Goal: Task Accomplishment & Management: Manage account settings

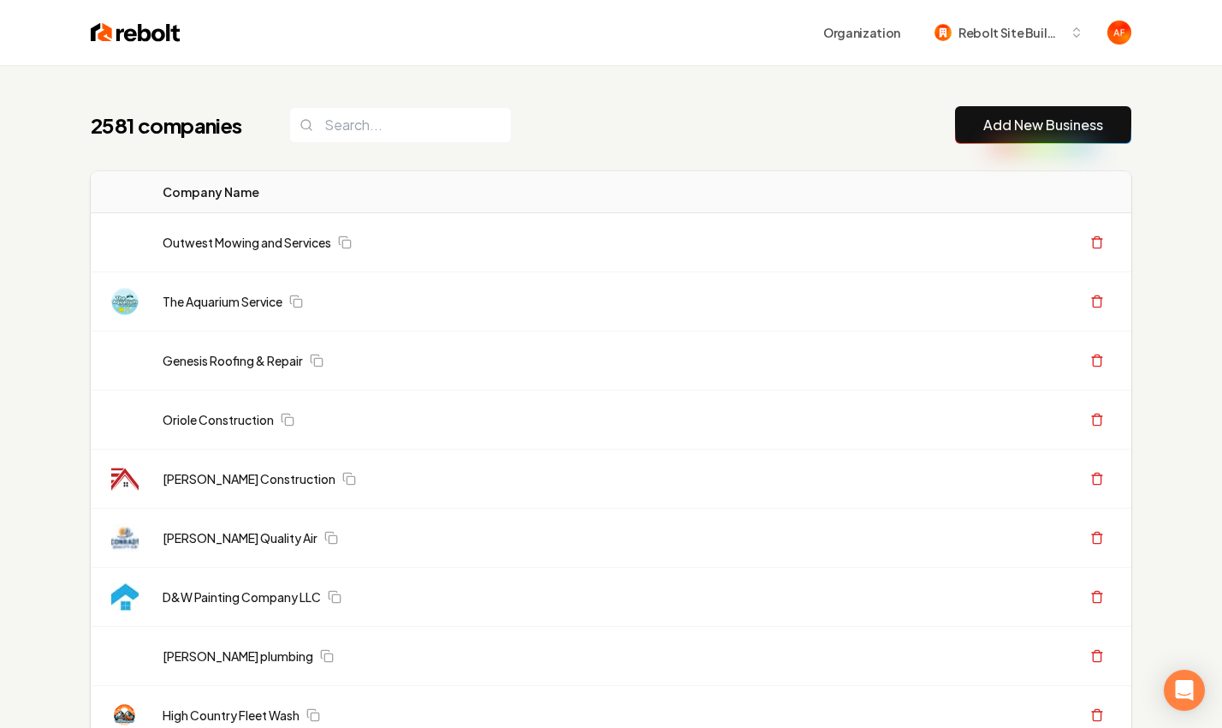
scroll to position [65, 0]
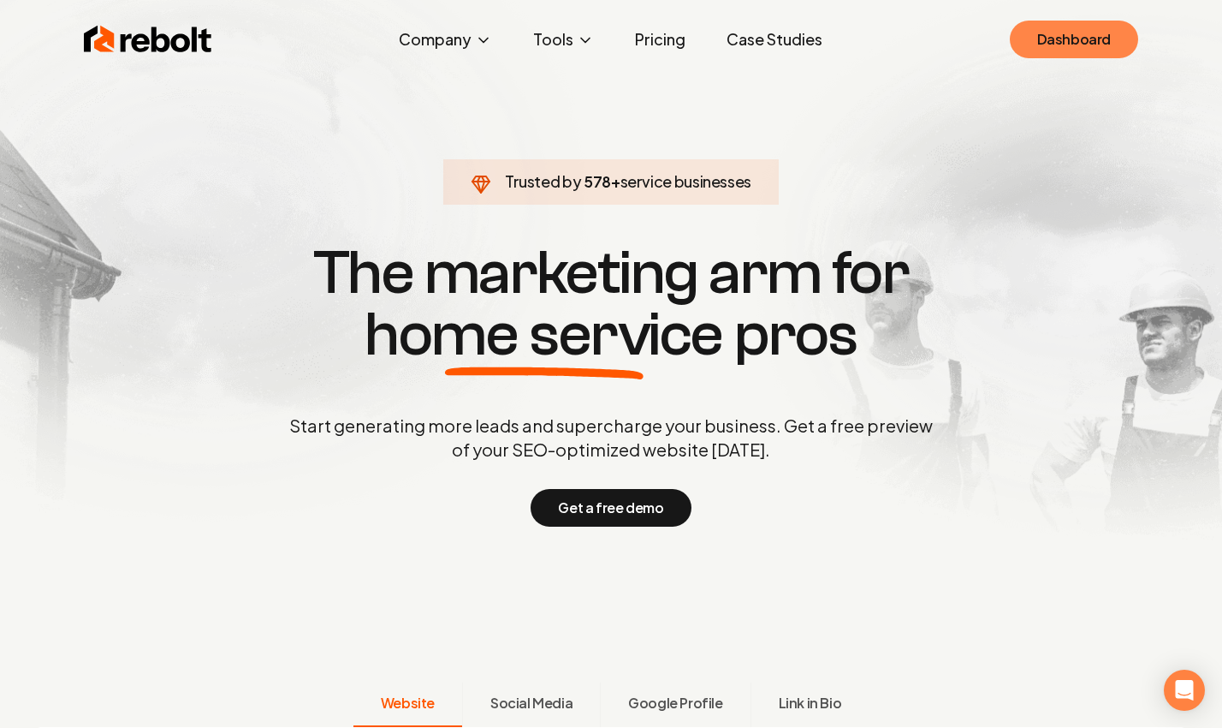
click at [1090, 31] on link "Dashboard" at bounding box center [1074, 40] width 128 height 38
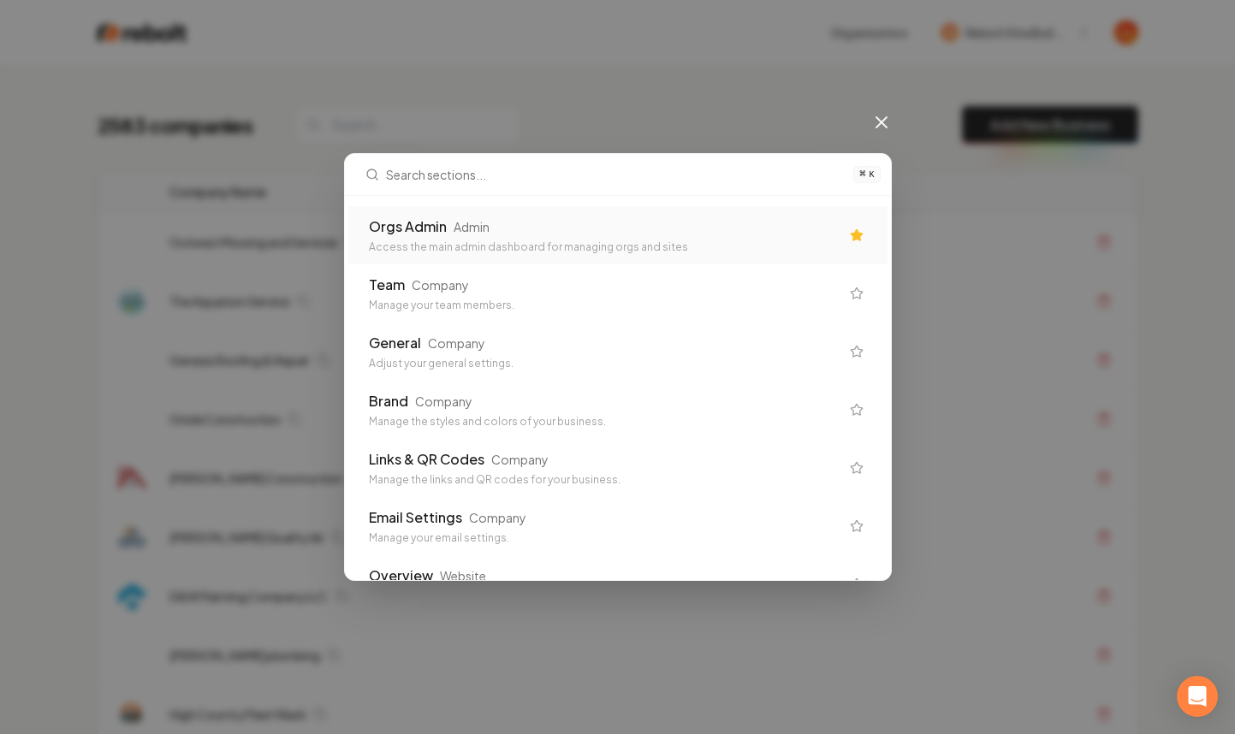
click at [473, 218] on div "Admin" at bounding box center [472, 226] width 36 height 17
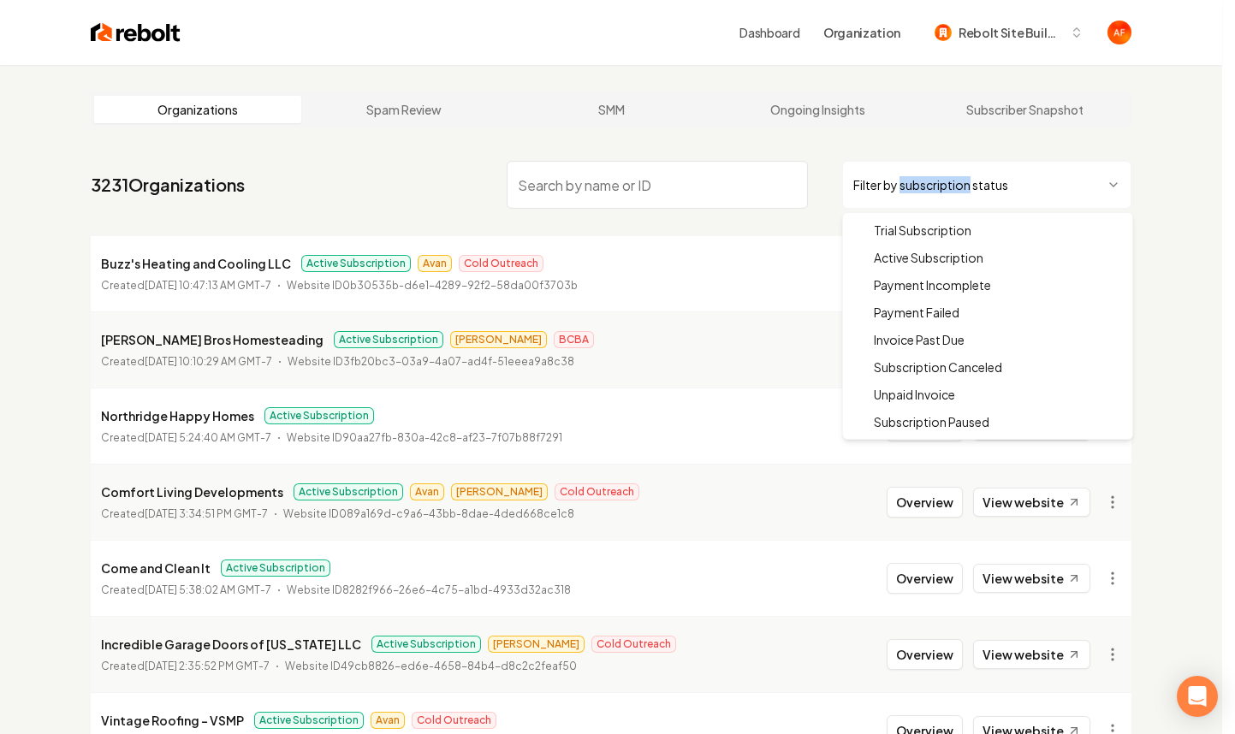
click at [871, 169] on html "Dashboard Organization Rebolt Site Builder Organizations Spam Review SMM Ongoin…" at bounding box center [617, 367] width 1235 height 734
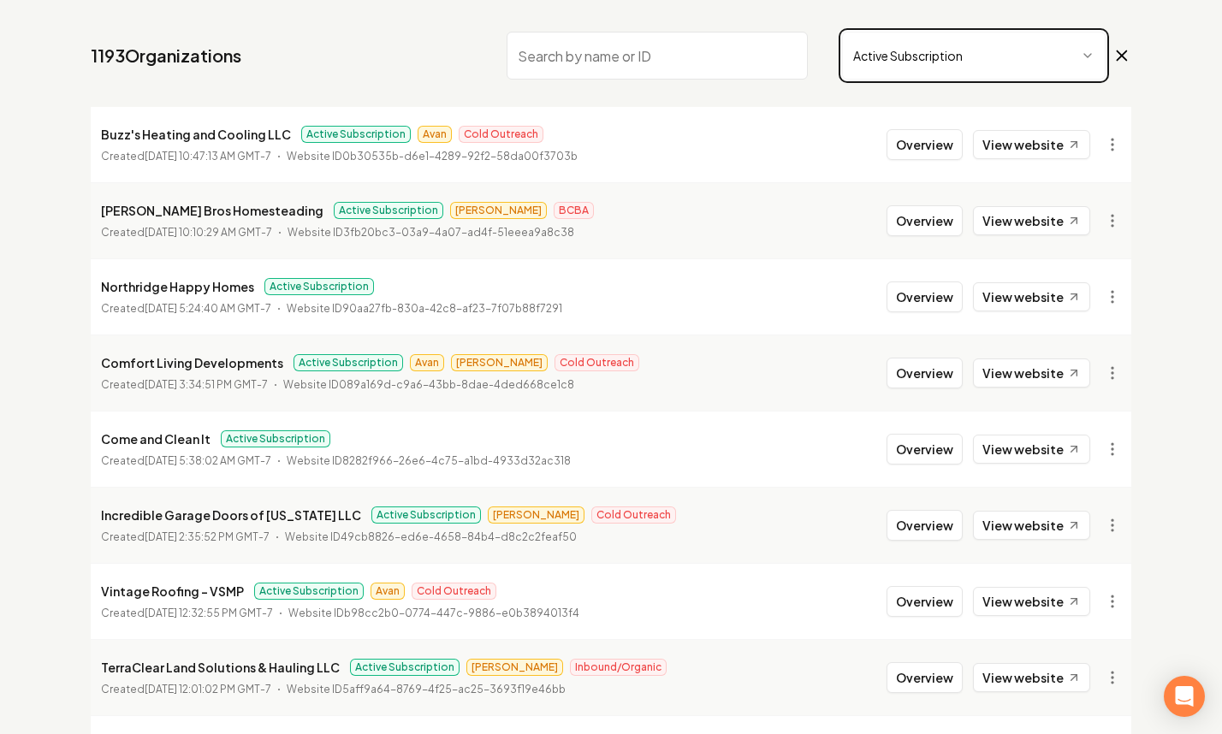
scroll to position [335, 0]
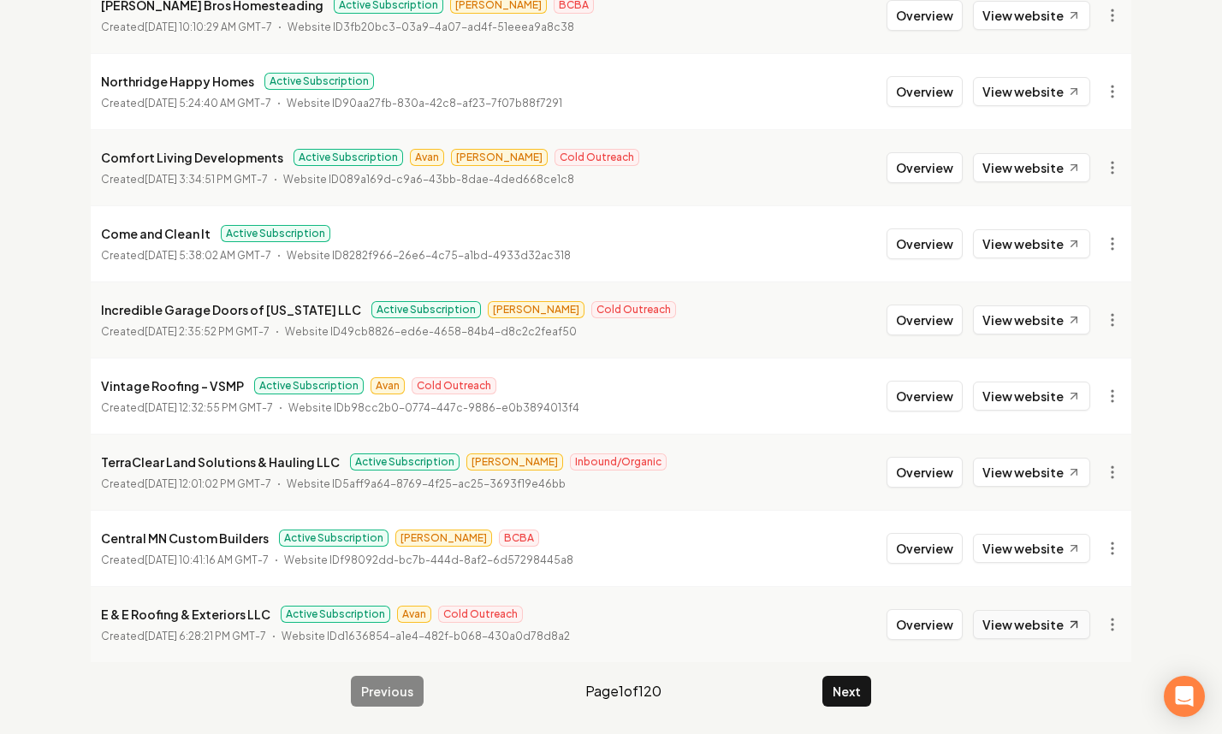
click at [1013, 635] on link "View website" at bounding box center [1031, 624] width 117 height 29
click at [841, 680] on button "Next" at bounding box center [847, 691] width 49 height 31
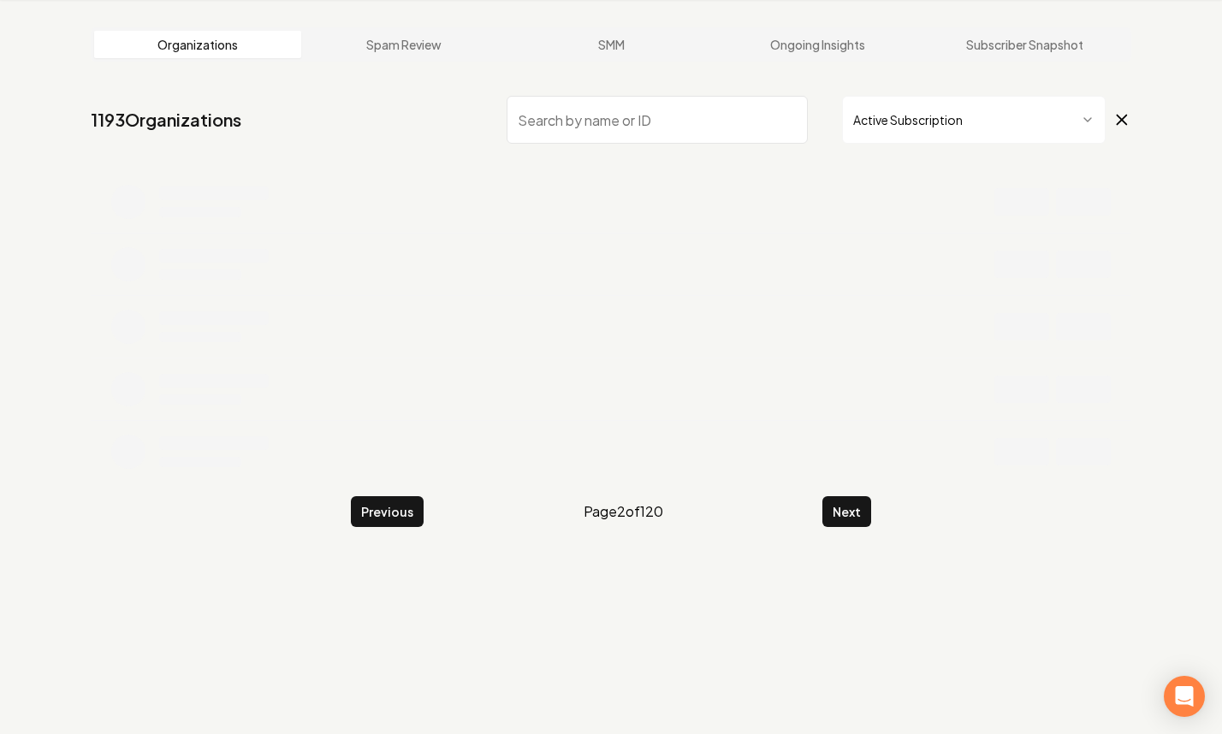
scroll to position [335, 0]
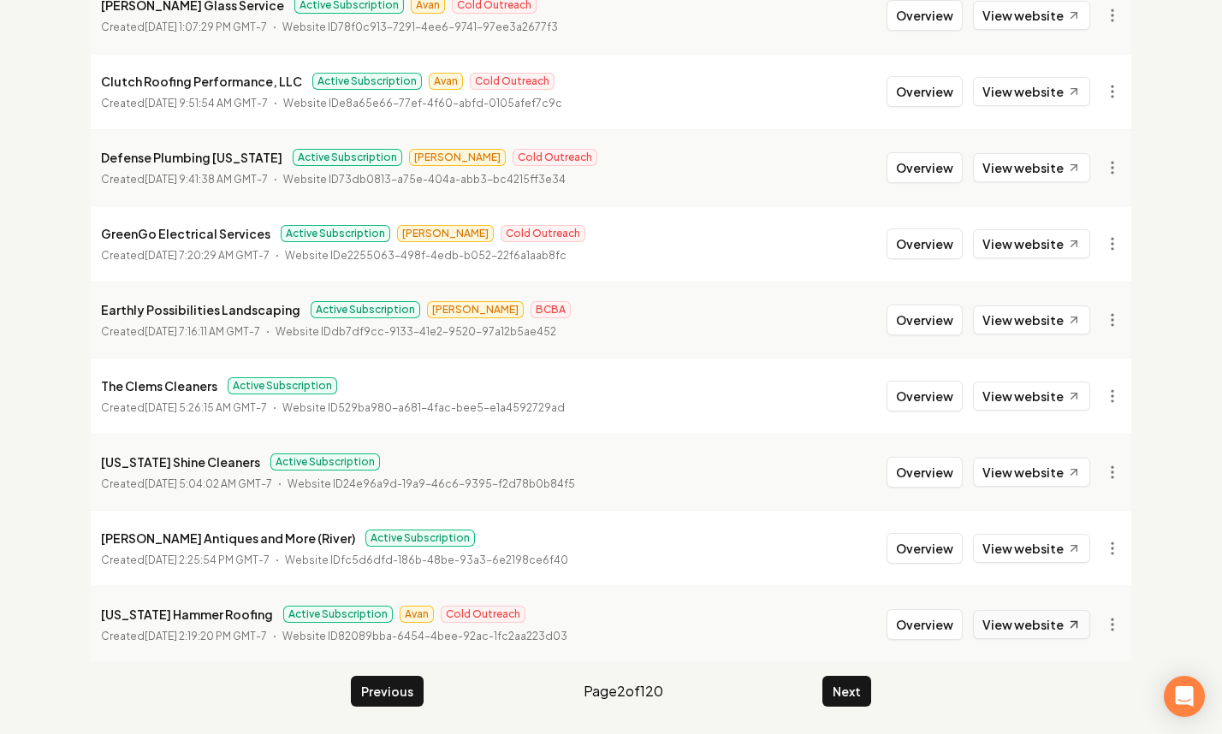
click at [1038, 615] on link "View website" at bounding box center [1031, 624] width 117 height 29
click at [1042, 87] on link "View website" at bounding box center [1031, 91] width 117 height 29
click at [852, 689] on button "Next" at bounding box center [847, 691] width 49 height 31
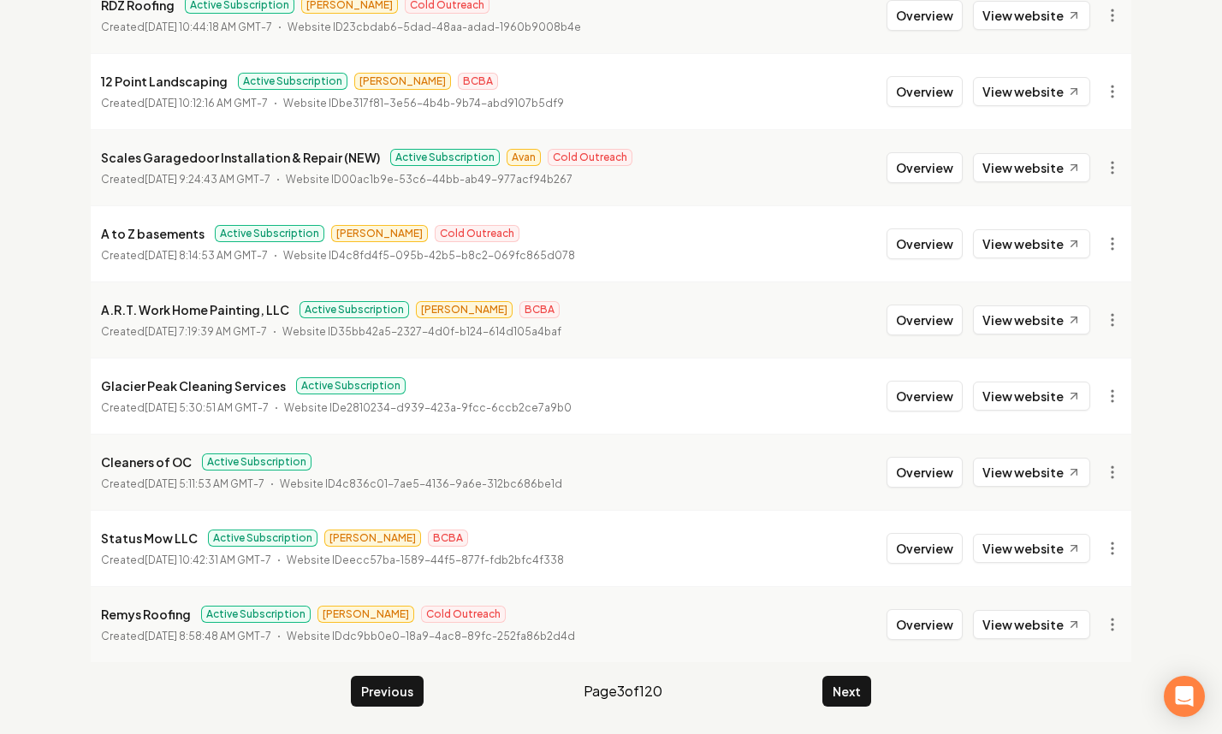
click at [853, 687] on button "Next" at bounding box center [847, 691] width 49 height 31
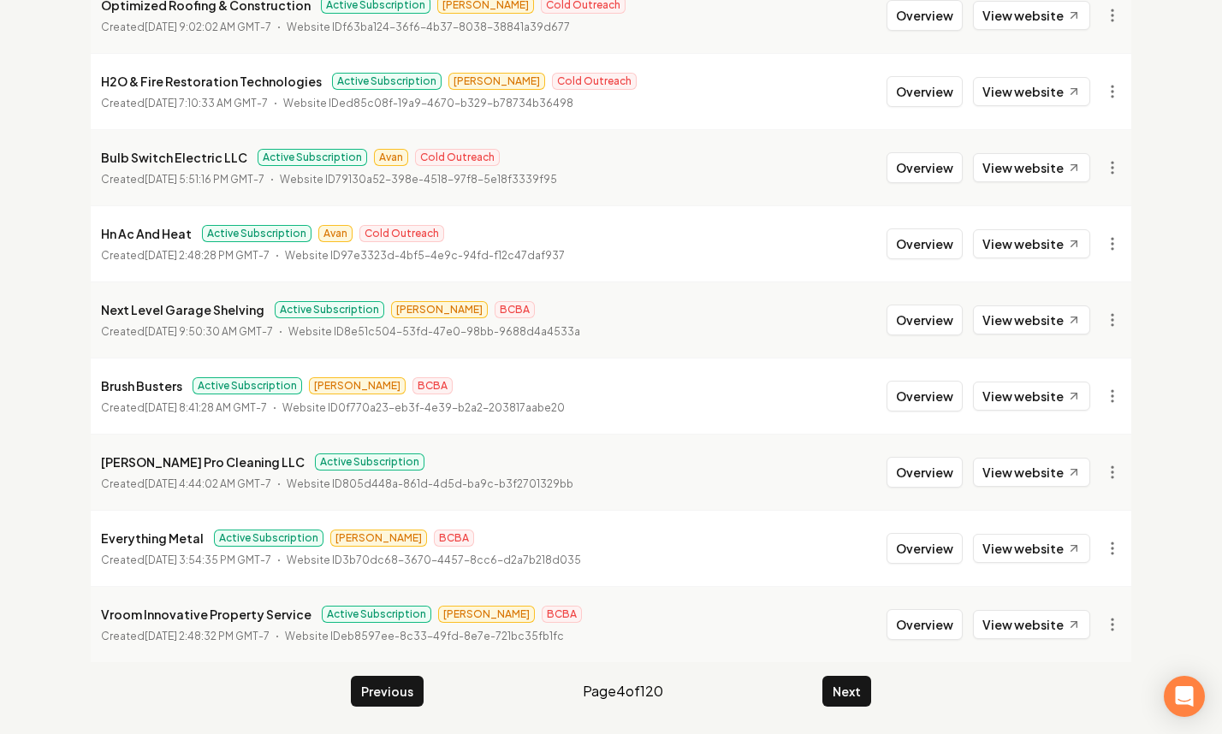
click at [853, 686] on button "Next" at bounding box center [847, 691] width 49 height 31
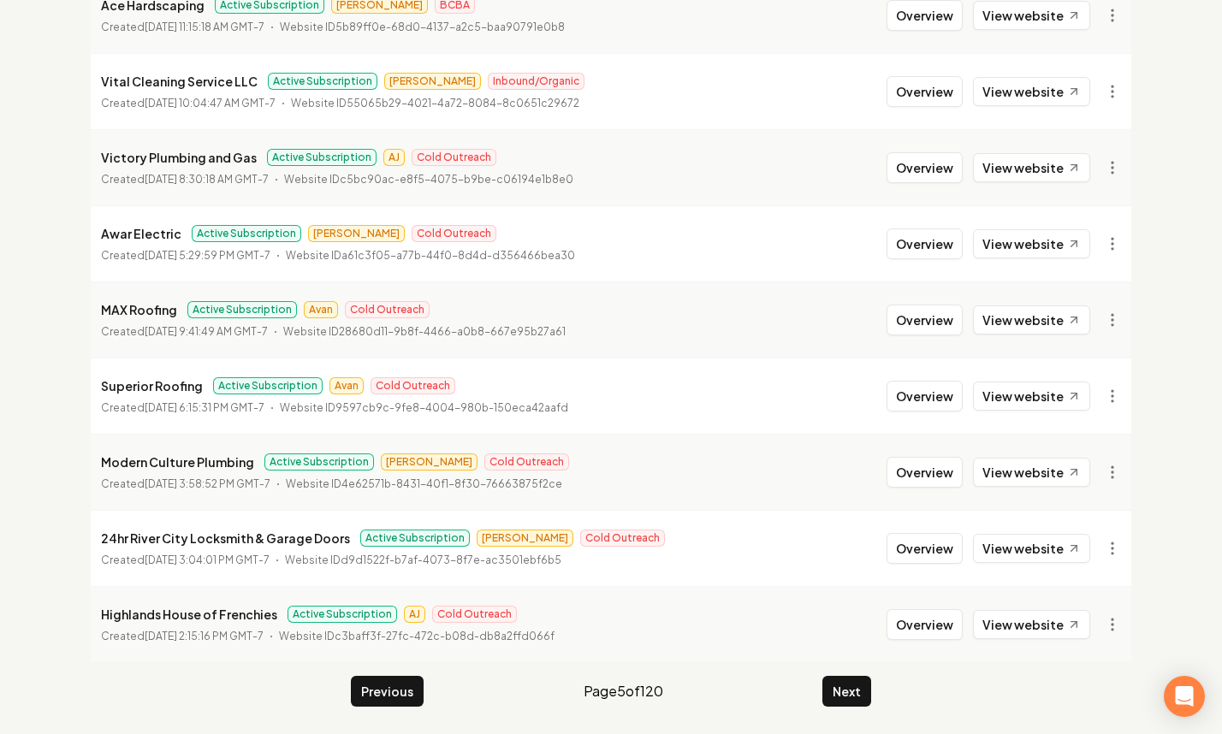
click at [853, 686] on button "Next" at bounding box center [847, 691] width 49 height 31
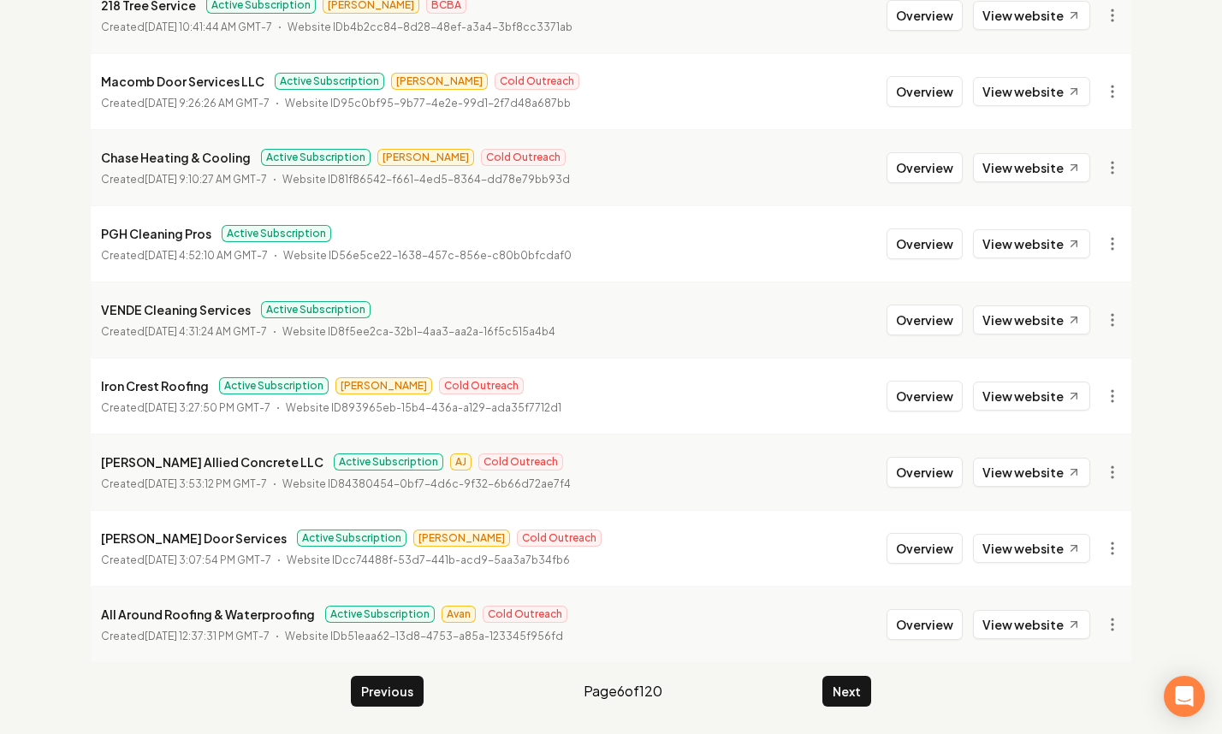
click at [853, 686] on button "Next" at bounding box center [847, 691] width 49 height 31
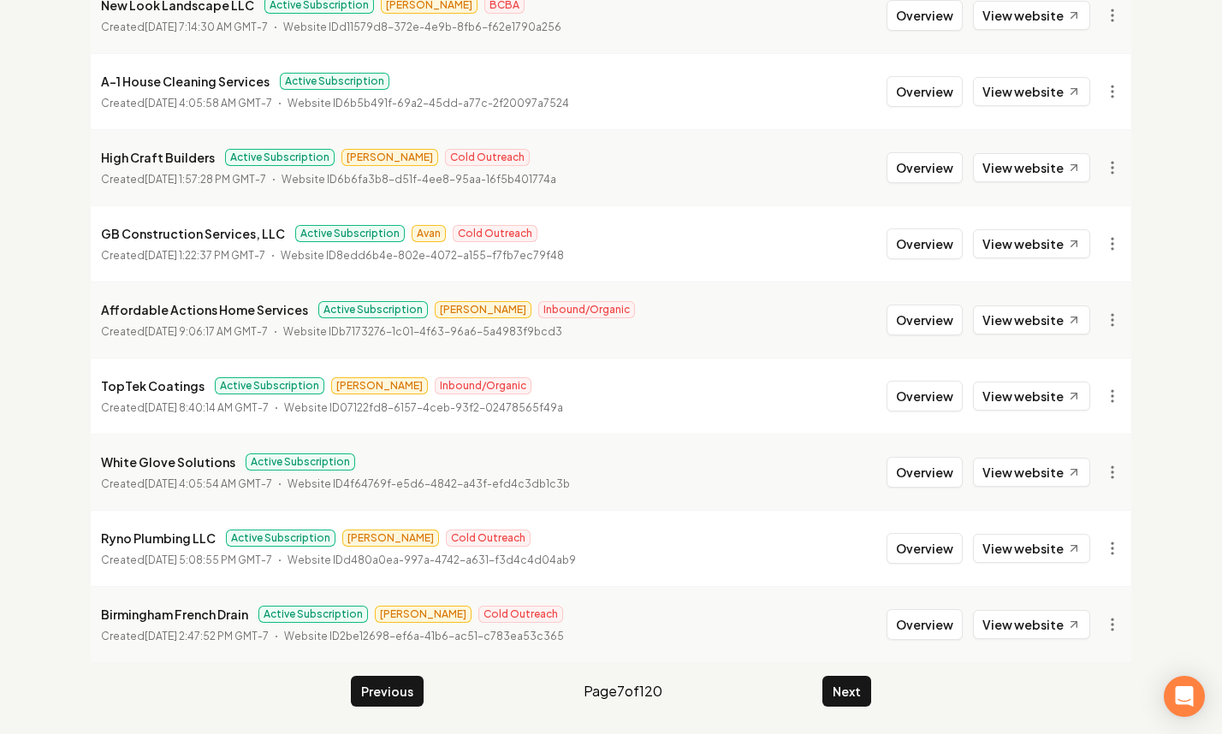
click at [853, 686] on button "Next" at bounding box center [847, 691] width 49 height 31
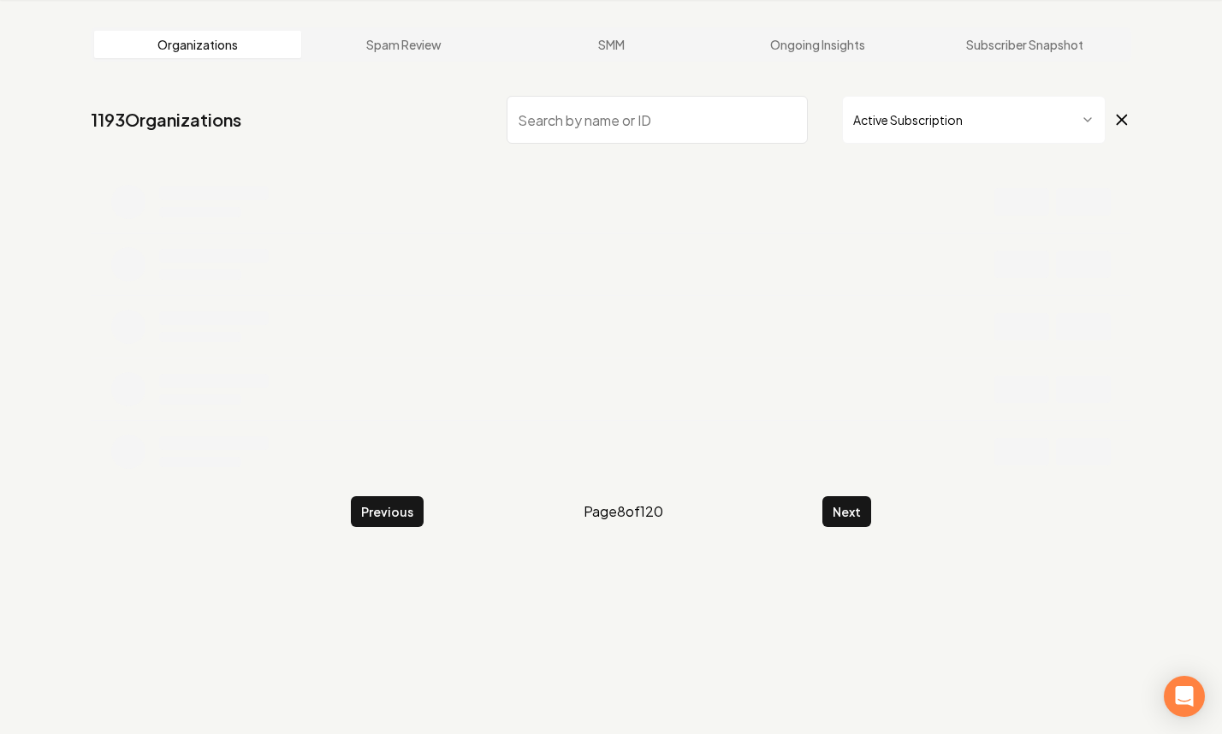
scroll to position [335, 0]
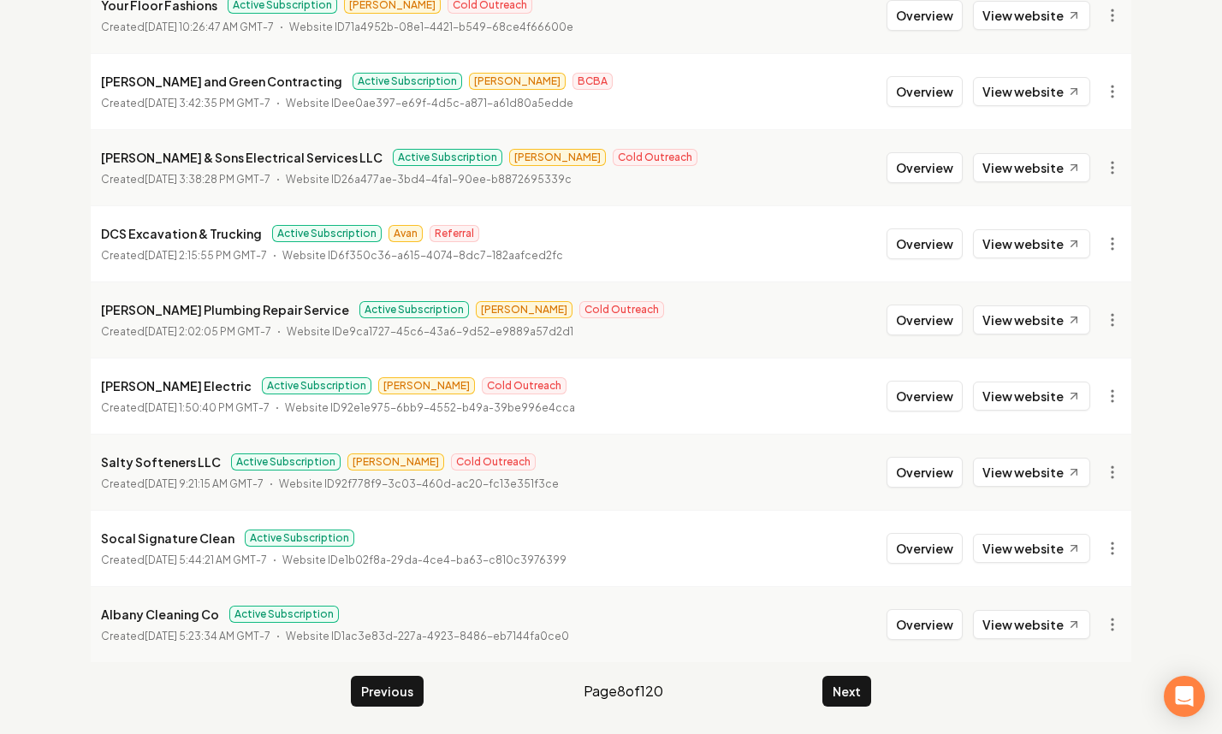
click at [853, 686] on button "Next" at bounding box center [847, 691] width 49 height 31
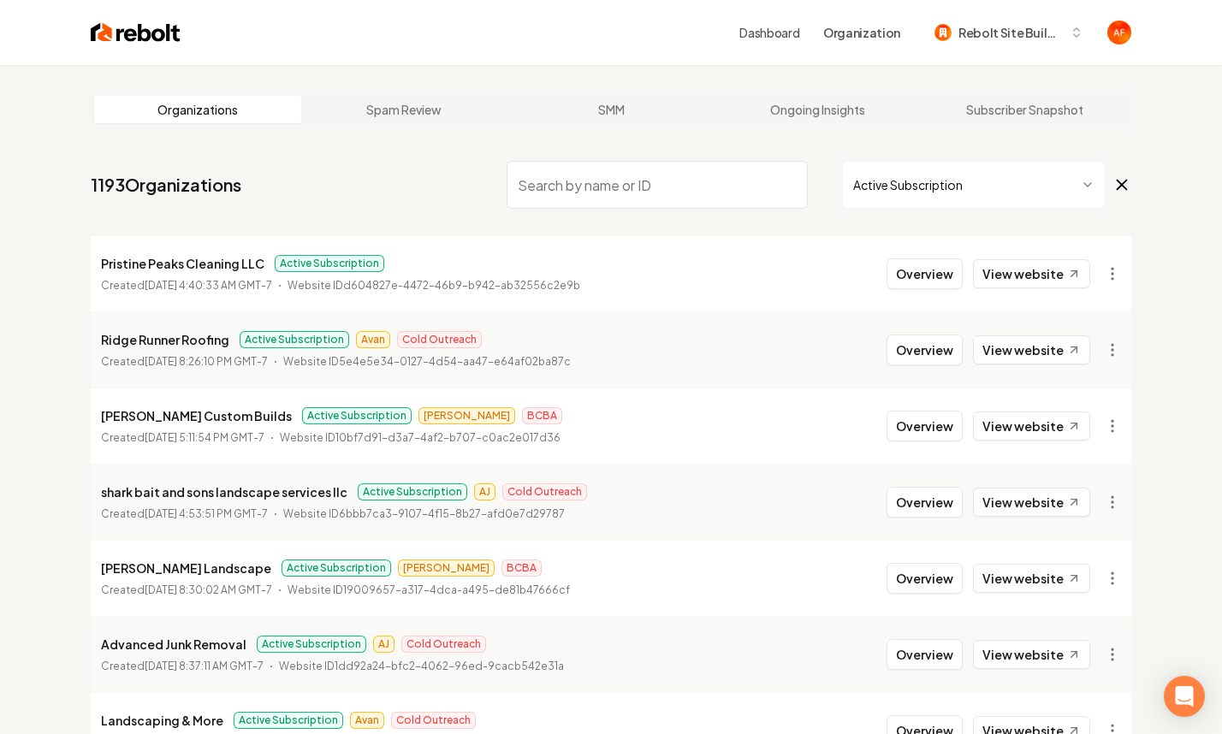
click at [1037, 370] on li "Ridge Runner Roofing Active Subscription Avan Cold Outreach Created September 1…" at bounding box center [611, 350] width 1041 height 76
click at [1043, 349] on link "View website" at bounding box center [1031, 350] width 117 height 29
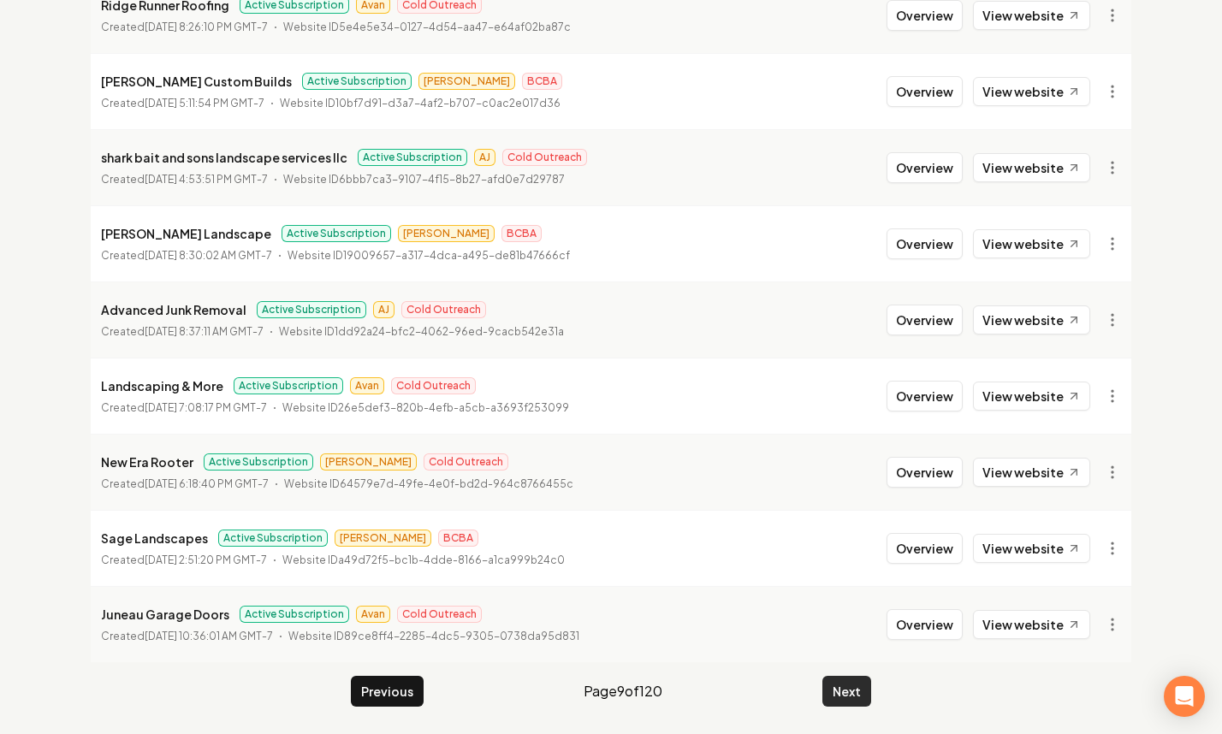
click at [848, 683] on button "Next" at bounding box center [847, 691] width 49 height 31
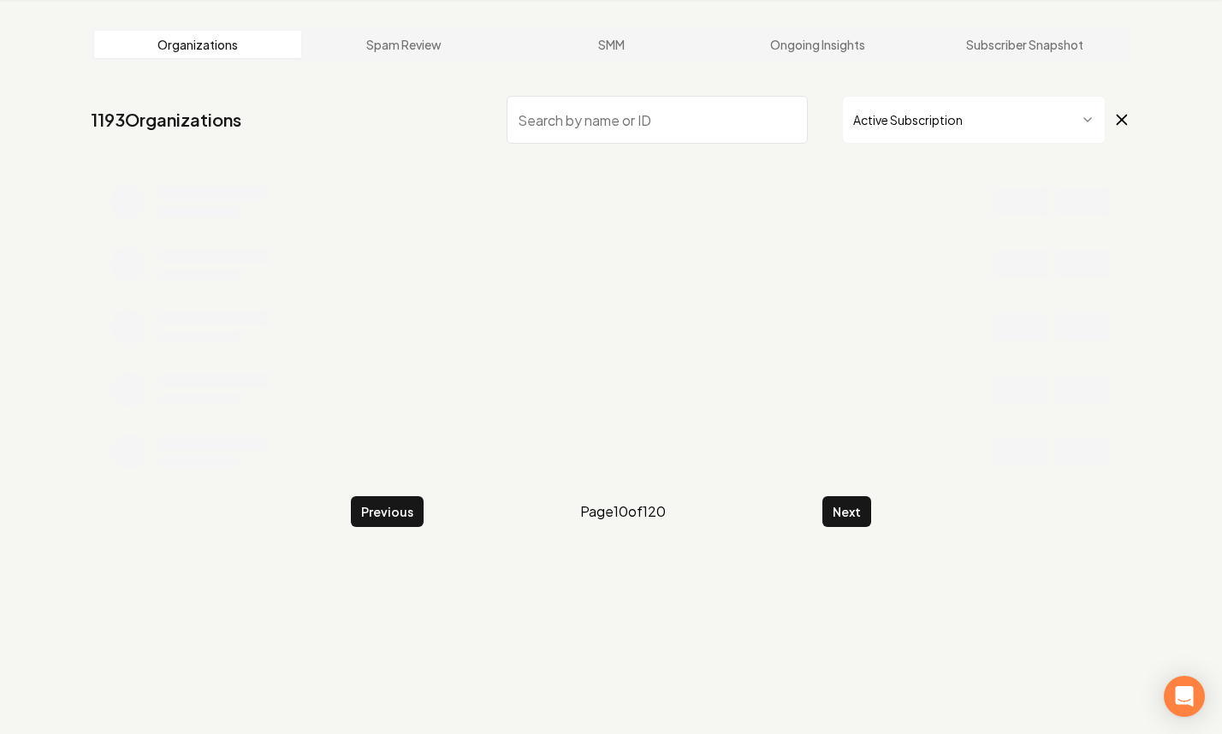
scroll to position [335, 0]
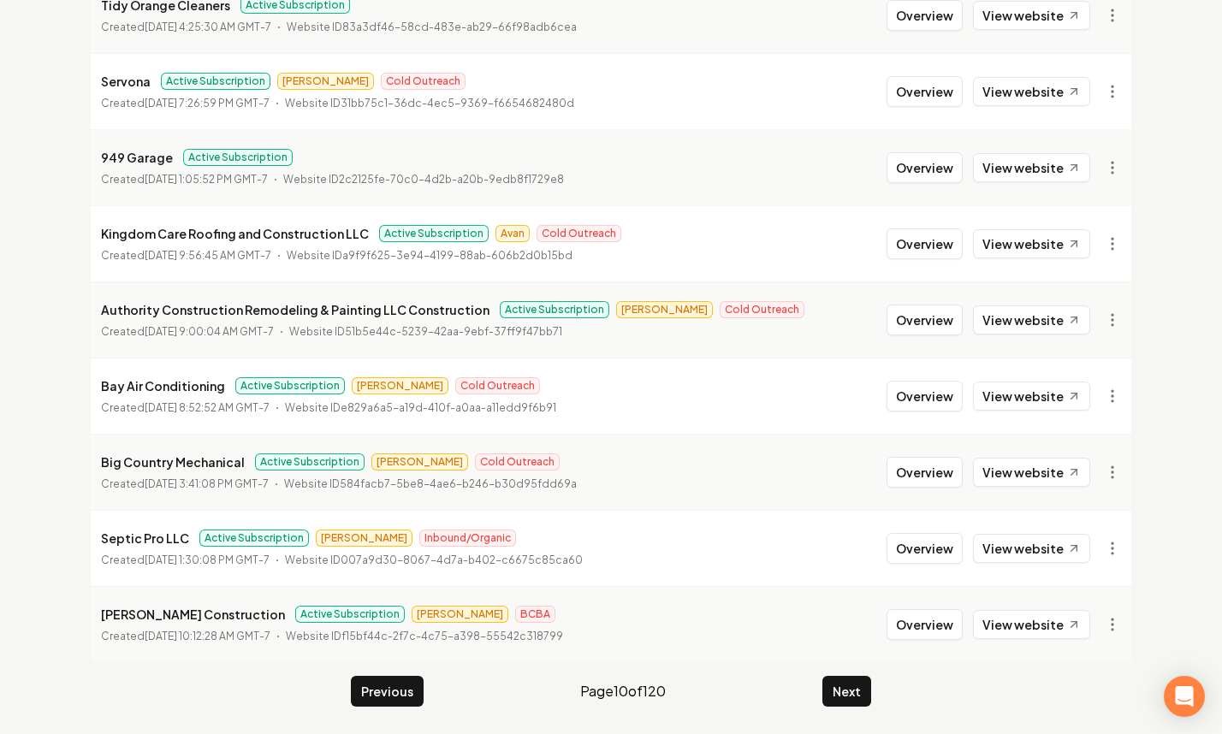
drag, startPoint x: 905, startPoint y: 245, endPoint x: 836, endPoint y: 252, distance: 68.8
click at [905, 245] on button "Overview" at bounding box center [925, 244] width 76 height 31
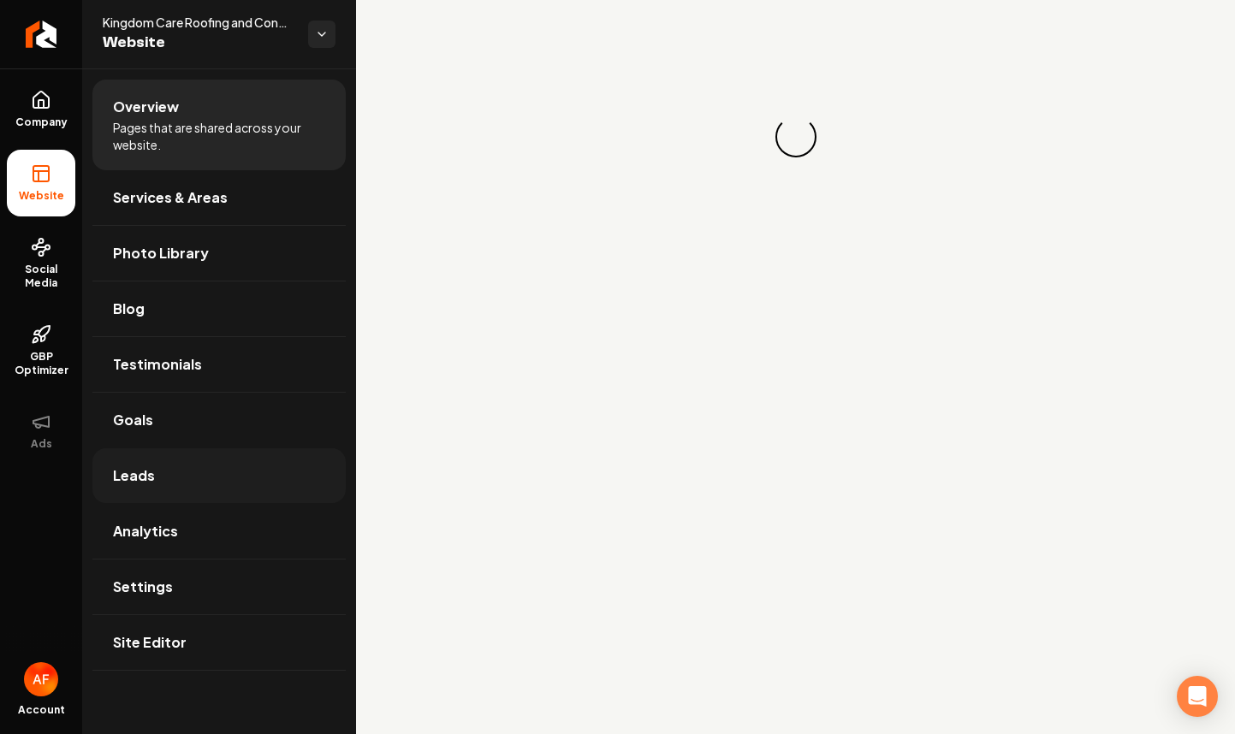
click at [171, 457] on link "Leads" at bounding box center [218, 476] width 253 height 55
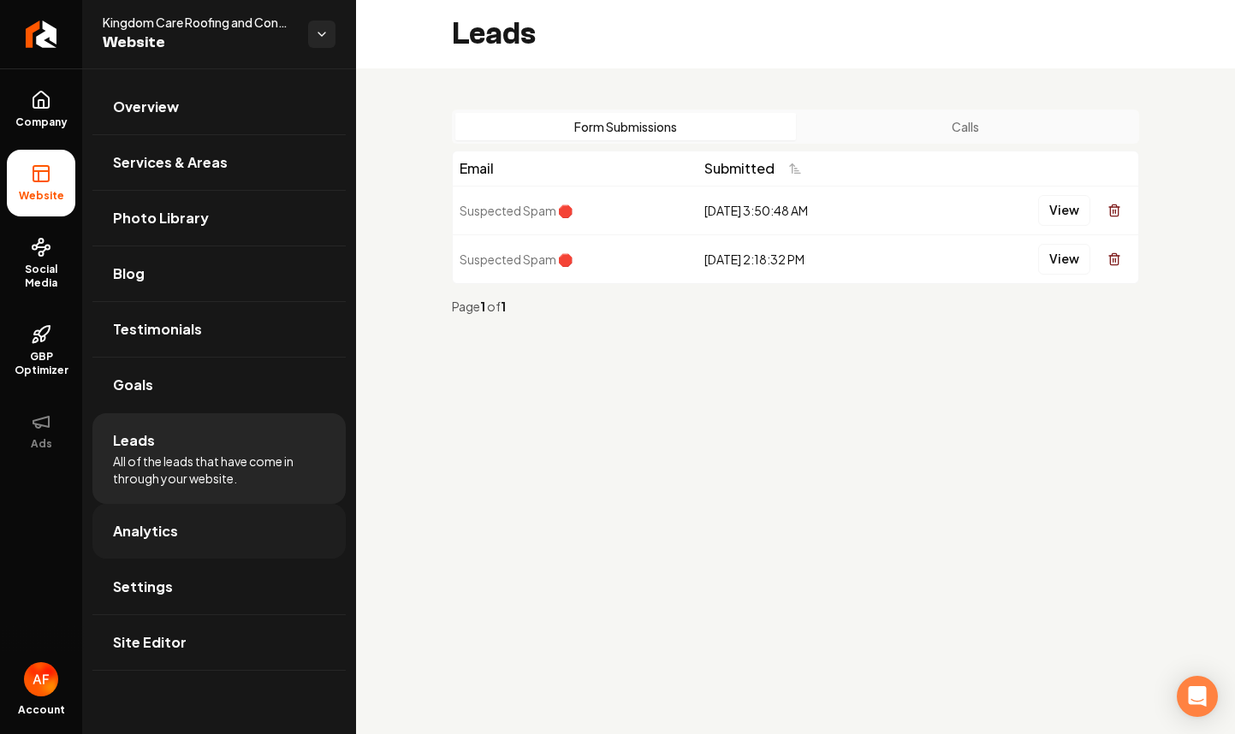
click at [158, 507] on link "Analytics" at bounding box center [218, 531] width 253 height 55
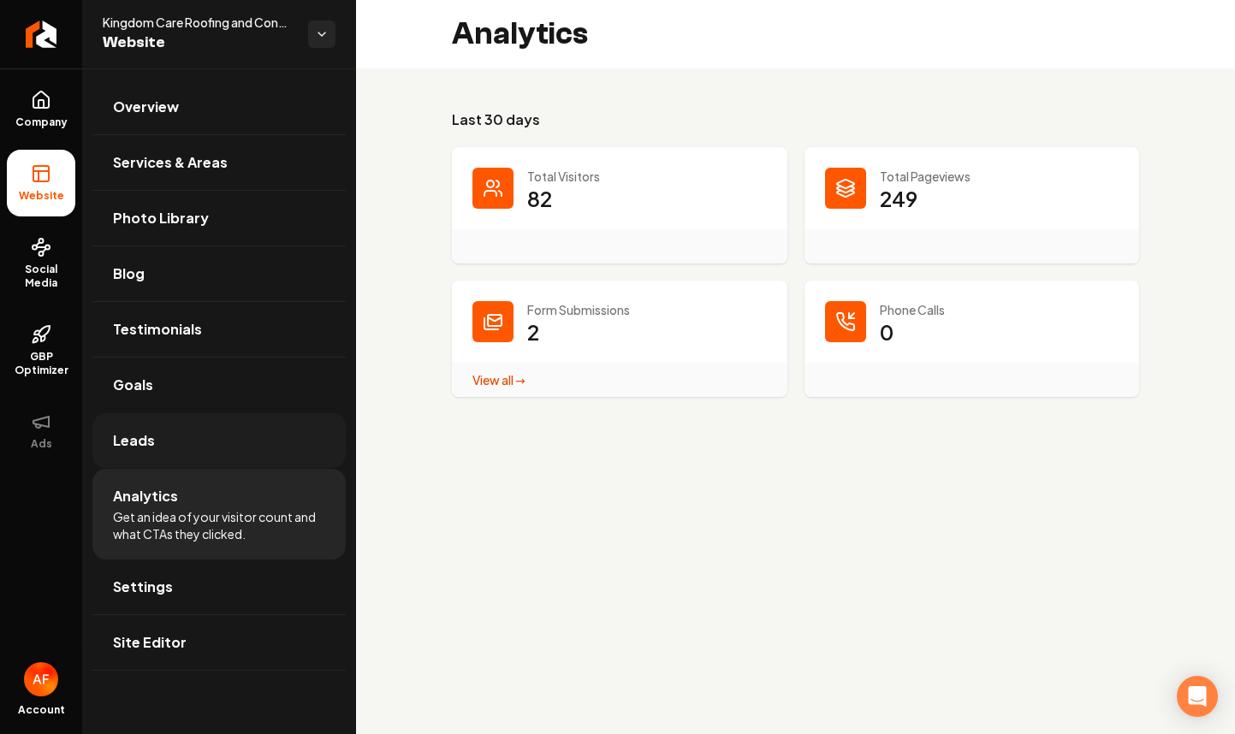
click at [192, 445] on link "Leads" at bounding box center [218, 440] width 253 height 55
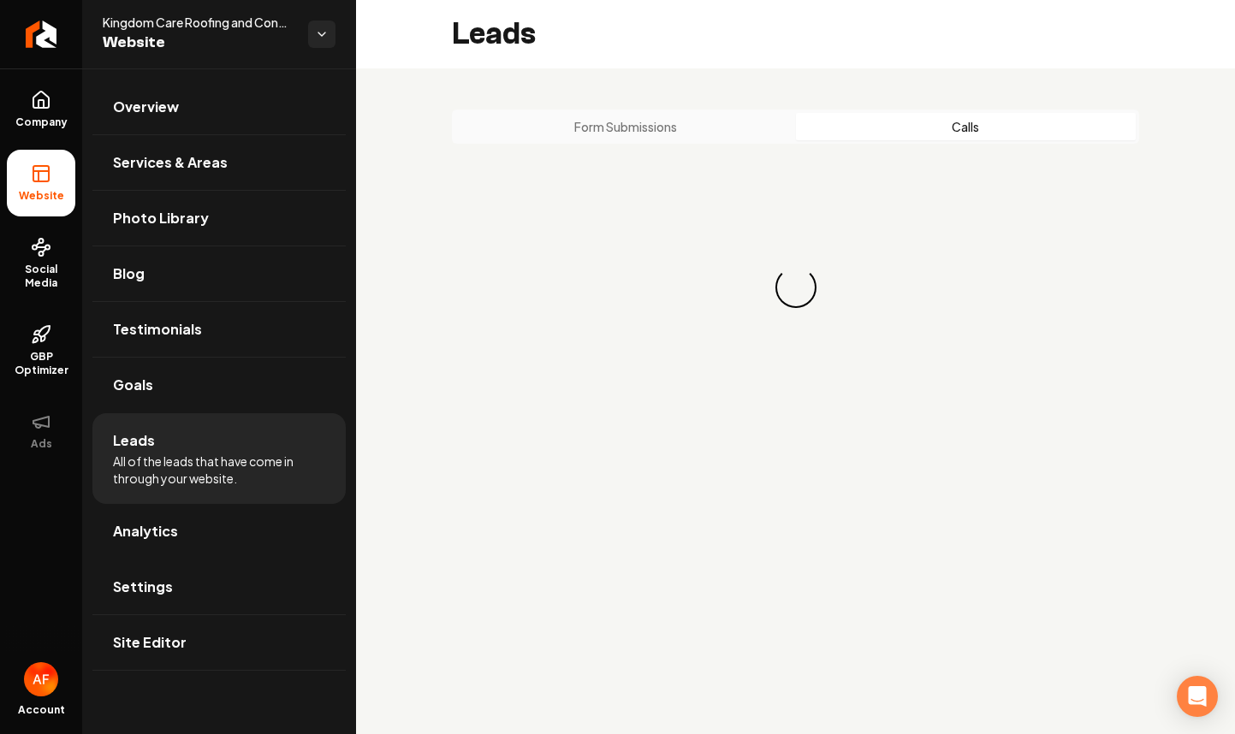
click at [944, 131] on button "Calls" at bounding box center [966, 126] width 341 height 27
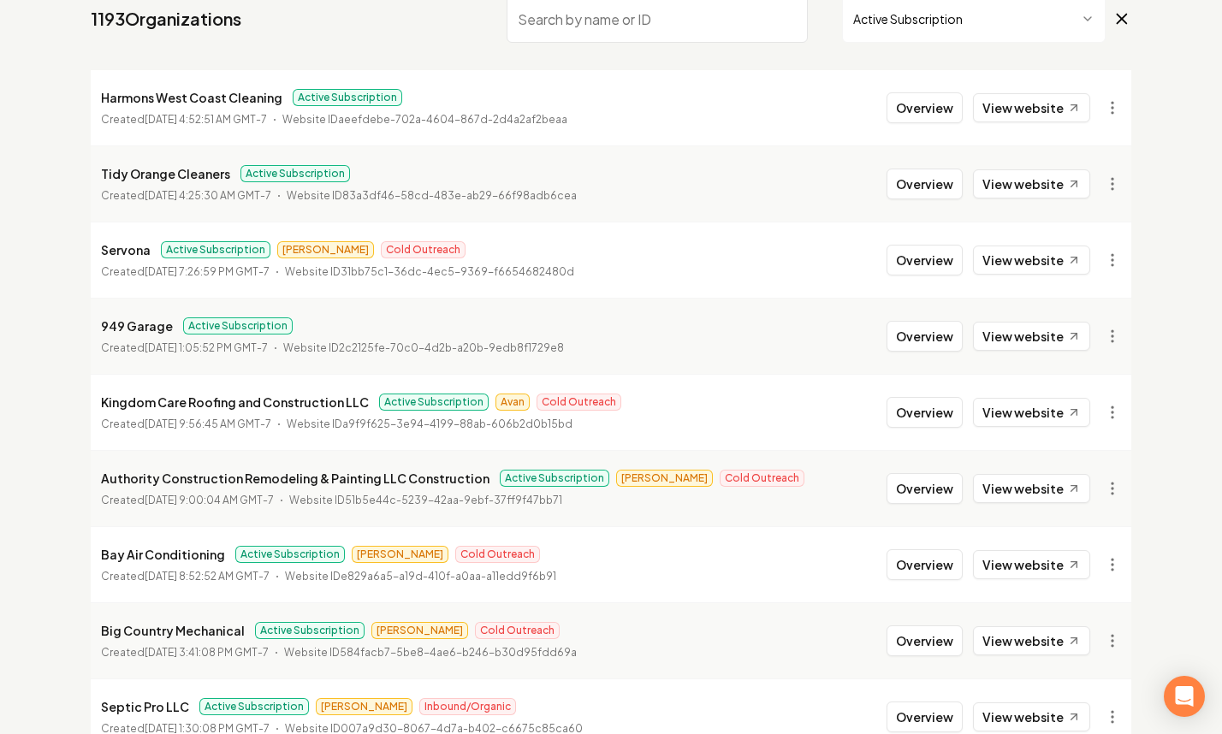
scroll to position [335, 0]
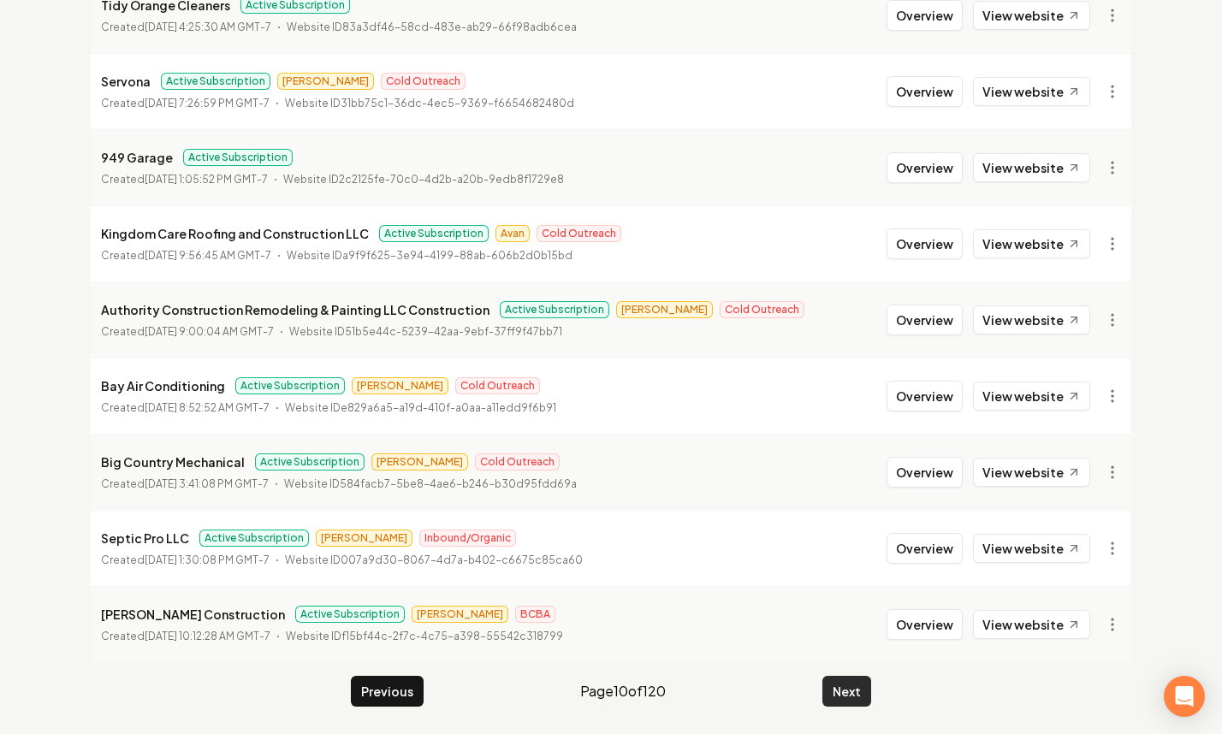
click at [860, 686] on button "Next" at bounding box center [847, 691] width 49 height 31
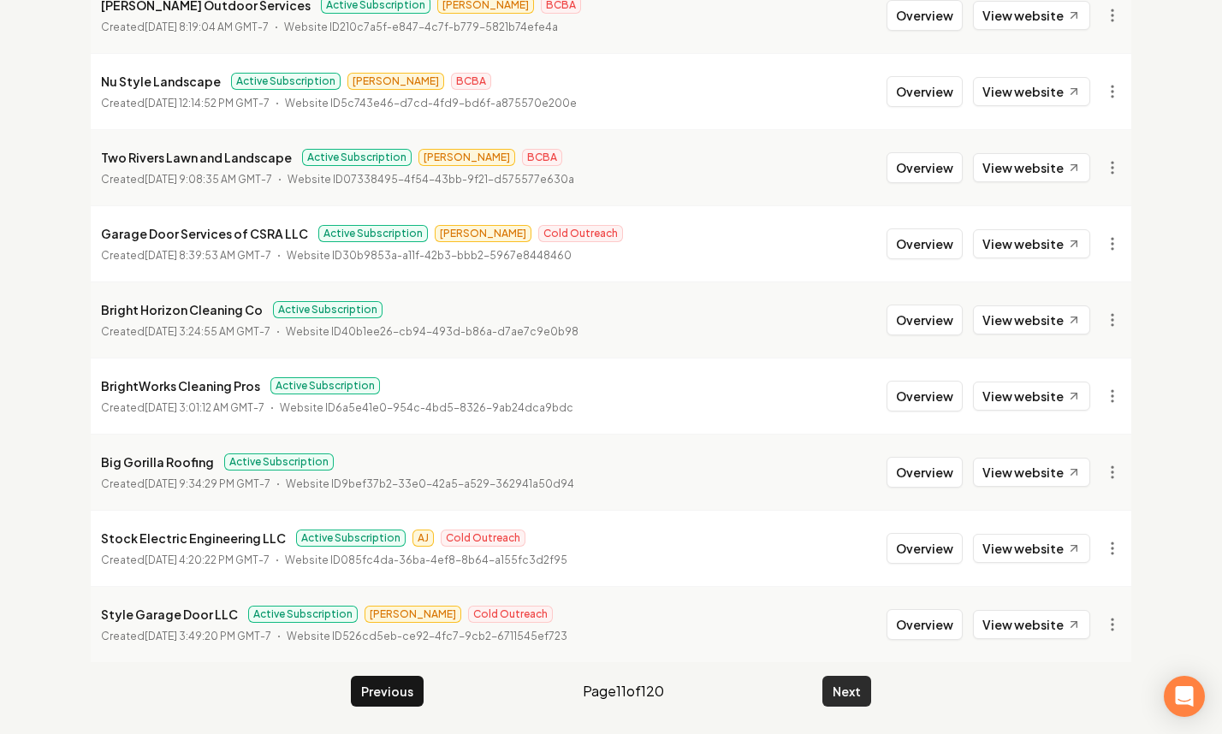
click at [847, 698] on button "Next" at bounding box center [847, 691] width 49 height 31
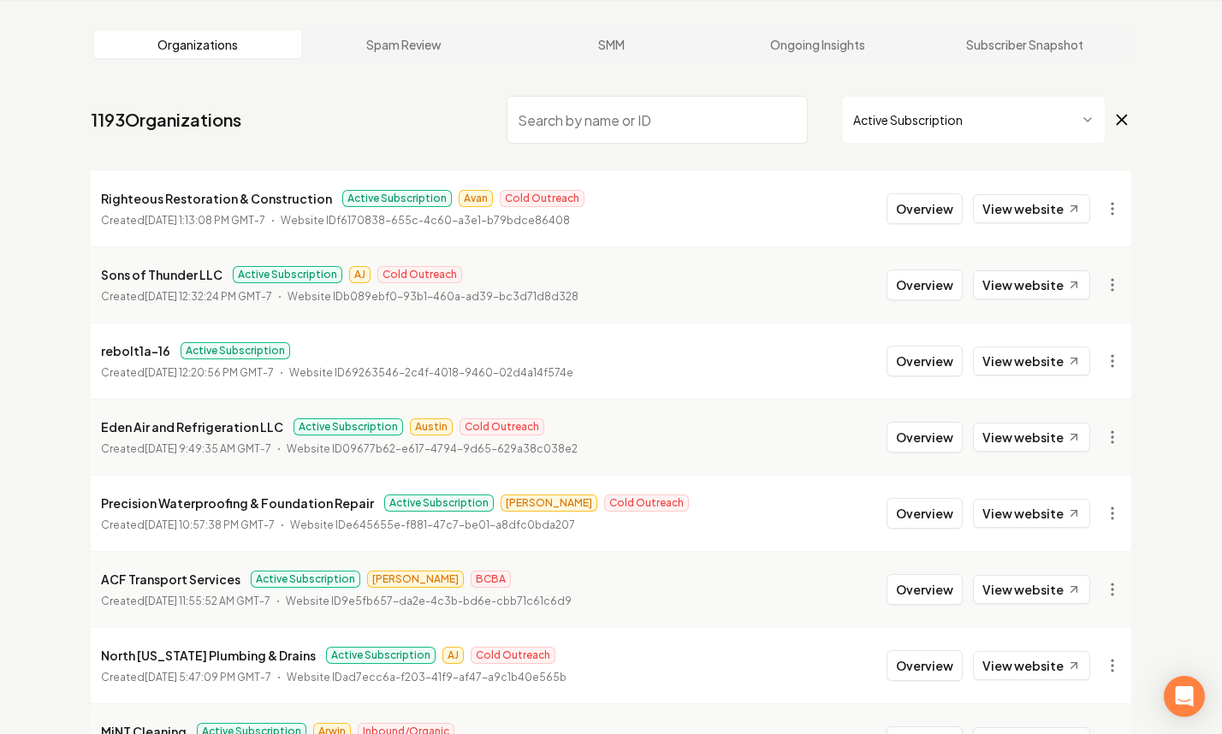
scroll to position [335, 0]
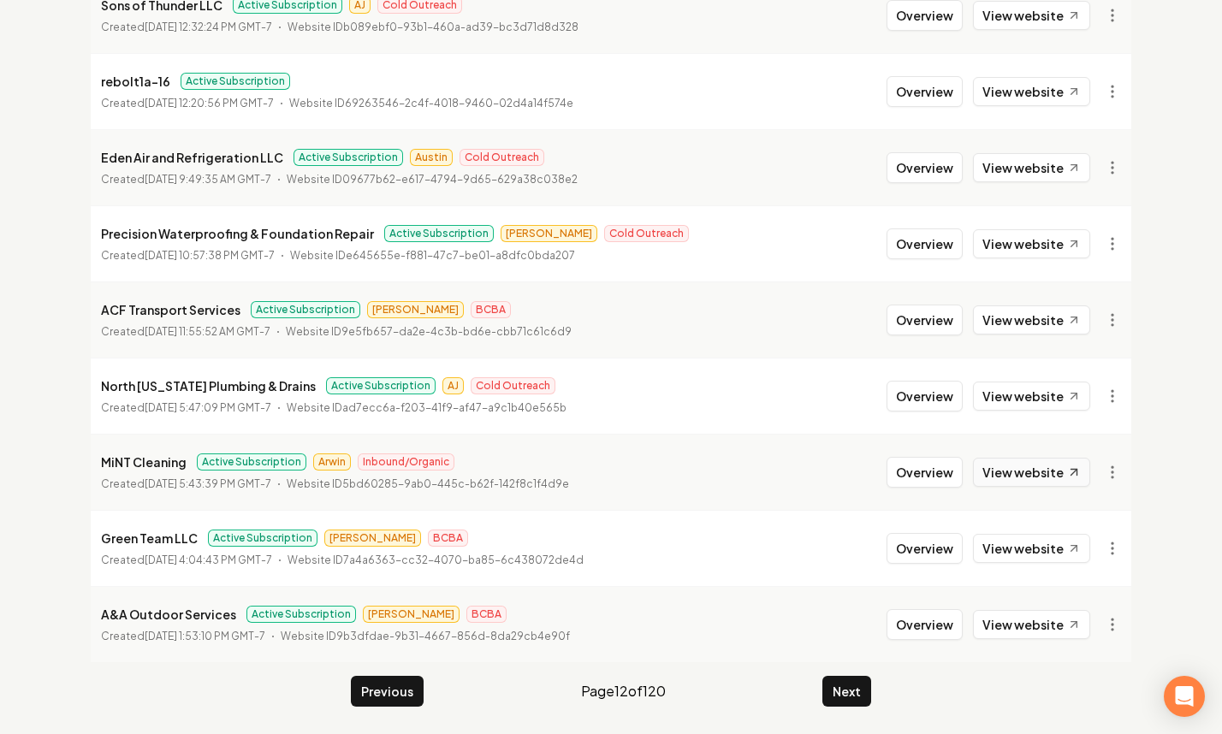
click at [1035, 484] on link "View website" at bounding box center [1031, 472] width 117 height 29
drag, startPoint x: 932, startPoint y: 469, endPoint x: 919, endPoint y: 469, distance: 12.8
click at [931, 469] on button "Overview" at bounding box center [925, 472] width 76 height 31
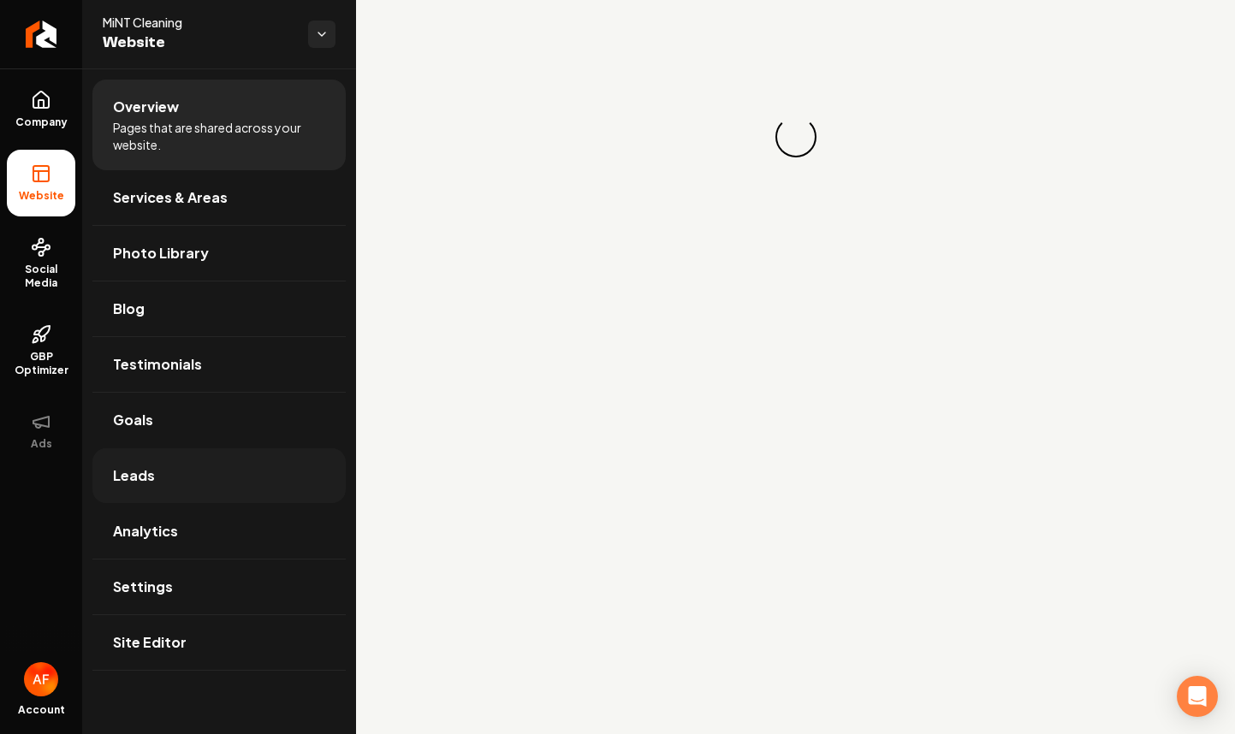
click at [200, 494] on link "Leads" at bounding box center [218, 476] width 253 height 55
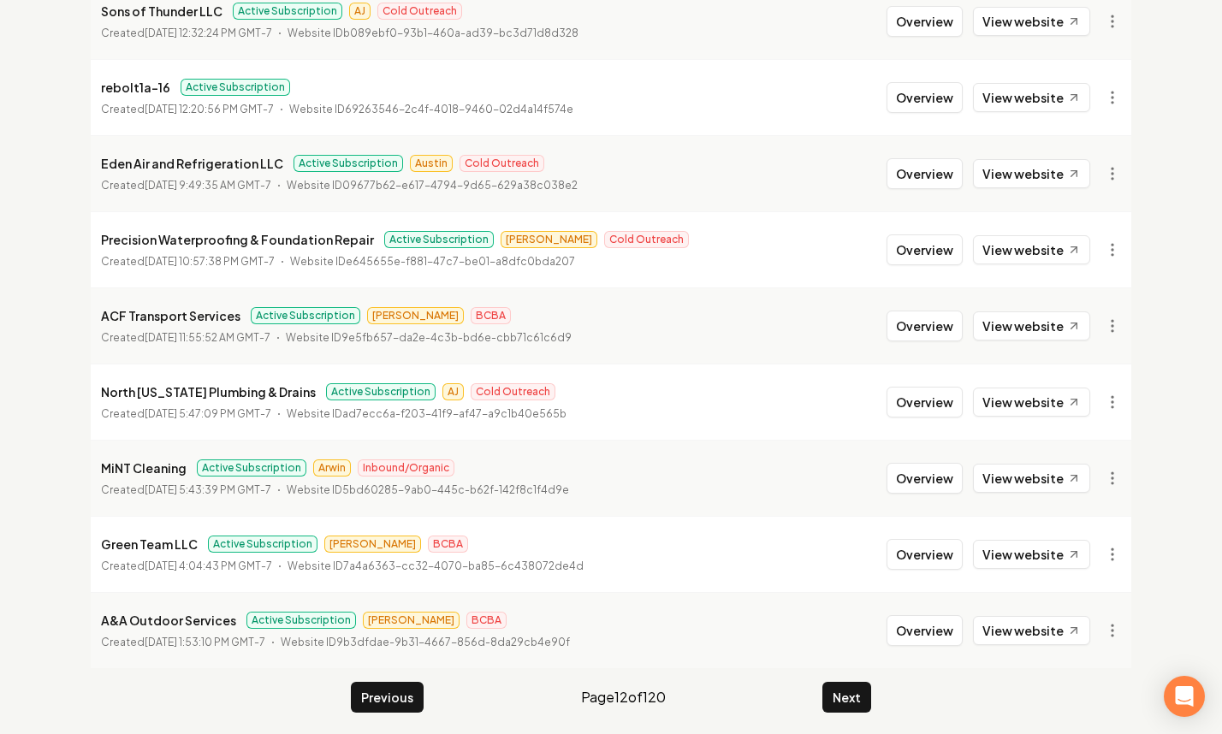
scroll to position [335, 0]
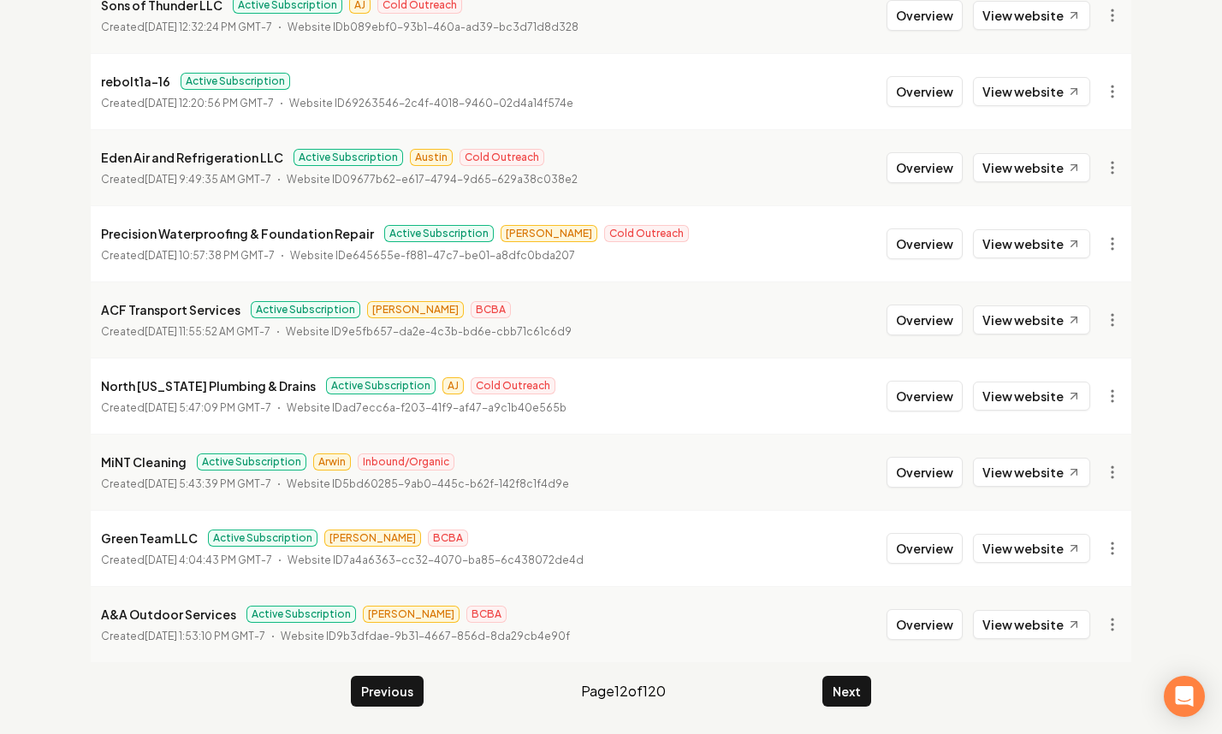
click at [845, 717] on main "Organizations Spam Review SMM Ongoing Insights Subscriber Snapshot 1193 Organiz…" at bounding box center [611, 232] width 1096 height 1004
click at [847, 713] on main "Organizations Spam Review SMM Ongoing Insights Subscriber Snapshot 1193 Organiz…" at bounding box center [611, 232] width 1096 height 1004
click at [856, 696] on button "Next" at bounding box center [847, 691] width 49 height 31
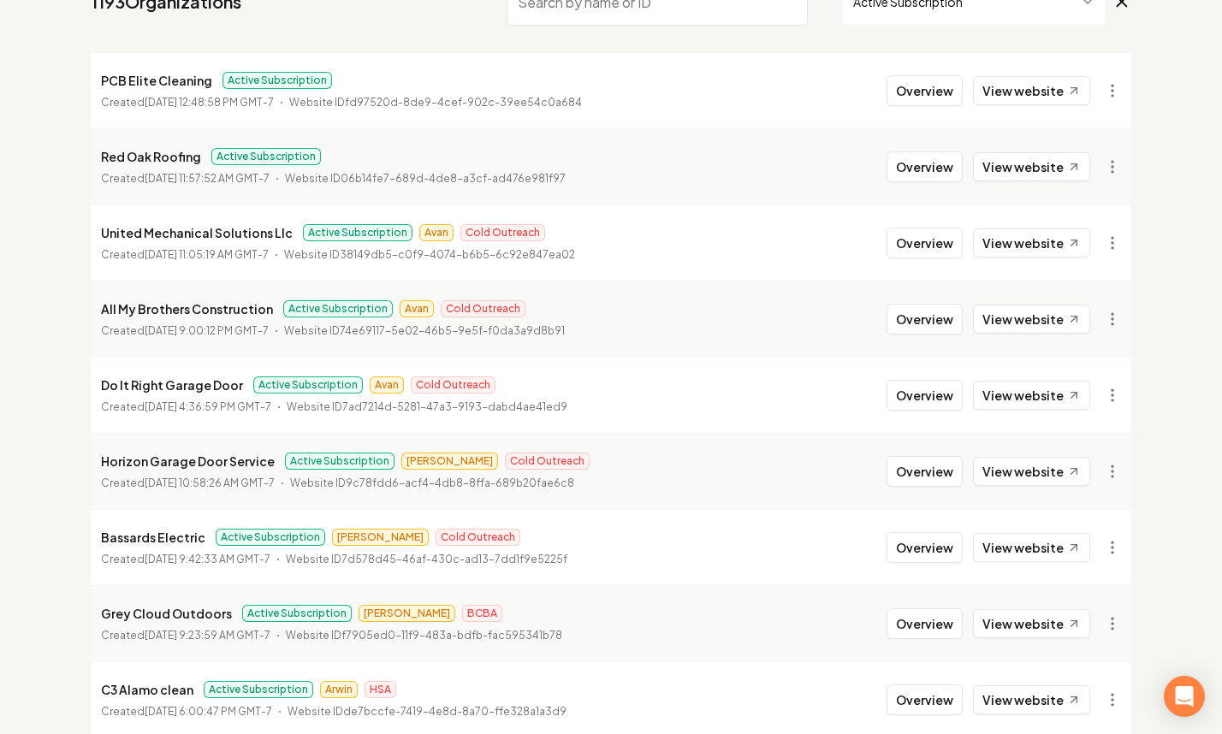
scroll to position [182, 0]
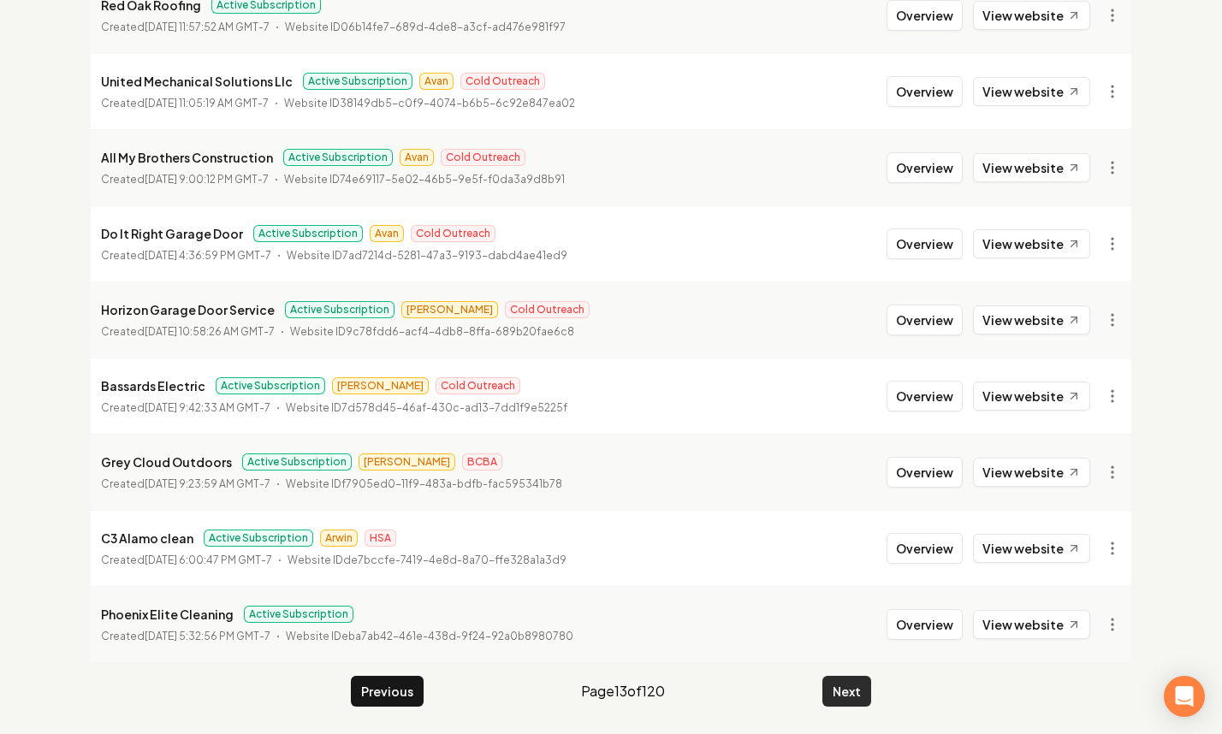
click at [849, 693] on button "Next" at bounding box center [847, 691] width 49 height 31
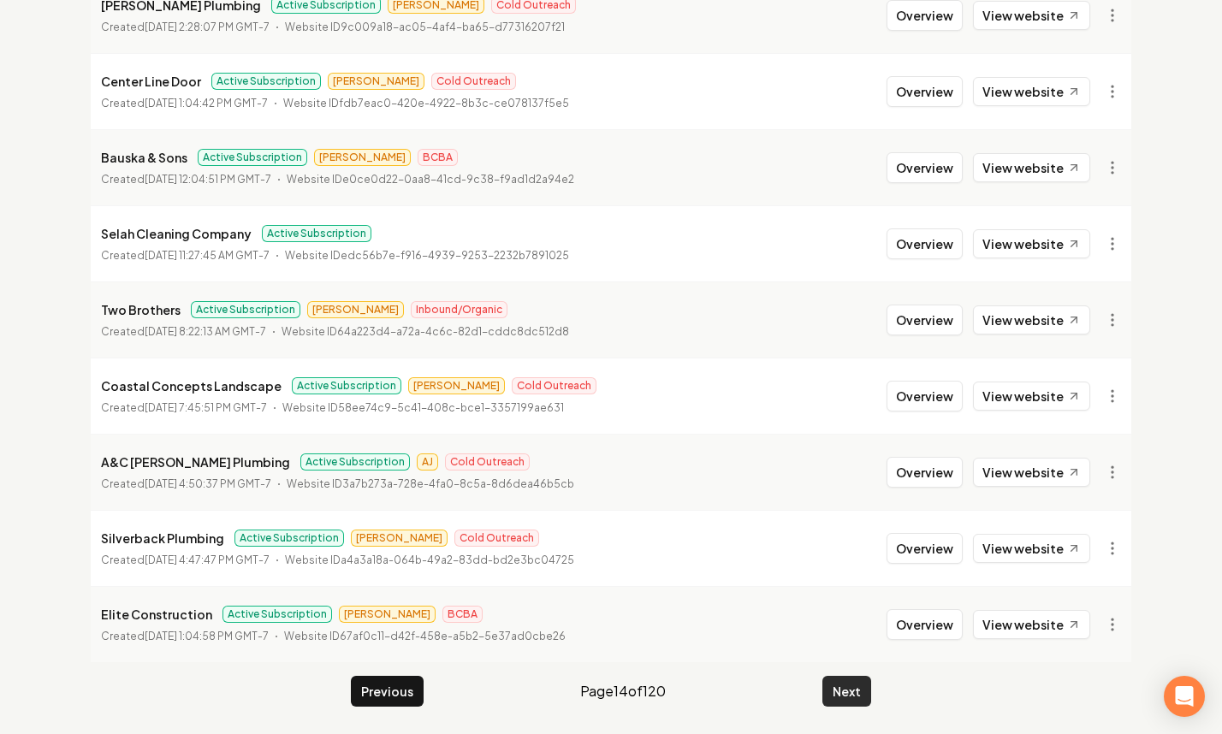
drag, startPoint x: 879, startPoint y: 694, endPoint x: 871, endPoint y: 690, distance: 9.6
click at [877, 693] on main "Organizations Spam Review SMM Ongoing Insights Subscriber Snapshot 1193 Organiz…" at bounding box center [611, 232] width 1096 height 1004
click at [863, 688] on button "Next" at bounding box center [847, 691] width 49 height 31
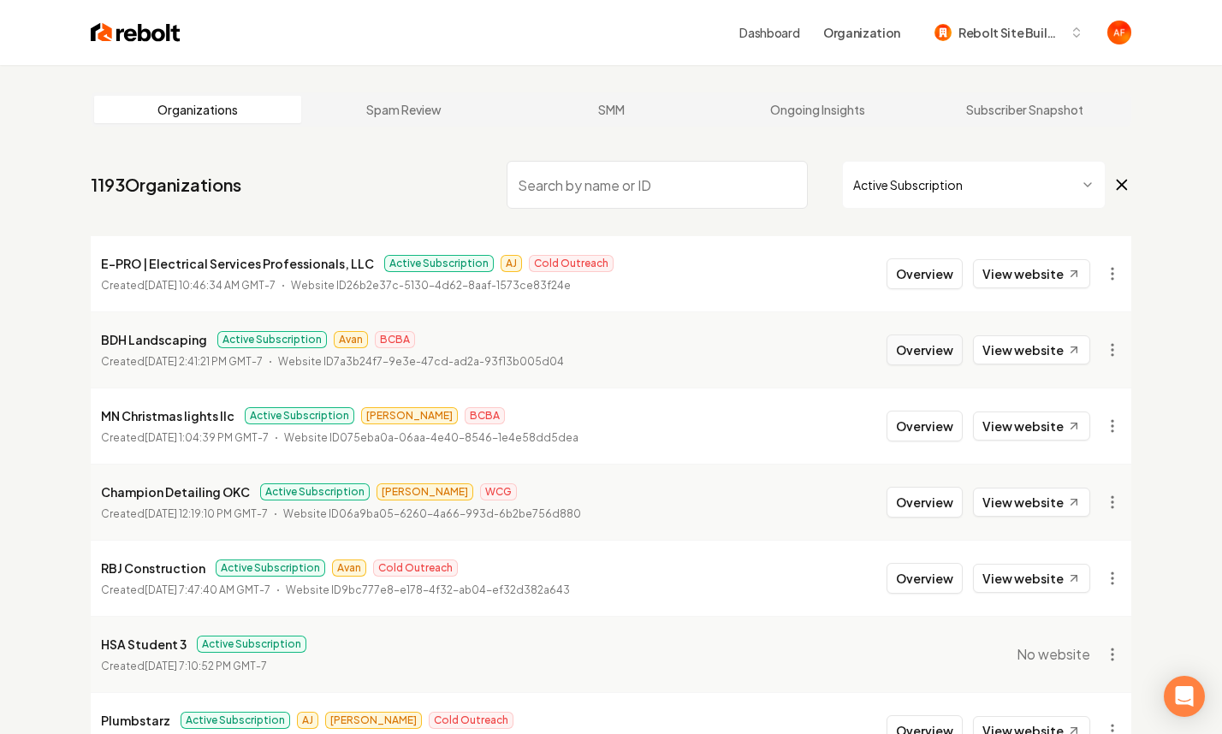
click at [929, 360] on button "Overview" at bounding box center [925, 350] width 76 height 31
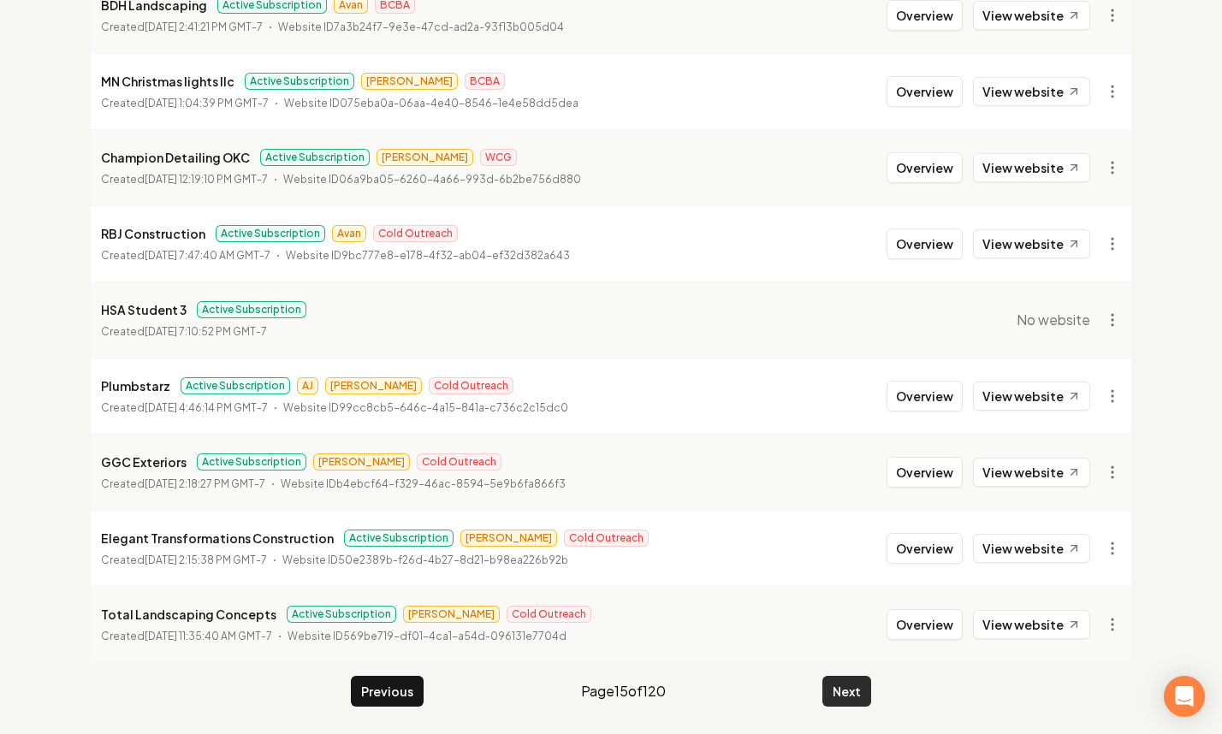
click at [838, 689] on button "Next" at bounding box center [847, 691] width 49 height 31
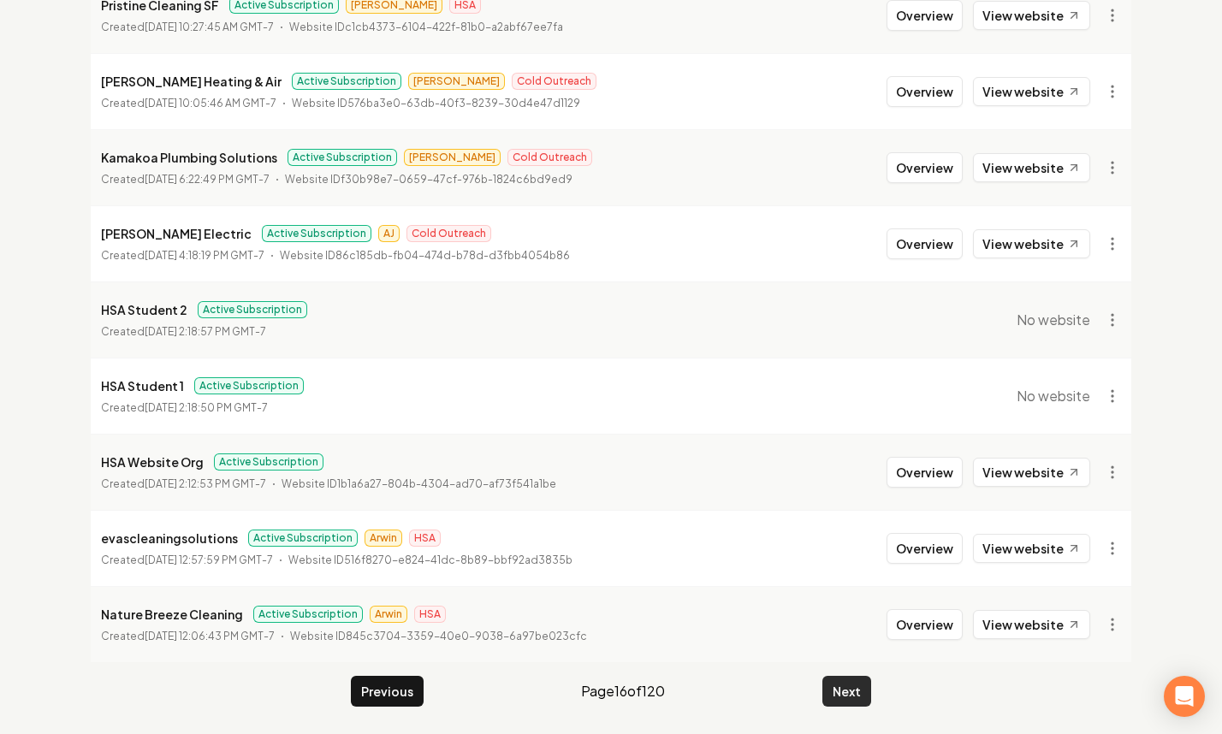
click at [835, 690] on button "Next" at bounding box center [847, 691] width 49 height 31
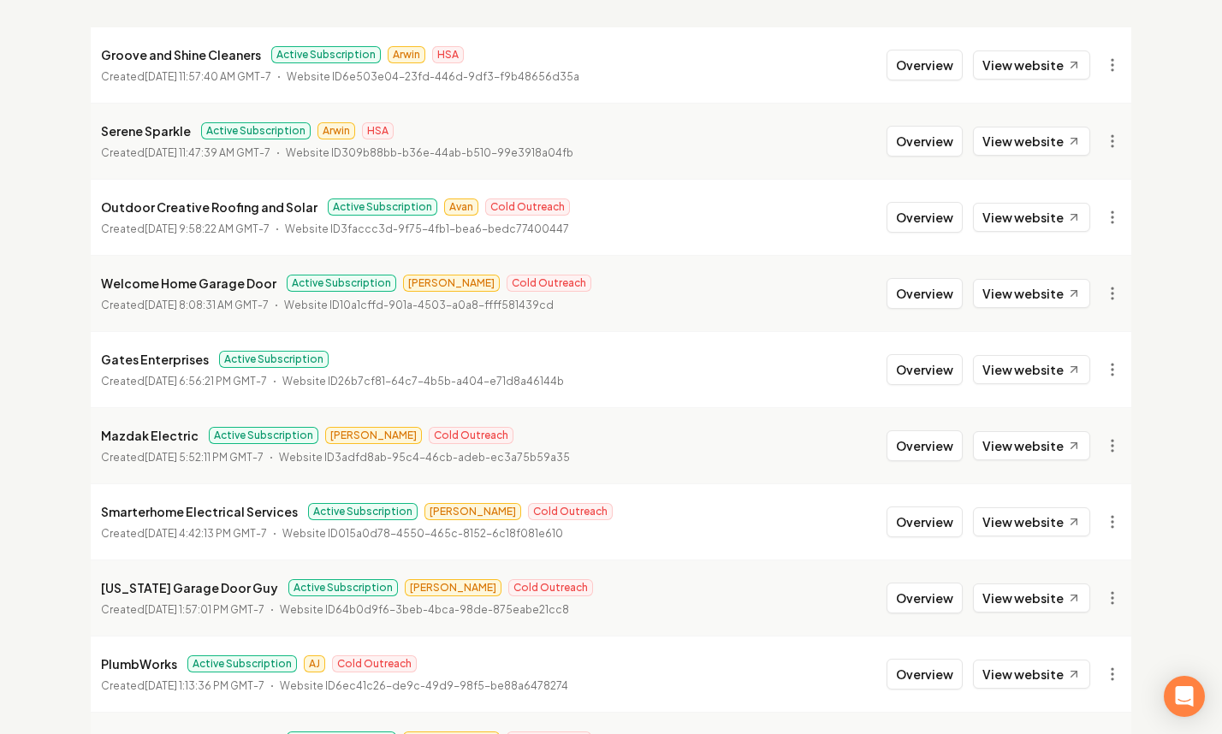
scroll to position [187, 0]
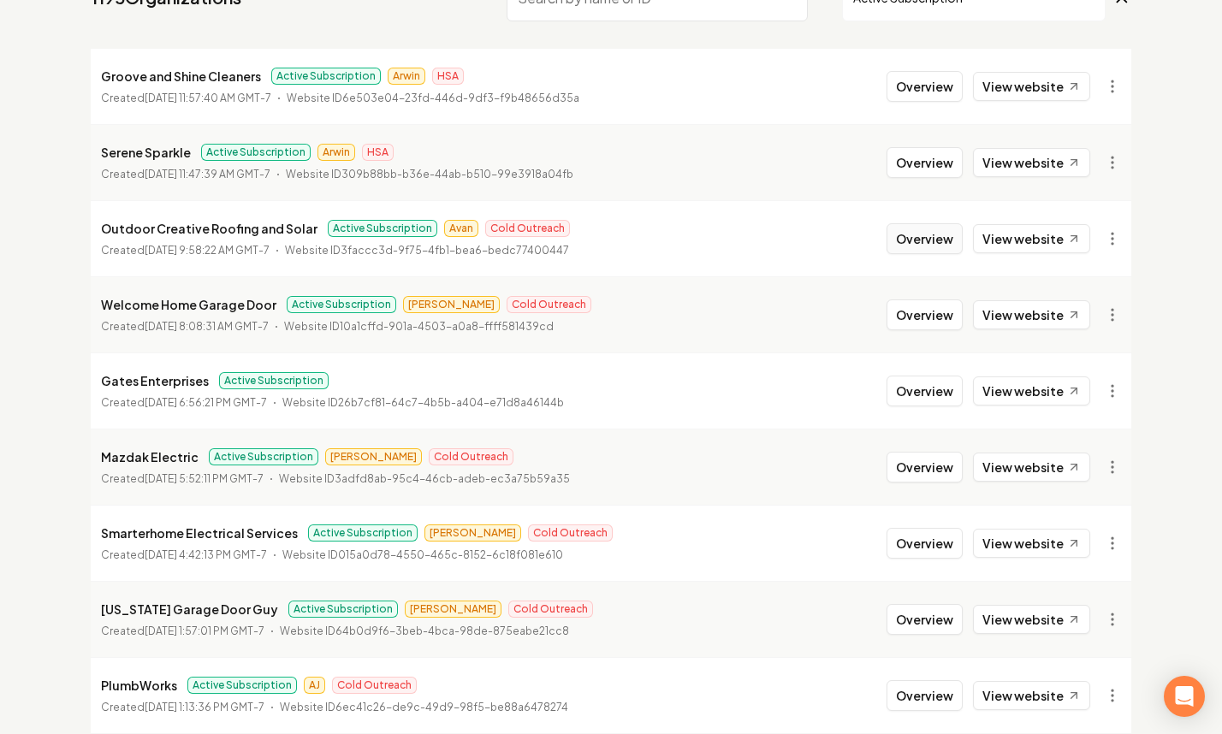
click at [921, 232] on button "Overview" at bounding box center [925, 238] width 76 height 31
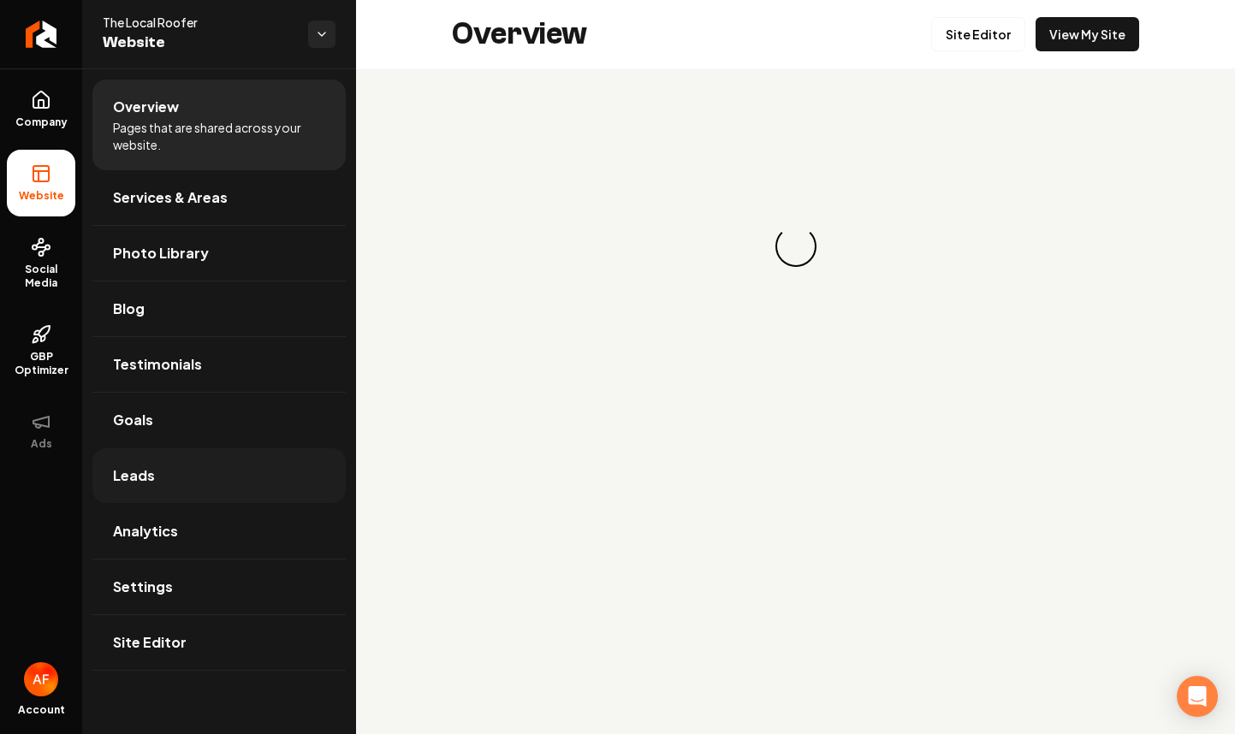
click at [200, 455] on link "Leads" at bounding box center [218, 476] width 253 height 55
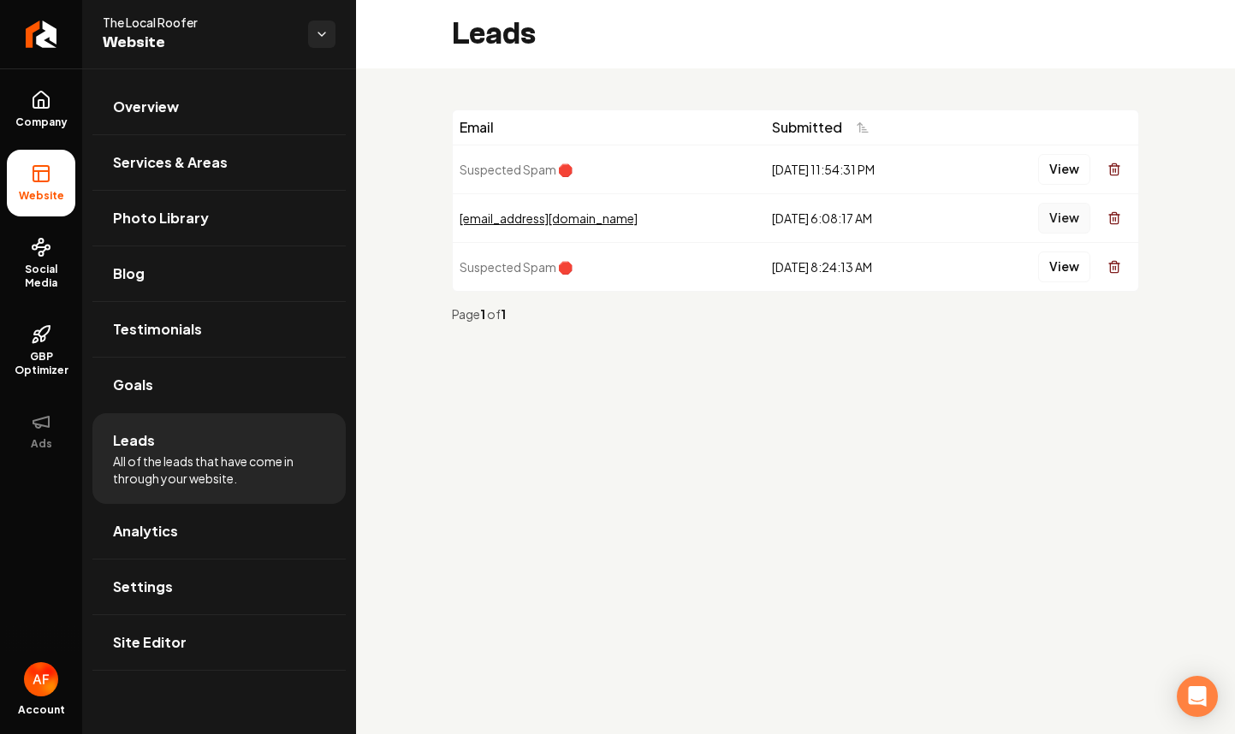
click at [1055, 229] on button "View" at bounding box center [1064, 218] width 52 height 31
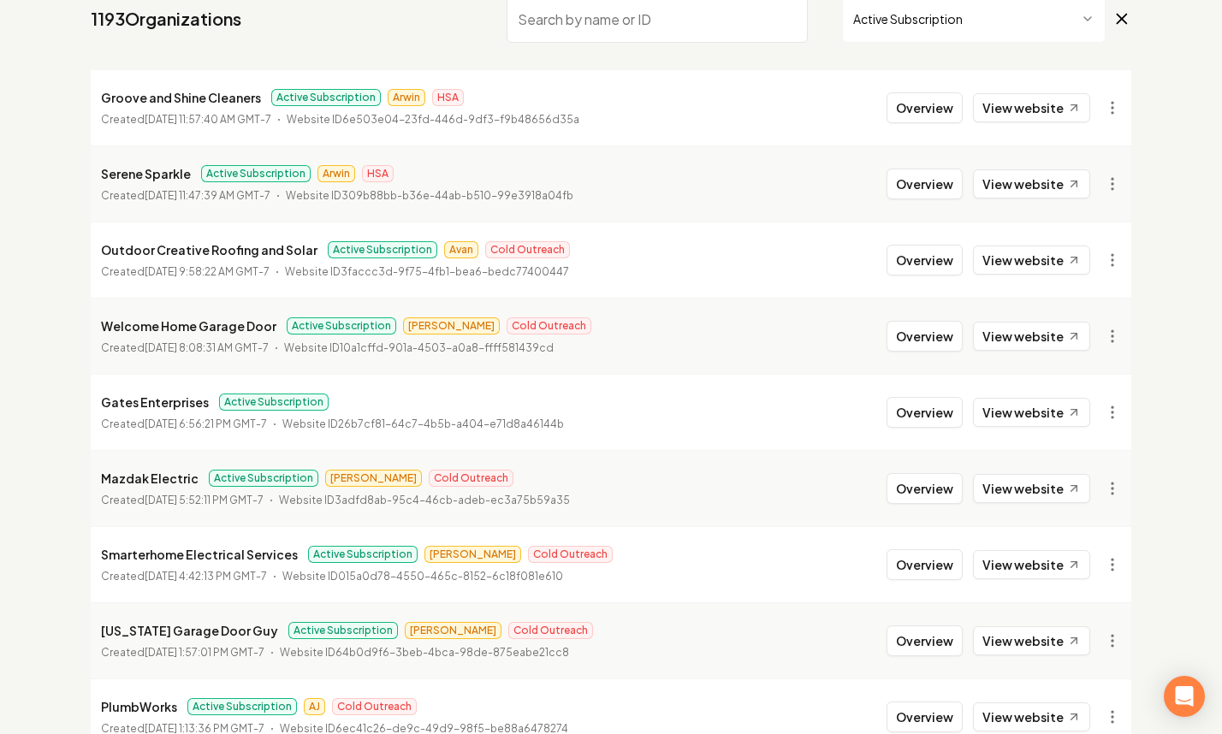
scroll to position [335, 0]
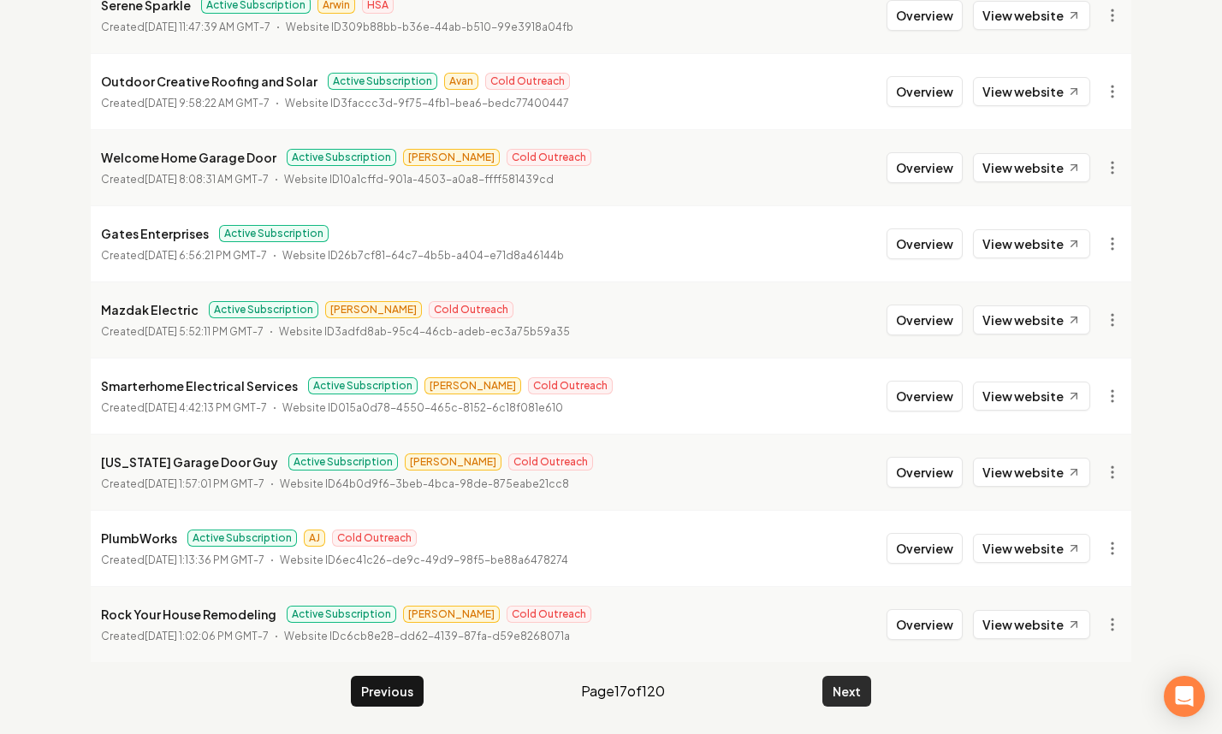
click at [835, 683] on button "Next" at bounding box center [847, 691] width 49 height 31
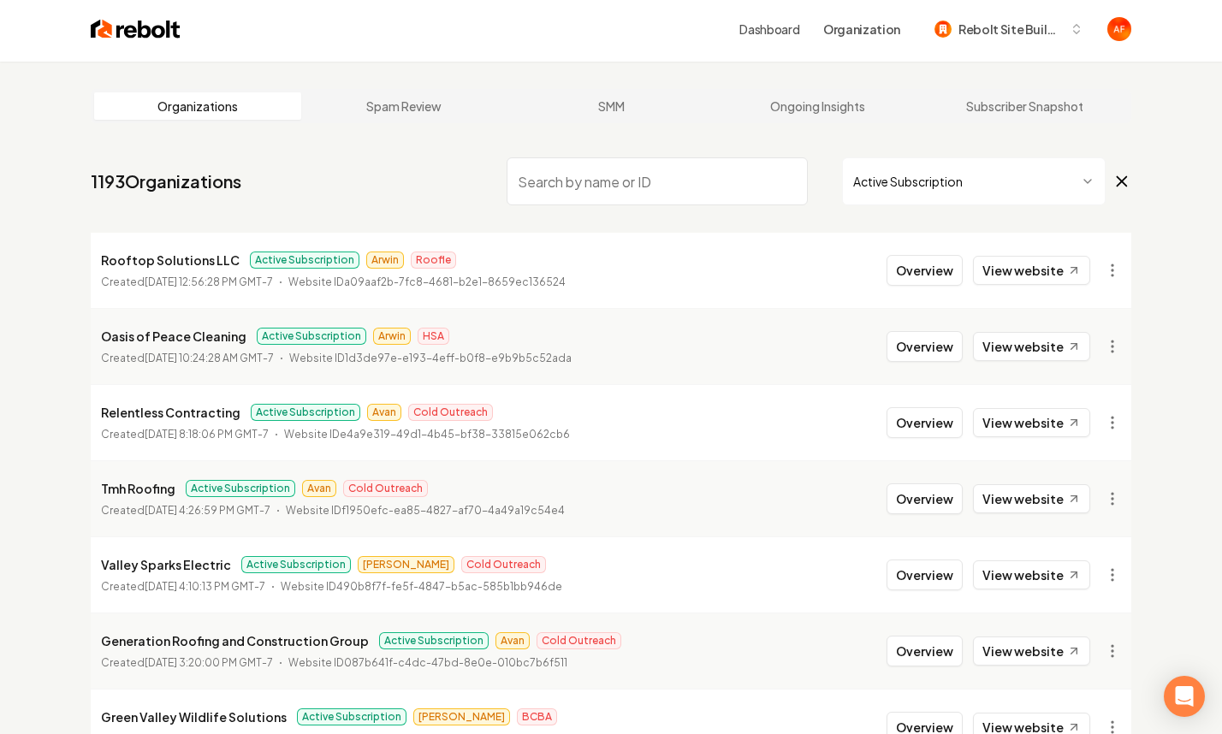
scroll to position [3, 0]
click at [928, 429] on button "Overview" at bounding box center [925, 423] width 76 height 31
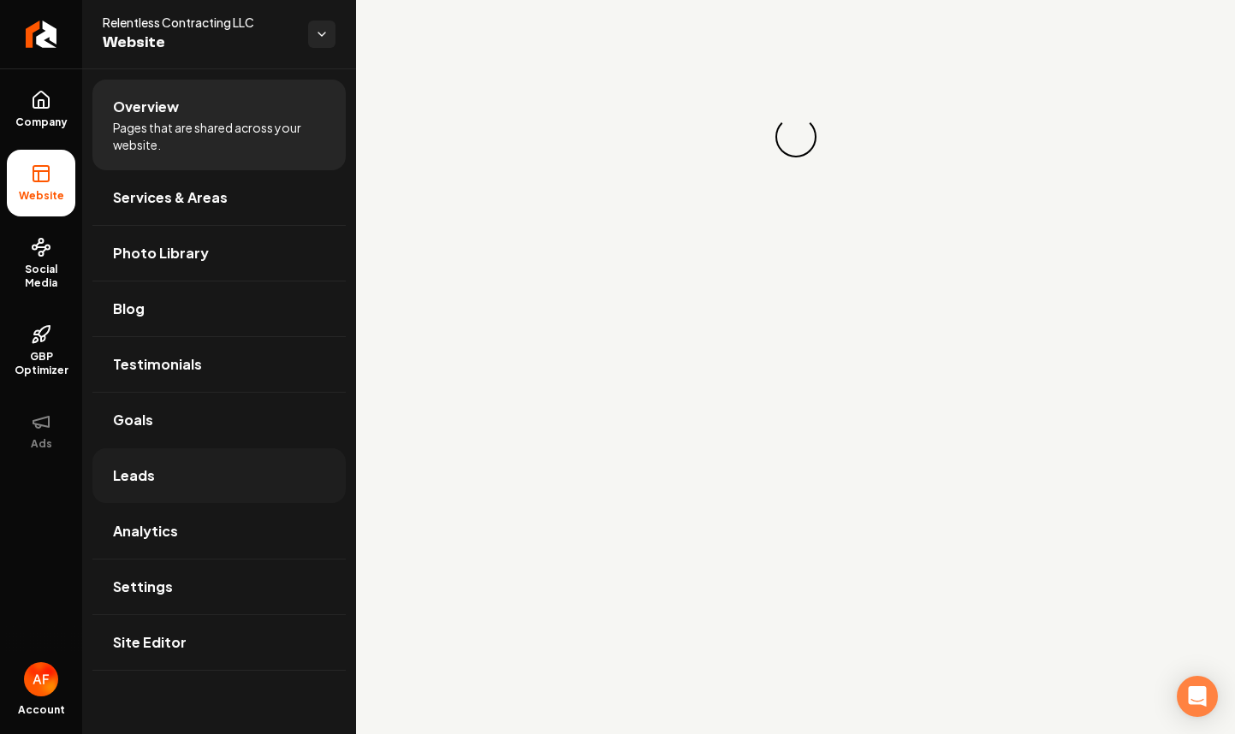
click at [144, 458] on link "Leads" at bounding box center [218, 476] width 253 height 55
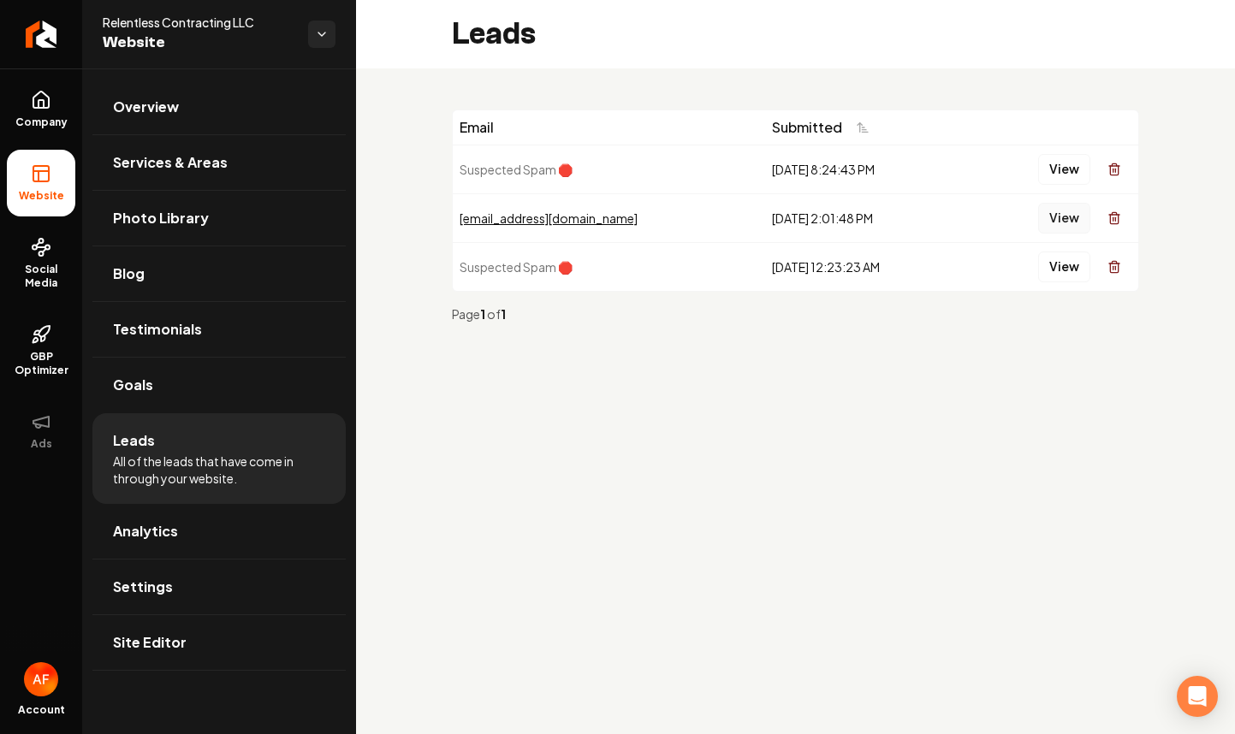
click at [1067, 230] on button "View" at bounding box center [1064, 218] width 52 height 31
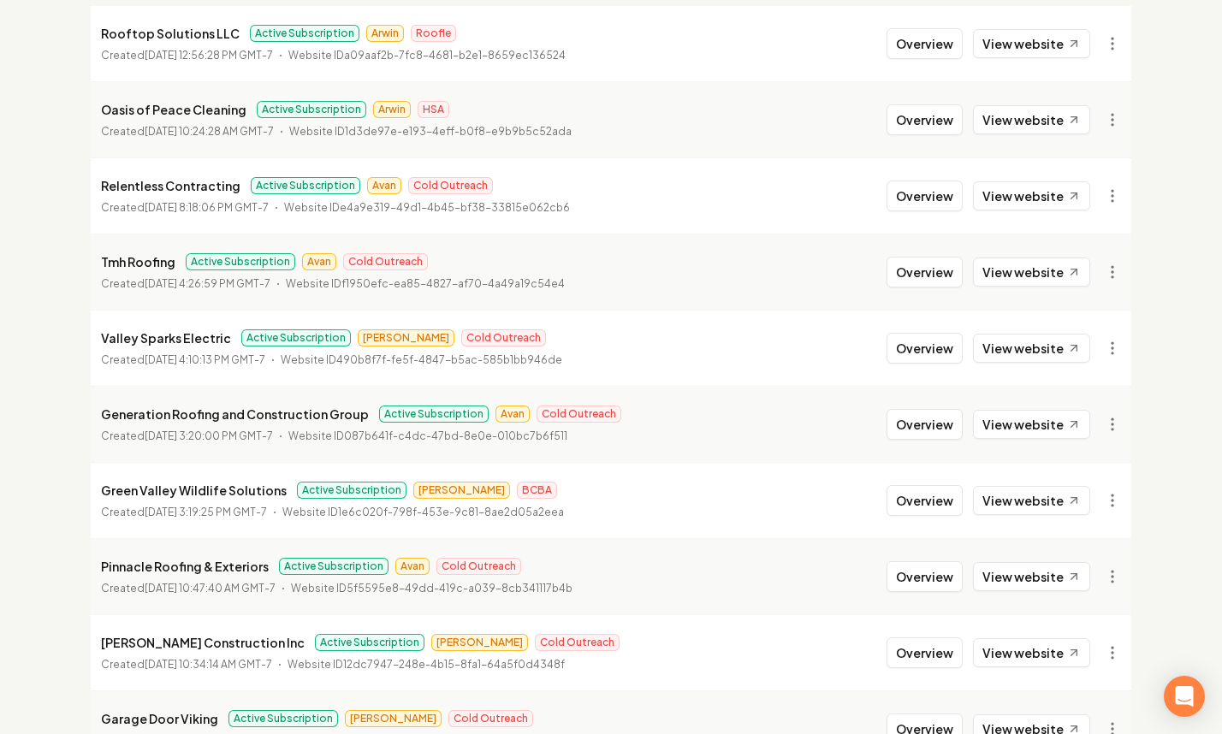
scroll to position [335, 0]
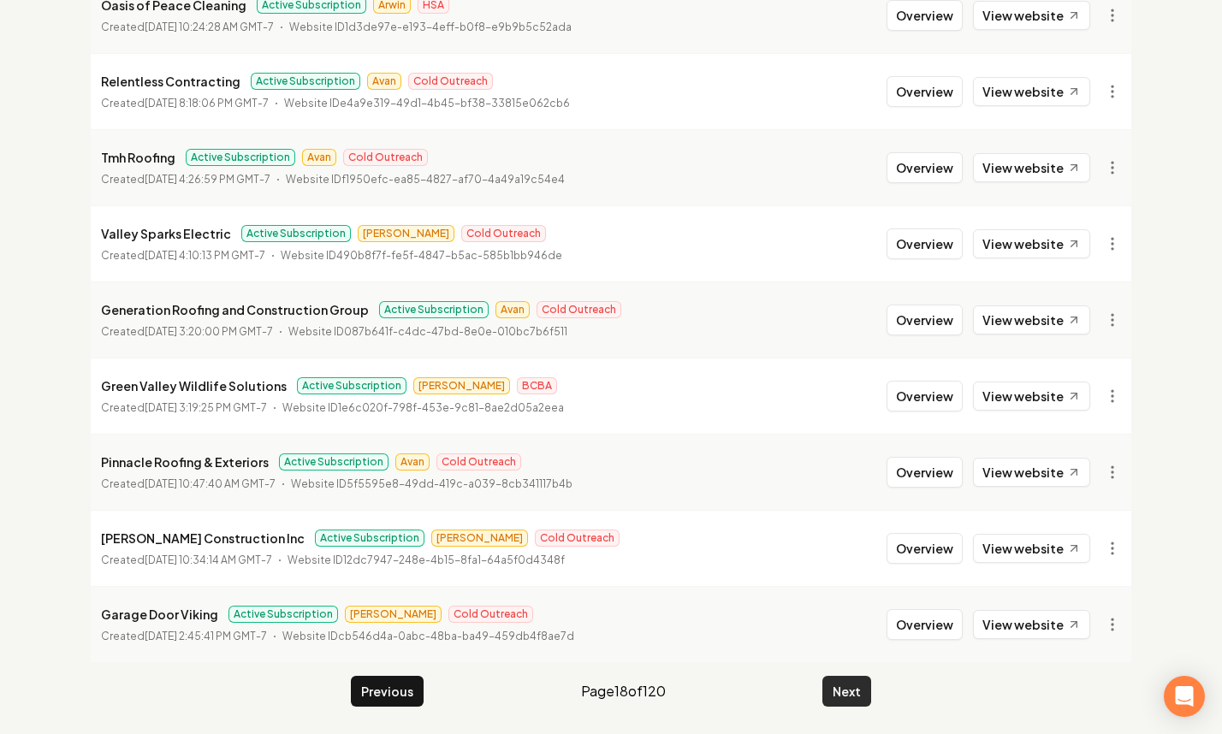
click at [834, 693] on button "Next" at bounding box center [847, 691] width 49 height 31
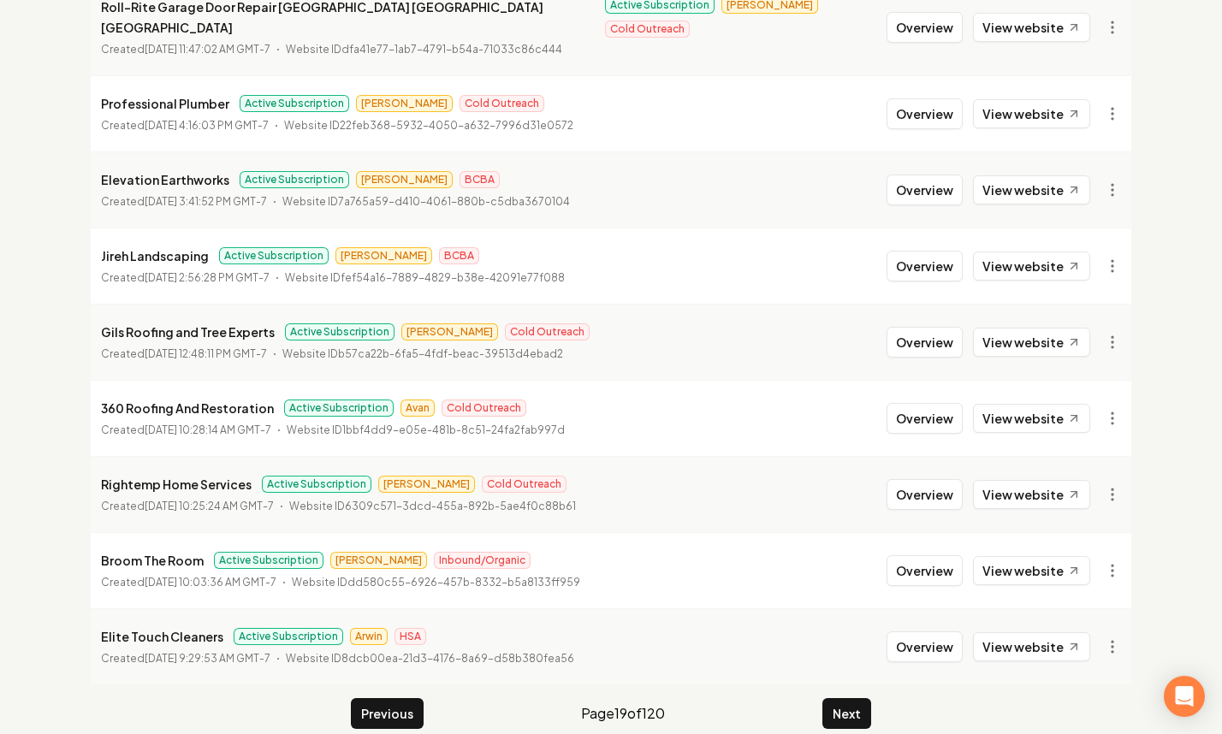
scroll to position [335, 0]
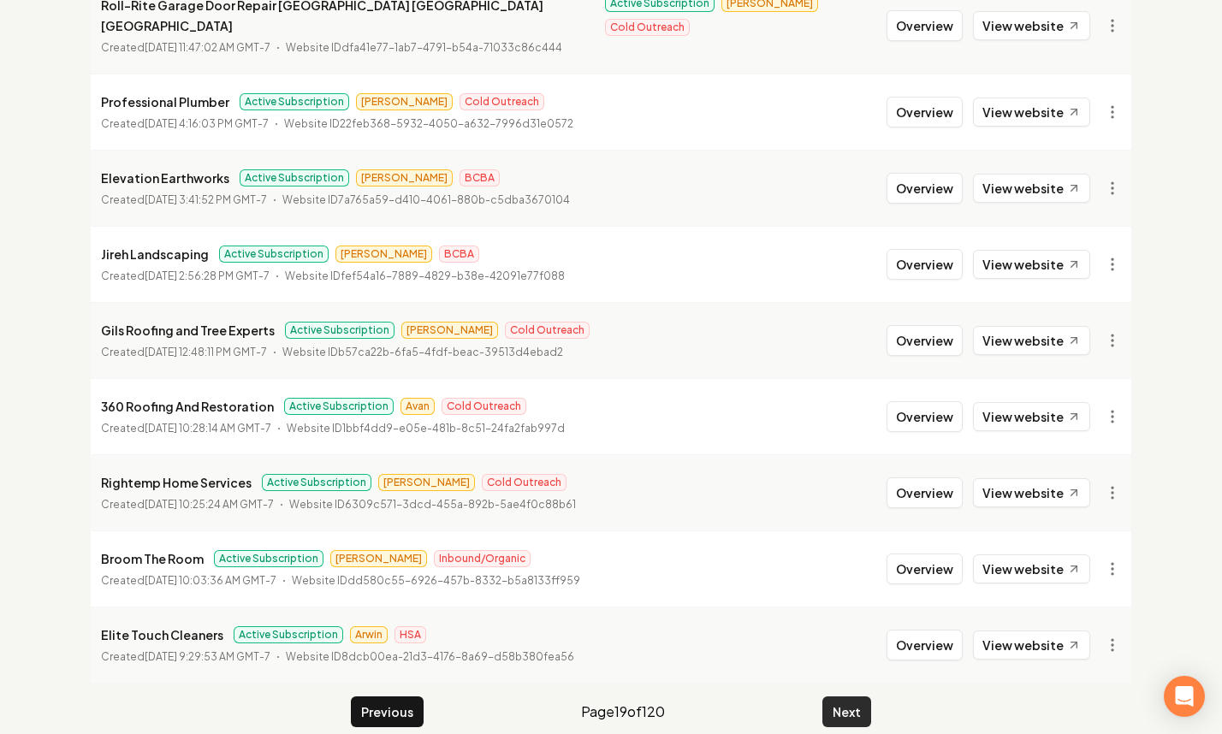
click at [855, 706] on main "Organizations Spam Review SMM Ongoing Insights Subscriber Snapshot 1193 Organiz…" at bounding box center [611, 242] width 1096 height 1025
drag, startPoint x: 855, startPoint y: 704, endPoint x: 844, endPoint y: 700, distance: 11.6
click at [855, 704] on button "Next" at bounding box center [847, 712] width 49 height 31
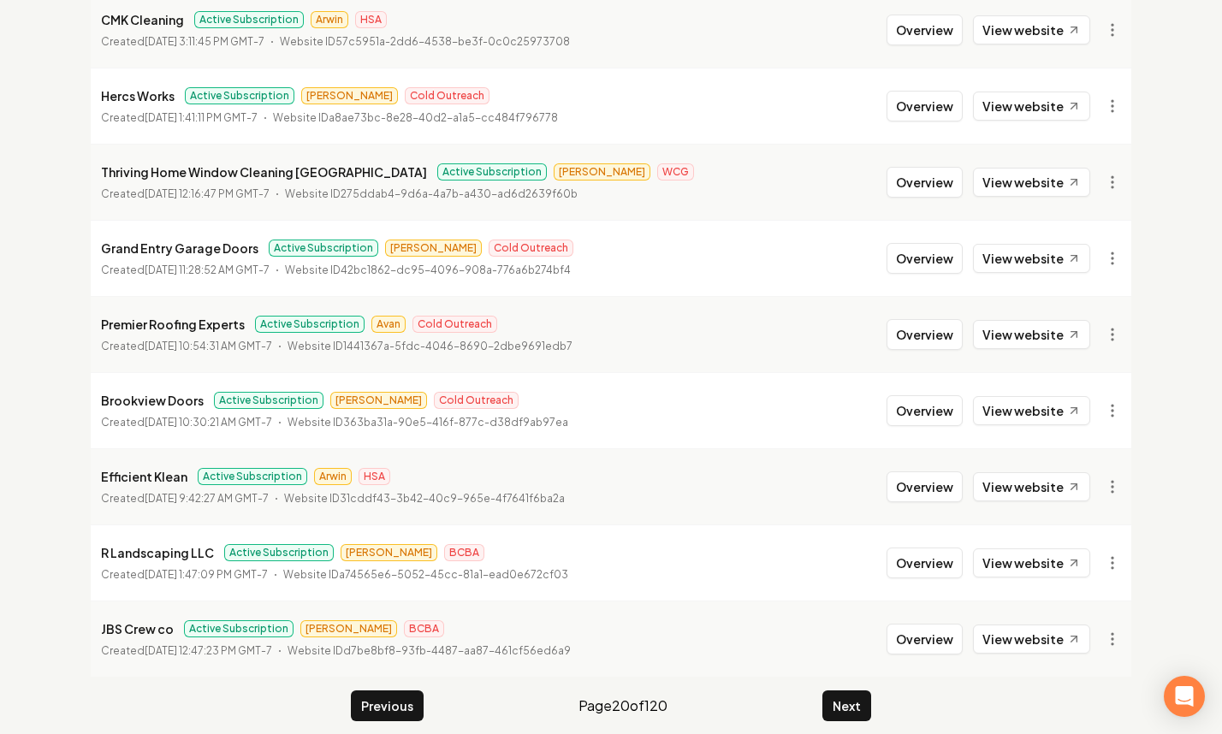
scroll to position [335, 0]
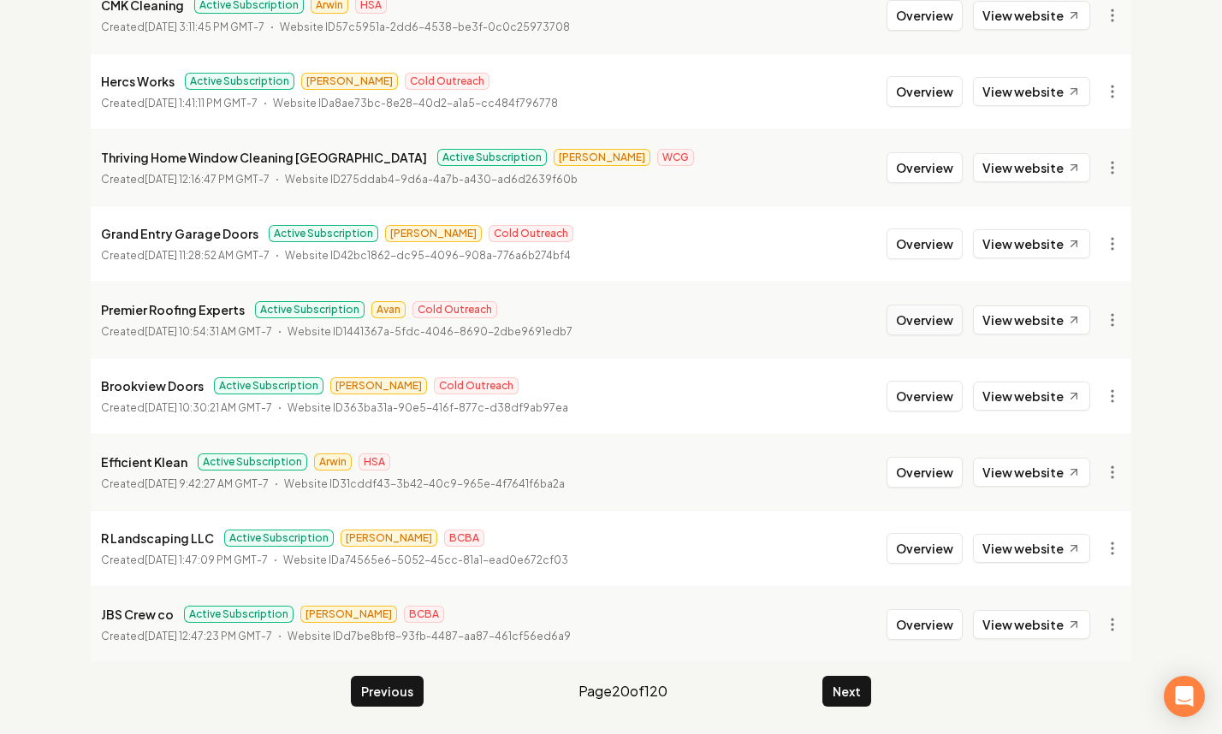
click at [930, 330] on button "Overview" at bounding box center [925, 320] width 76 height 31
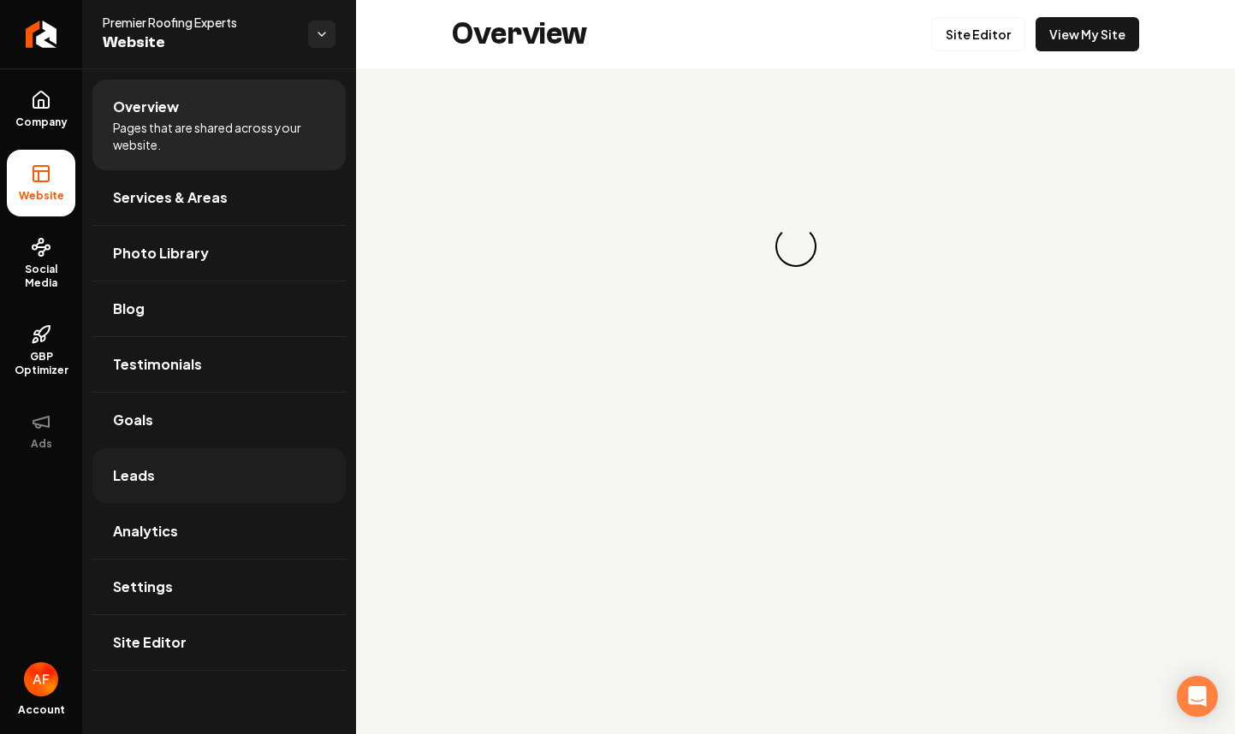
click at [228, 492] on link "Leads" at bounding box center [218, 476] width 253 height 55
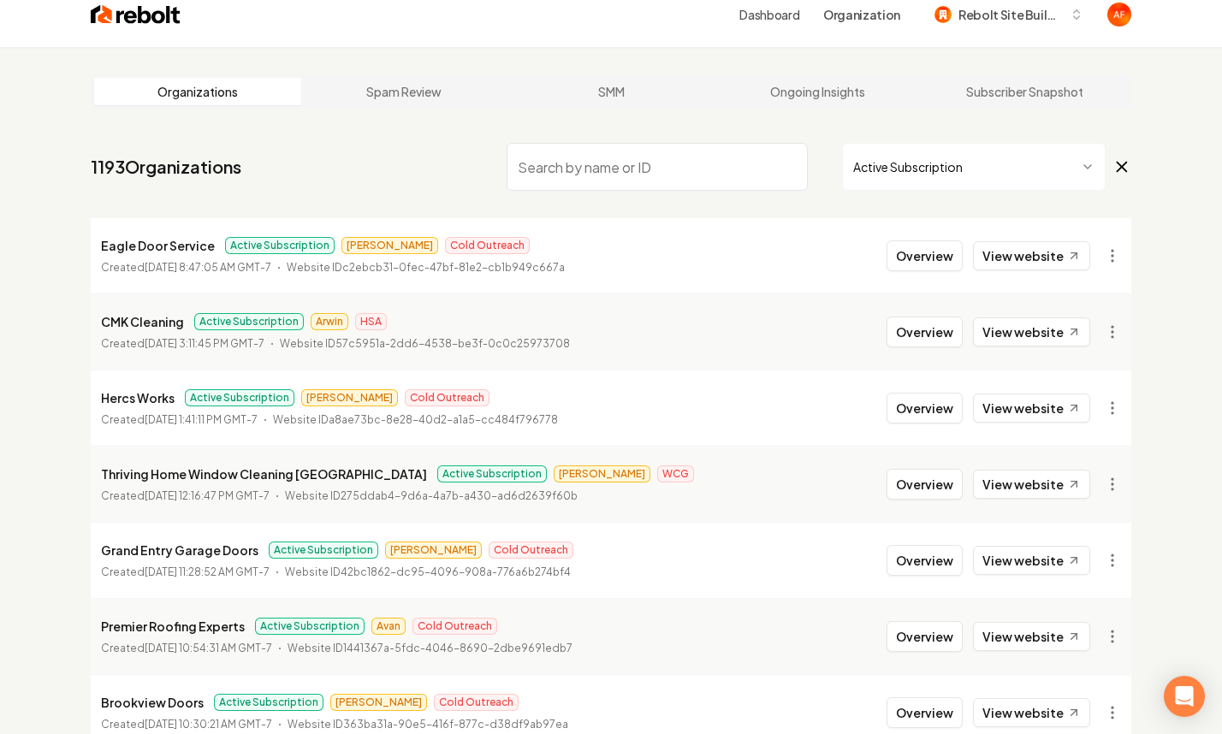
scroll to position [335, 0]
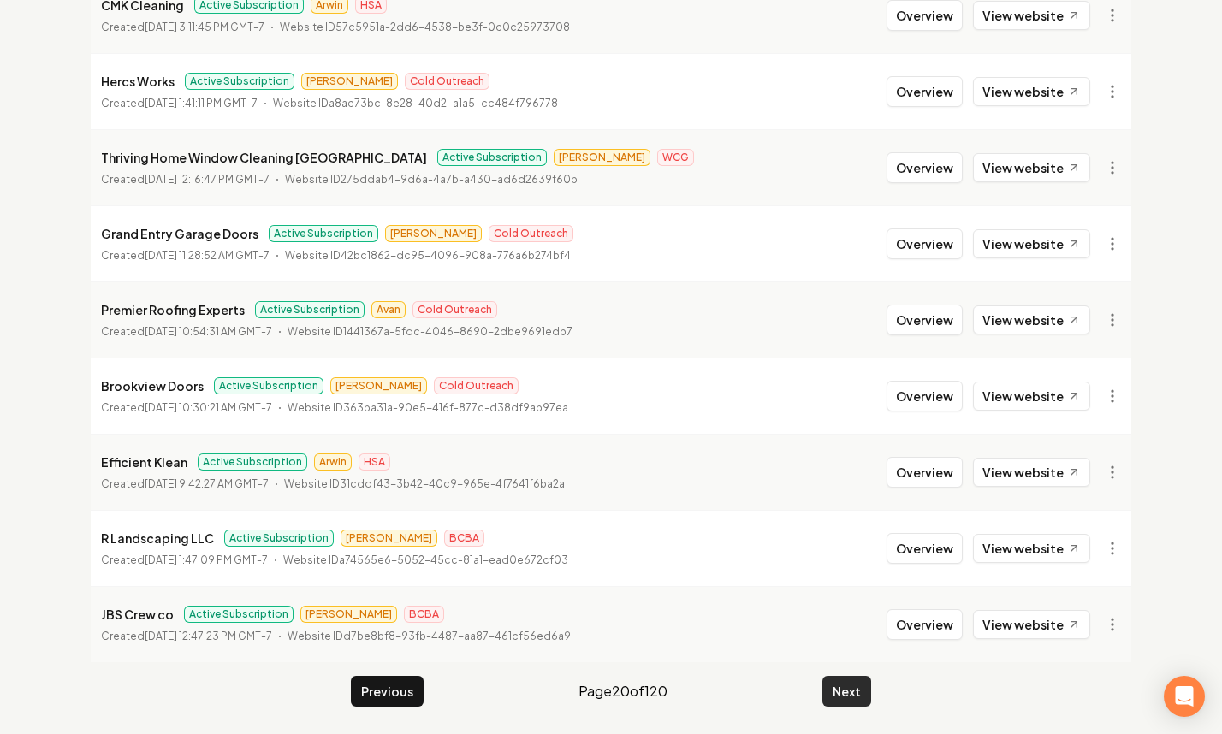
click at [839, 684] on button "Next" at bounding box center [847, 691] width 49 height 31
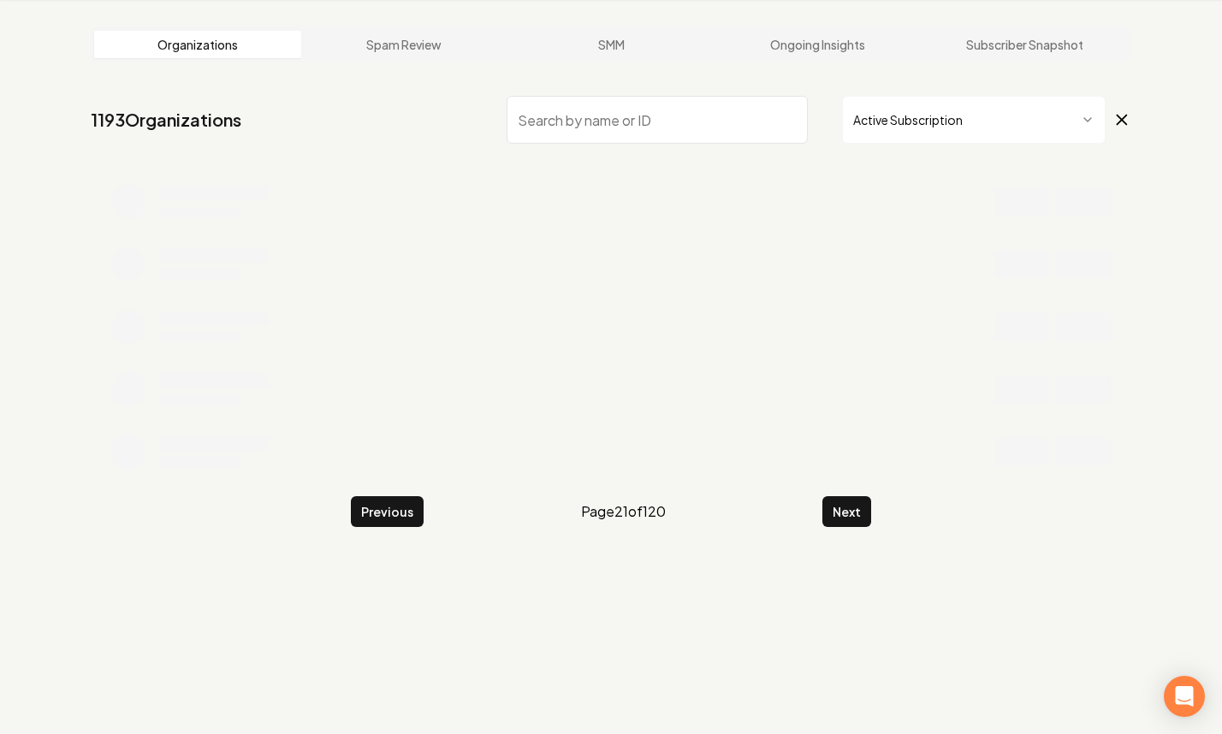
scroll to position [335, 0]
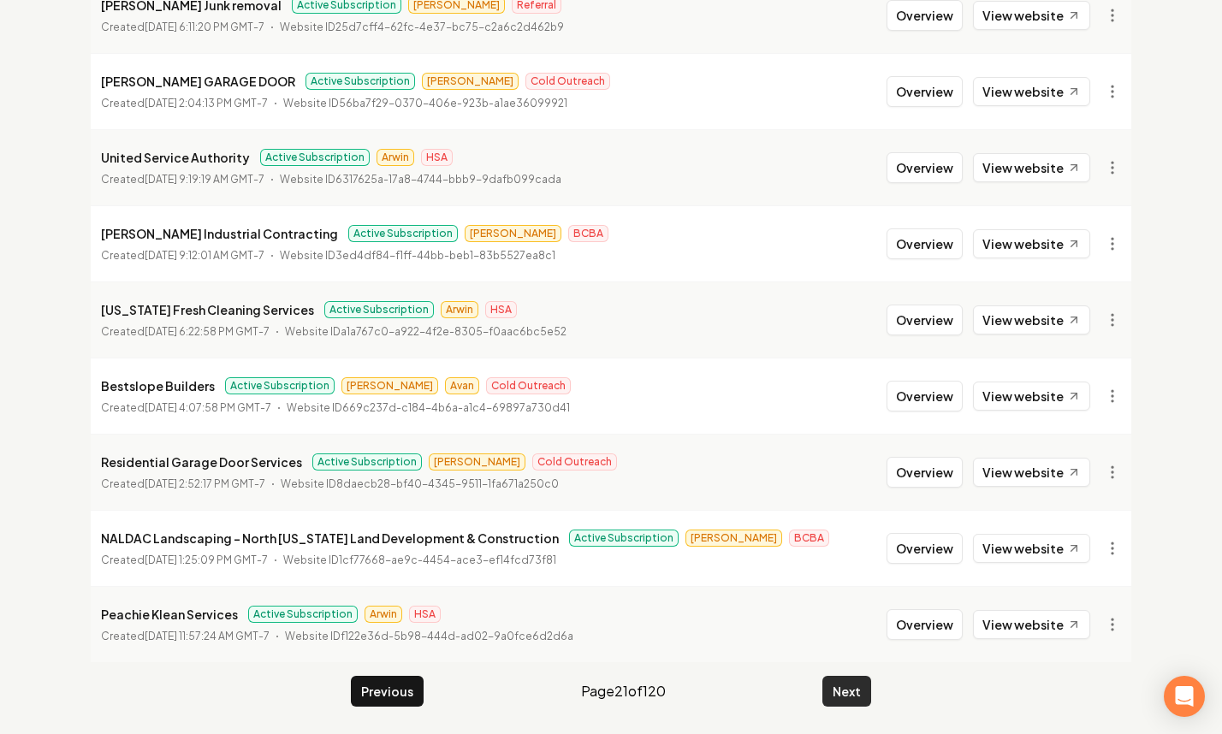
click at [838, 701] on button "Next" at bounding box center [847, 691] width 49 height 31
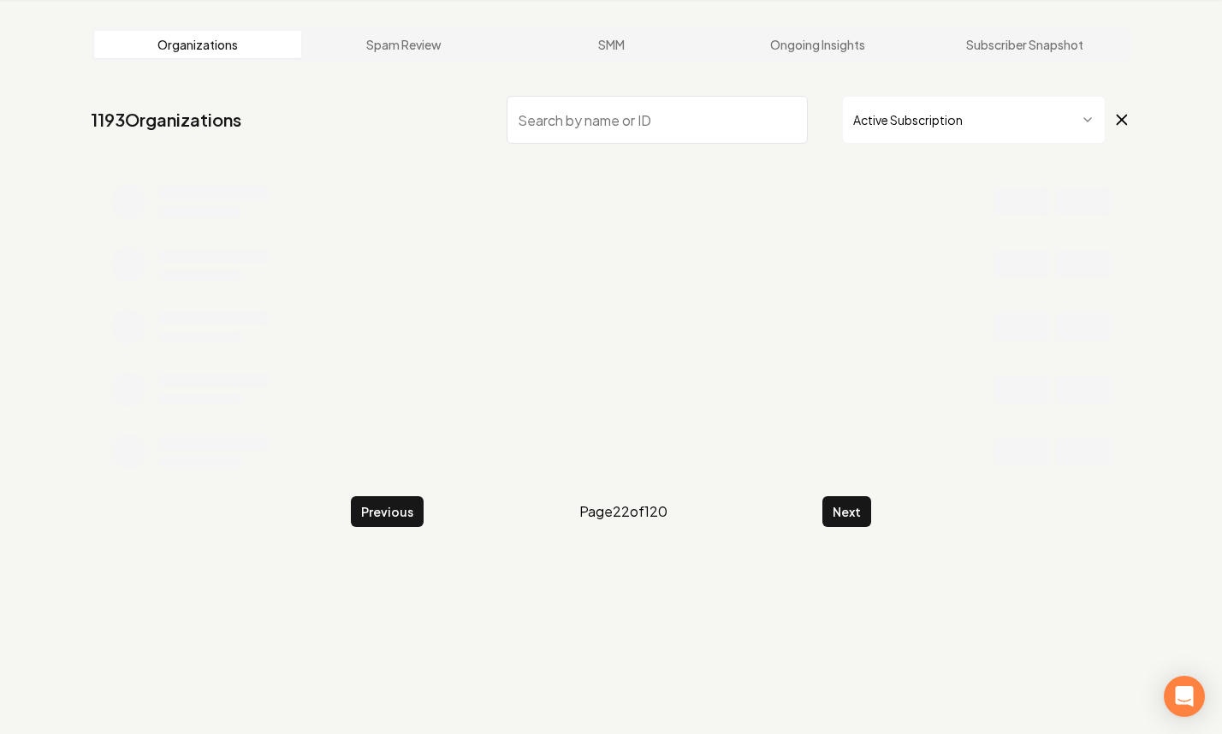
scroll to position [335, 0]
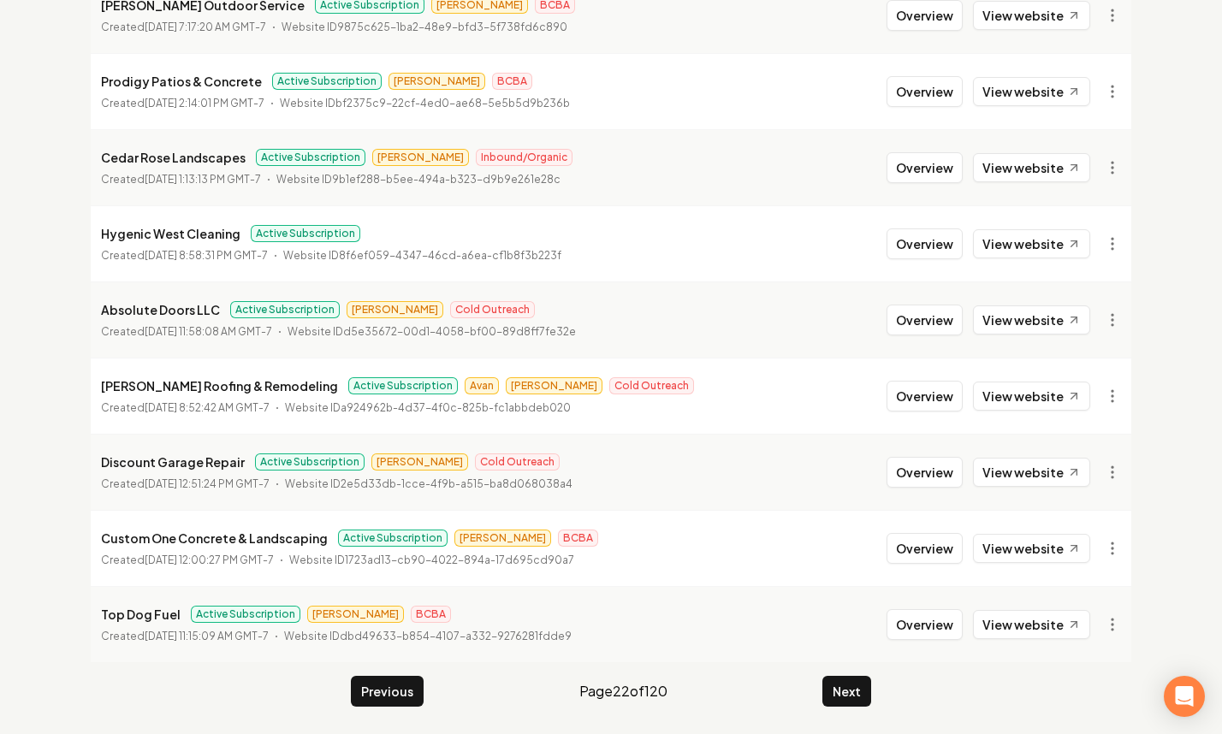
click at [917, 412] on li "Hidalgo Roofing & Remodeling Active Subscription Avan James Cold Outreach Creat…" at bounding box center [611, 396] width 1041 height 76
drag, startPoint x: 917, startPoint y: 403, endPoint x: 886, endPoint y: 407, distance: 31.1
click at [917, 403] on button "Overview" at bounding box center [925, 396] width 76 height 31
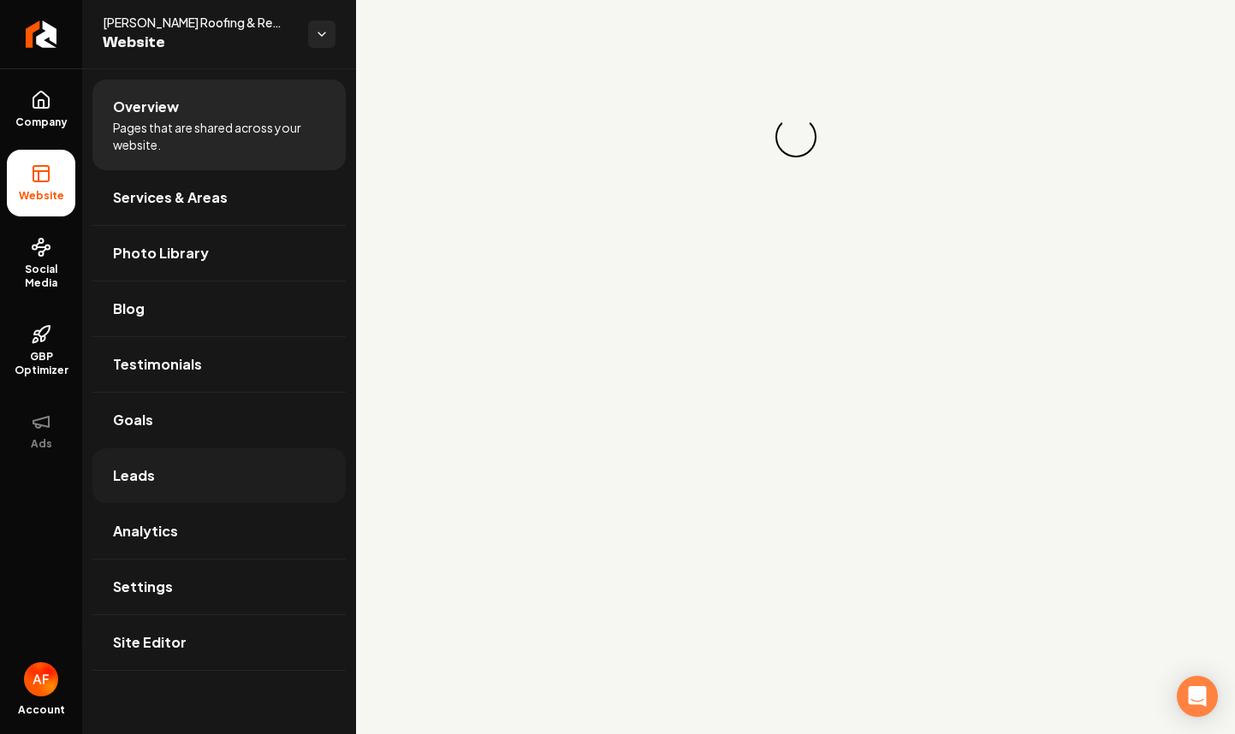
click at [187, 492] on link "Leads" at bounding box center [218, 476] width 253 height 55
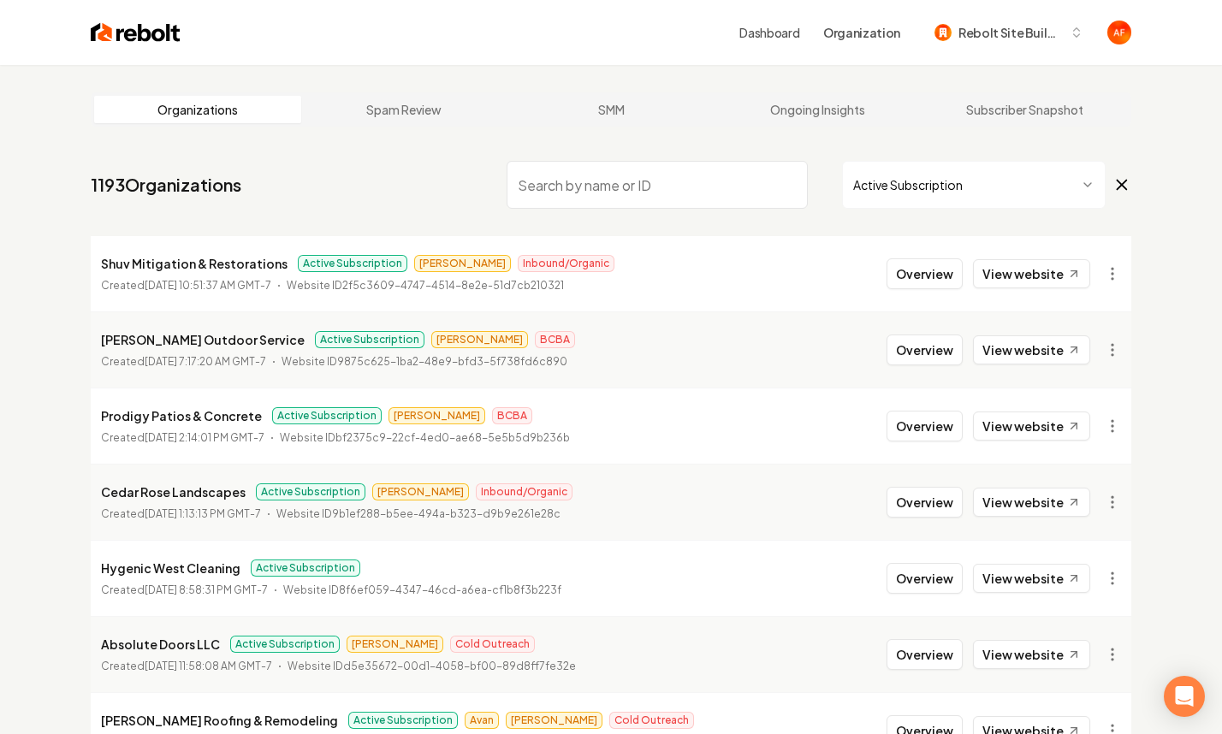
scroll to position [335, 0]
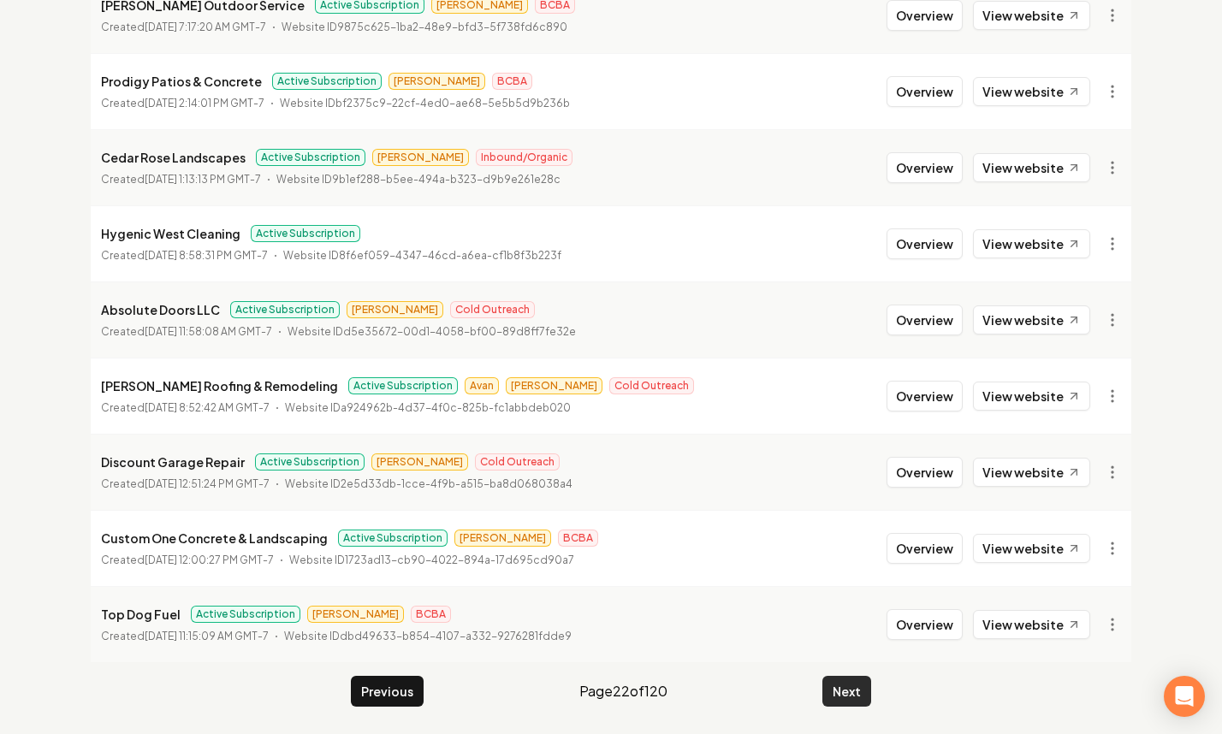
click at [867, 690] on button "Next" at bounding box center [847, 691] width 49 height 31
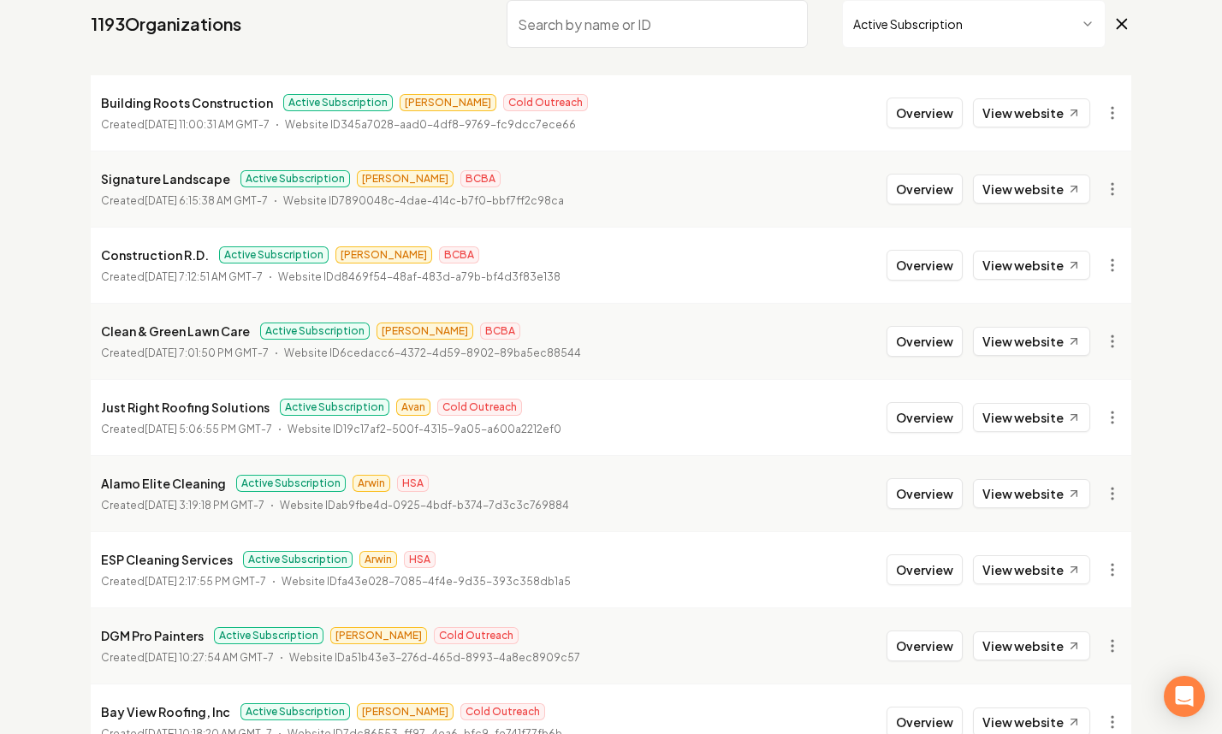
scroll to position [160, 0]
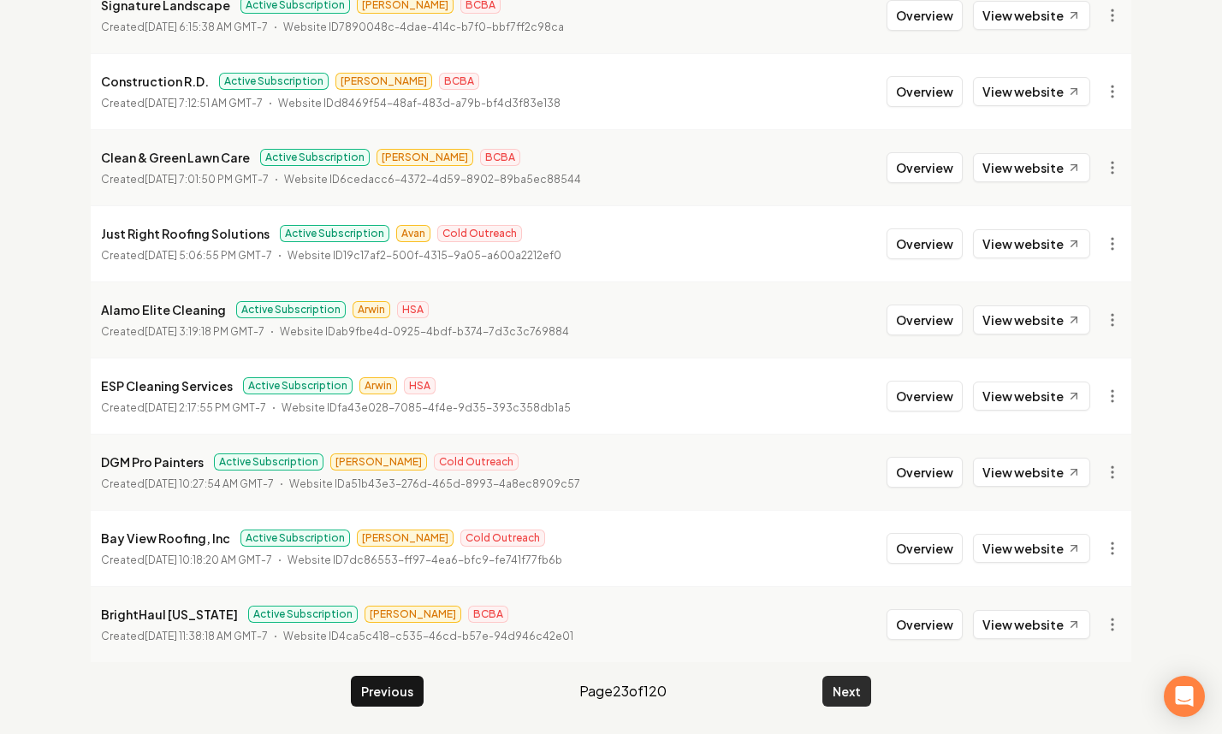
click at [844, 692] on button "Next" at bounding box center [847, 691] width 49 height 31
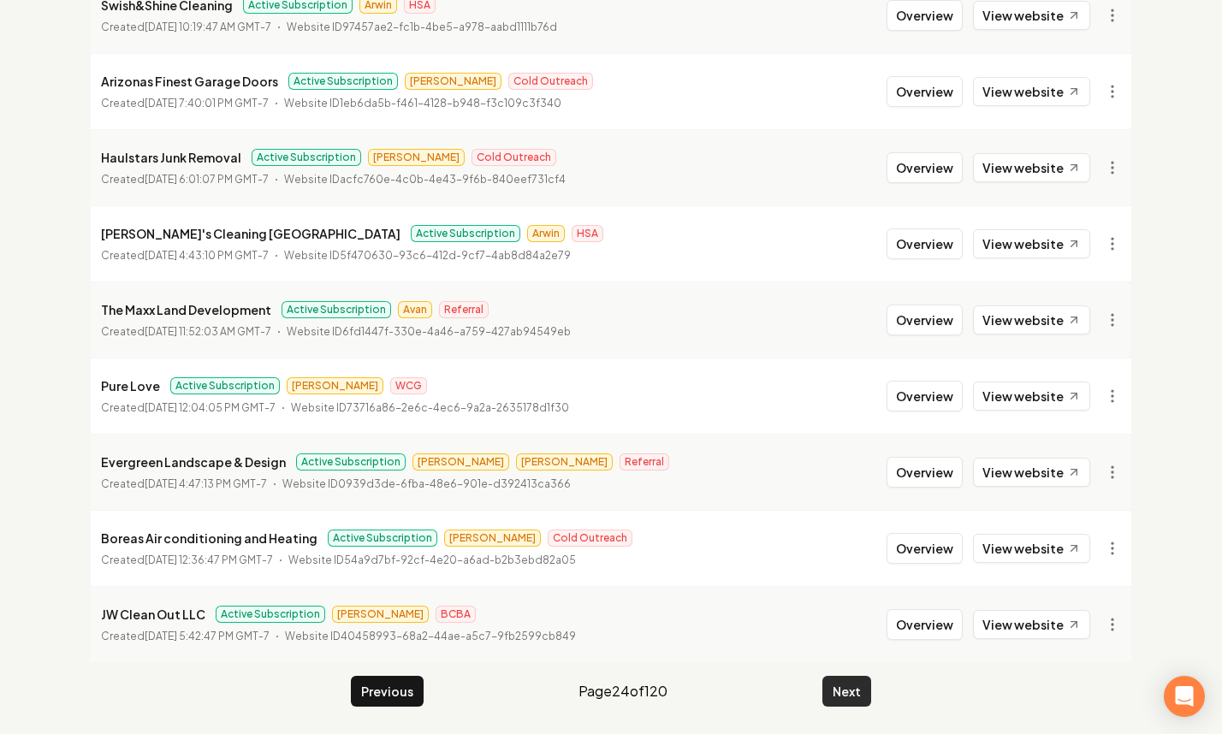
click at [849, 676] on button "Next" at bounding box center [847, 691] width 49 height 31
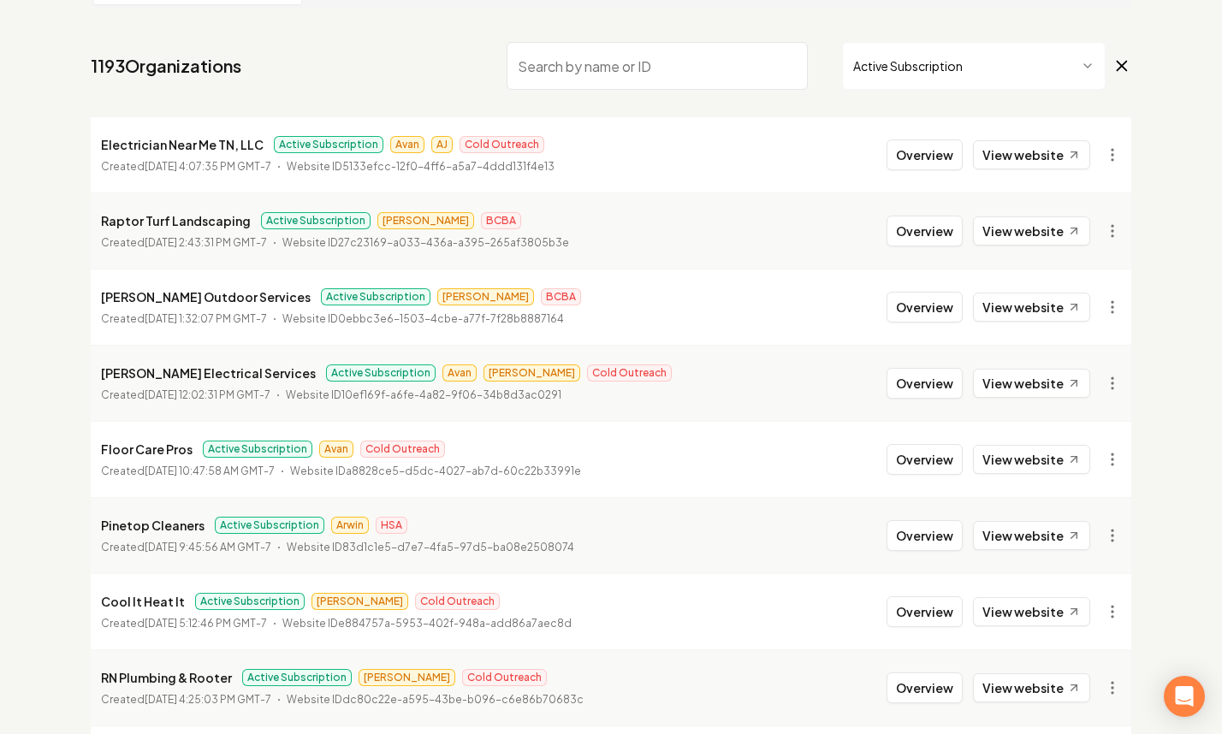
scroll to position [118, 0]
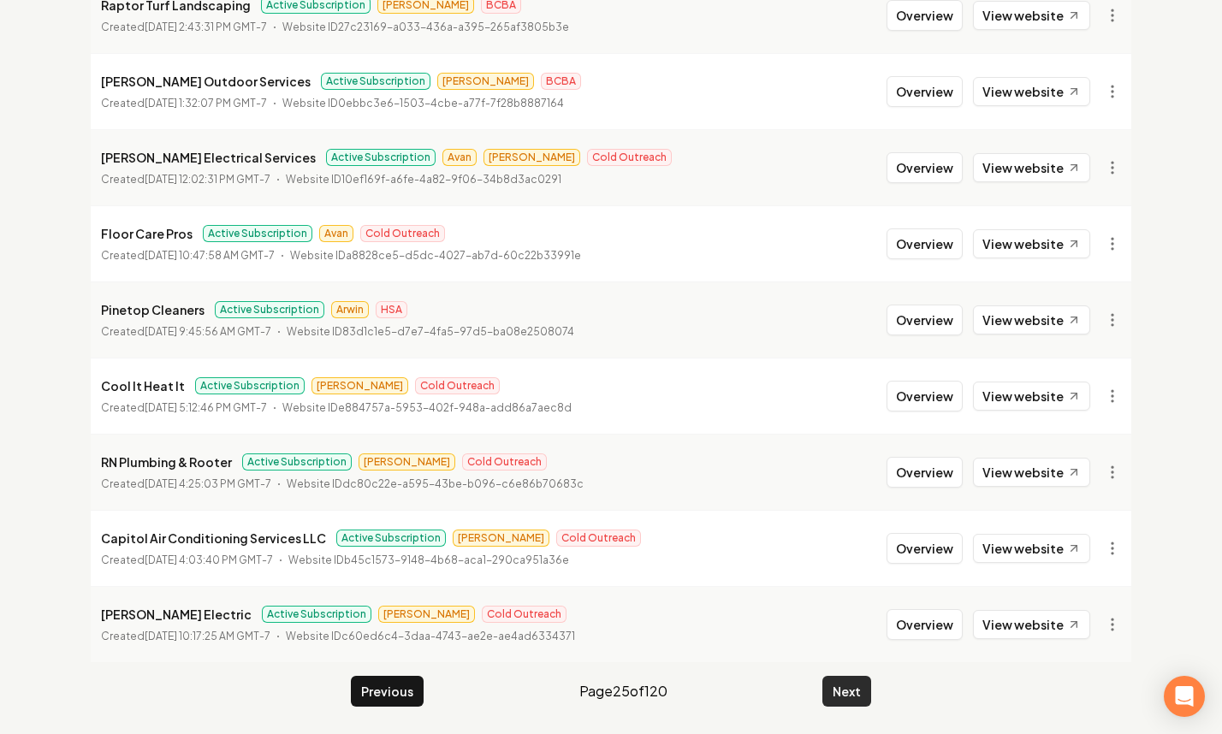
click at [857, 679] on button "Next" at bounding box center [847, 691] width 49 height 31
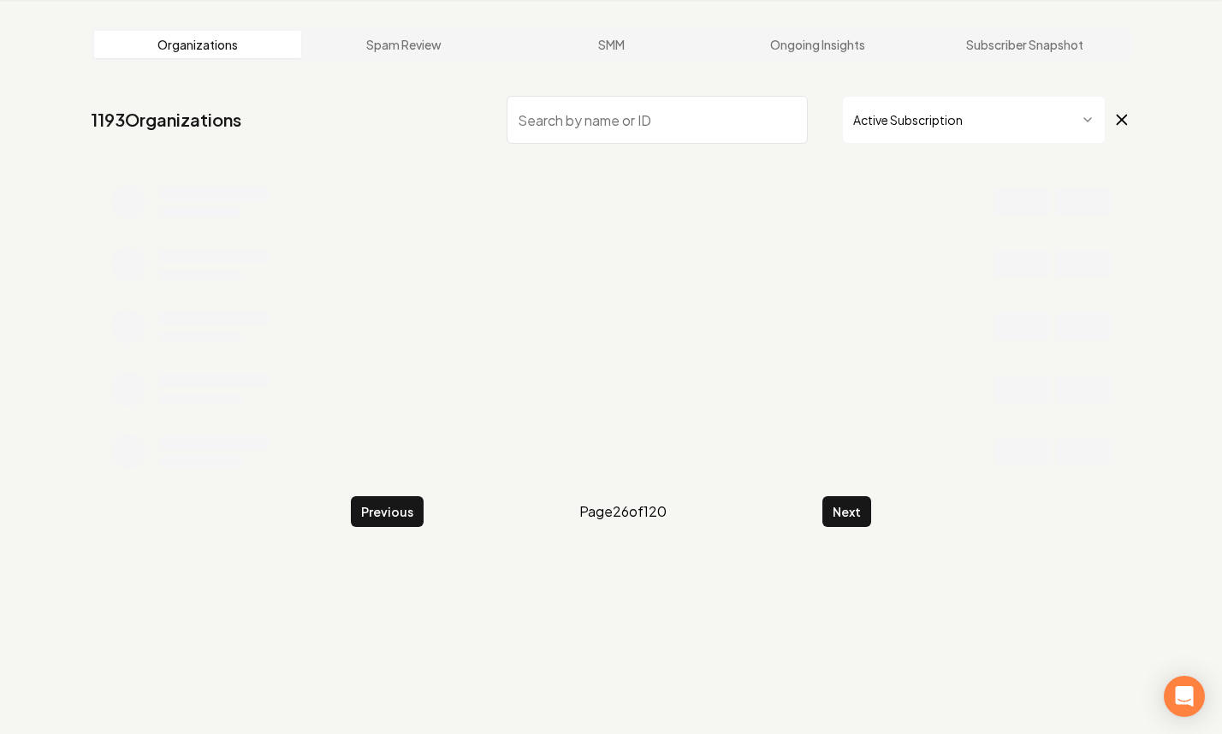
scroll to position [335, 0]
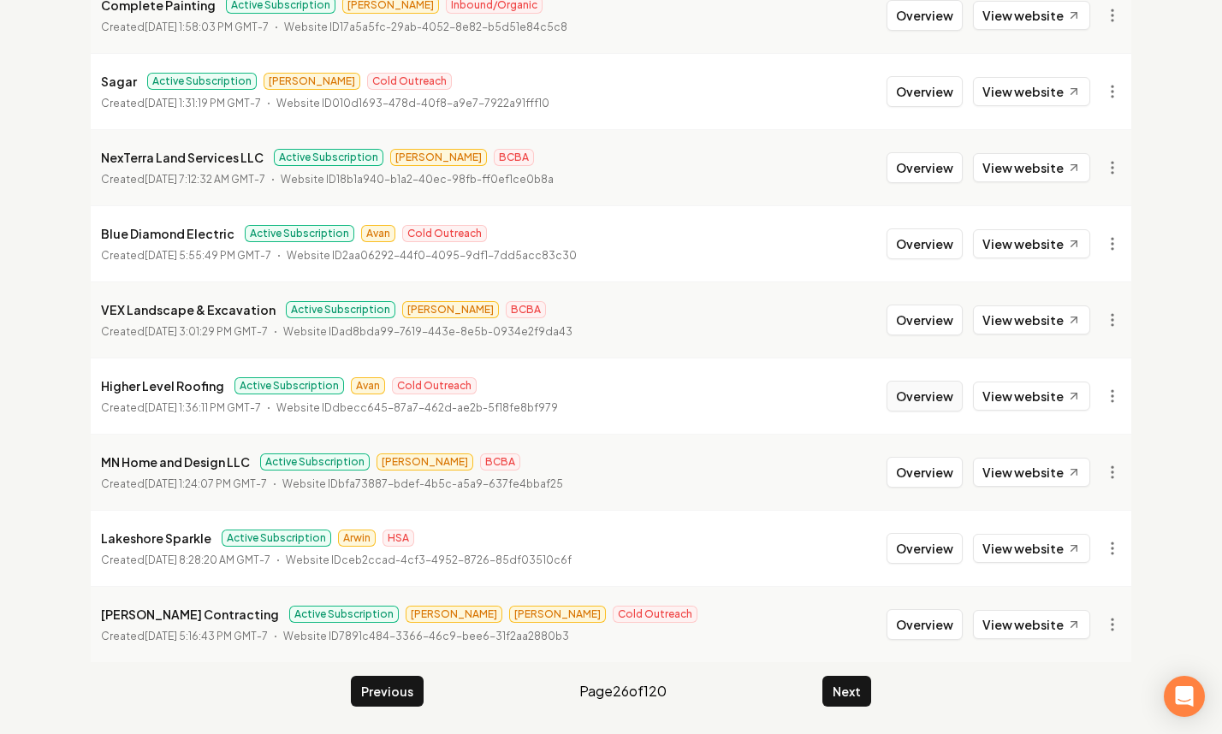
click at [930, 385] on button "Overview" at bounding box center [925, 396] width 76 height 31
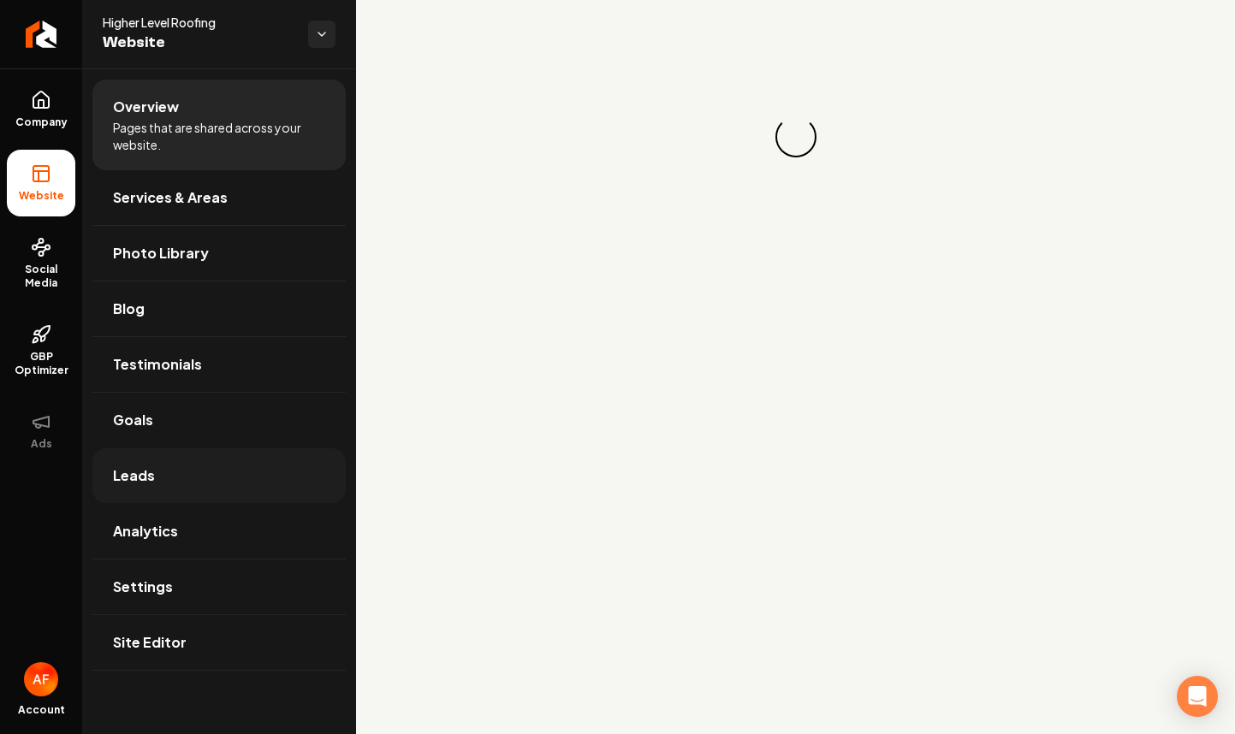
click at [193, 455] on link "Leads" at bounding box center [218, 476] width 253 height 55
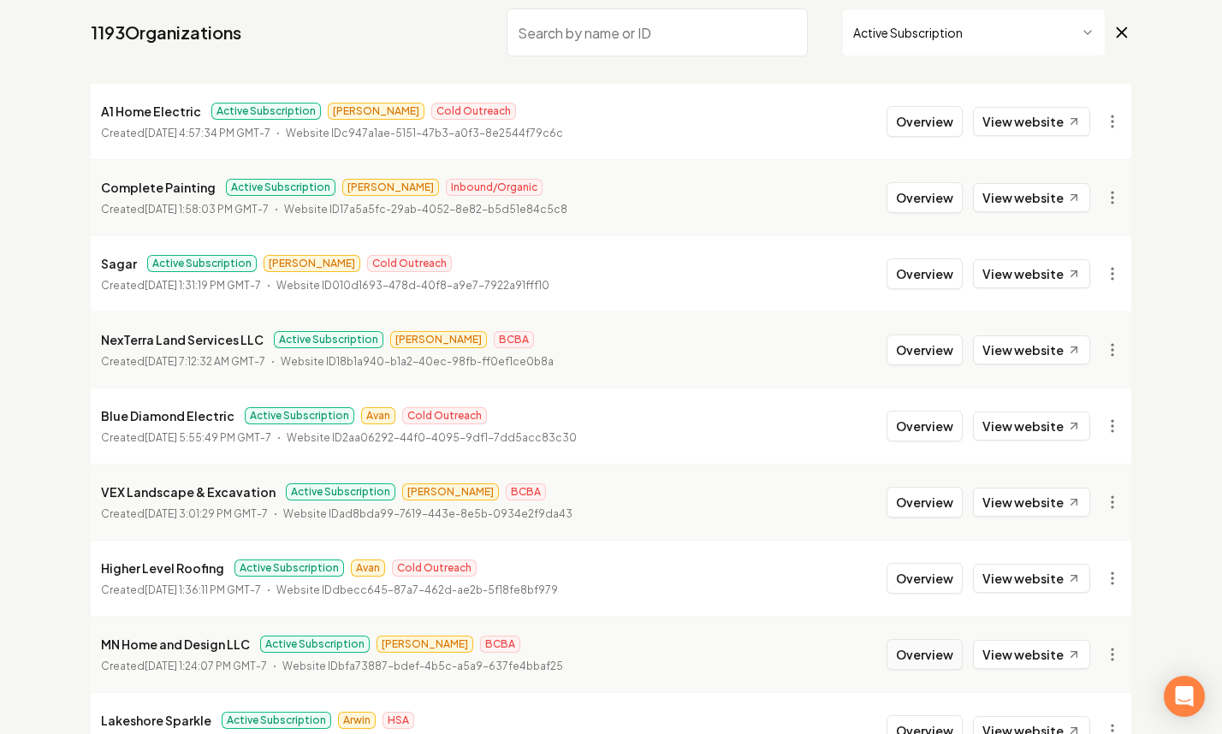
scroll to position [335, 0]
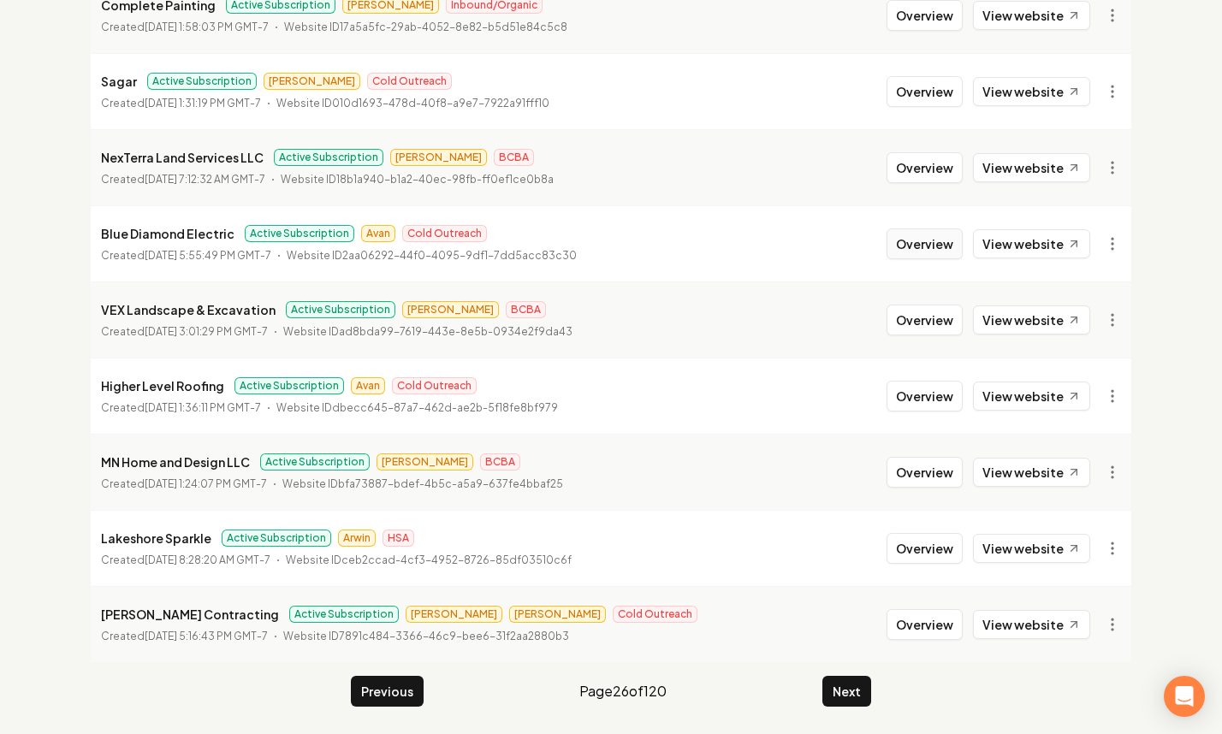
click at [924, 259] on li "Blue Diamond Electric Active Subscription Avan Cold Outreach Created August 5, …" at bounding box center [611, 243] width 1041 height 76
click at [923, 249] on button "Overview" at bounding box center [925, 244] width 76 height 31
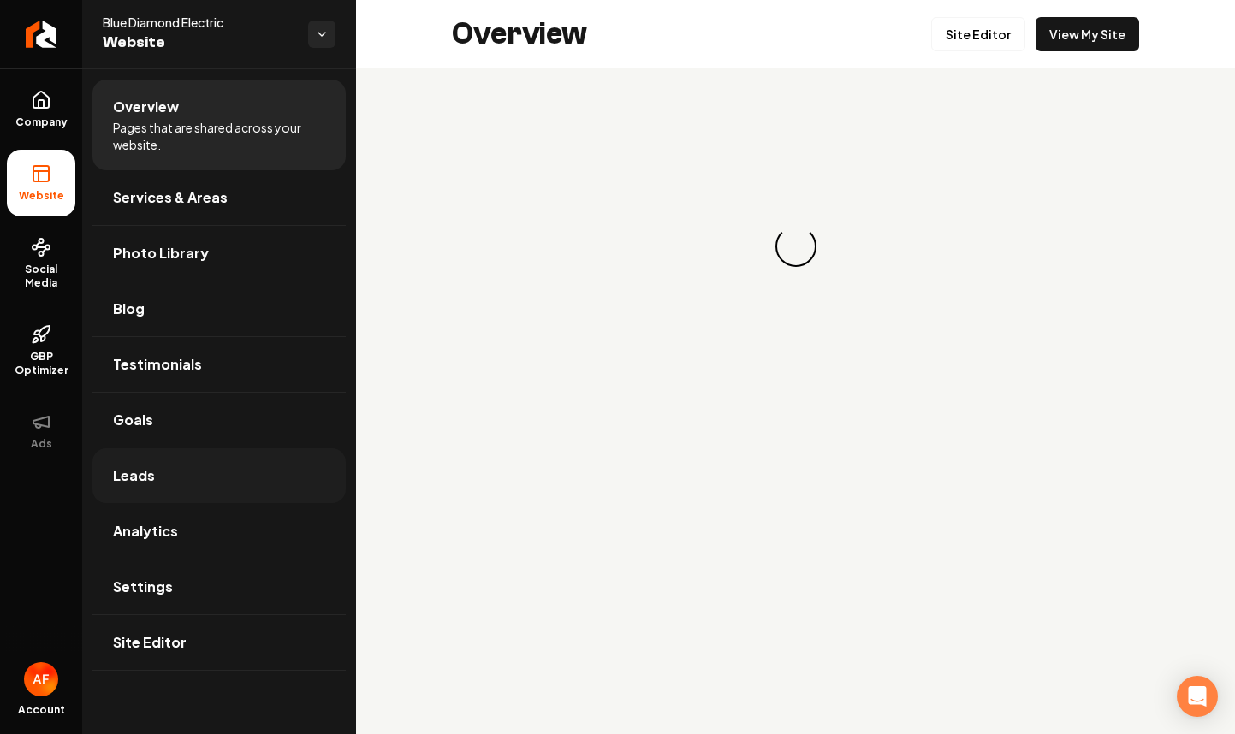
click at [213, 454] on link "Leads" at bounding box center [218, 476] width 253 height 55
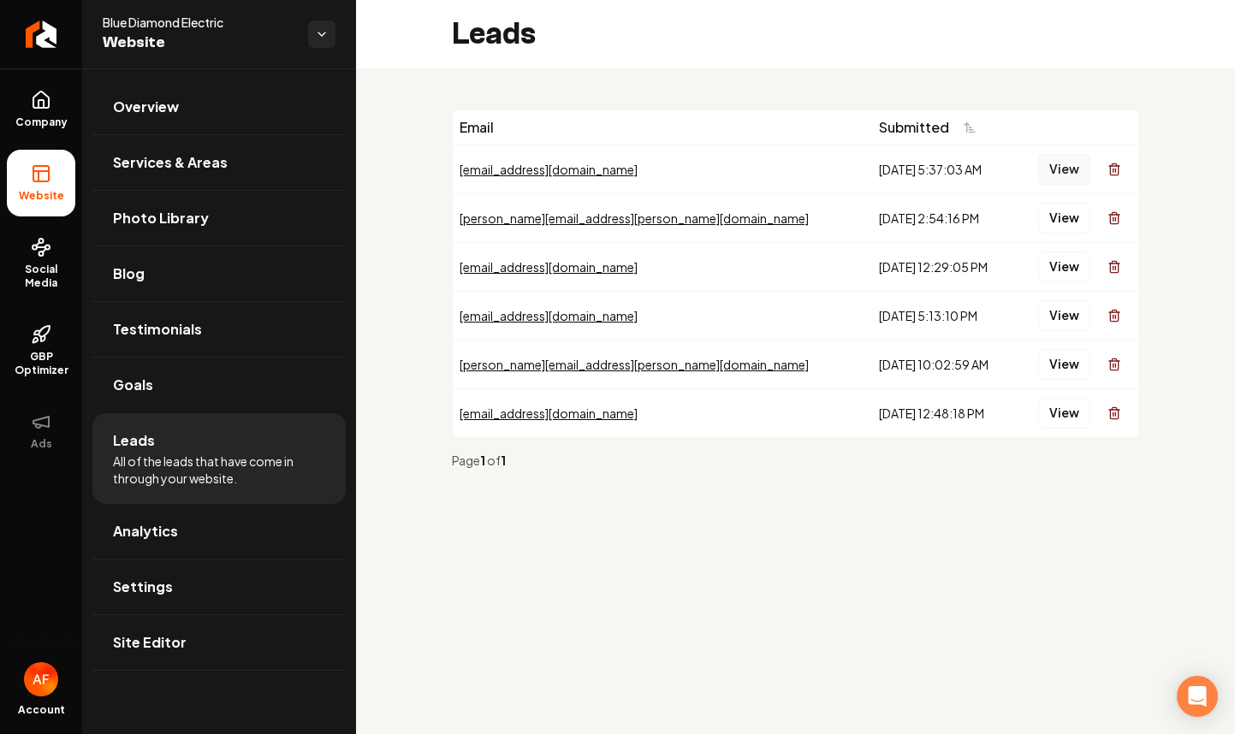
click at [1070, 167] on button "View" at bounding box center [1064, 169] width 52 height 31
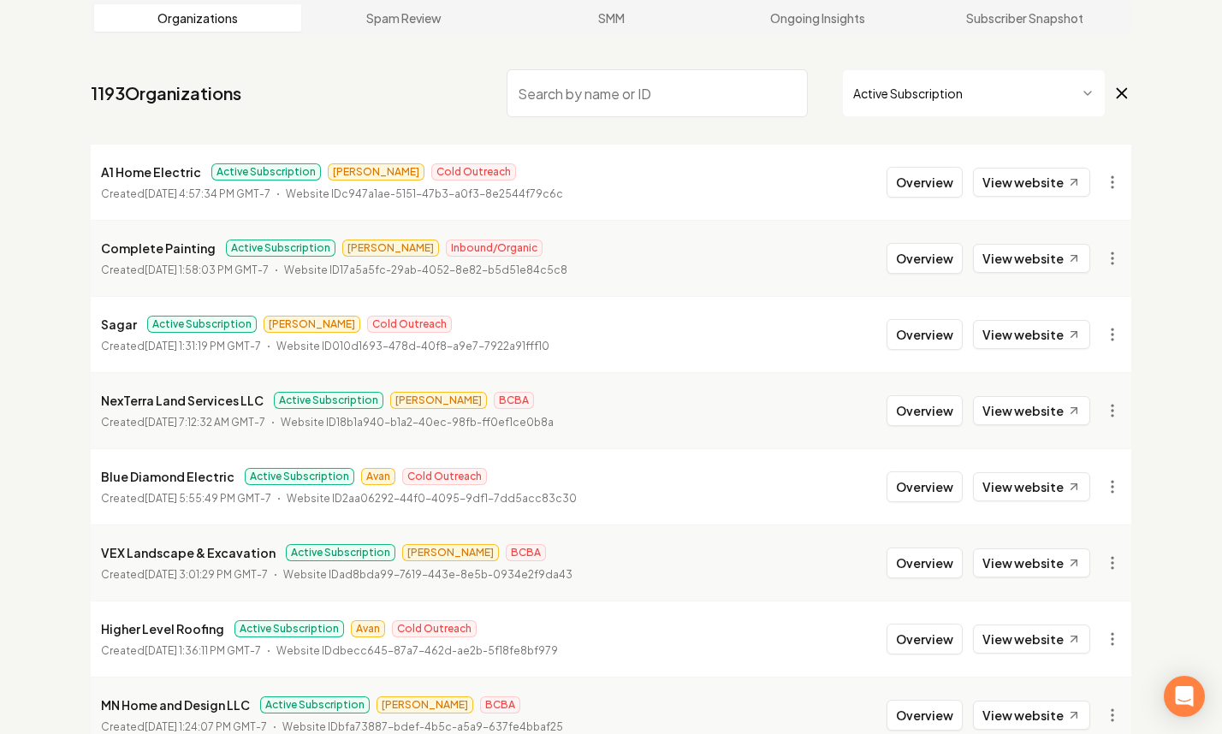
scroll to position [335, 0]
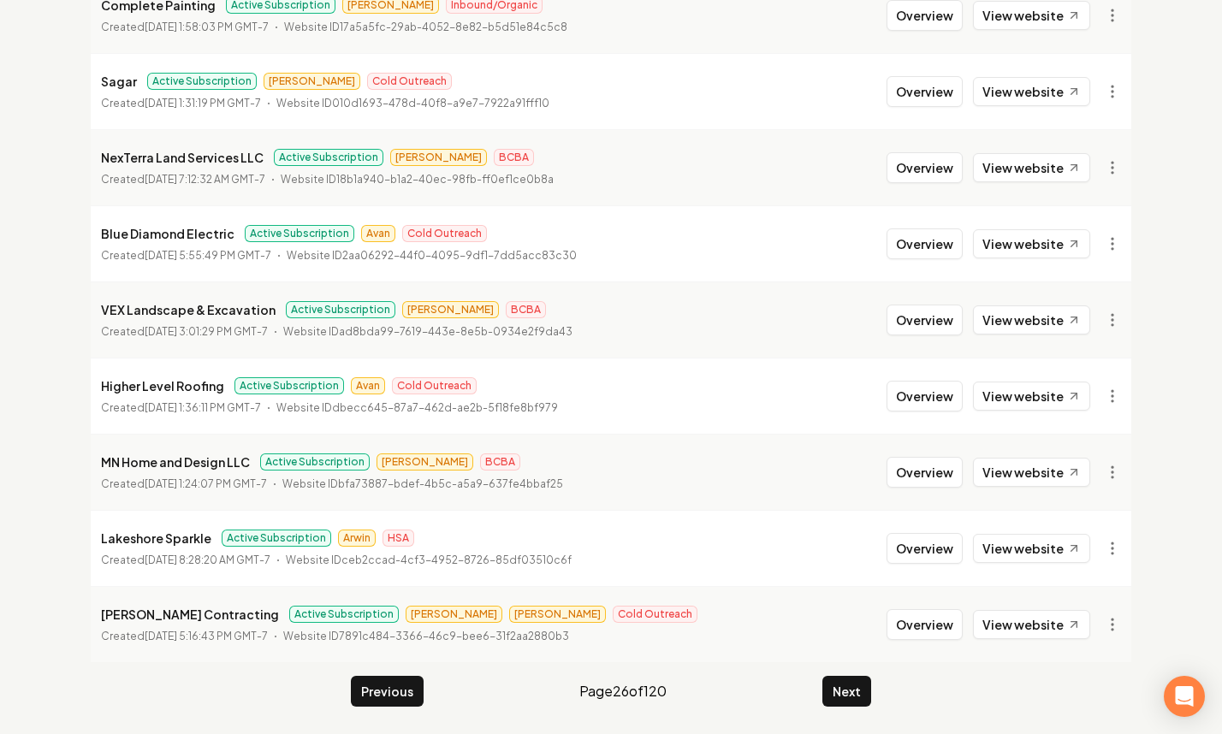
click at [825, 690] on button "Next" at bounding box center [847, 691] width 49 height 31
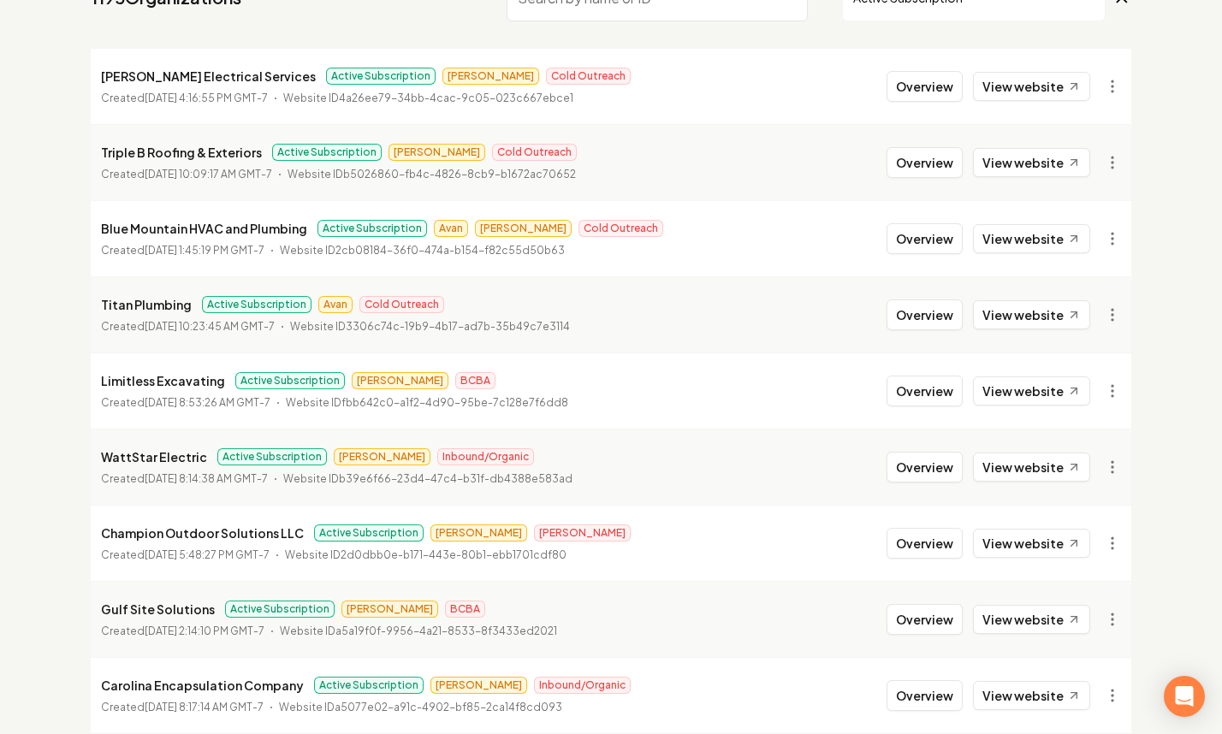
scroll to position [88, 0]
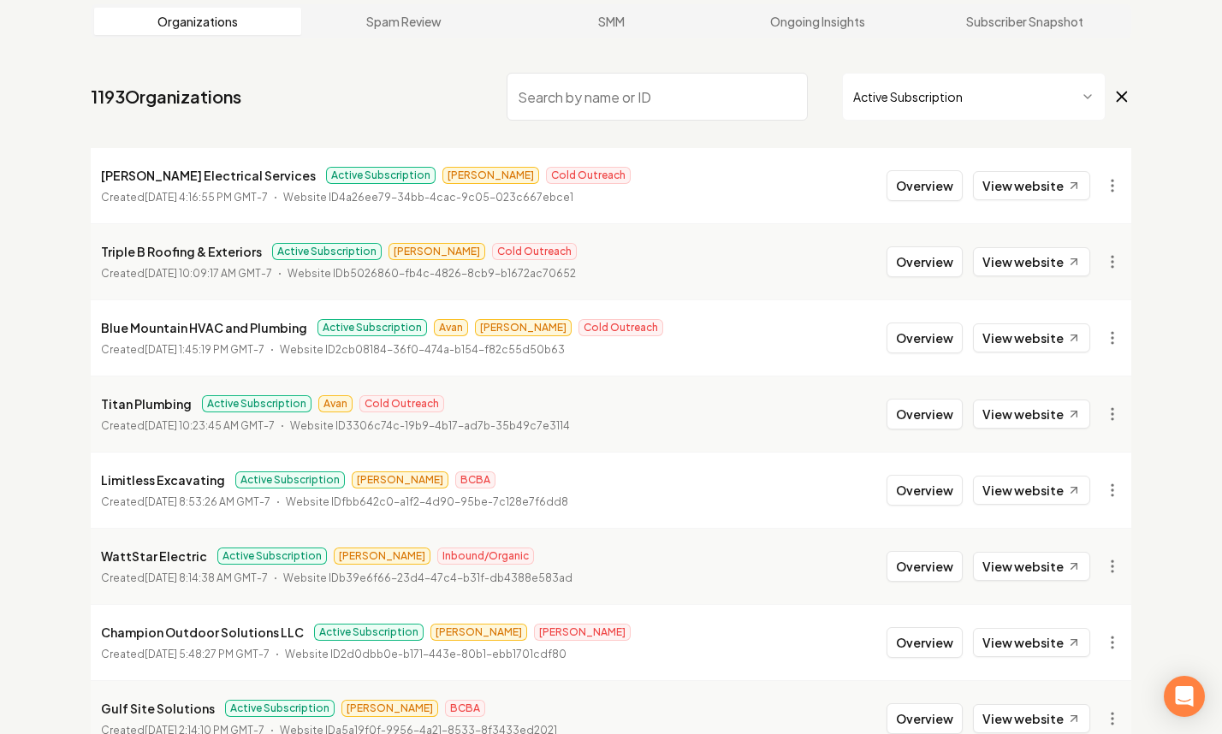
drag, startPoint x: 913, startPoint y: 403, endPoint x: 852, endPoint y: 401, distance: 61.7
click at [912, 403] on button "Overview" at bounding box center [925, 414] width 76 height 31
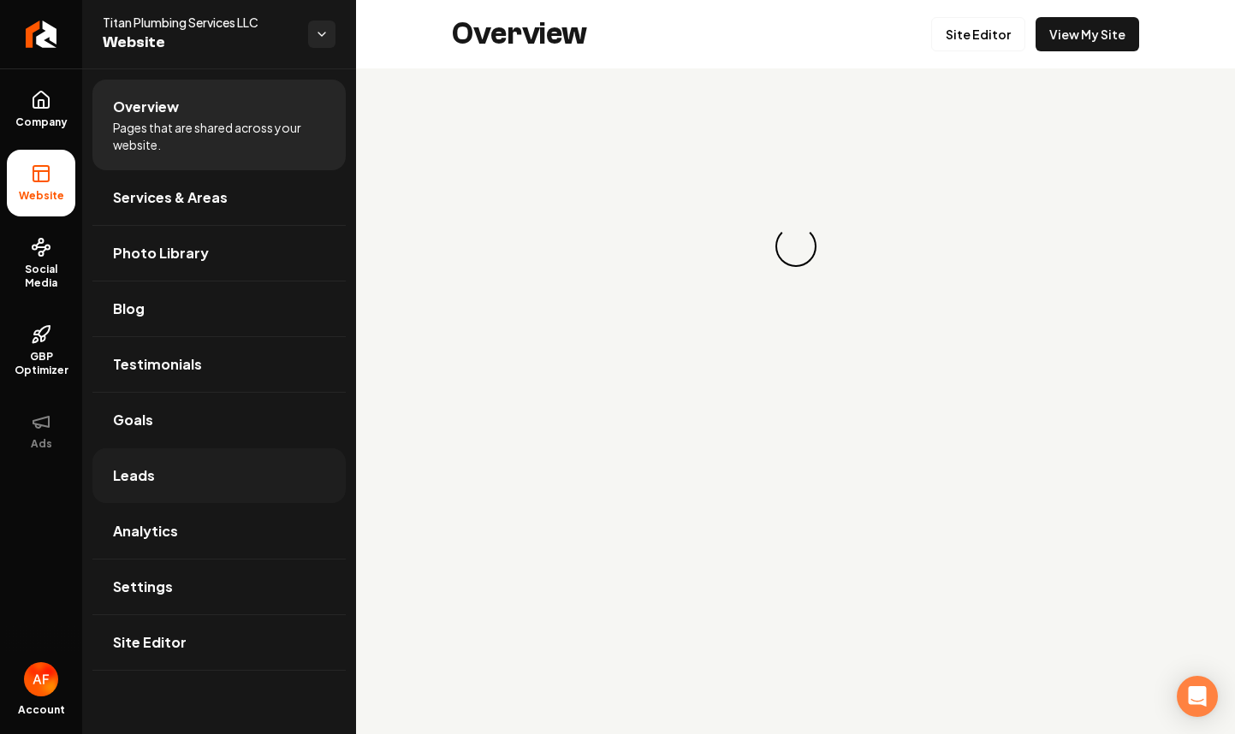
click at [174, 483] on link "Leads" at bounding box center [218, 476] width 253 height 55
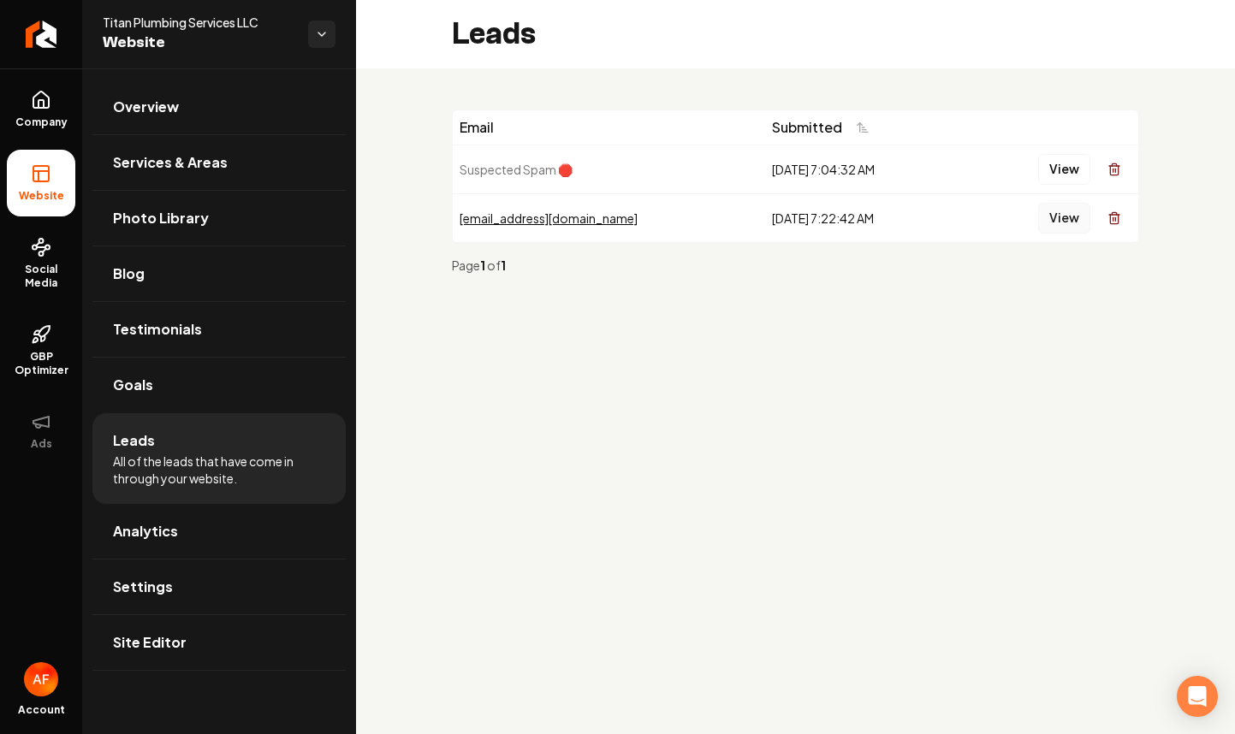
click at [1057, 223] on button "View" at bounding box center [1064, 218] width 52 height 31
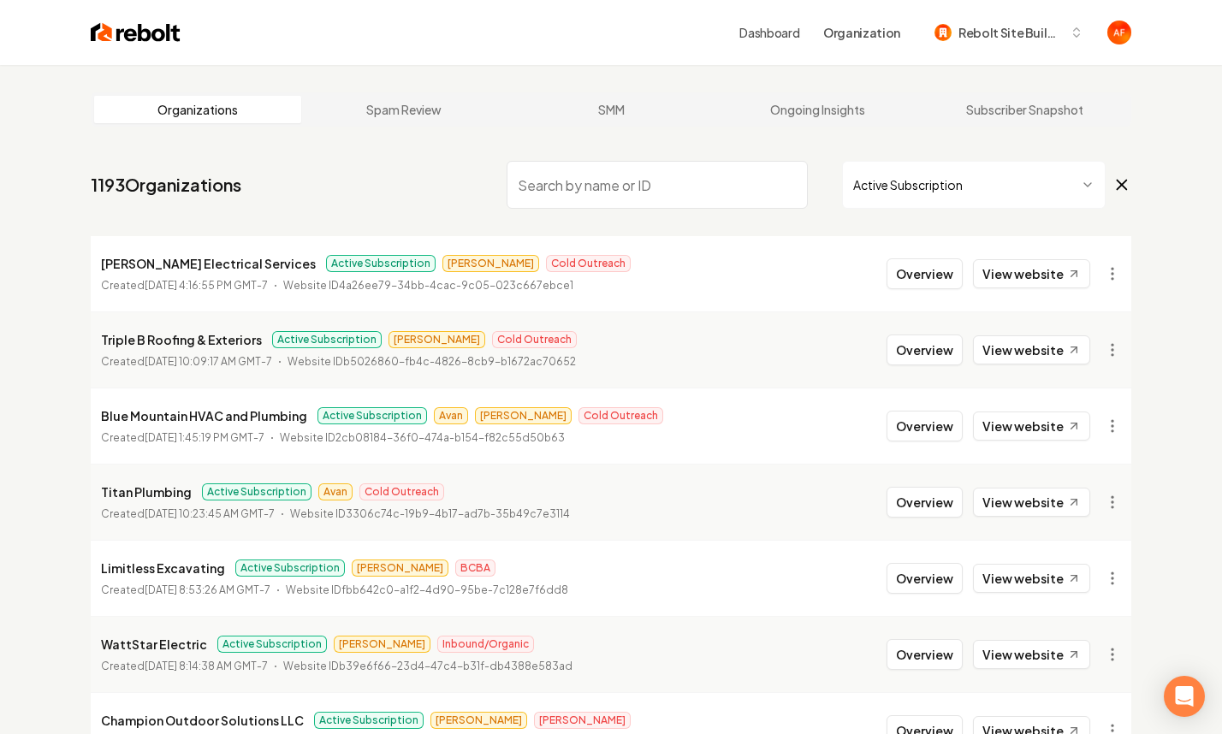
scroll to position [335, 0]
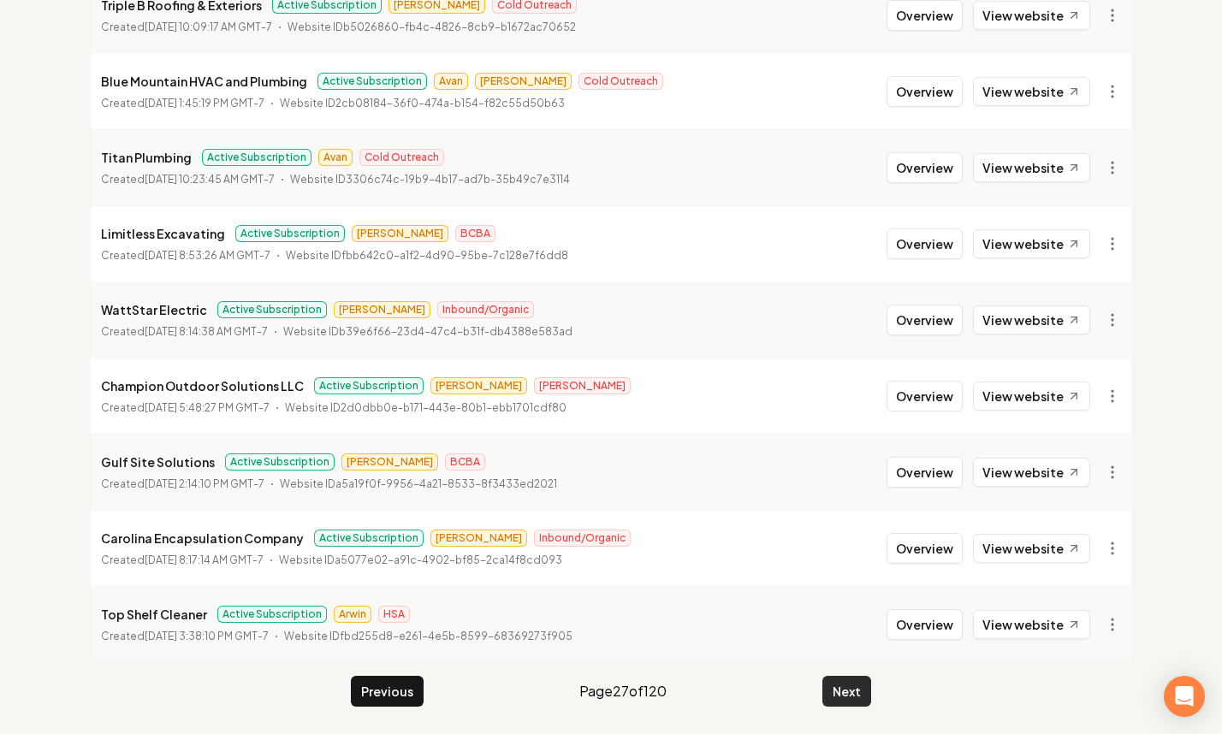
click at [829, 682] on button "Next" at bounding box center [847, 691] width 49 height 31
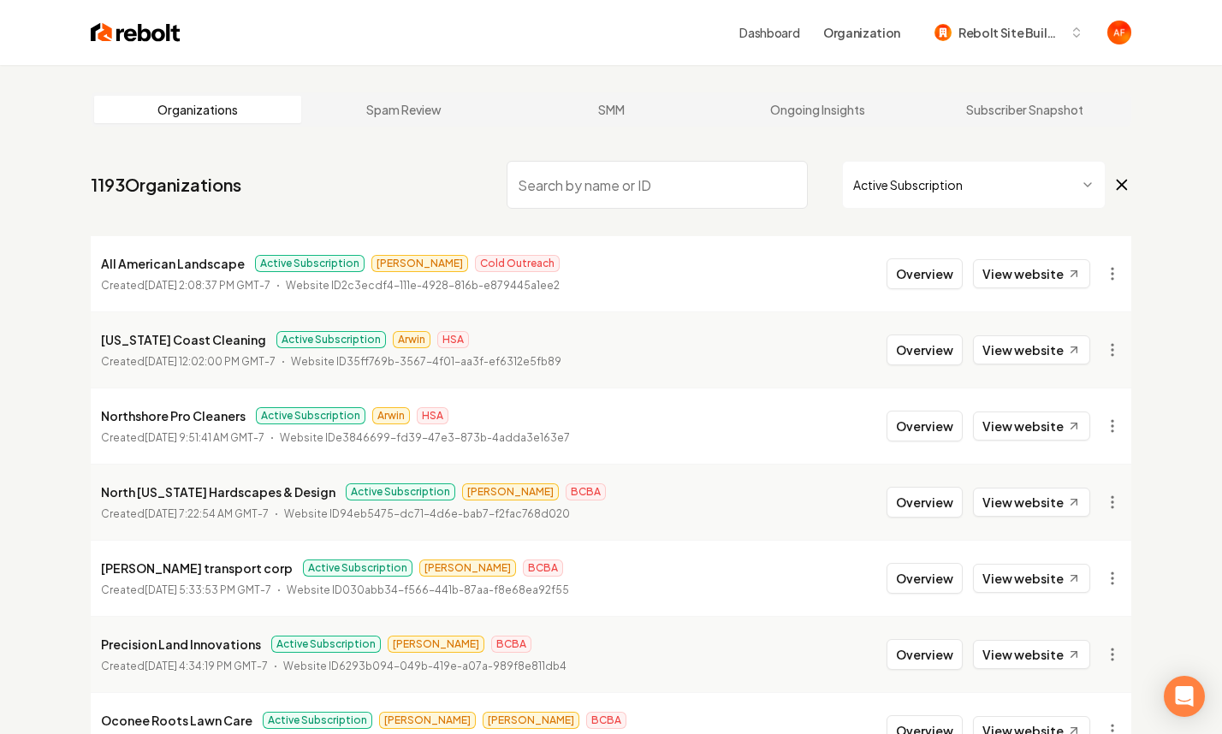
scroll to position [335, 0]
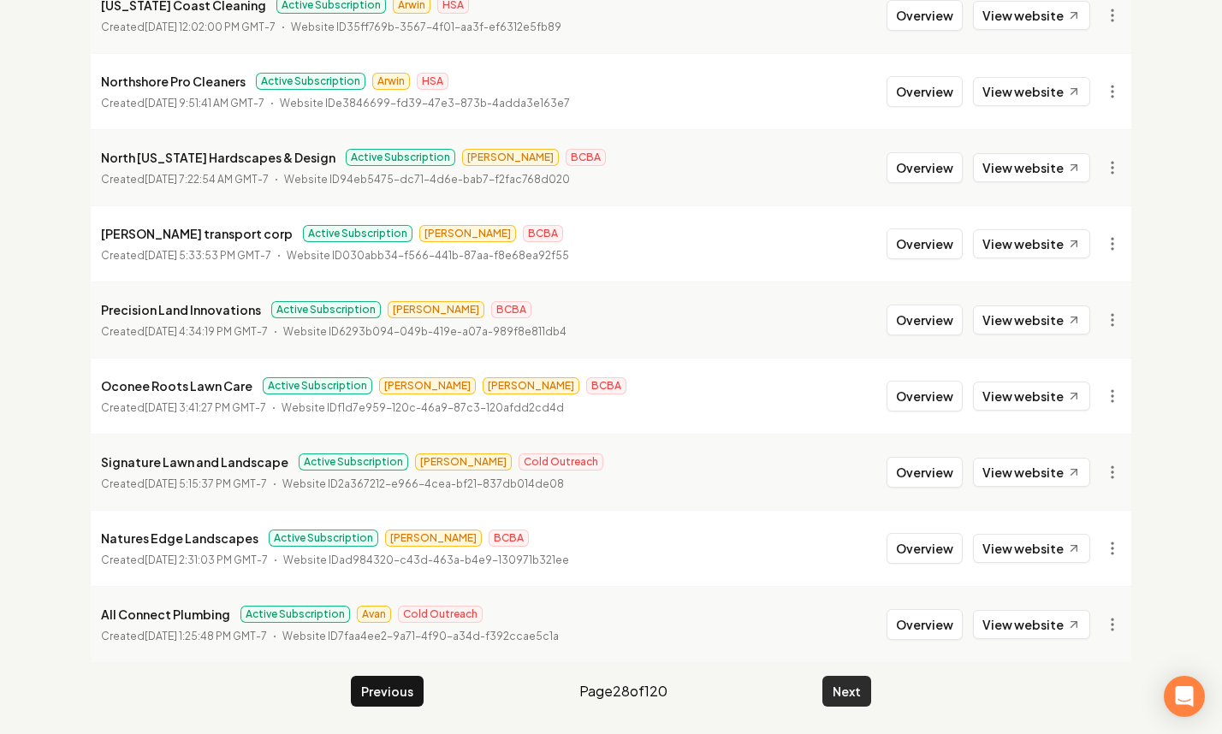
click at [848, 693] on button "Next" at bounding box center [847, 691] width 49 height 31
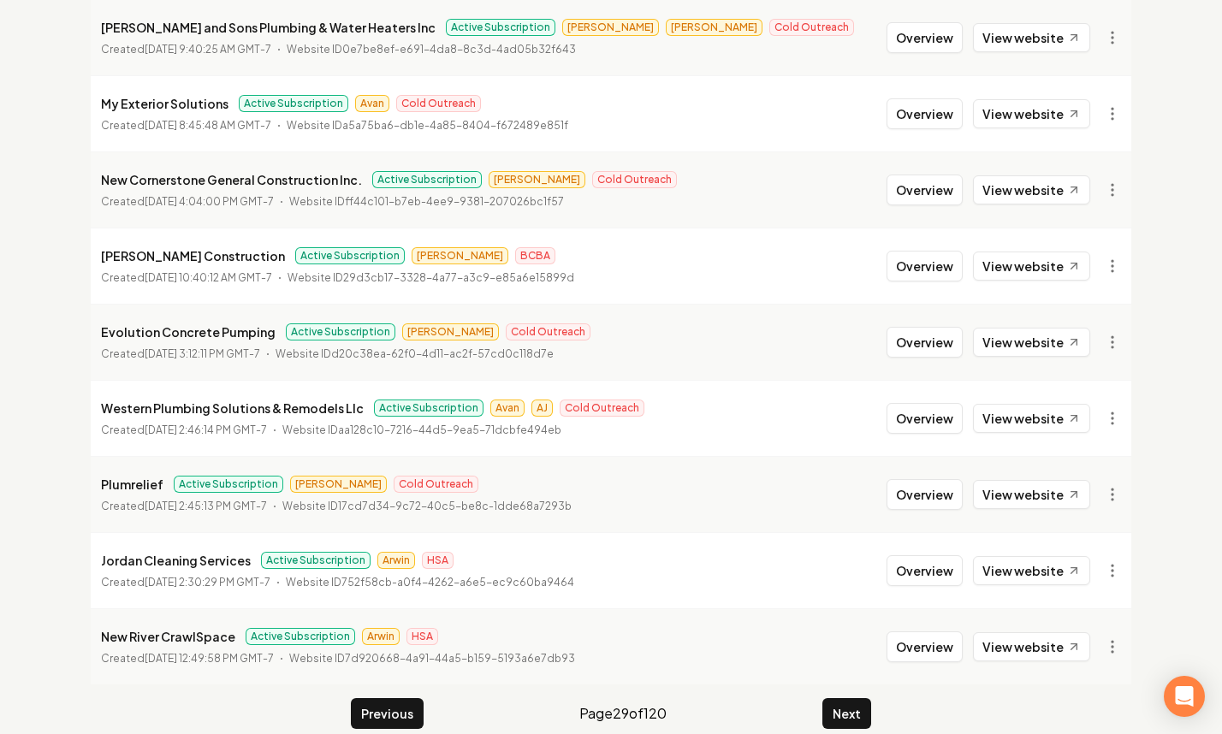
scroll to position [312, 0]
click at [933, 124] on button "Overview" at bounding box center [925, 114] width 76 height 31
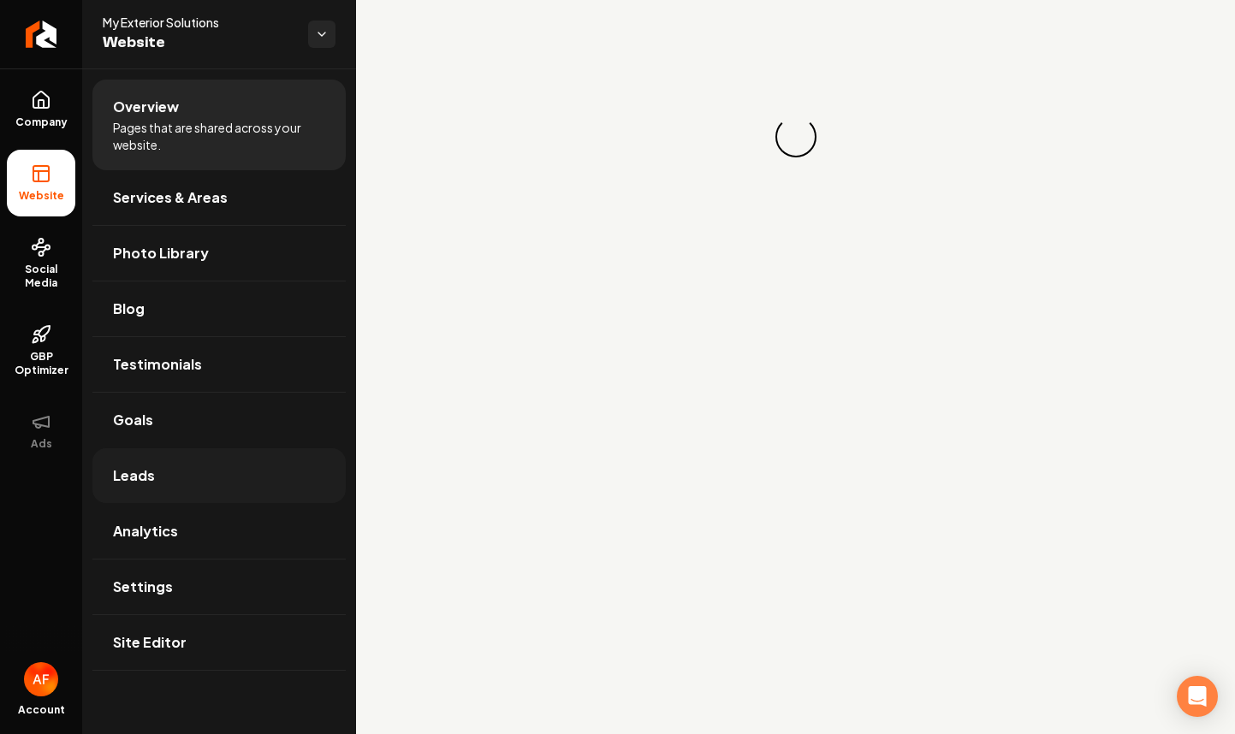
click at [232, 493] on link "Leads" at bounding box center [218, 476] width 253 height 55
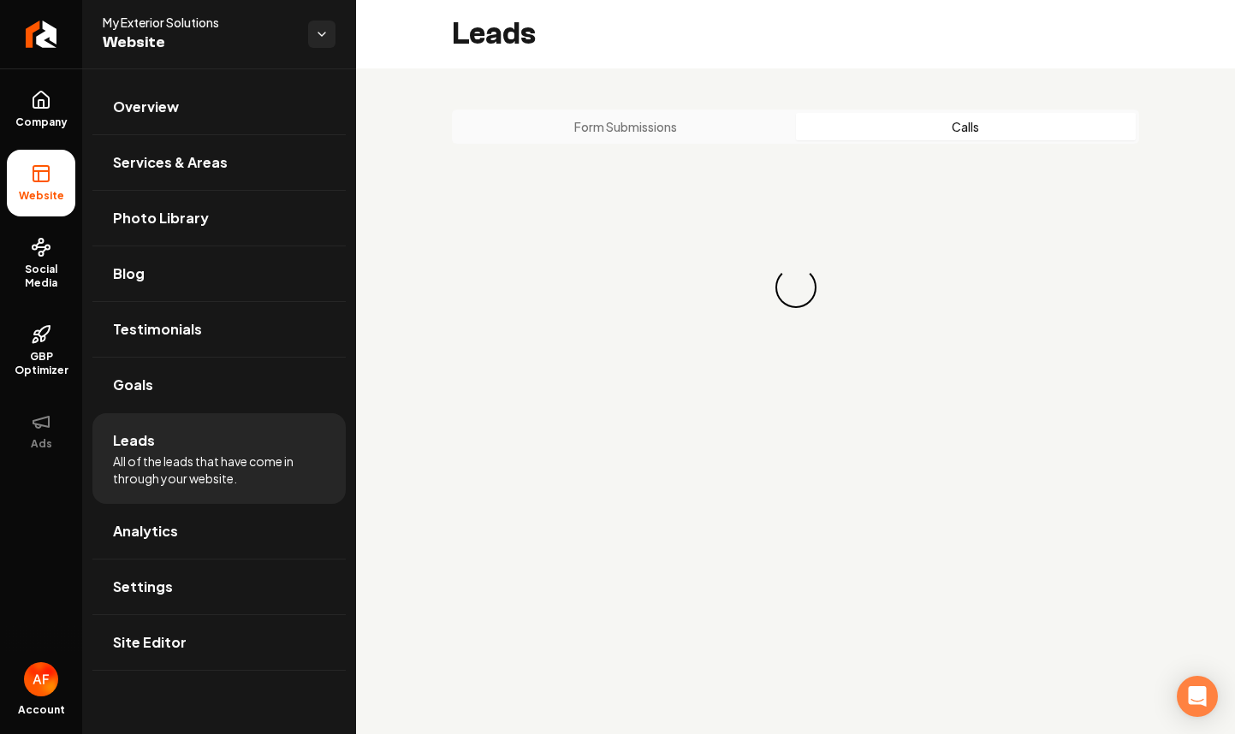
click at [891, 128] on button "Calls" at bounding box center [966, 126] width 341 height 27
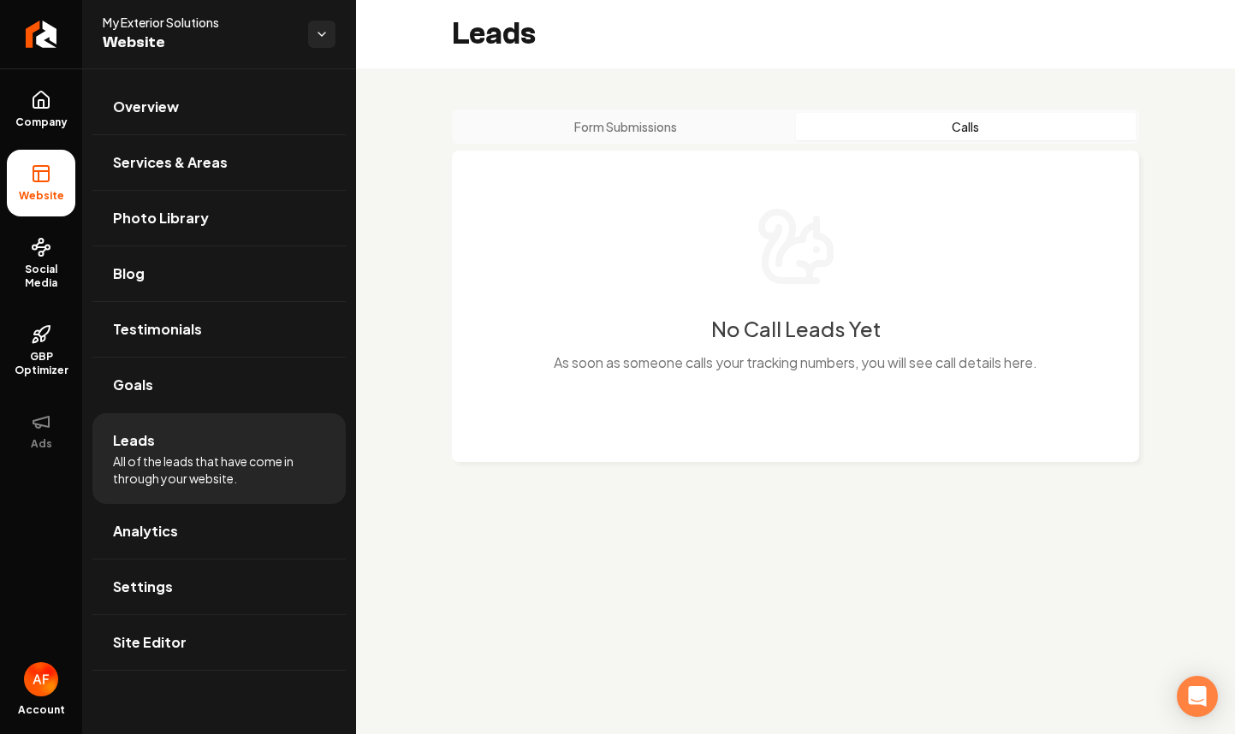
click at [747, 122] on button "Form Submissions" at bounding box center [625, 126] width 341 height 27
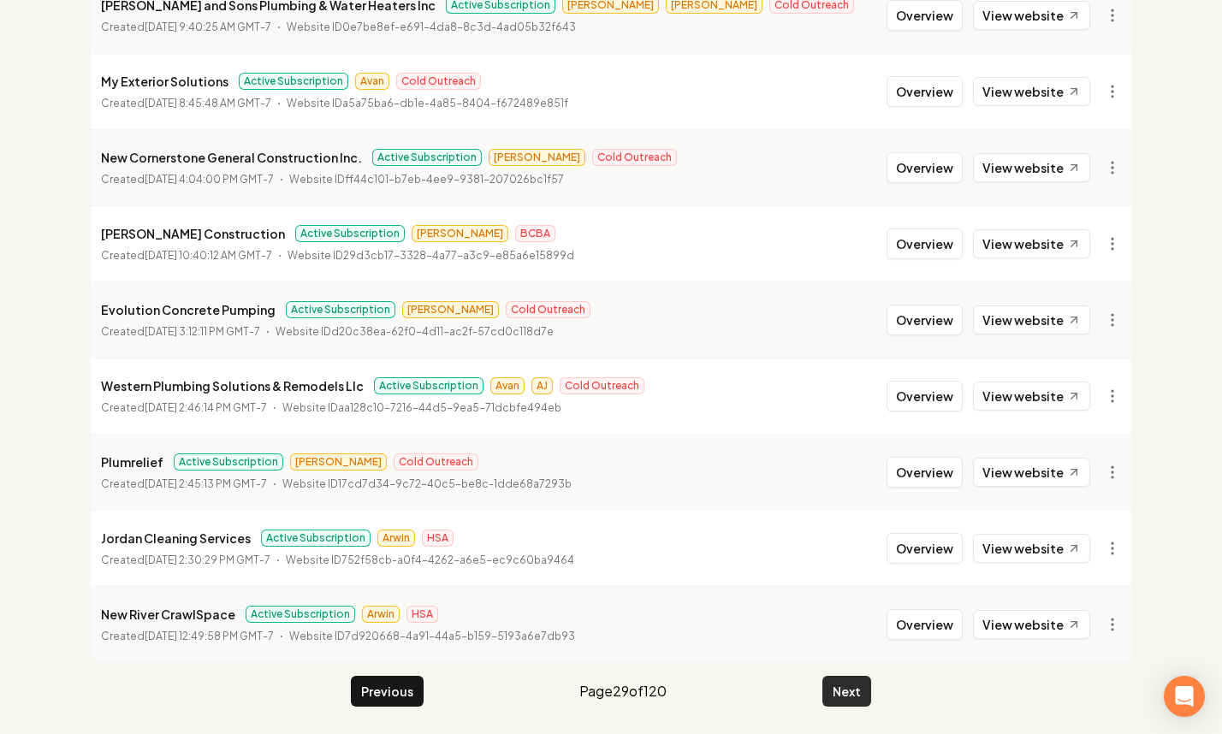
click at [856, 688] on button "Next" at bounding box center [847, 691] width 49 height 31
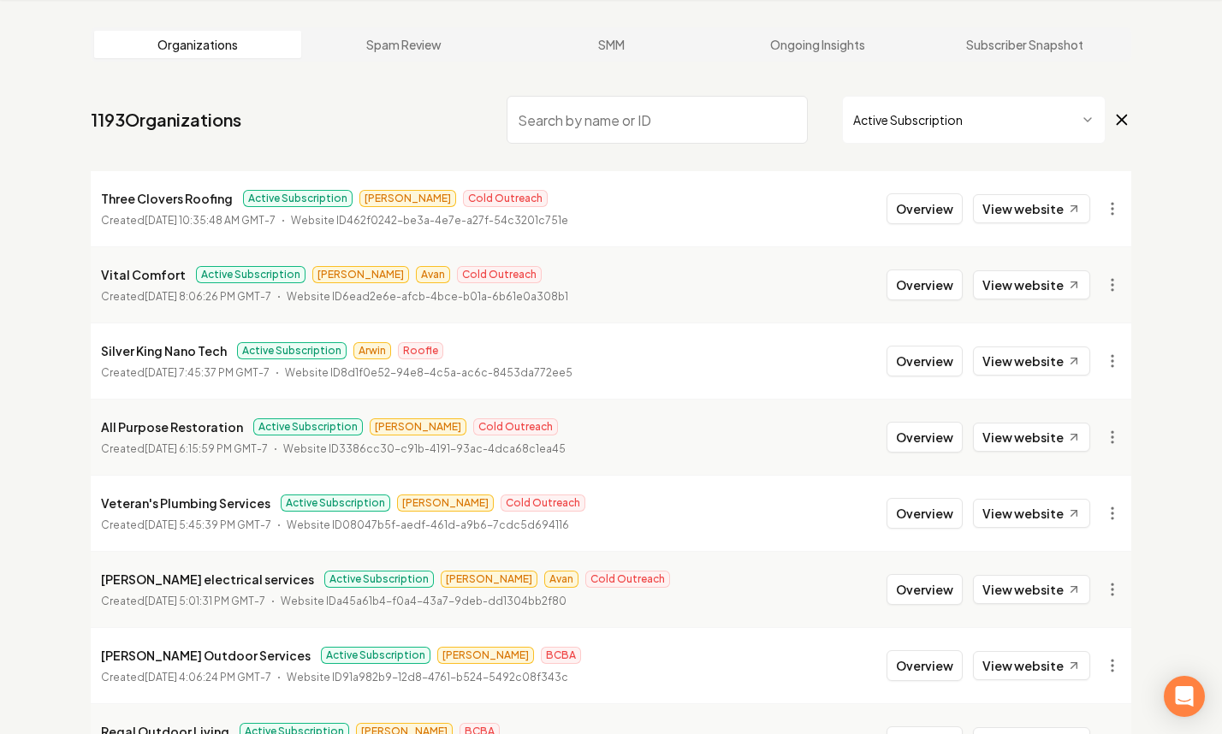
scroll to position [335, 0]
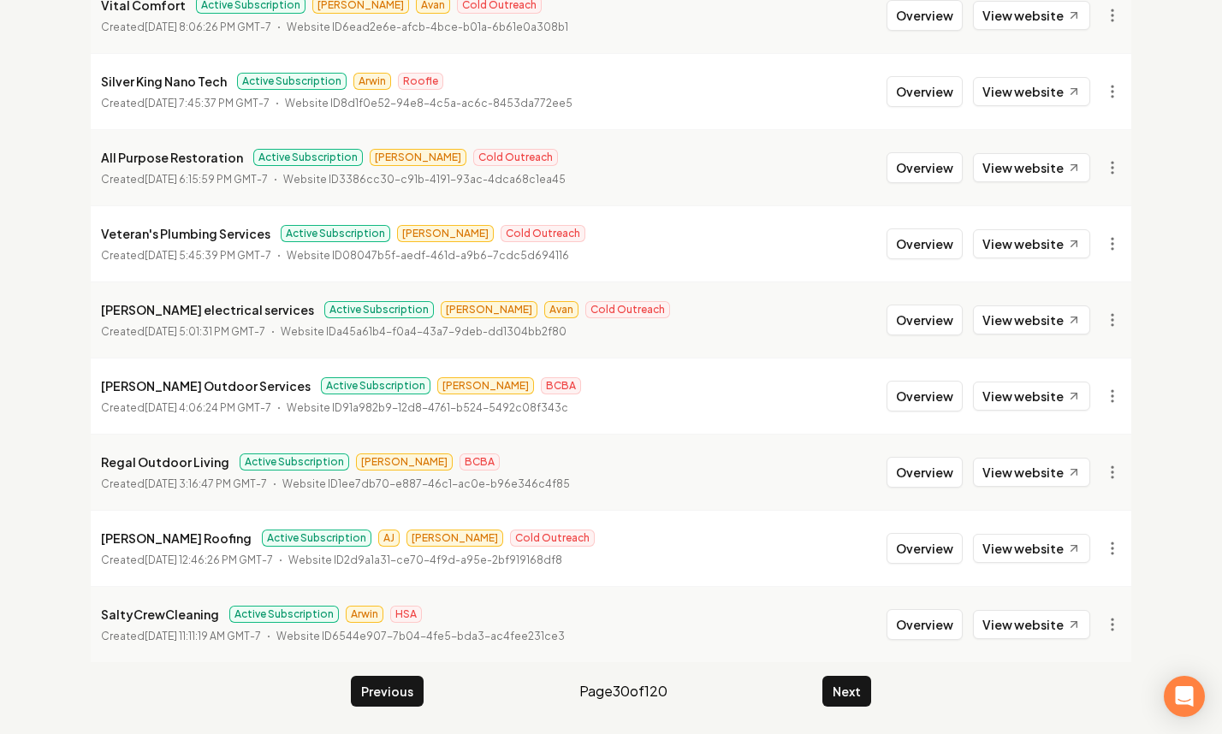
click at [873, 689] on main "Organizations Spam Review SMM Ongoing Insights Subscriber Snapshot 1193 Organiz…" at bounding box center [611, 232] width 1096 height 1004
click at [845, 687] on button "Next" at bounding box center [847, 691] width 49 height 31
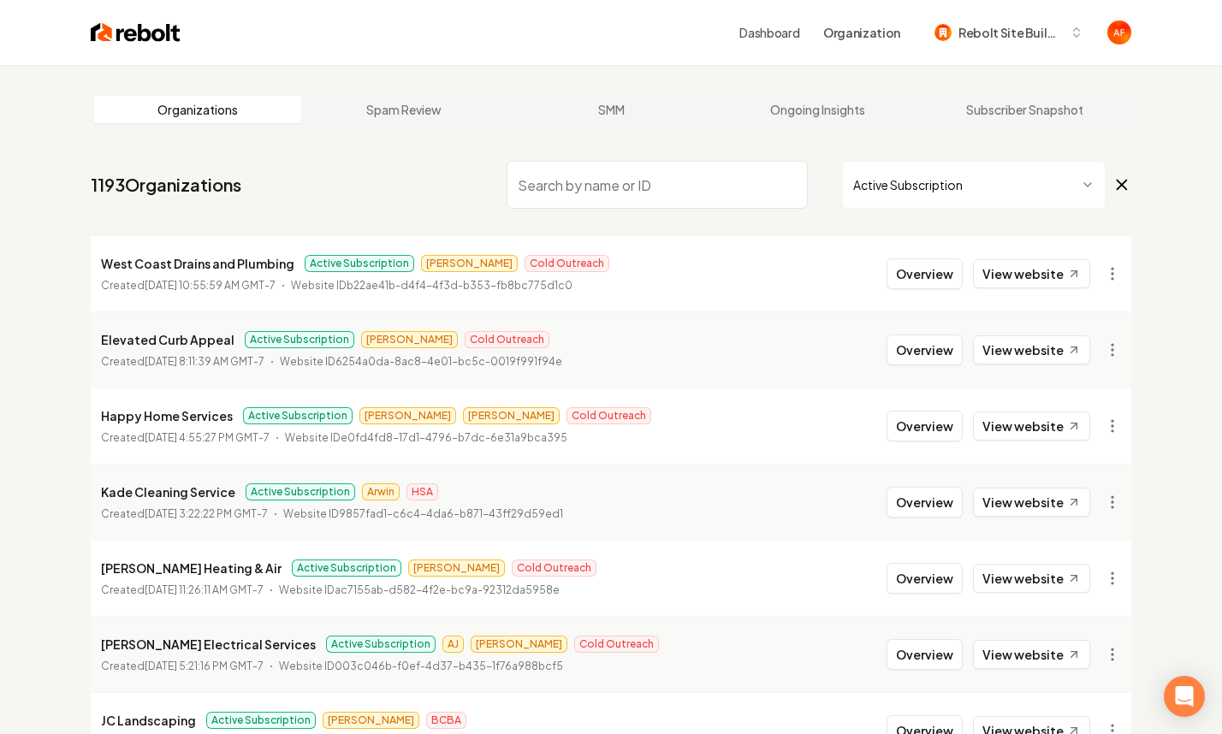
scroll to position [335, 0]
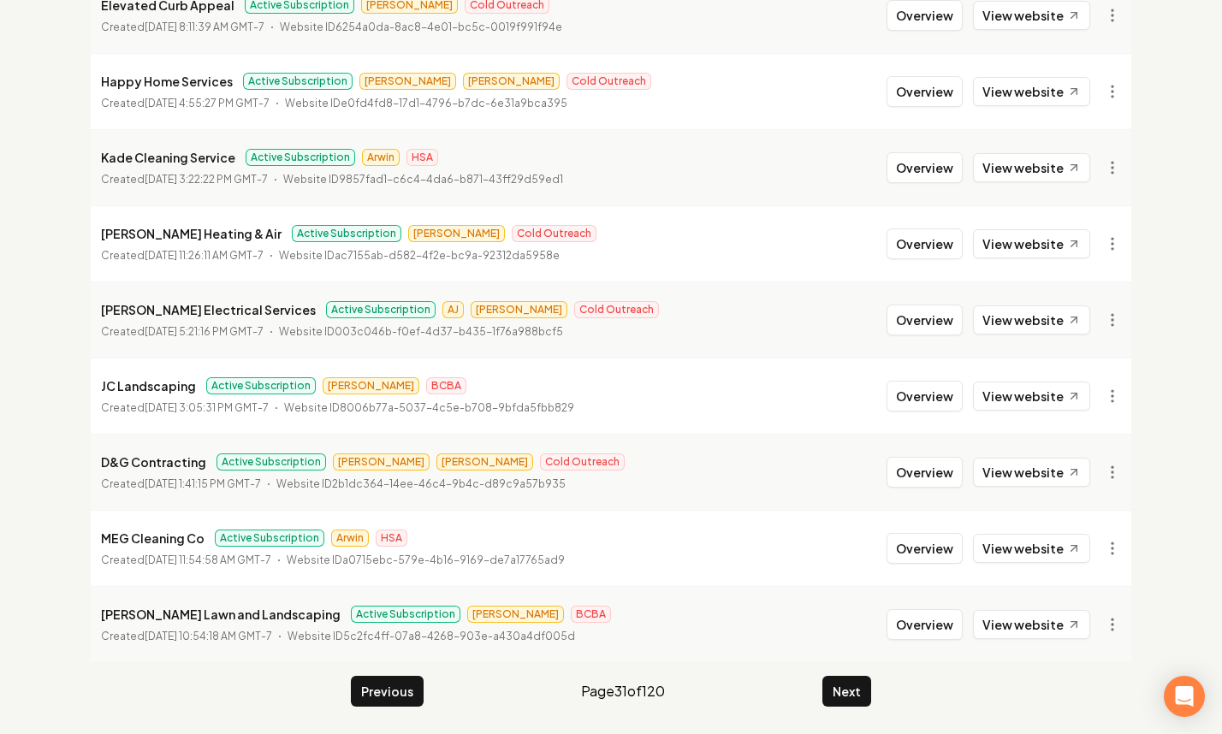
click at [839, 653] on li "Williams Lawn and Landscaping Active Subscription James BCBA Created July 22, 2…" at bounding box center [611, 624] width 1041 height 76
click at [835, 687] on button "Next" at bounding box center [847, 691] width 49 height 31
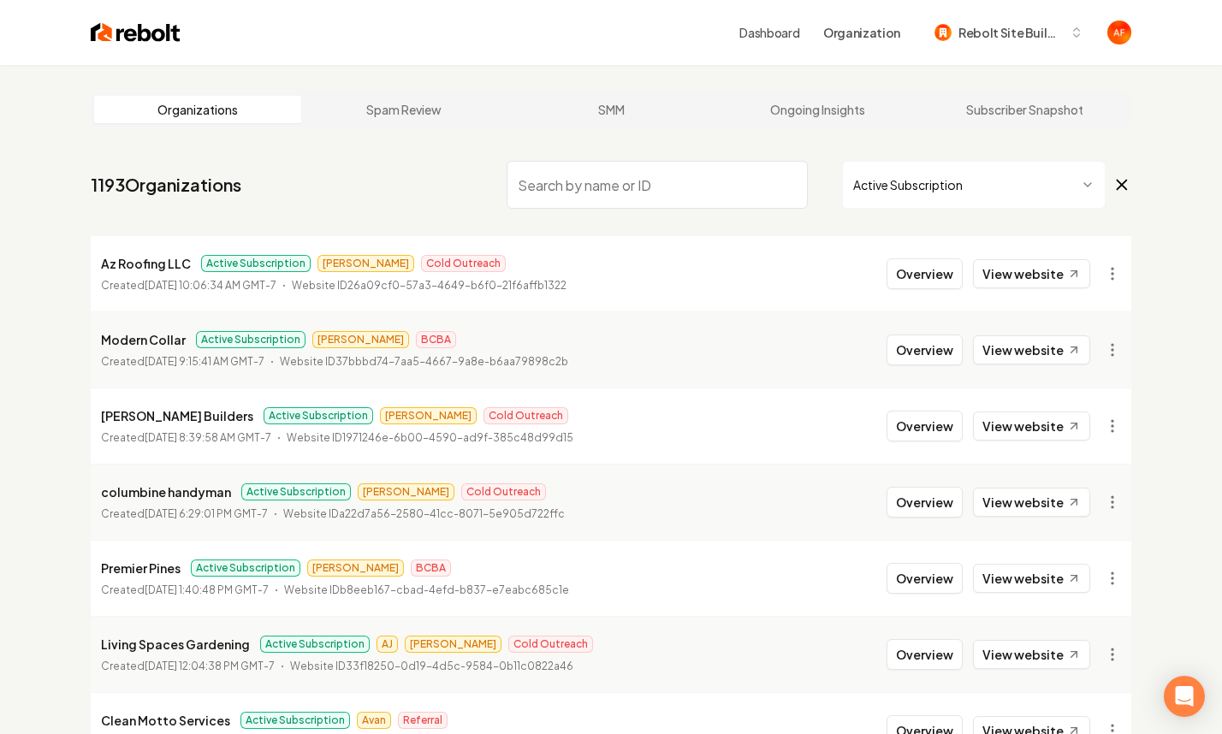
scroll to position [335, 0]
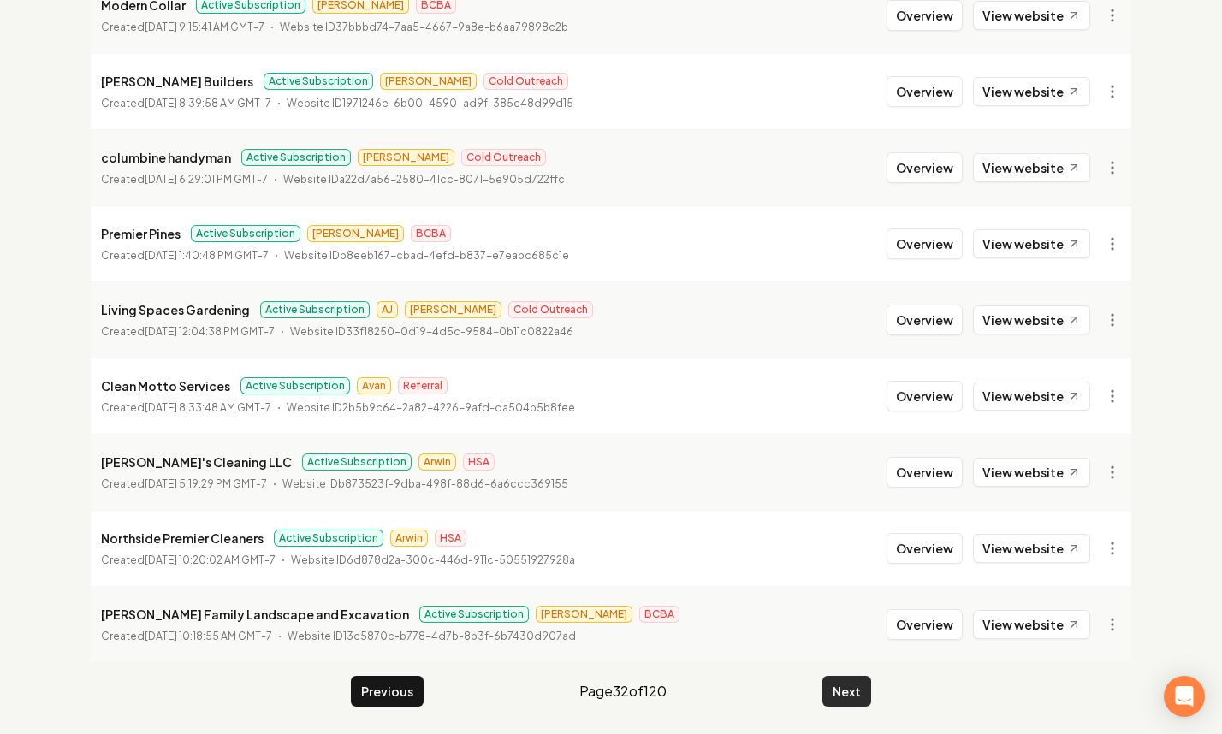
click at [840, 681] on button "Next" at bounding box center [847, 691] width 49 height 31
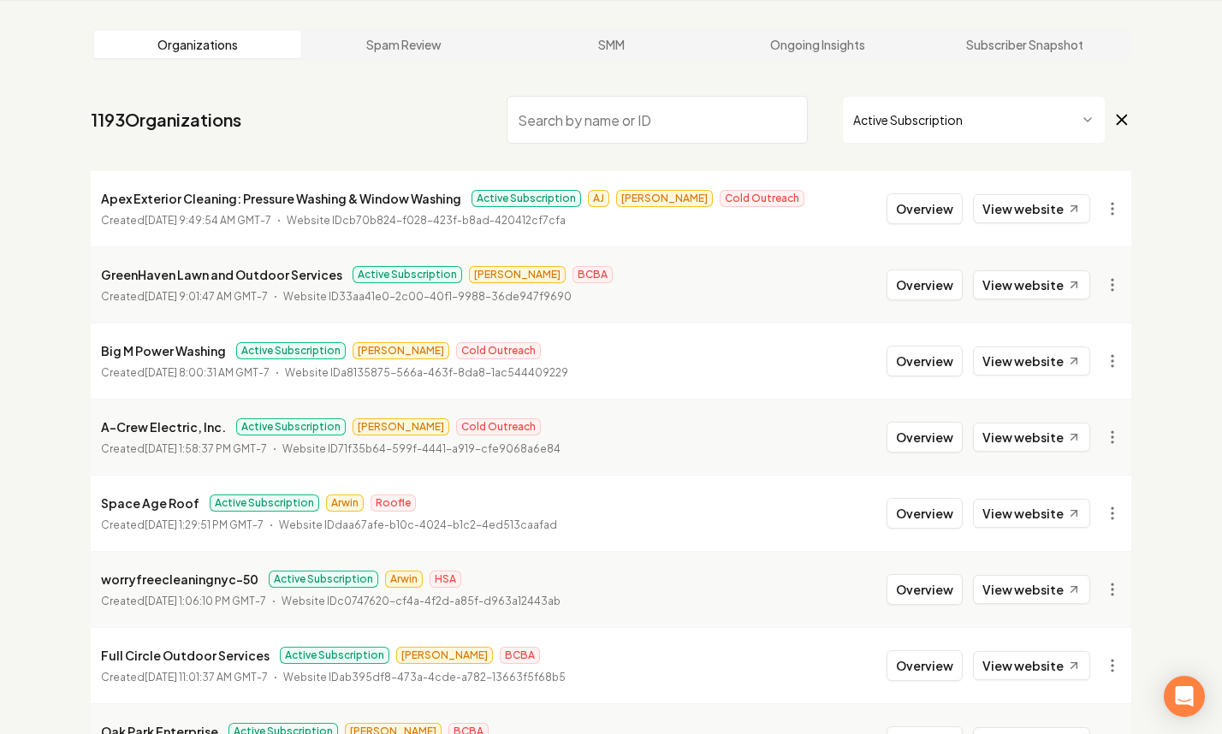
scroll to position [335, 0]
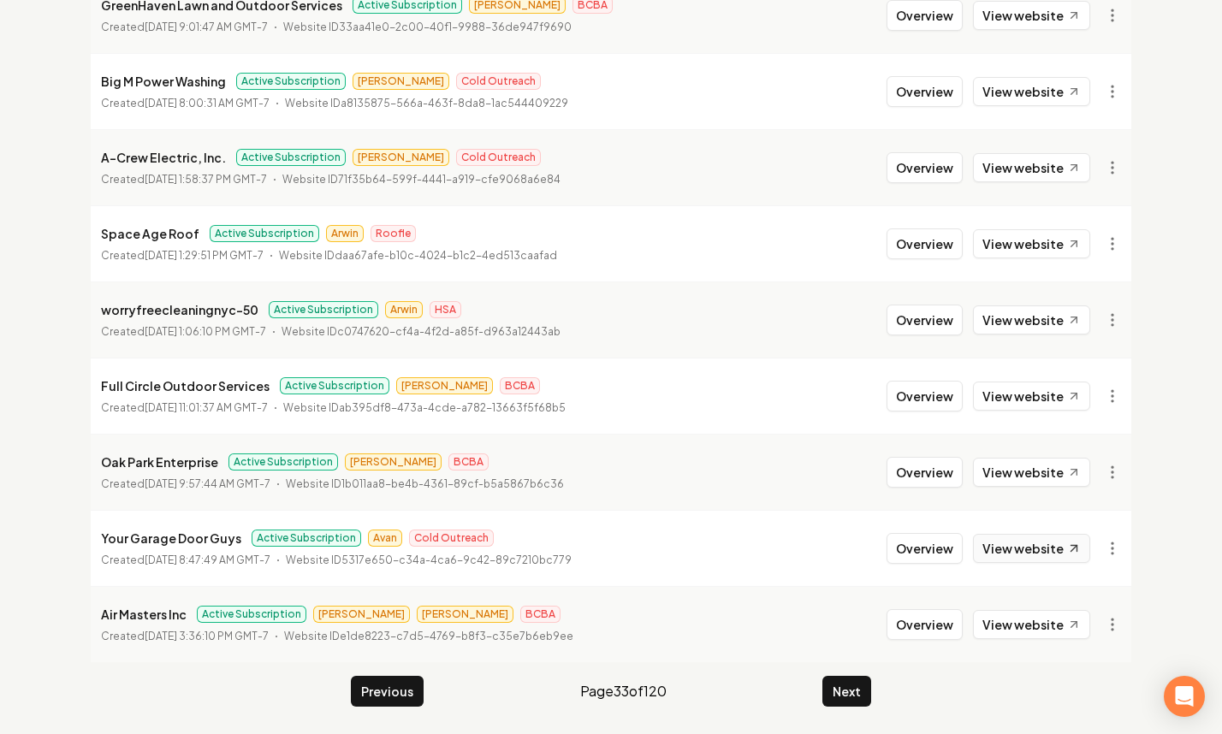
click at [992, 546] on link "View website" at bounding box center [1031, 548] width 117 height 29
click at [837, 695] on button "Next" at bounding box center [847, 691] width 49 height 31
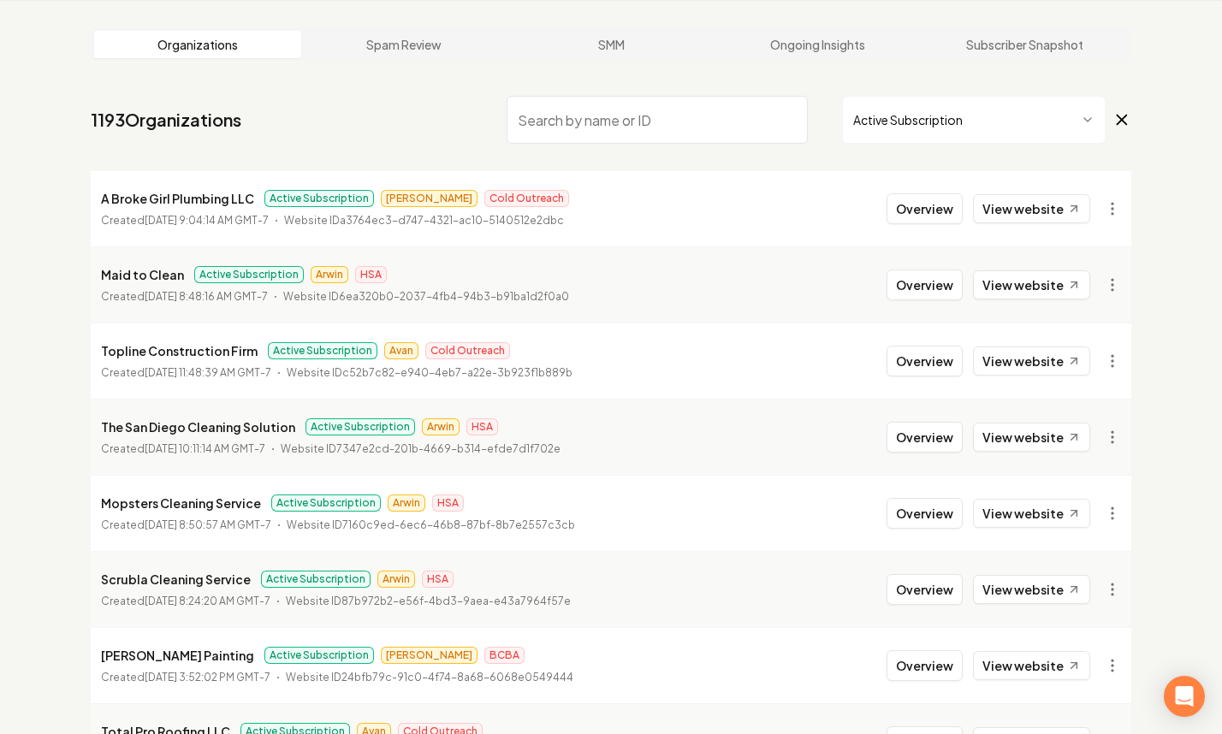
scroll to position [335, 0]
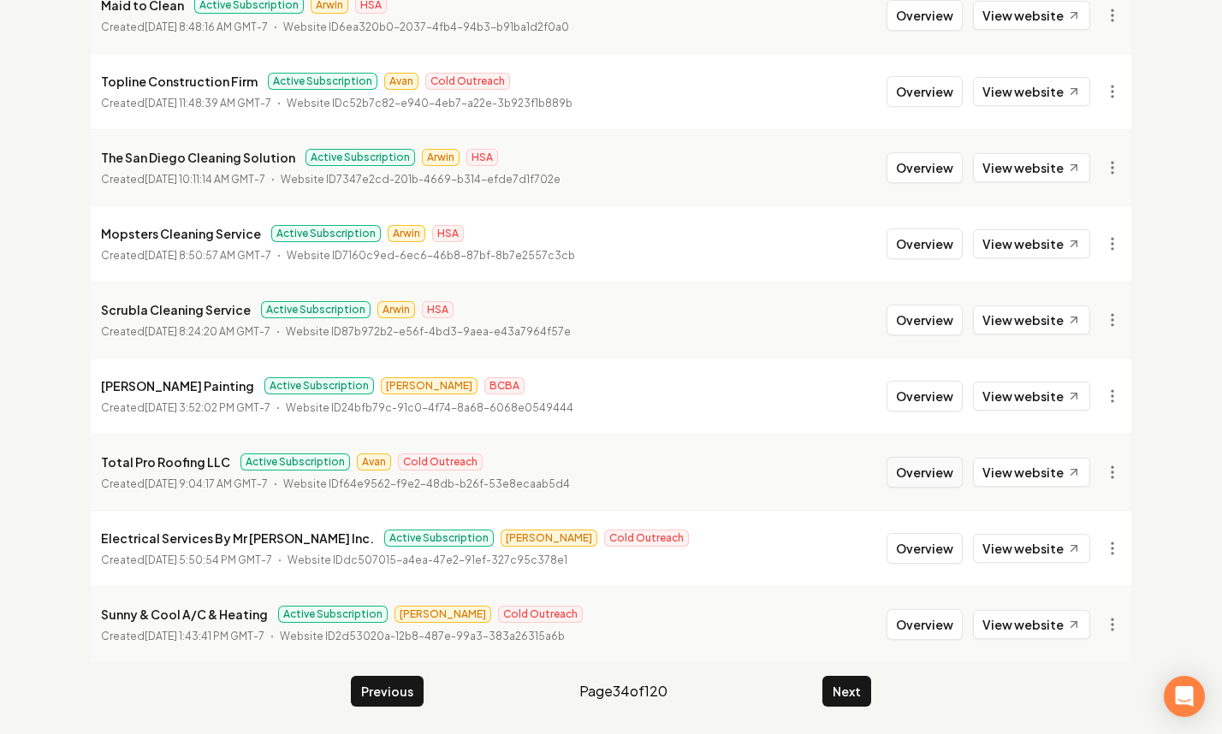
click at [947, 472] on button "Overview" at bounding box center [925, 472] width 76 height 31
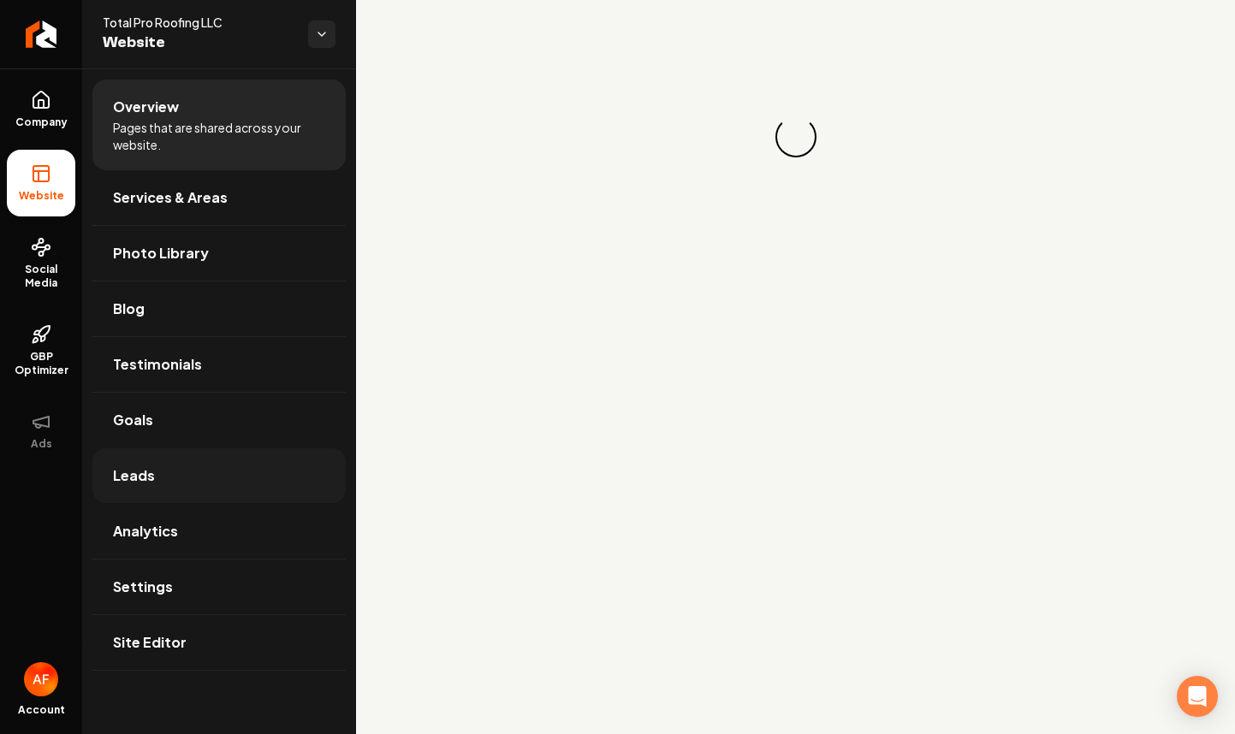
click at [208, 465] on link "Leads" at bounding box center [218, 476] width 253 height 55
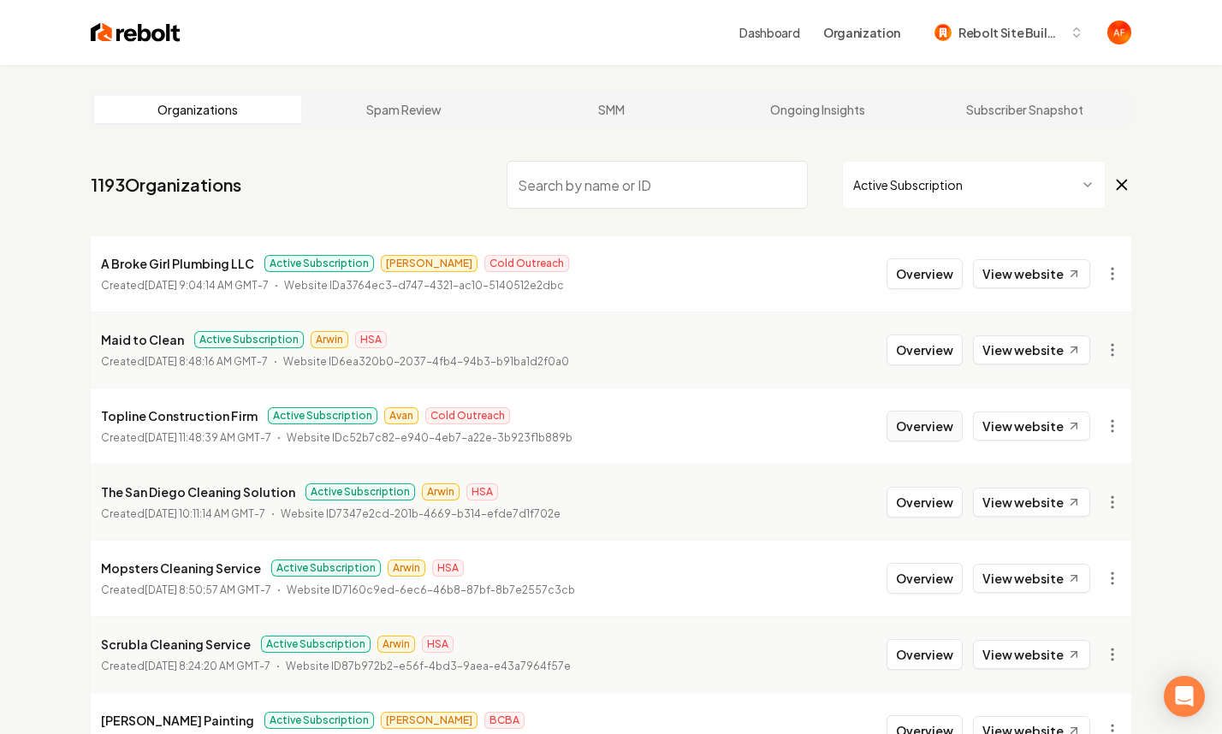
click at [928, 417] on button "Overview" at bounding box center [925, 426] width 76 height 31
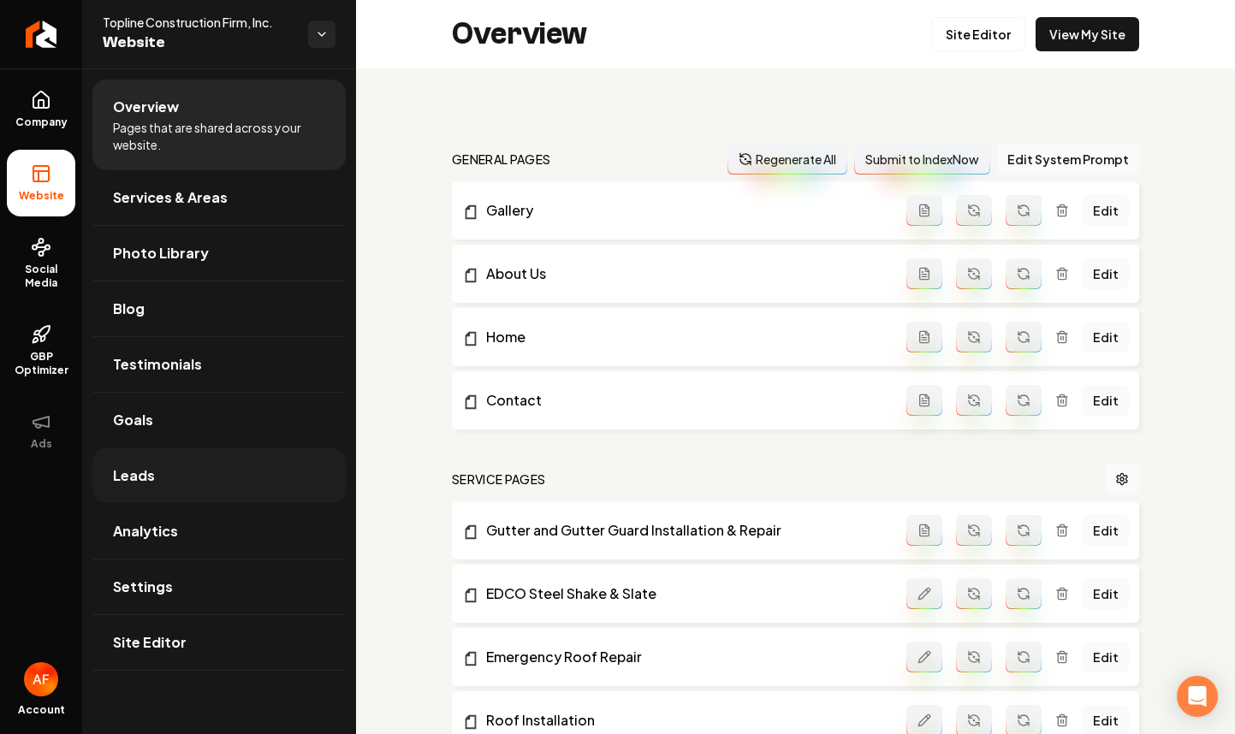
click at [187, 492] on link "Leads" at bounding box center [218, 476] width 253 height 55
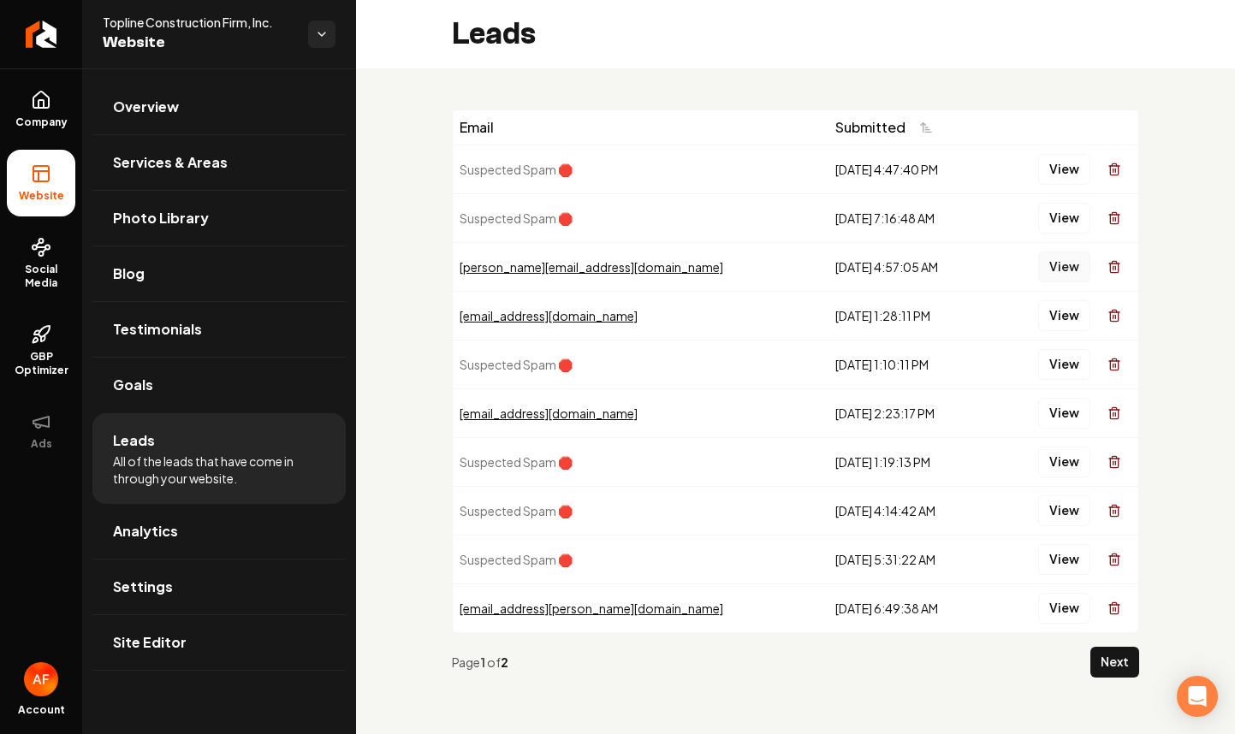
click at [1074, 264] on button "View" at bounding box center [1064, 267] width 52 height 31
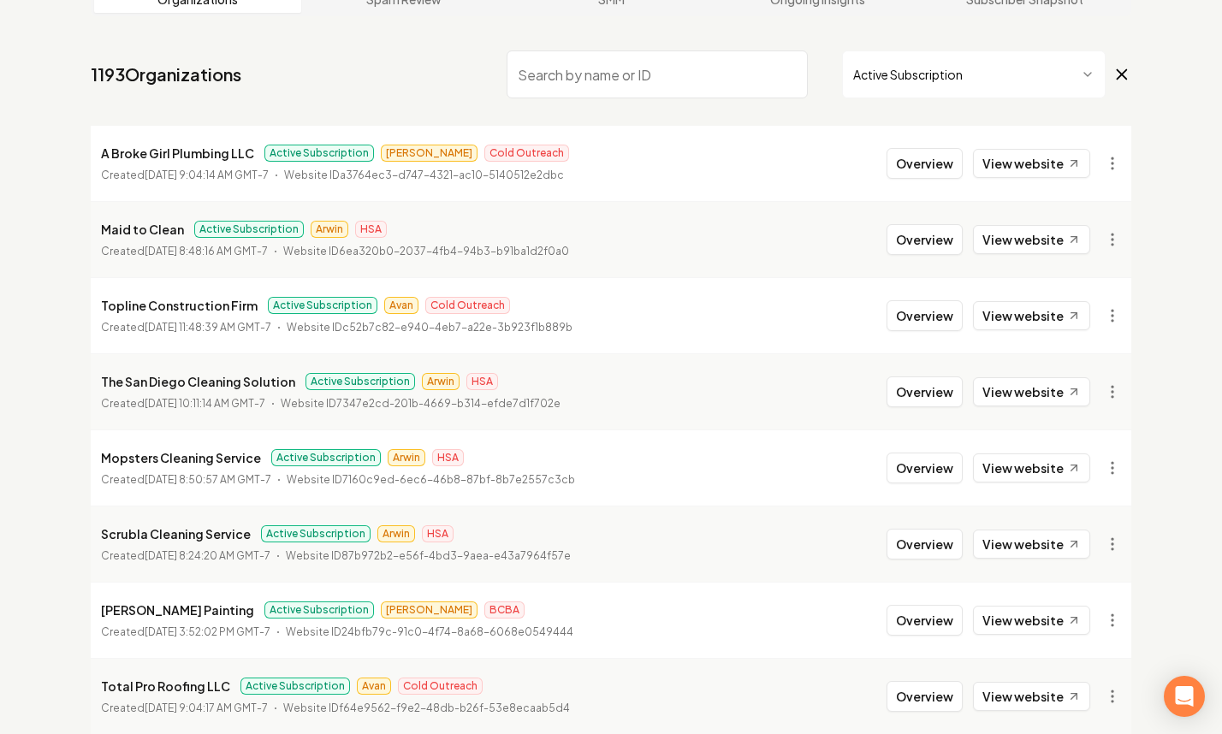
scroll to position [234, 0]
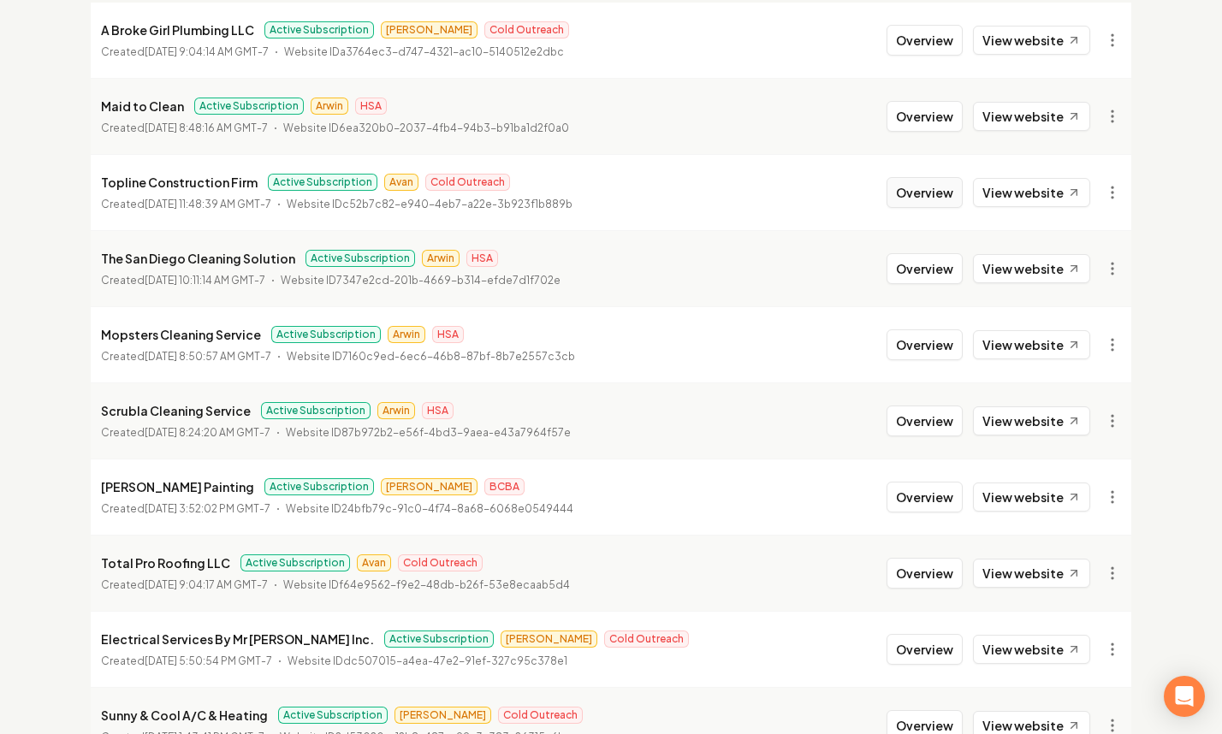
click at [924, 191] on button "Overview" at bounding box center [925, 192] width 76 height 31
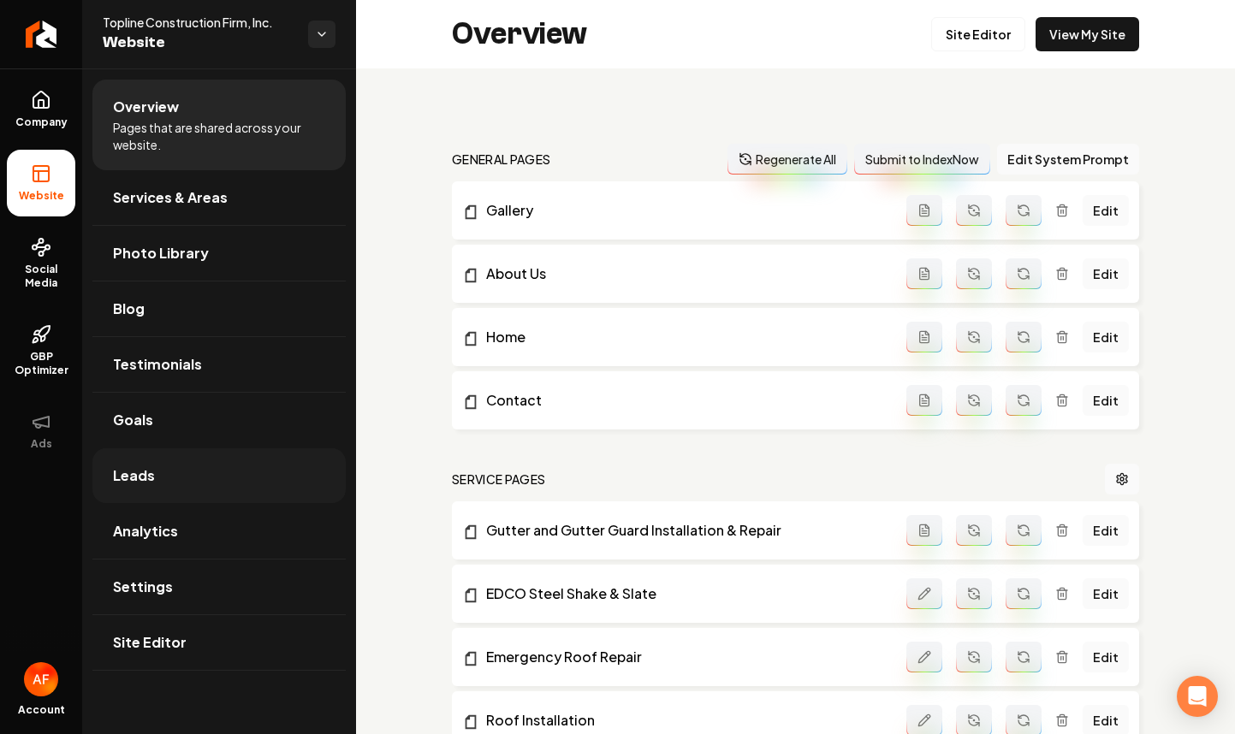
click at [220, 469] on link "Leads" at bounding box center [218, 476] width 253 height 55
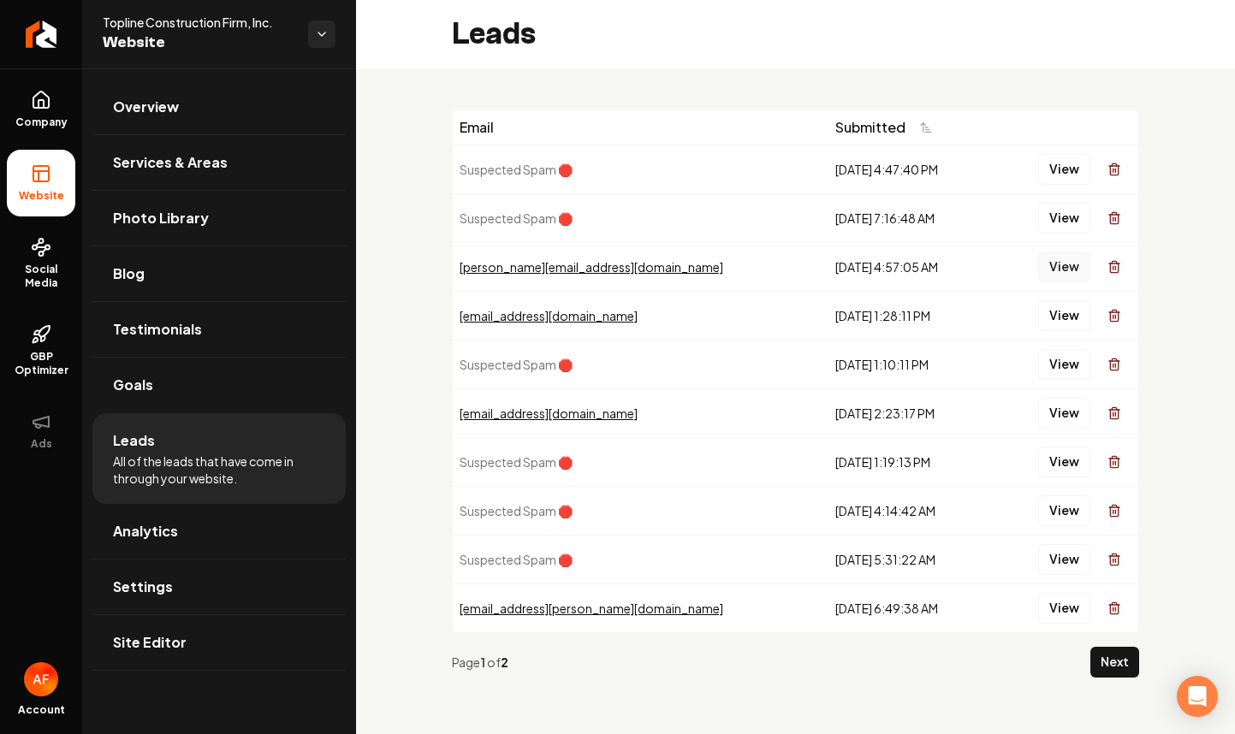
click at [1059, 263] on button "View" at bounding box center [1064, 267] width 52 height 31
click at [35, 37] on icon "Return to dashboard" at bounding box center [37, 35] width 8 height 16
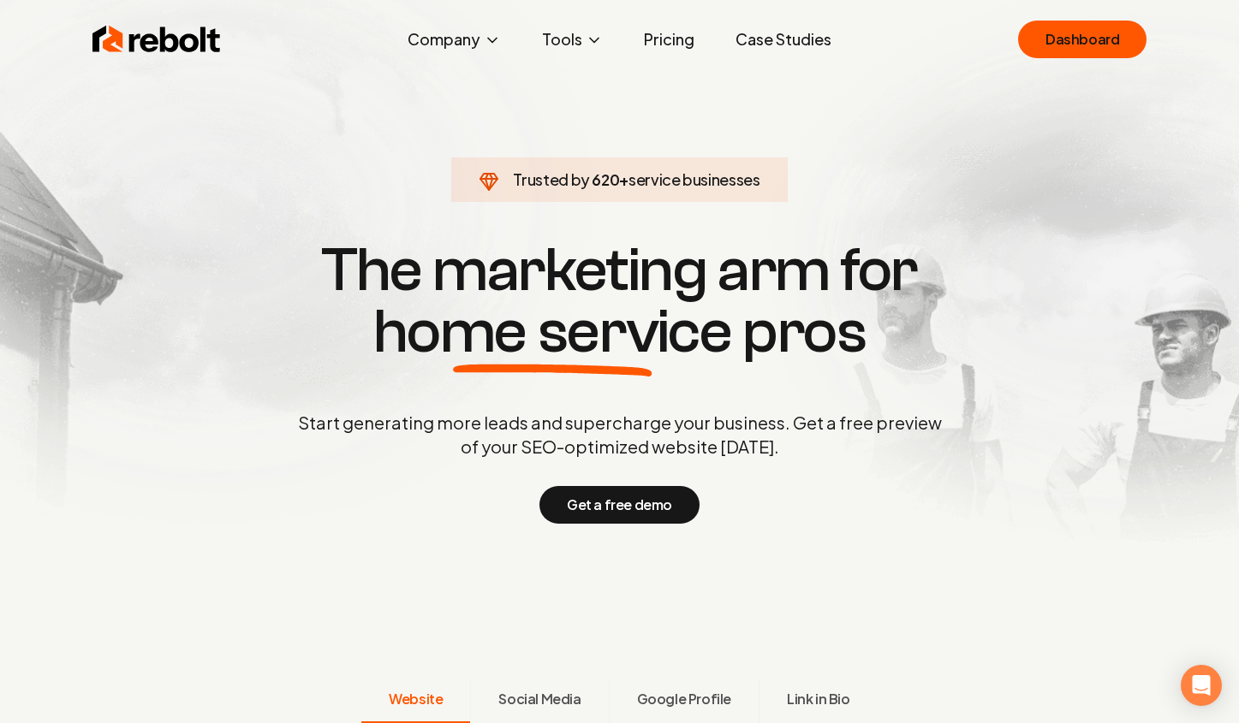
click at [674, 40] on link "Pricing" at bounding box center [669, 39] width 78 height 34
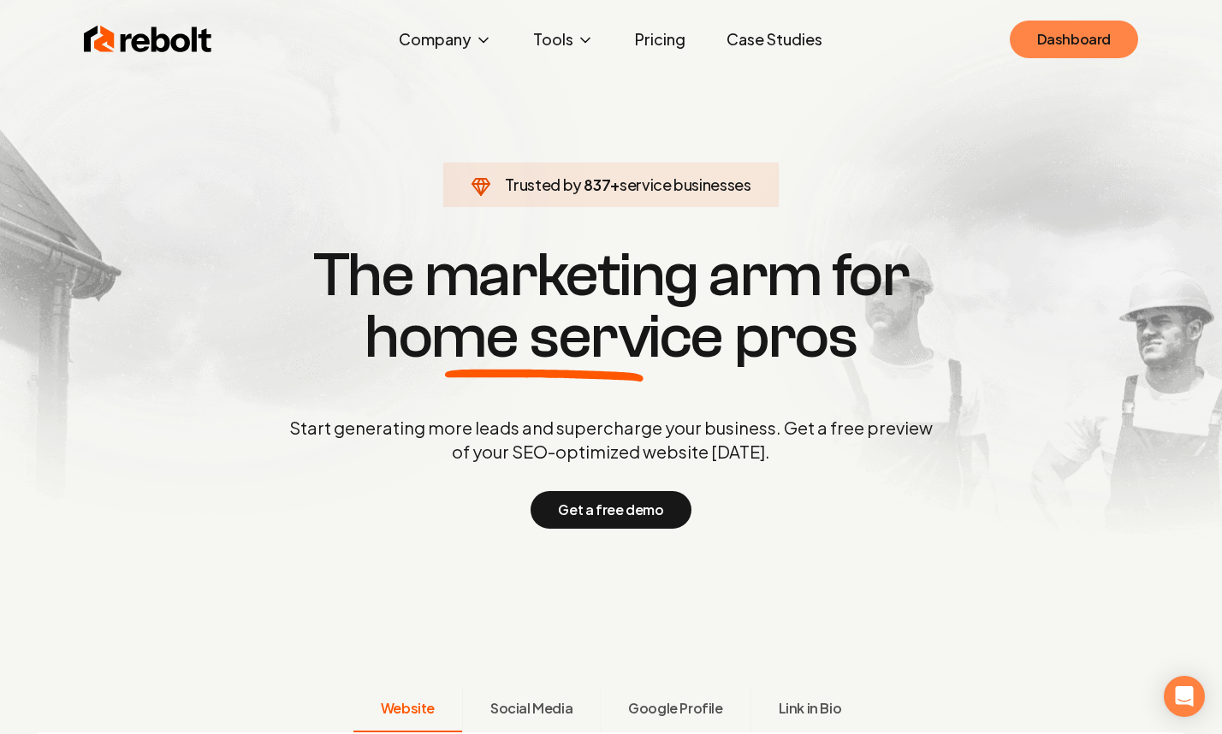
click at [1126, 42] on link "Dashboard" at bounding box center [1074, 40] width 128 height 38
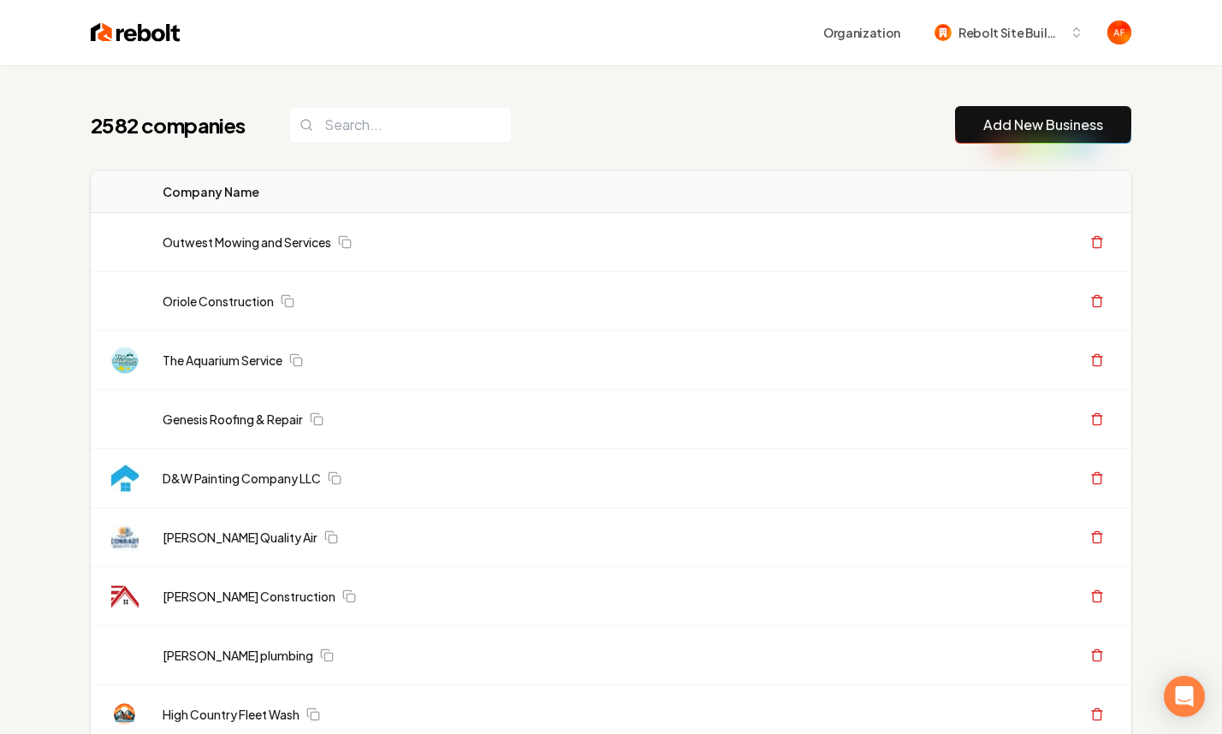
click at [415, 127] on input "search" at bounding box center [400, 125] width 223 height 36
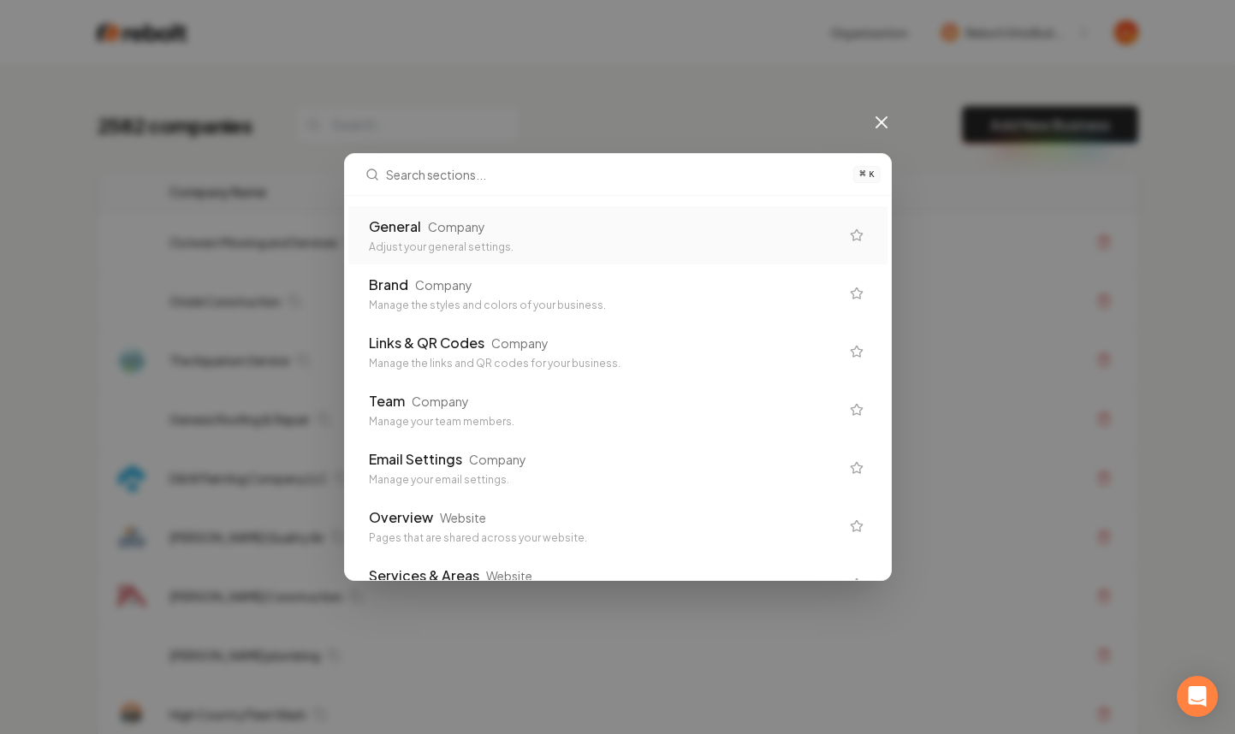
click at [405, 227] on div "General" at bounding box center [395, 227] width 52 height 21
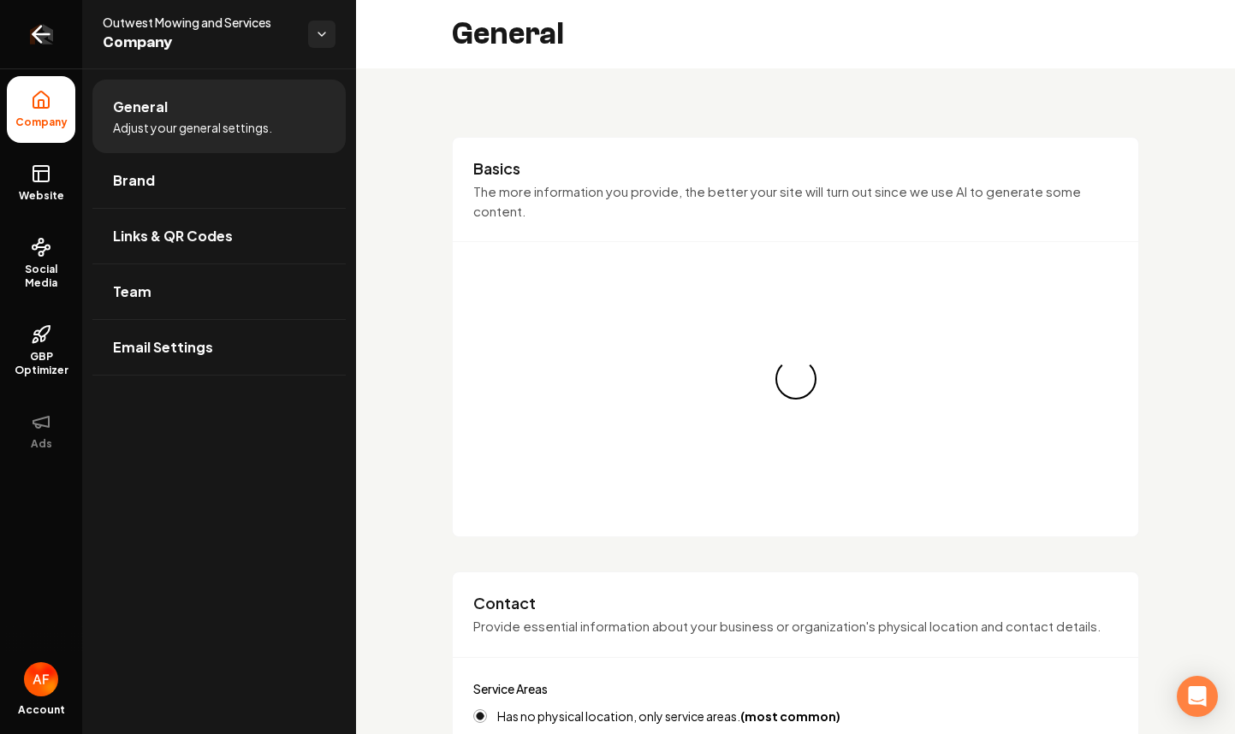
click at [39, 32] on icon "Return to dashboard" at bounding box center [40, 34] width 27 height 27
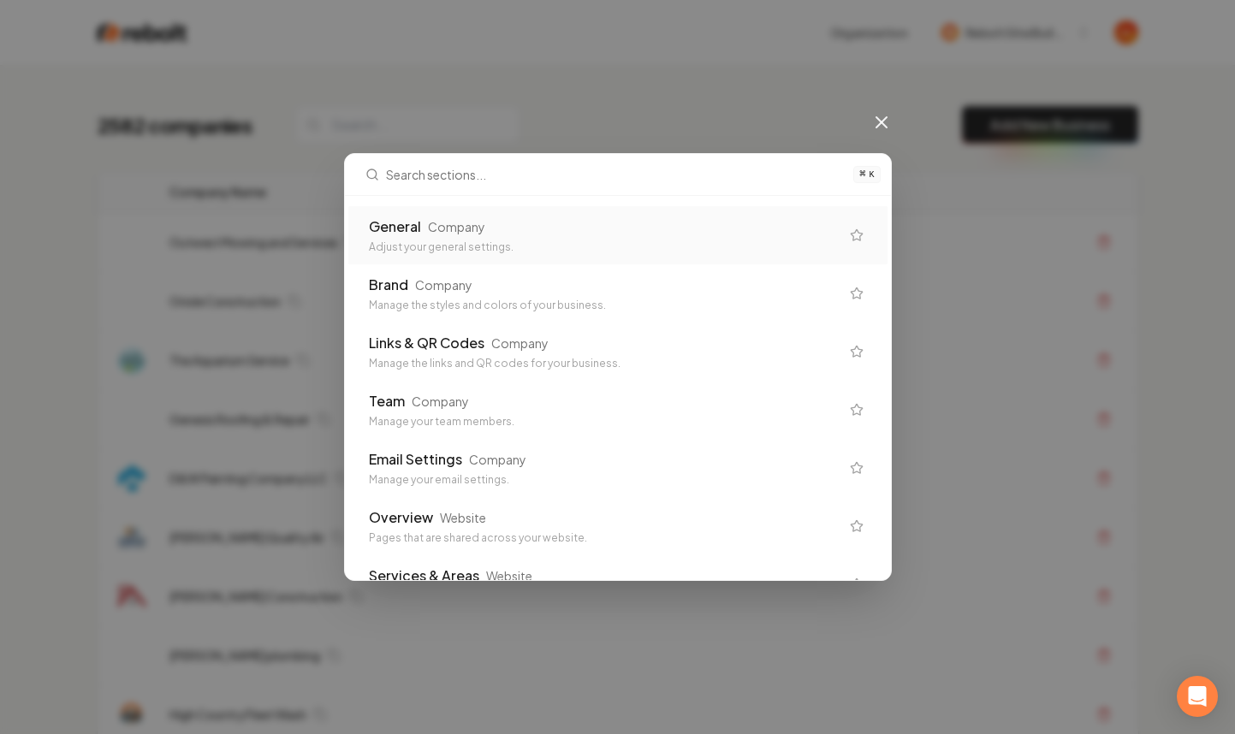
click at [586, 236] on div "General Company" at bounding box center [604, 227] width 471 height 21
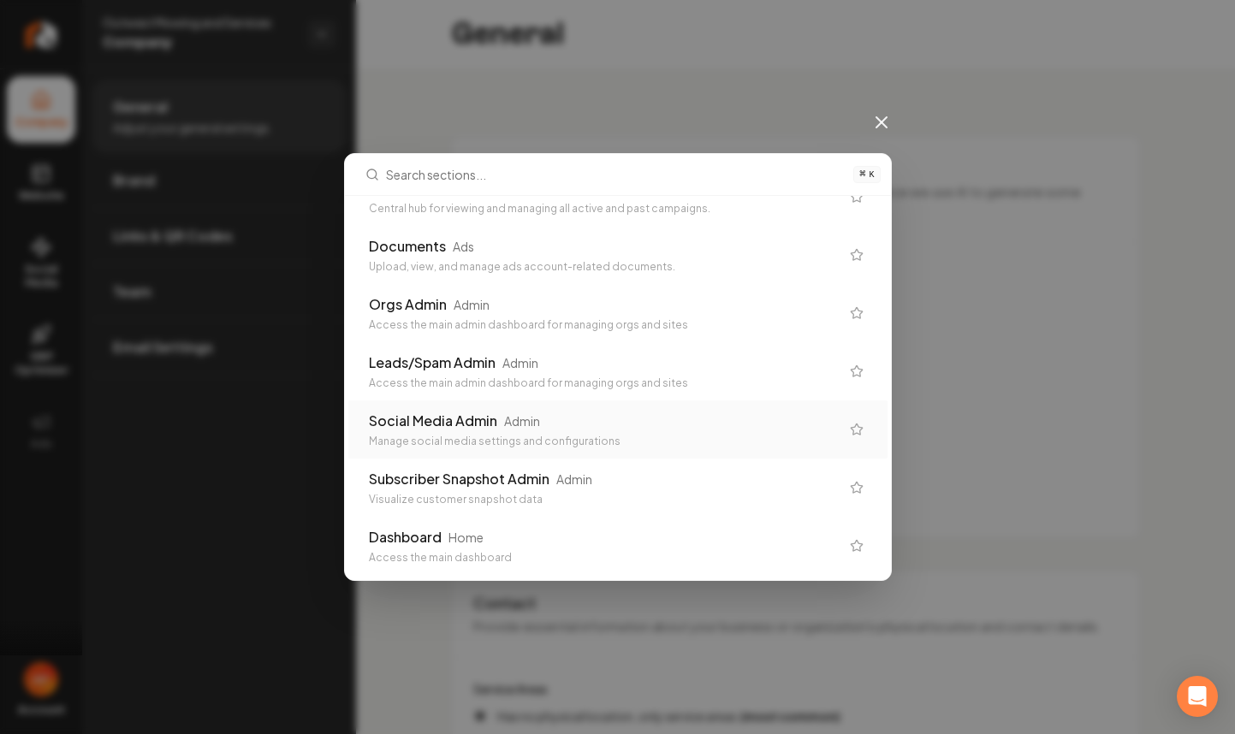
scroll to position [1208, 0]
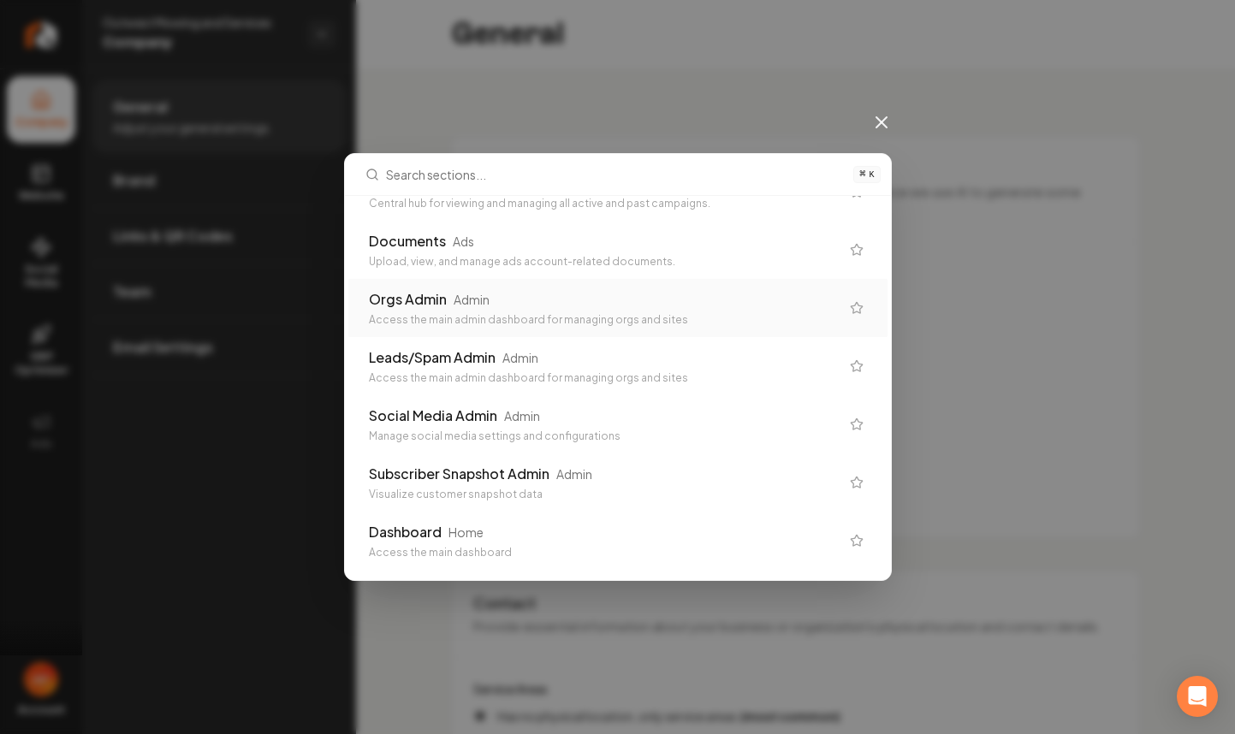
click at [850, 303] on icon "Suggestions" at bounding box center [857, 308] width 14 height 14
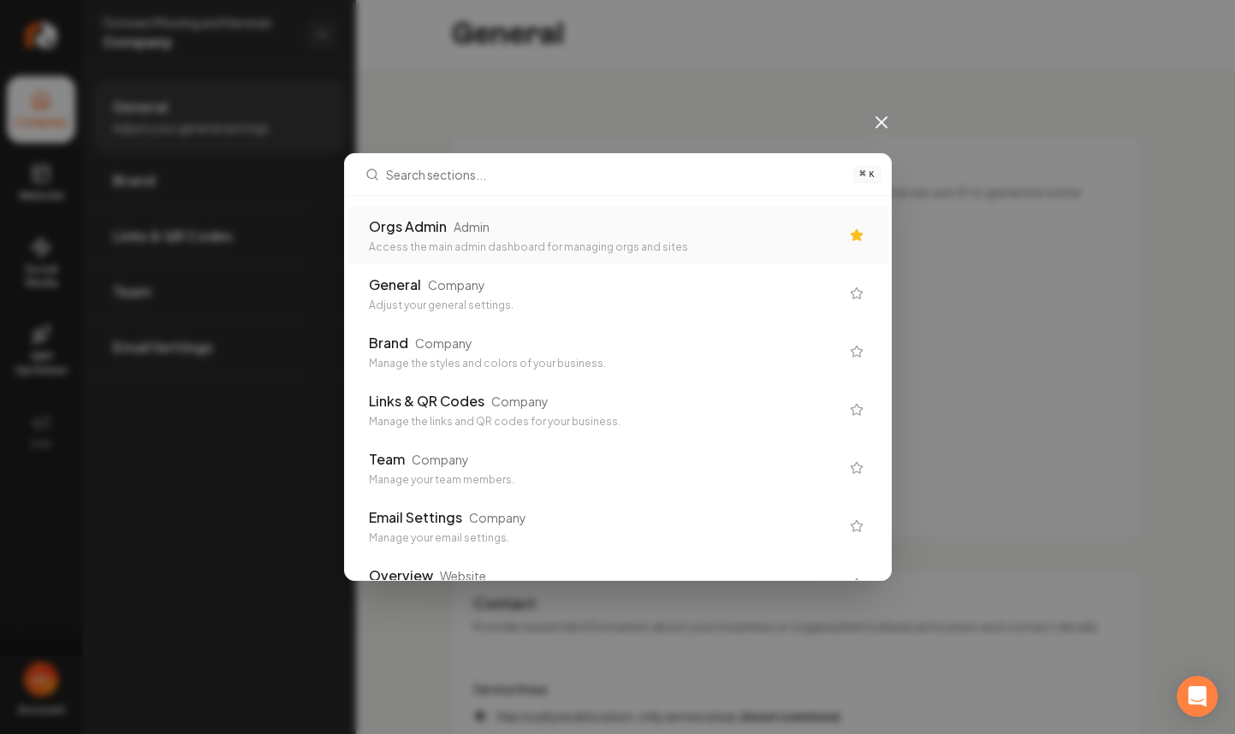
click at [632, 227] on div "Orgs Admin Admin" at bounding box center [604, 227] width 471 height 21
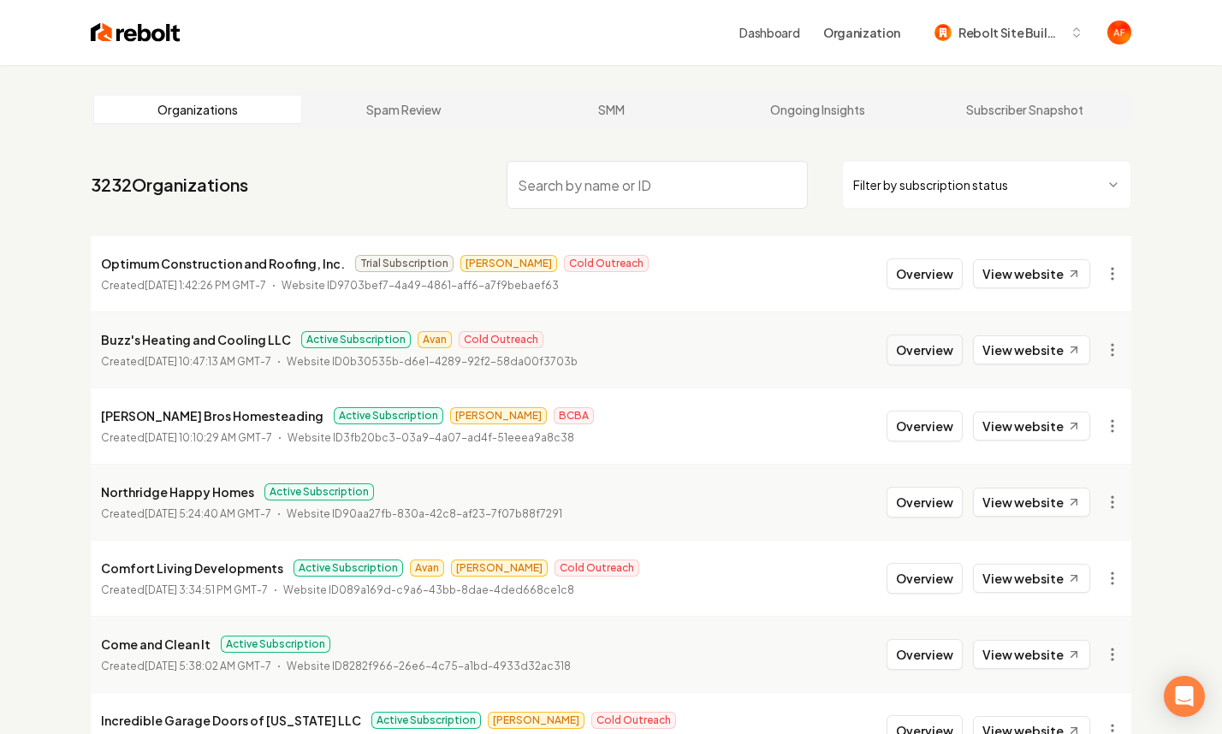
click at [940, 348] on button "Overview" at bounding box center [925, 350] width 76 height 31
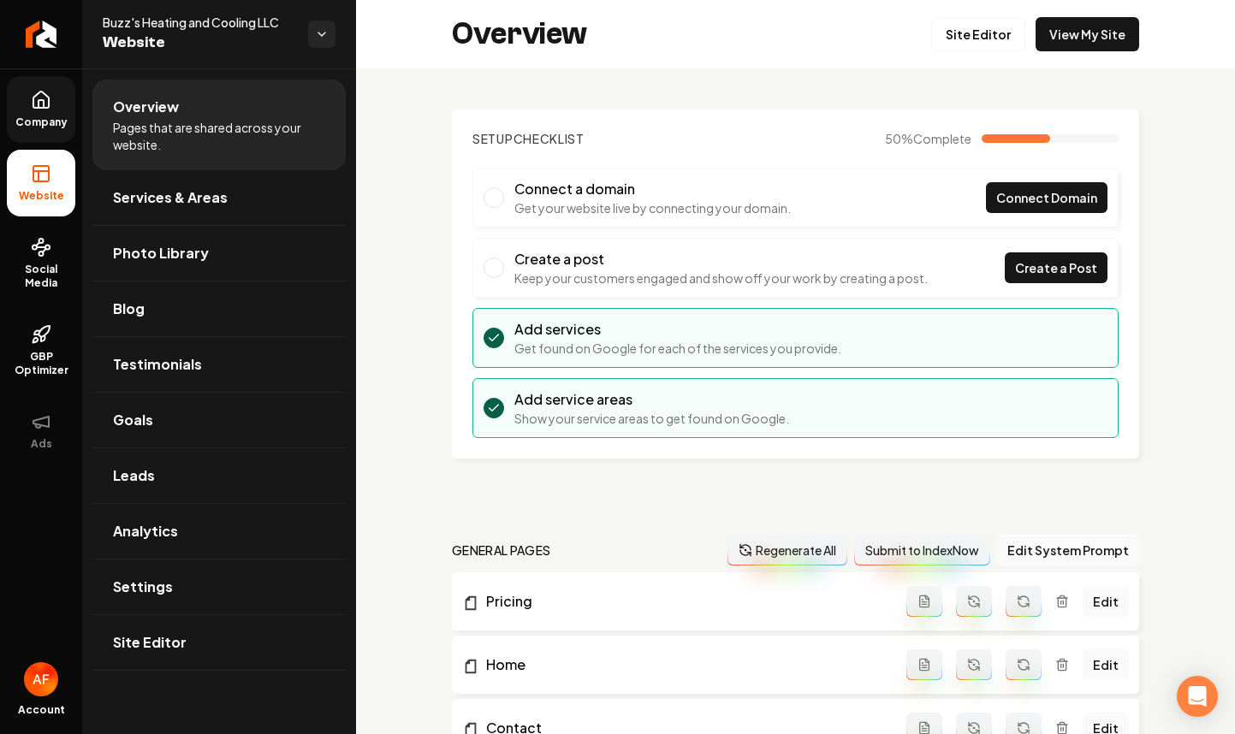
click at [57, 126] on span "Company" at bounding box center [42, 123] width 66 height 14
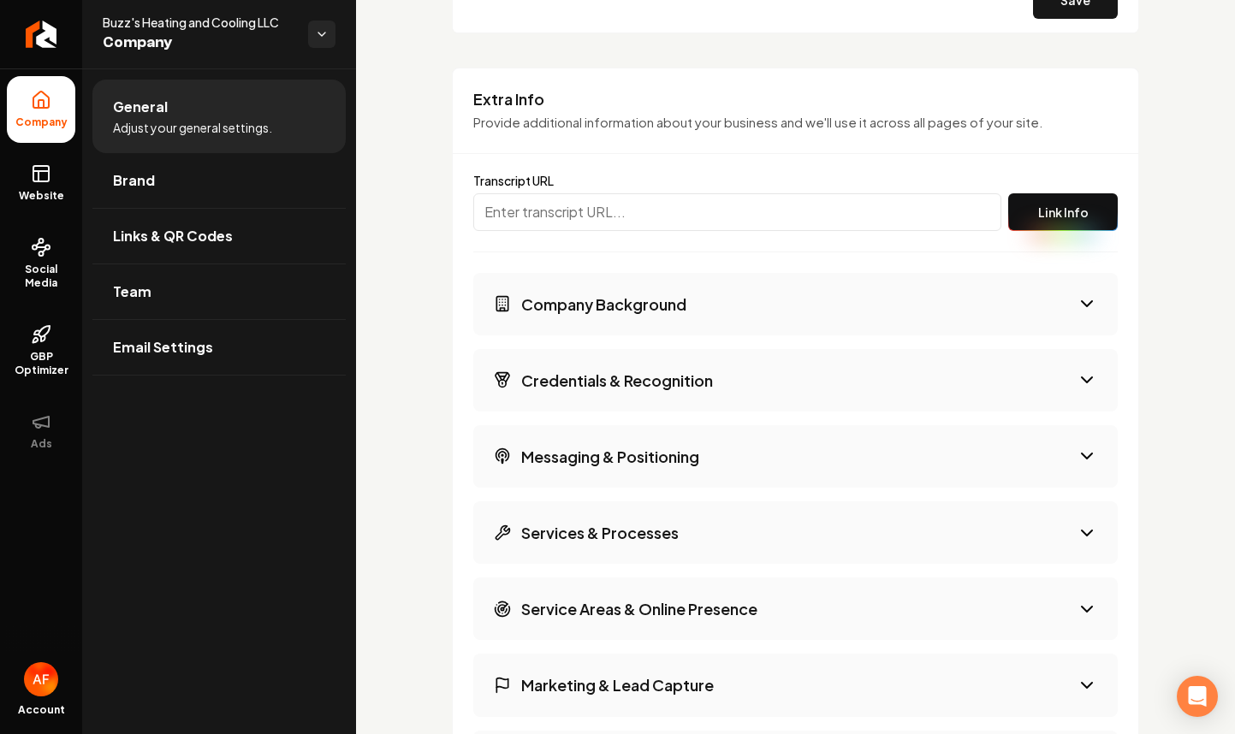
scroll to position [2719, 0]
click at [638, 217] on input "Main content area" at bounding box center [737, 214] width 528 height 38
paste input "https://app.fireflies.ai/view/Call-recording-of-605-431-3675-at-2025-10-03-10-5…"
type input "https://app.fireflies.ai/view/Call-recording-of-605-431-3675-at-2025-10-03-10-5…"
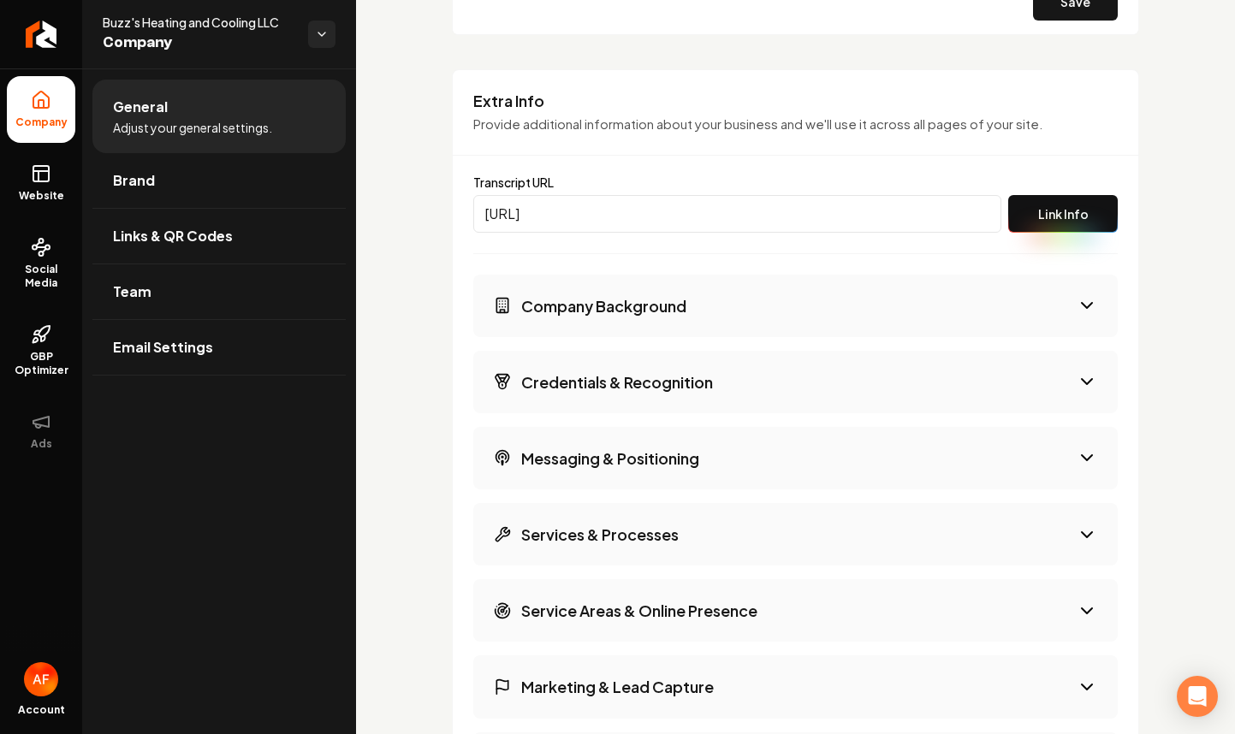
scroll to position [0, 0]
click at [1042, 201] on button "Link Info" at bounding box center [1063, 214] width 110 height 38
click at [1034, 373] on button "Credentials & Recognition" at bounding box center [795, 382] width 645 height 62
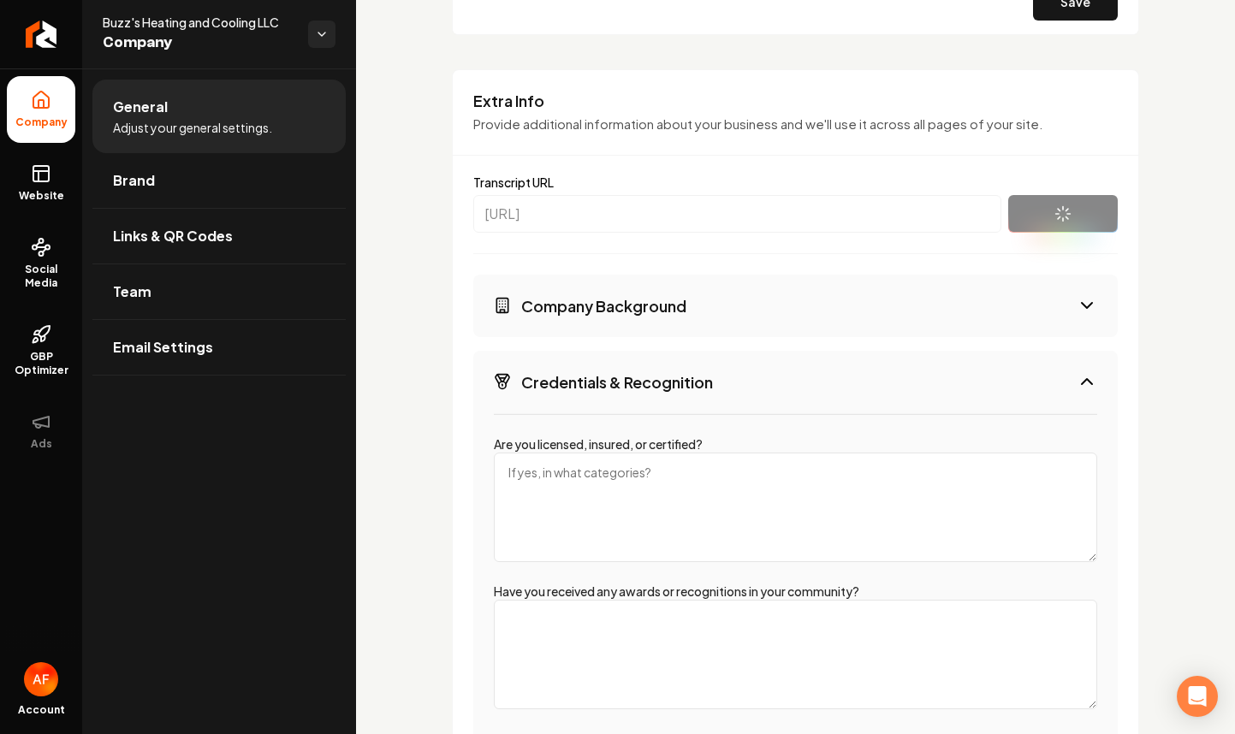
click at [1034, 373] on button "Credentials & Recognition" at bounding box center [795, 382] width 645 height 62
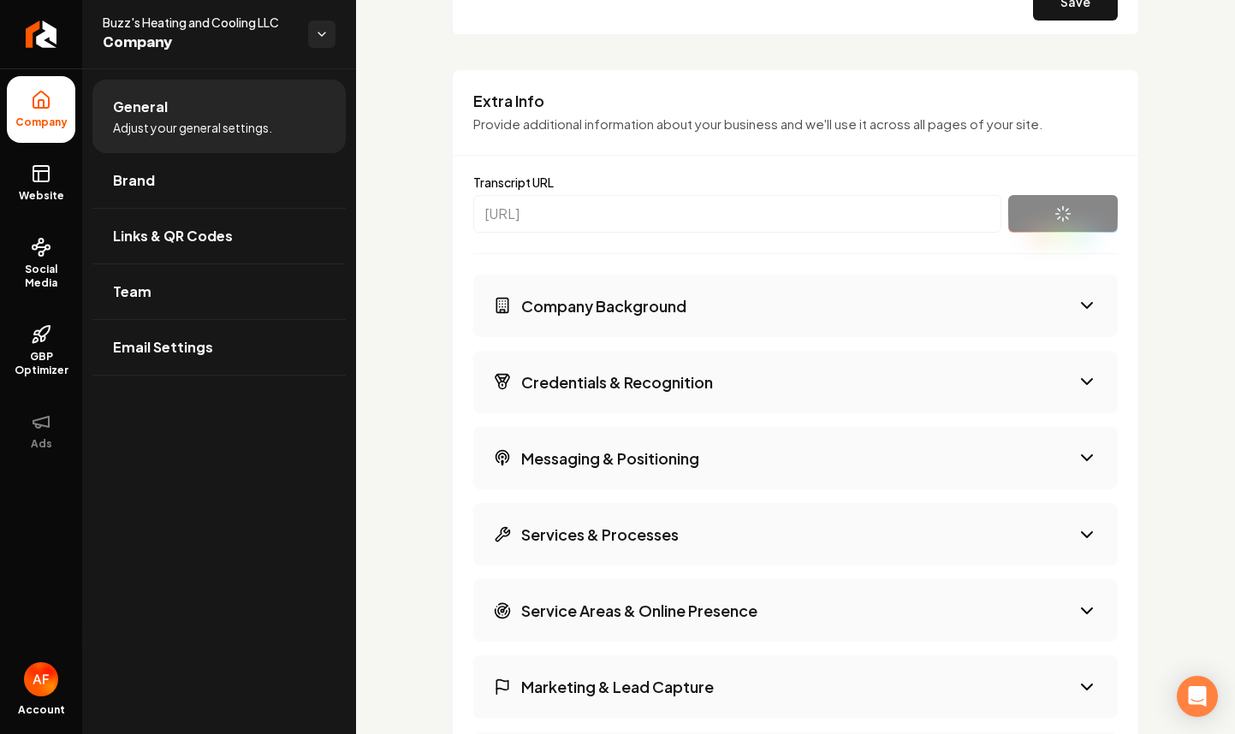
click at [1032, 302] on button "Company Background" at bounding box center [795, 306] width 645 height 62
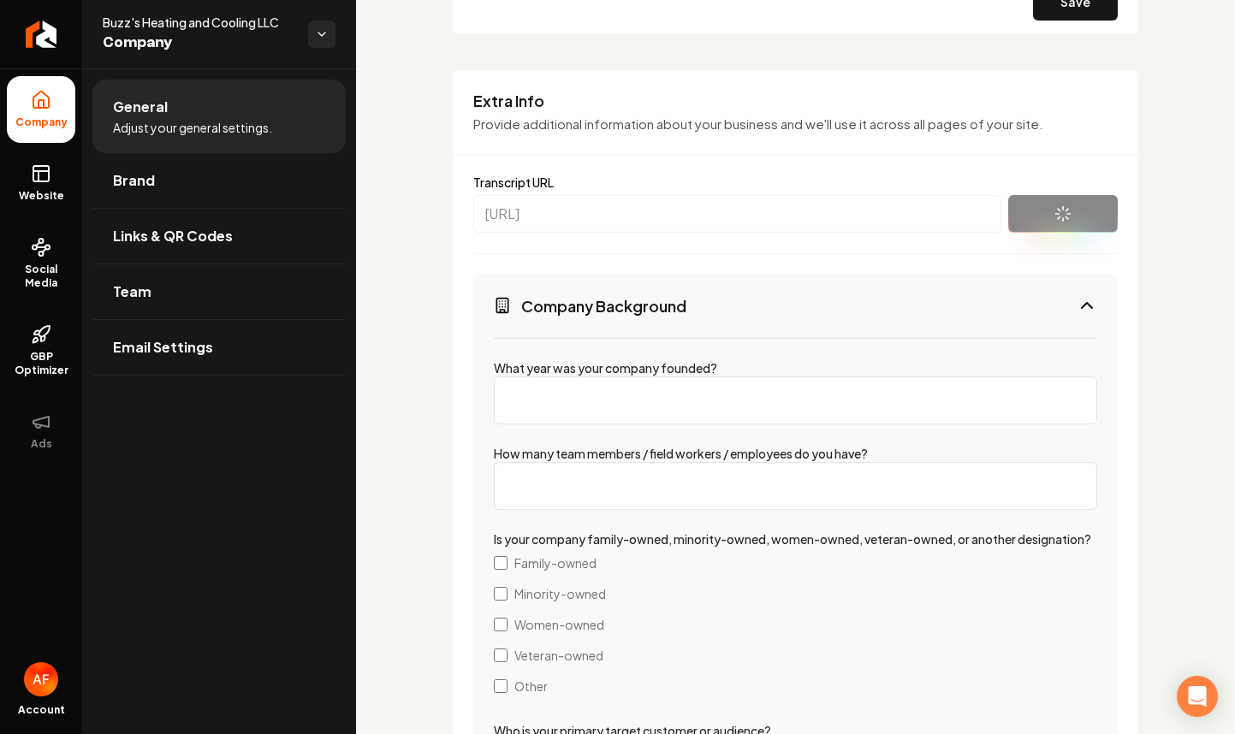
click at [1032, 302] on button "Company Background" at bounding box center [795, 306] width 645 height 62
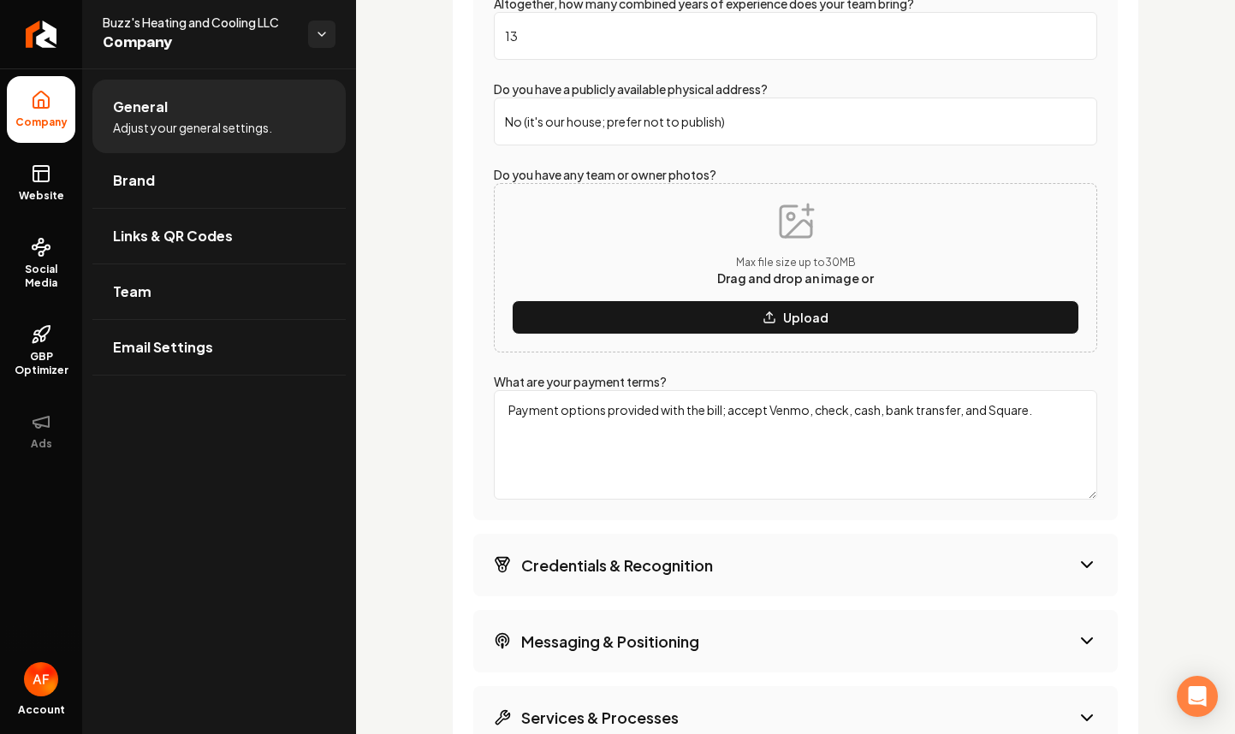
scroll to position [4190, 0]
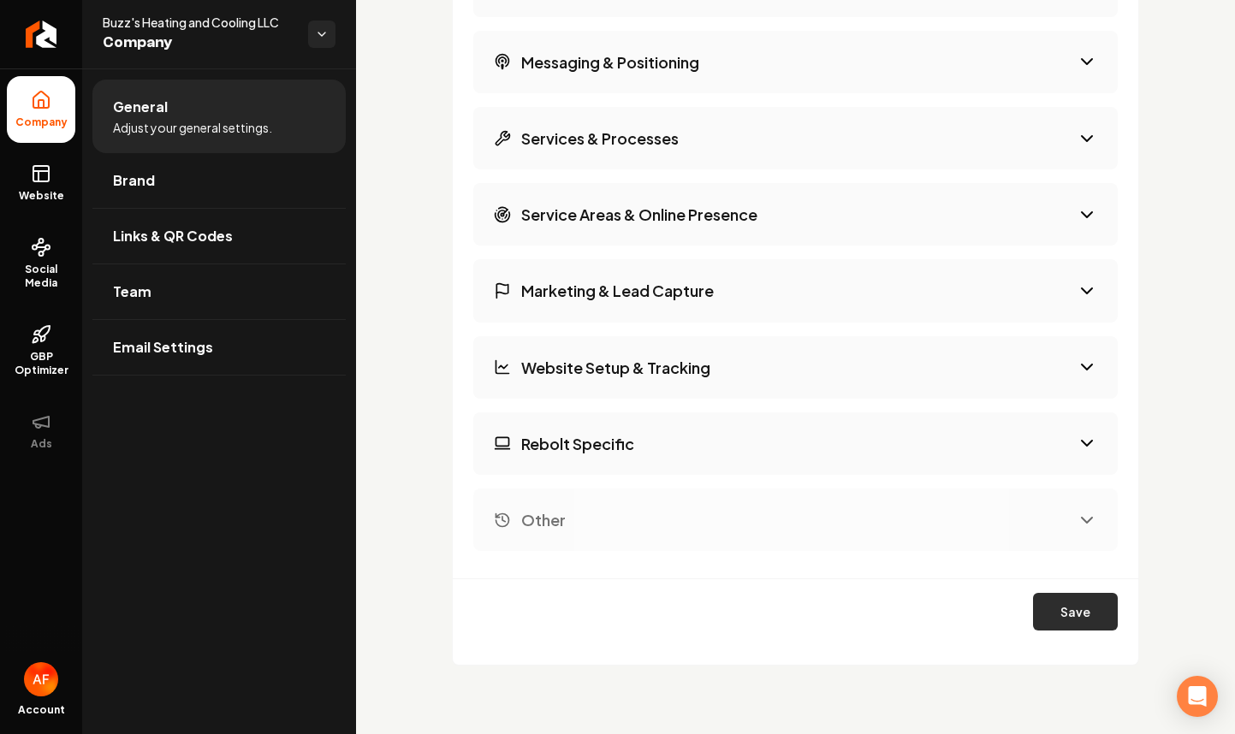
click at [1085, 609] on button "Save" at bounding box center [1075, 612] width 85 height 38
click at [47, 169] on icon at bounding box center [41, 173] width 21 height 21
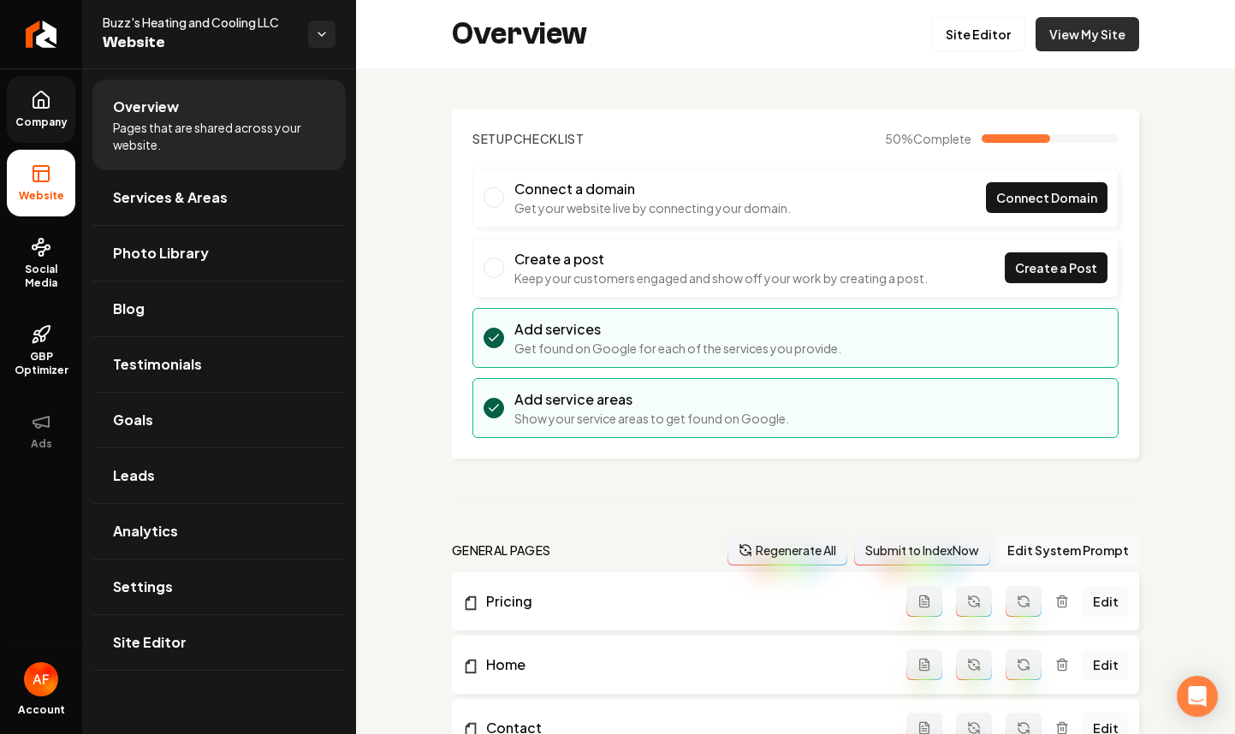
click at [1063, 46] on link "View My Site" at bounding box center [1088, 34] width 104 height 34
click at [9, 31] on link "Return to dashboard" at bounding box center [41, 34] width 82 height 68
click at [993, 32] on link "Site Editor" at bounding box center [978, 34] width 94 height 34
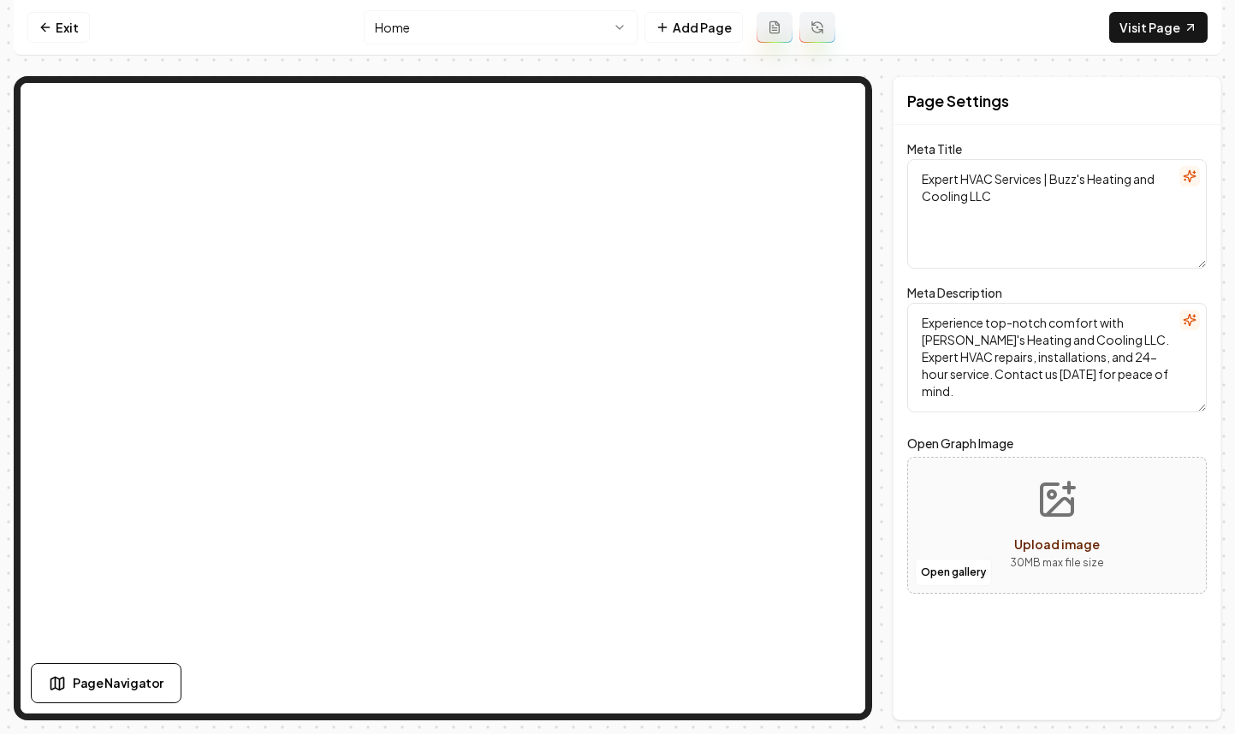
click at [491, 7] on nav "Exit Home Add Page Visit Page" at bounding box center [618, 28] width 1208 height 56
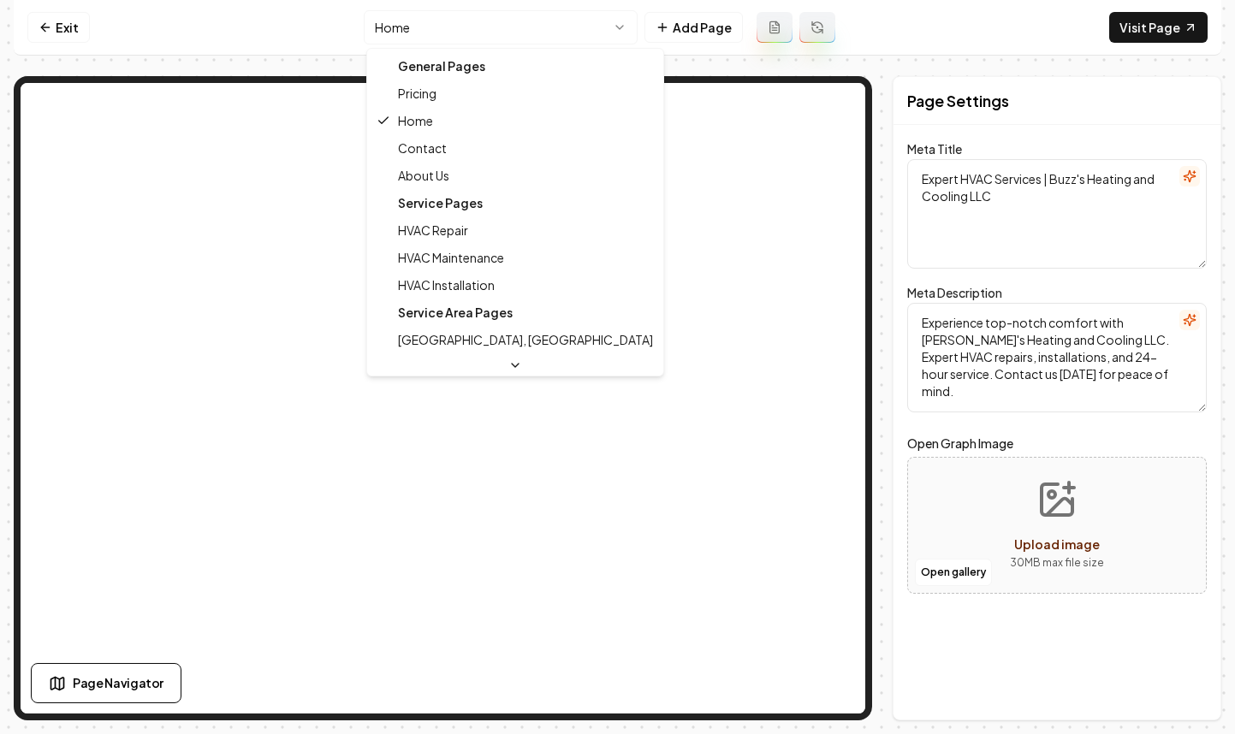
click at [498, 28] on html "Computer Required This feature is only available on a computer. Please switch t…" at bounding box center [617, 367] width 1235 height 734
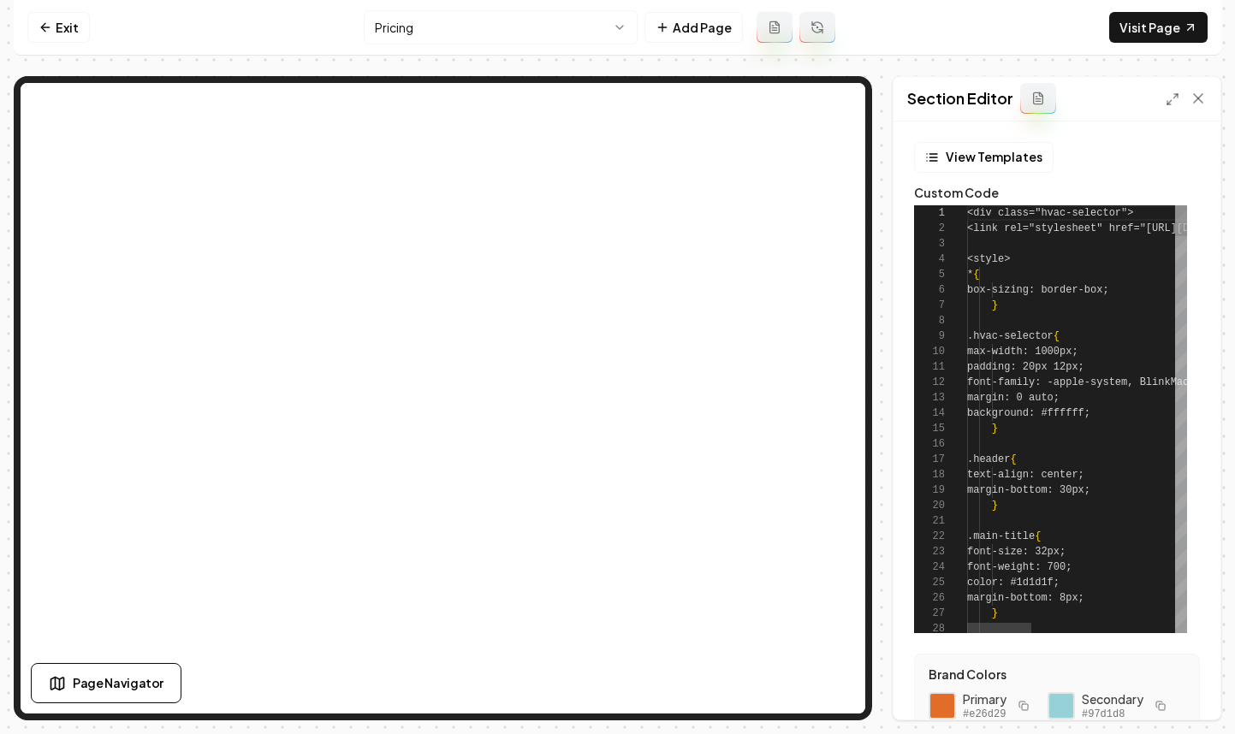
scroll to position [154, 0]
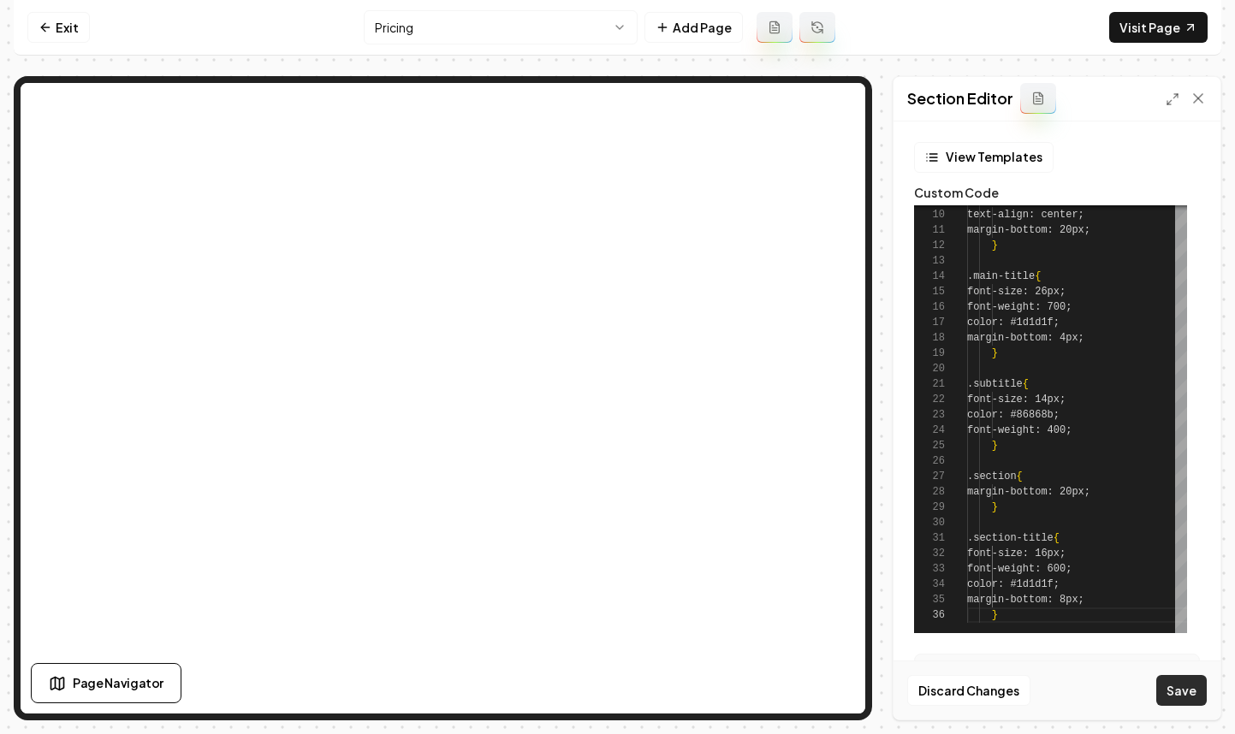
click at [1182, 687] on button "Save" at bounding box center [1181, 690] width 51 height 31
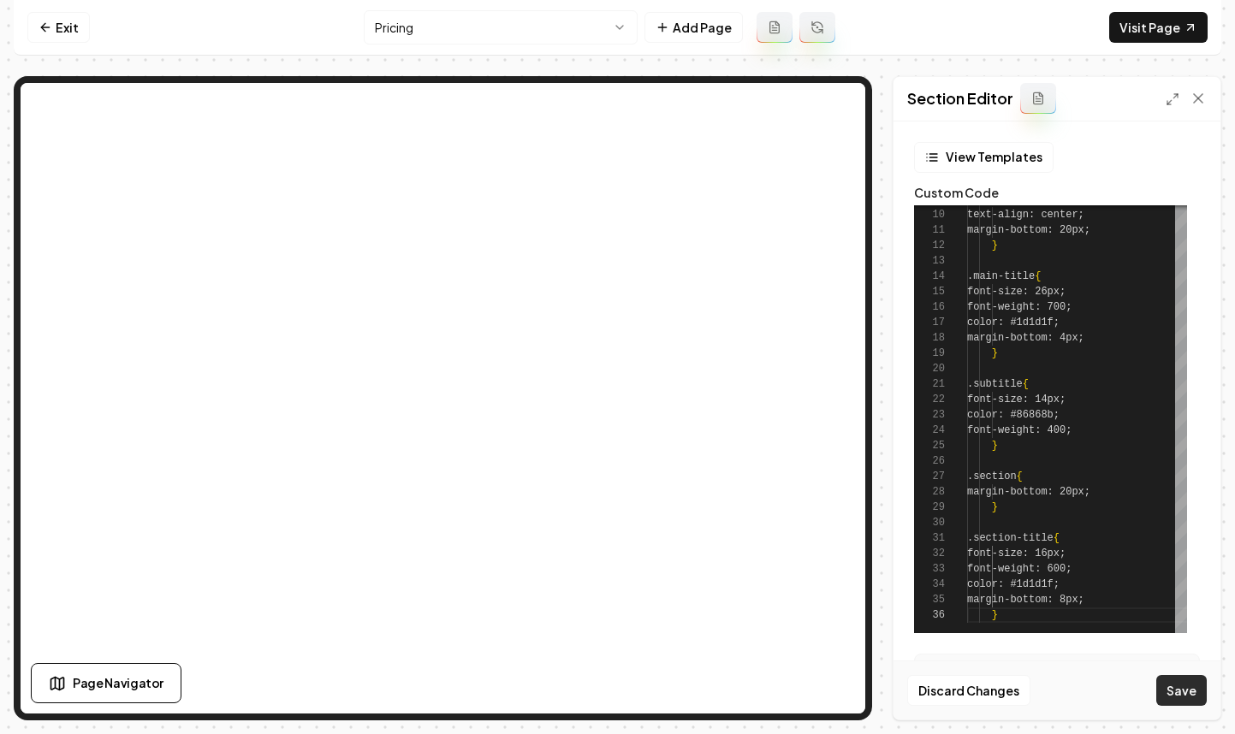
click at [1178, 683] on button "Save" at bounding box center [1181, 690] width 51 height 31
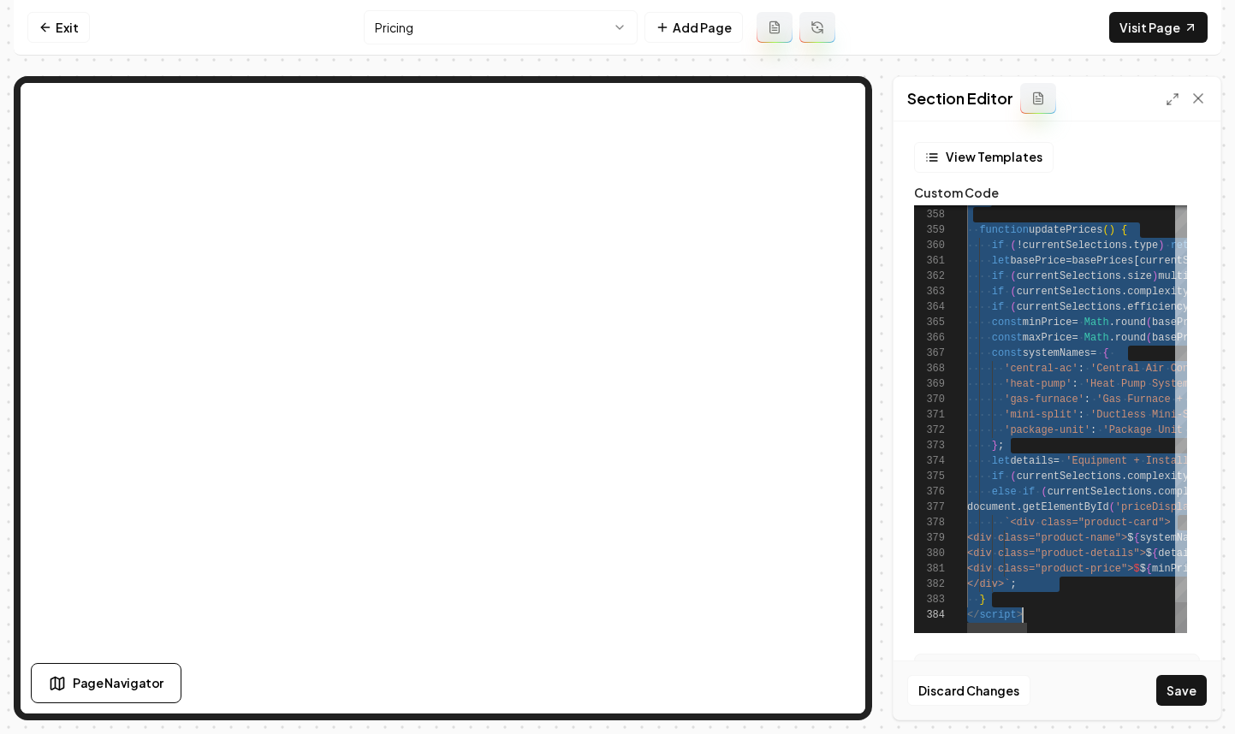
scroll to position [0, 56]
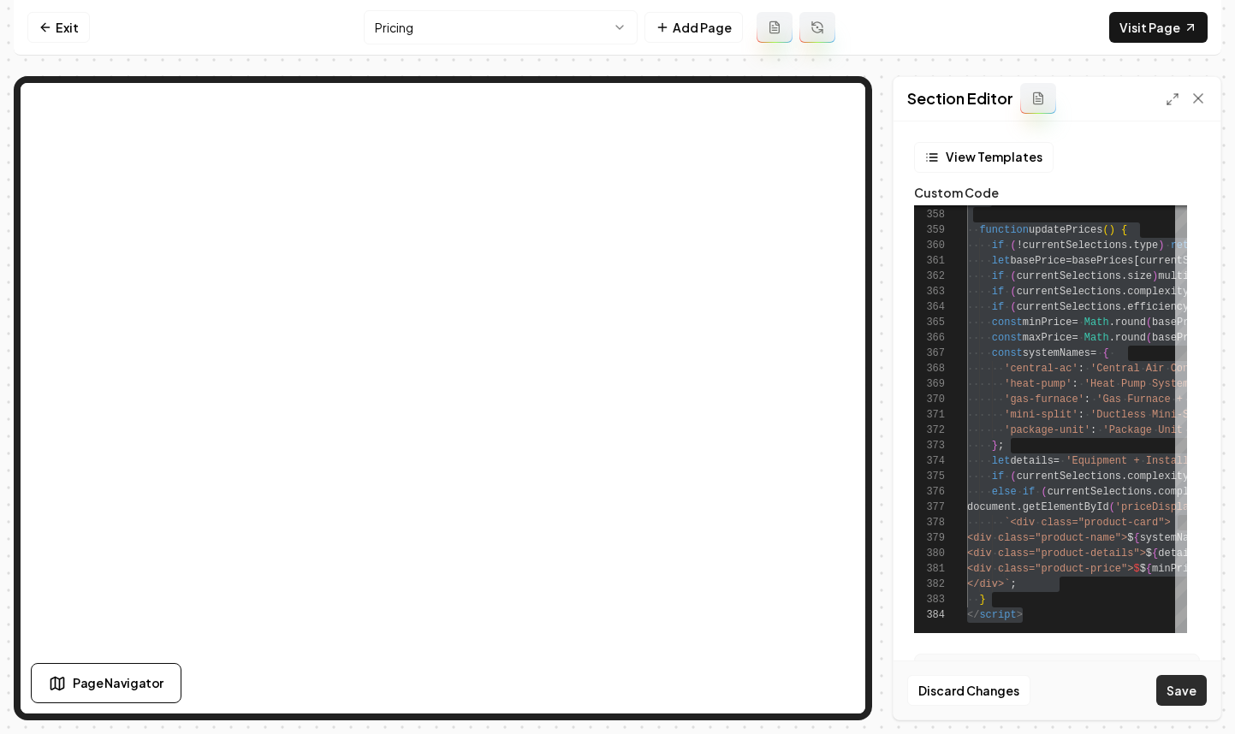
click at [1171, 686] on button "Save" at bounding box center [1181, 690] width 51 height 31
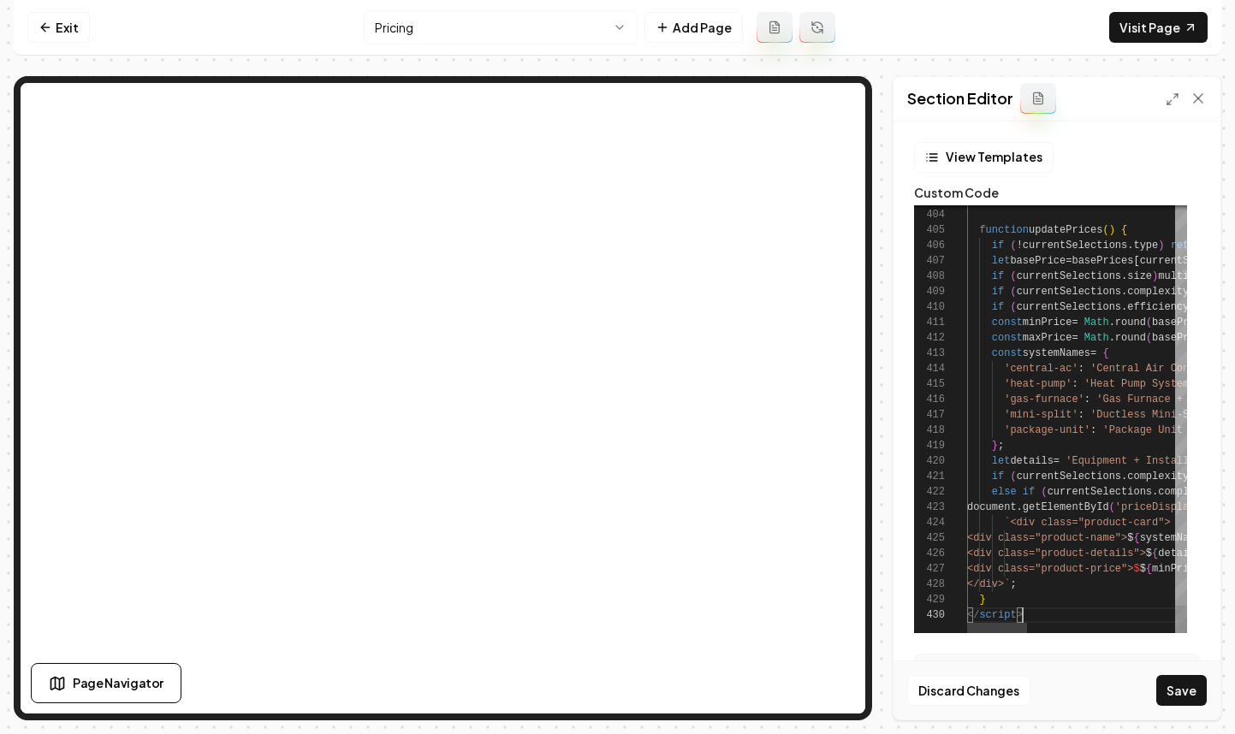
scroll to position [139, 56]
type textarea "**********"
click at [1184, 687] on button "Save" at bounding box center [1181, 690] width 51 height 31
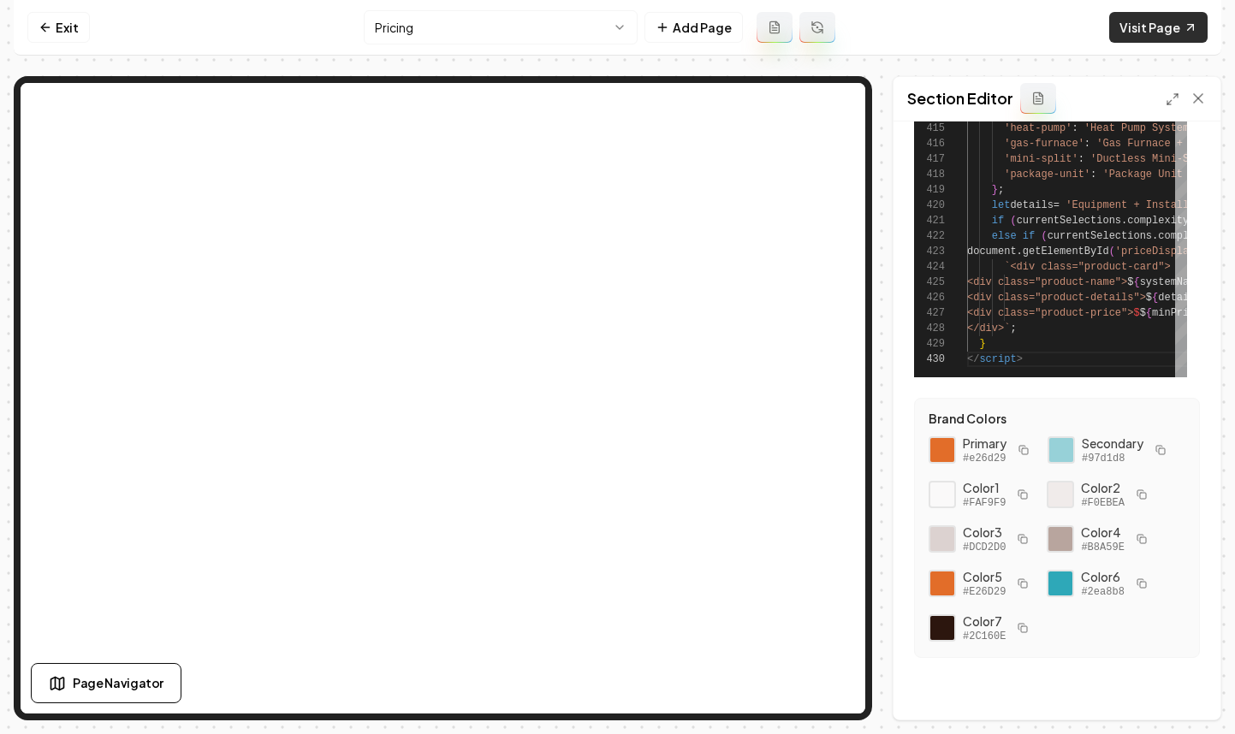
click at [1155, 20] on link "Visit Page" at bounding box center [1158, 27] width 98 height 31
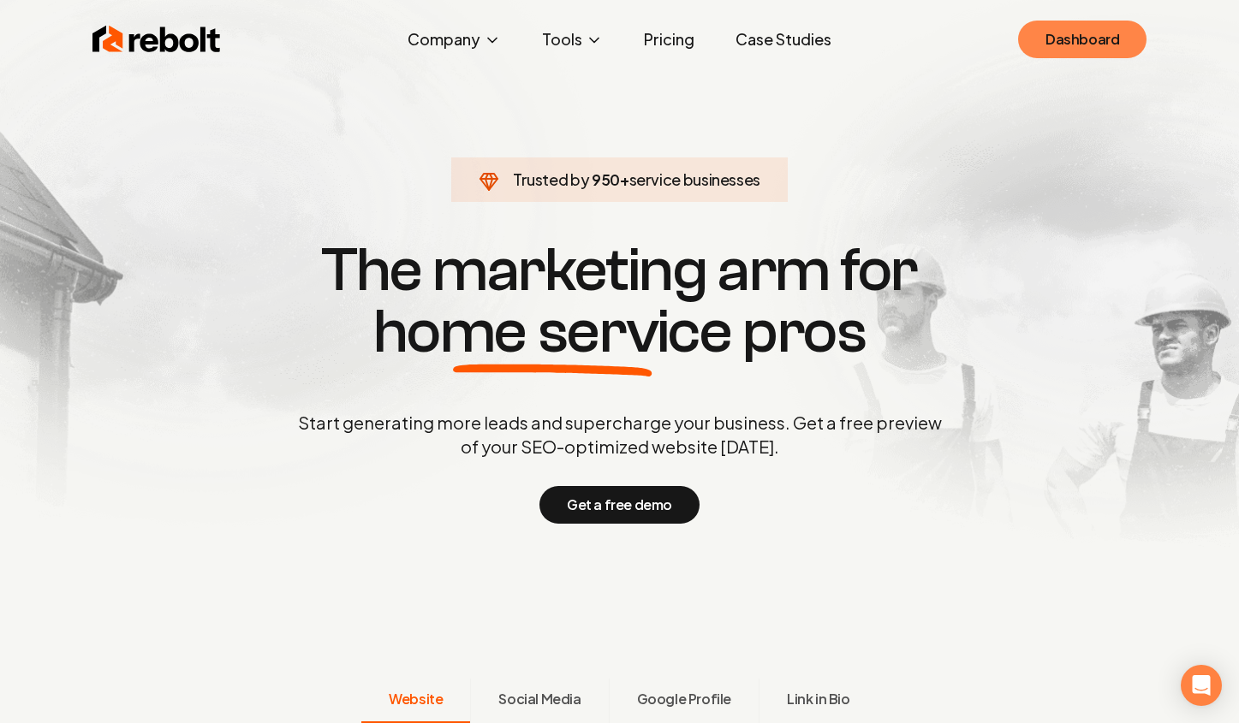
click at [1090, 37] on link "Dashboard" at bounding box center [1082, 40] width 128 height 38
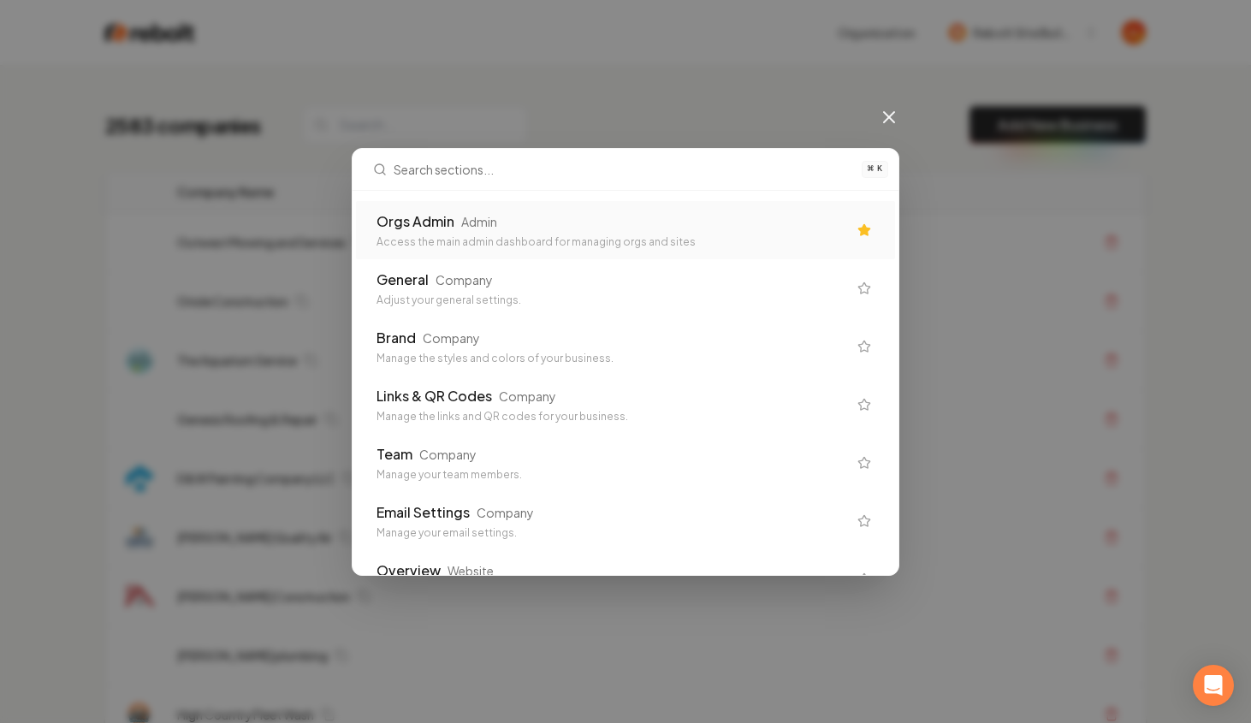
click at [445, 217] on div "Orgs Admin" at bounding box center [416, 221] width 78 height 21
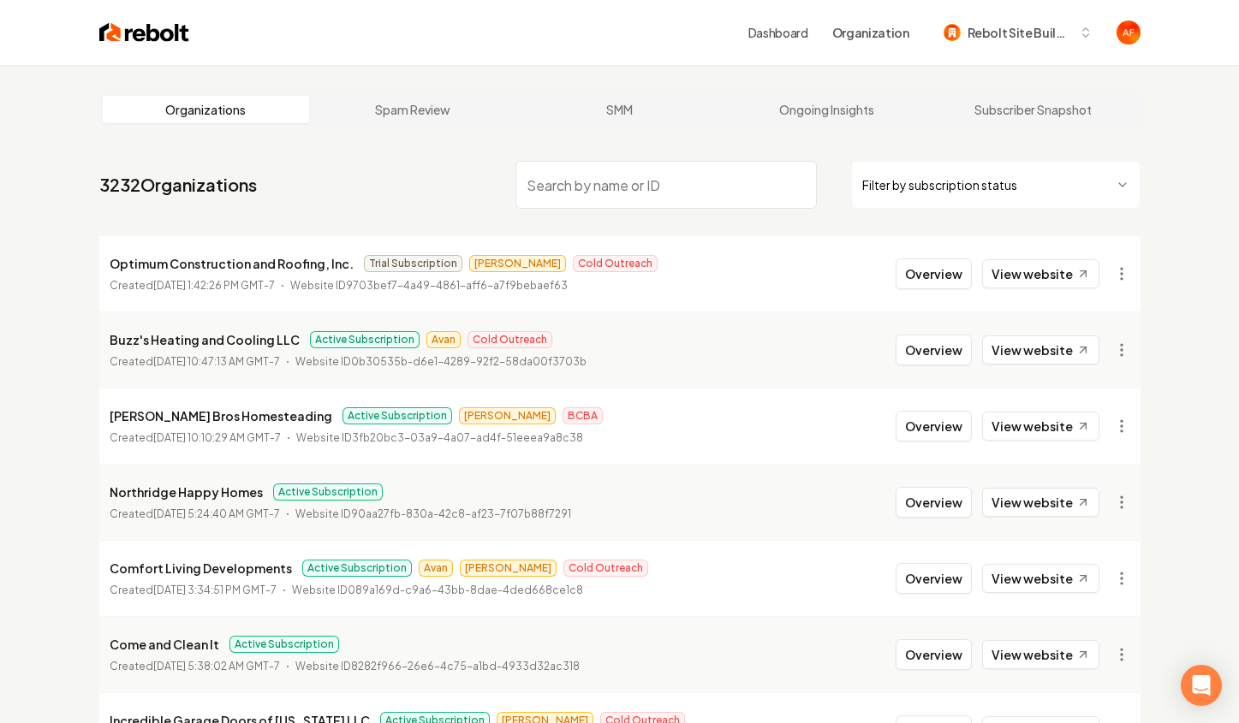
click at [565, 178] on input "search" at bounding box center [665, 185] width 301 height 48
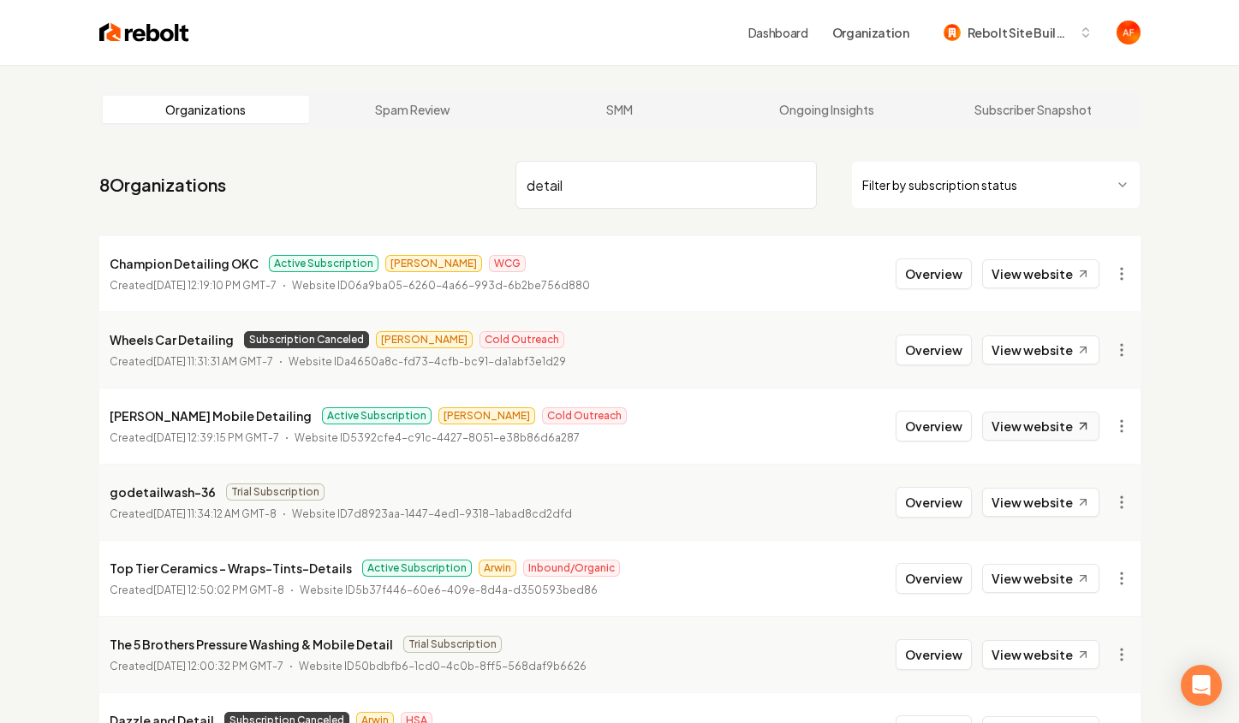
type input "detail"
click at [1006, 440] on link "View website" at bounding box center [1040, 426] width 117 height 29
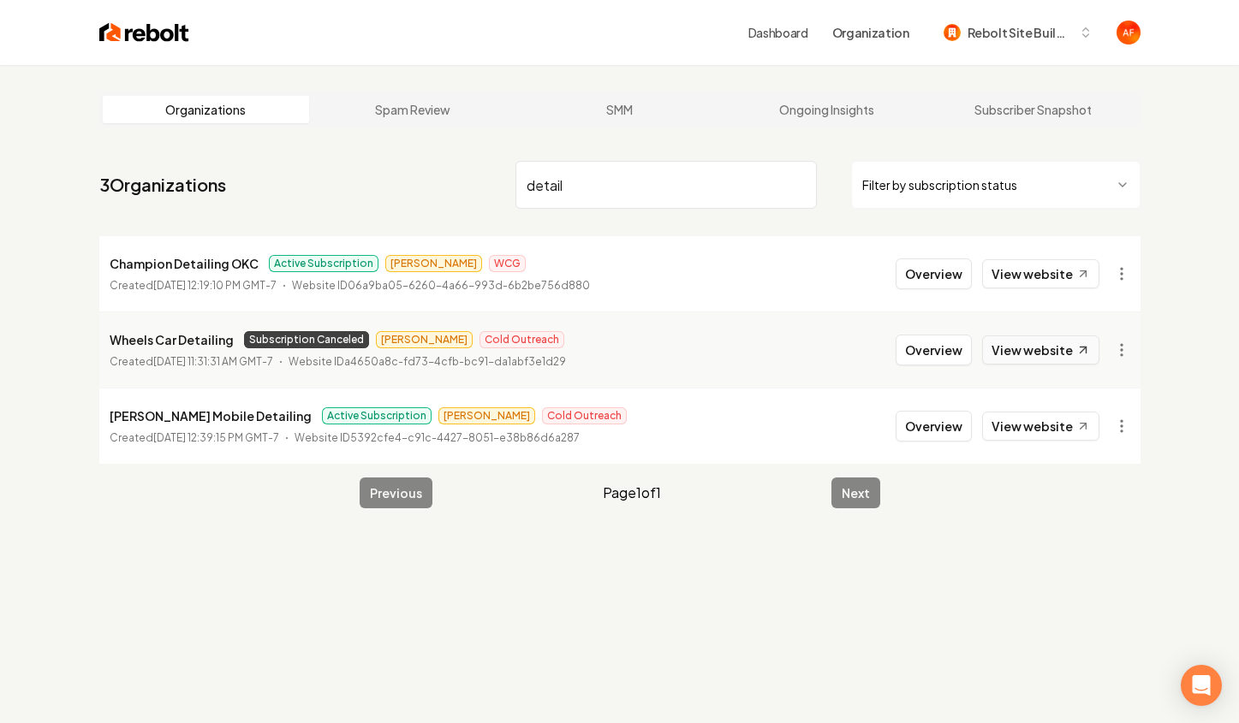
click at [1010, 349] on link "View website" at bounding box center [1040, 350] width 117 height 29
click at [165, 21] on img at bounding box center [144, 33] width 90 height 24
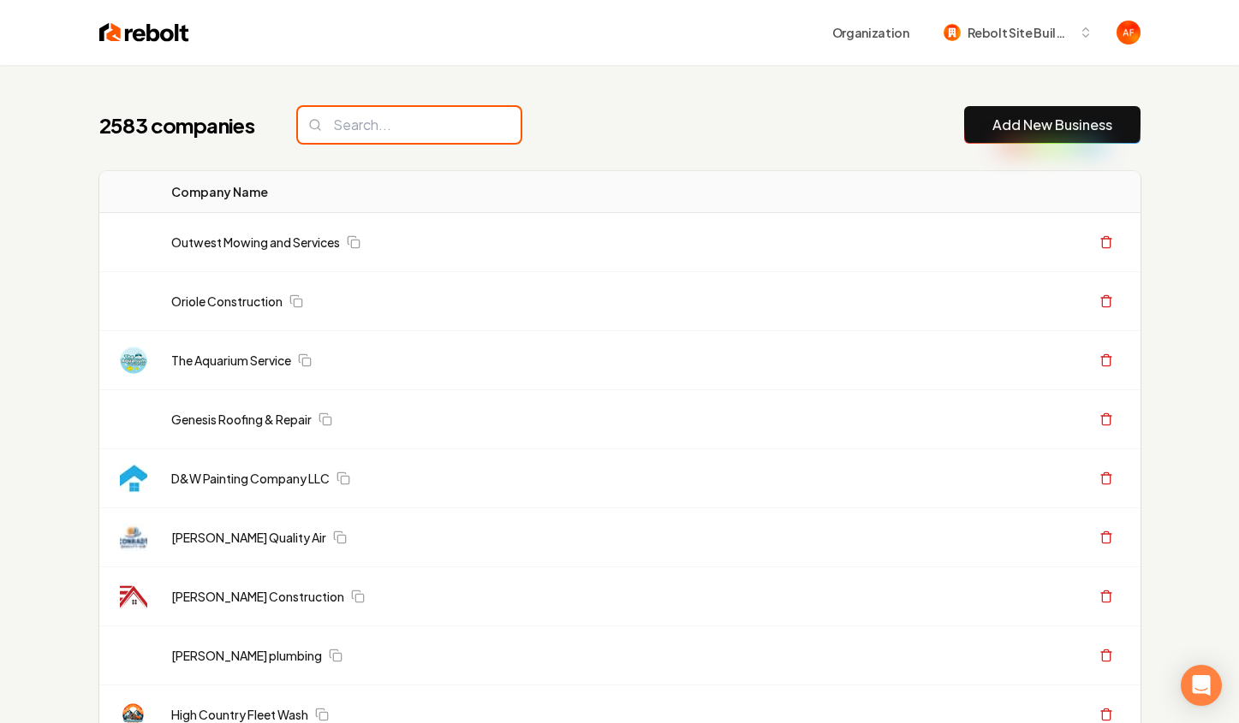
click at [377, 120] on input "search" at bounding box center [409, 125] width 223 height 36
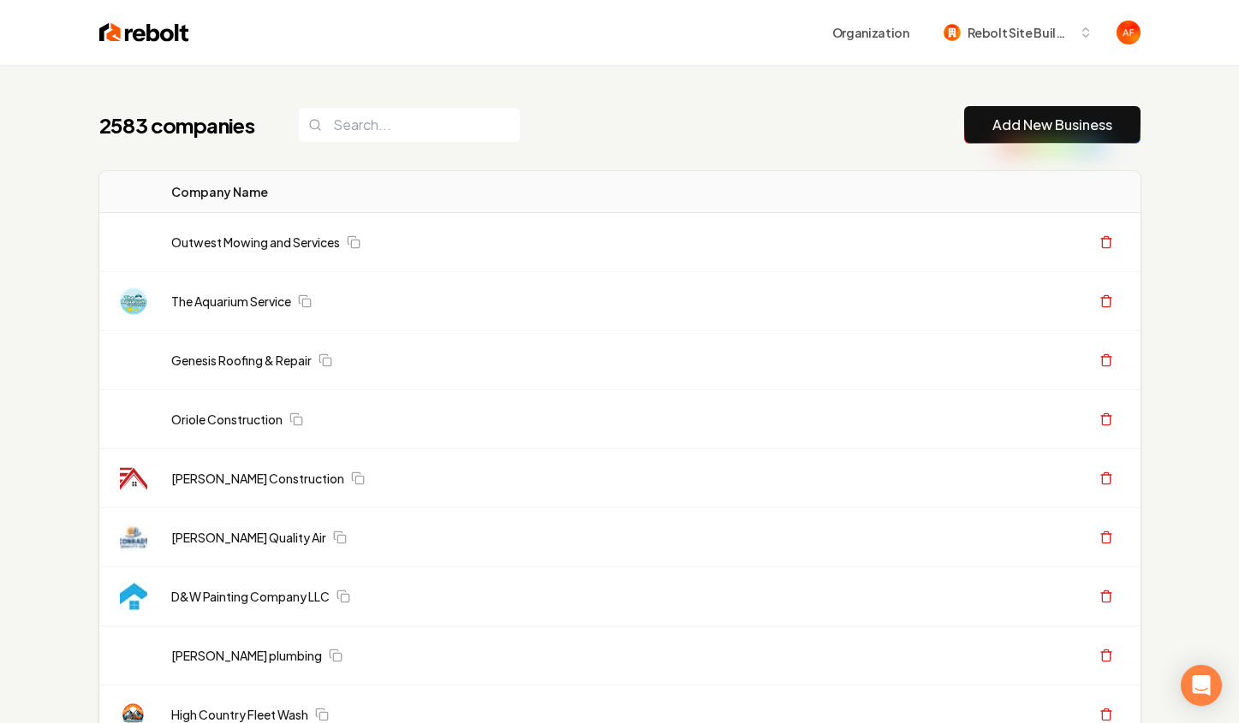
click at [377, 128] on input "search" at bounding box center [409, 125] width 223 height 36
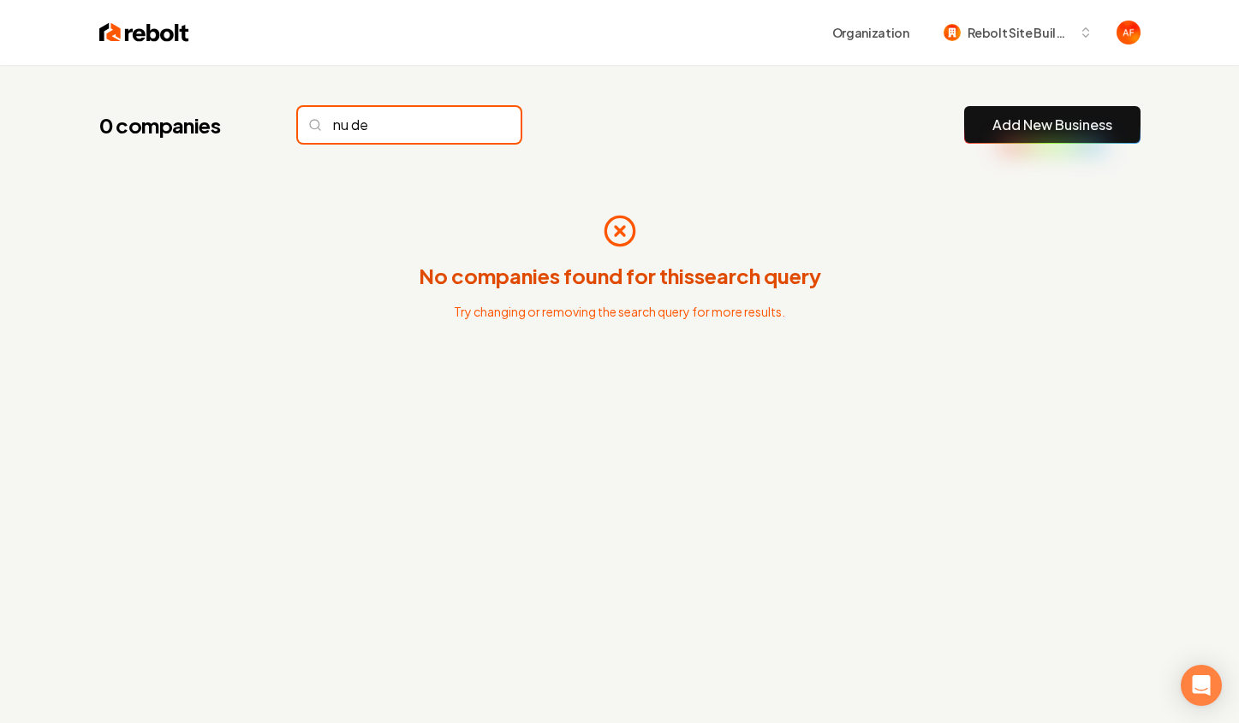
drag, startPoint x: 378, startPoint y: 126, endPoint x: 358, endPoint y: 122, distance: 21.0
click at [356, 124] on input "nu de" at bounding box center [409, 125] width 223 height 36
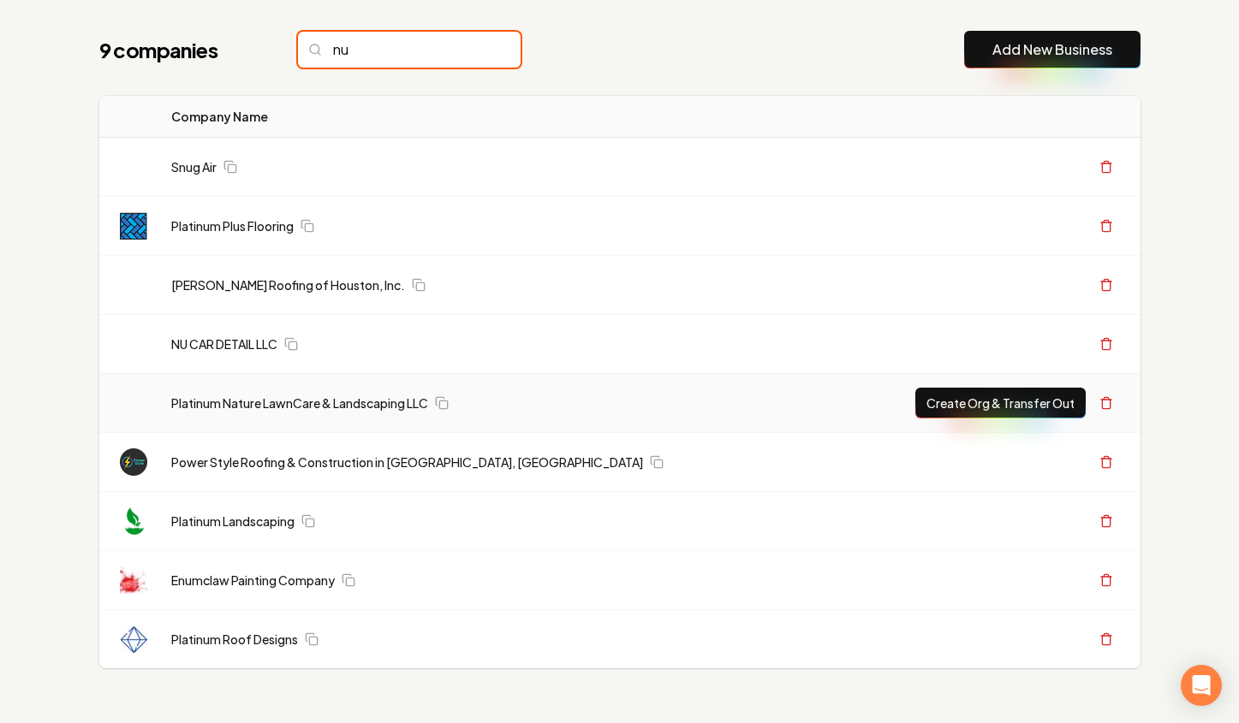
scroll to position [73, 0]
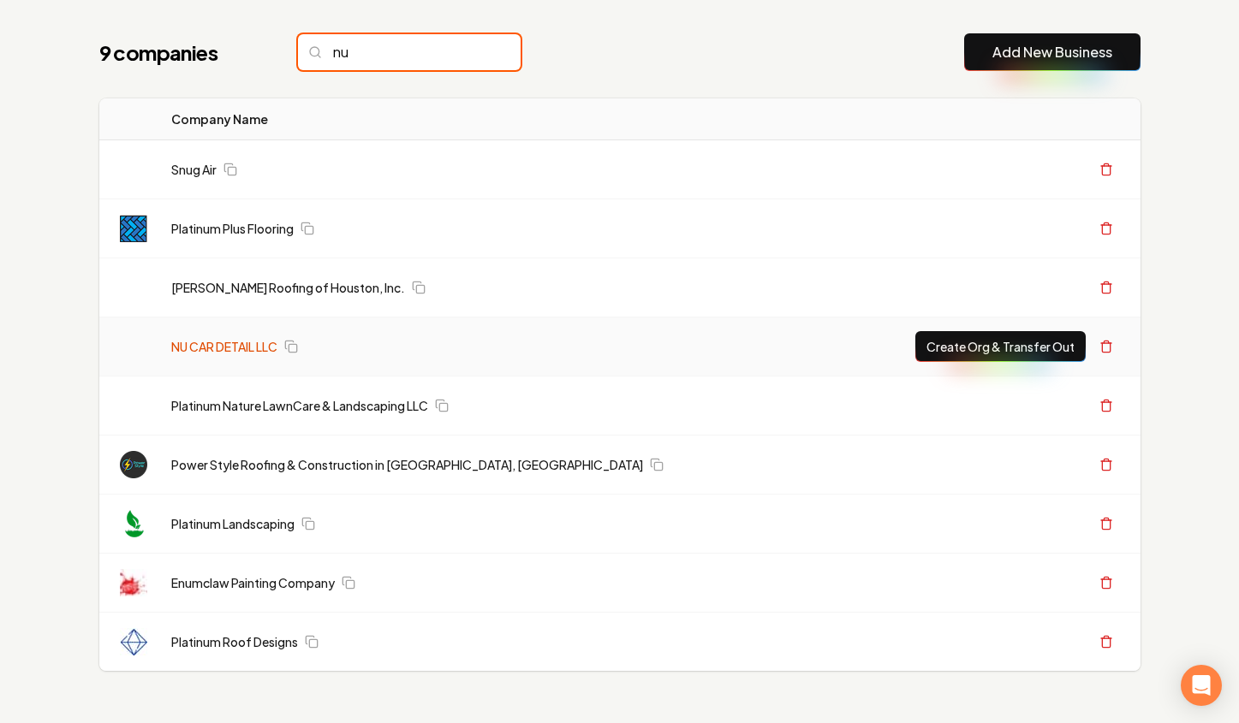
type input "nu"
click at [222, 338] on link "NU CAR DETAIL LLC" at bounding box center [224, 346] width 106 height 17
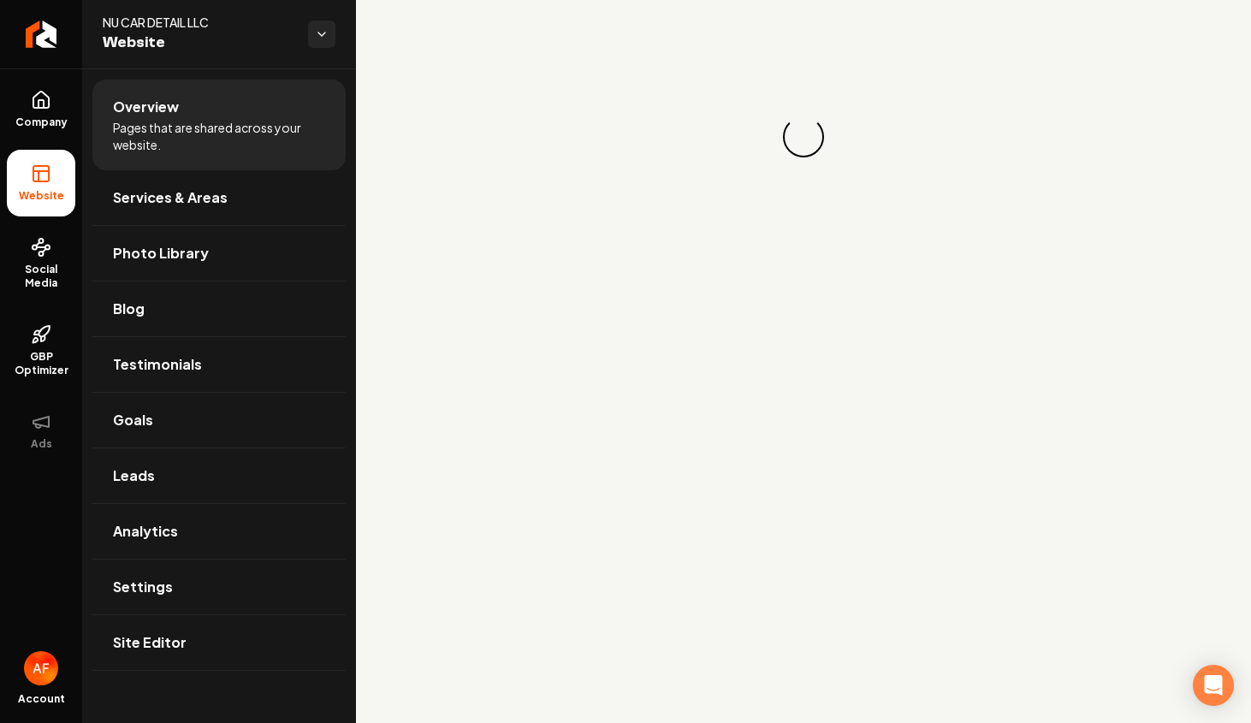
click at [1130, 45] on div "Loading... Loading..." at bounding box center [803, 137] width 895 height 274
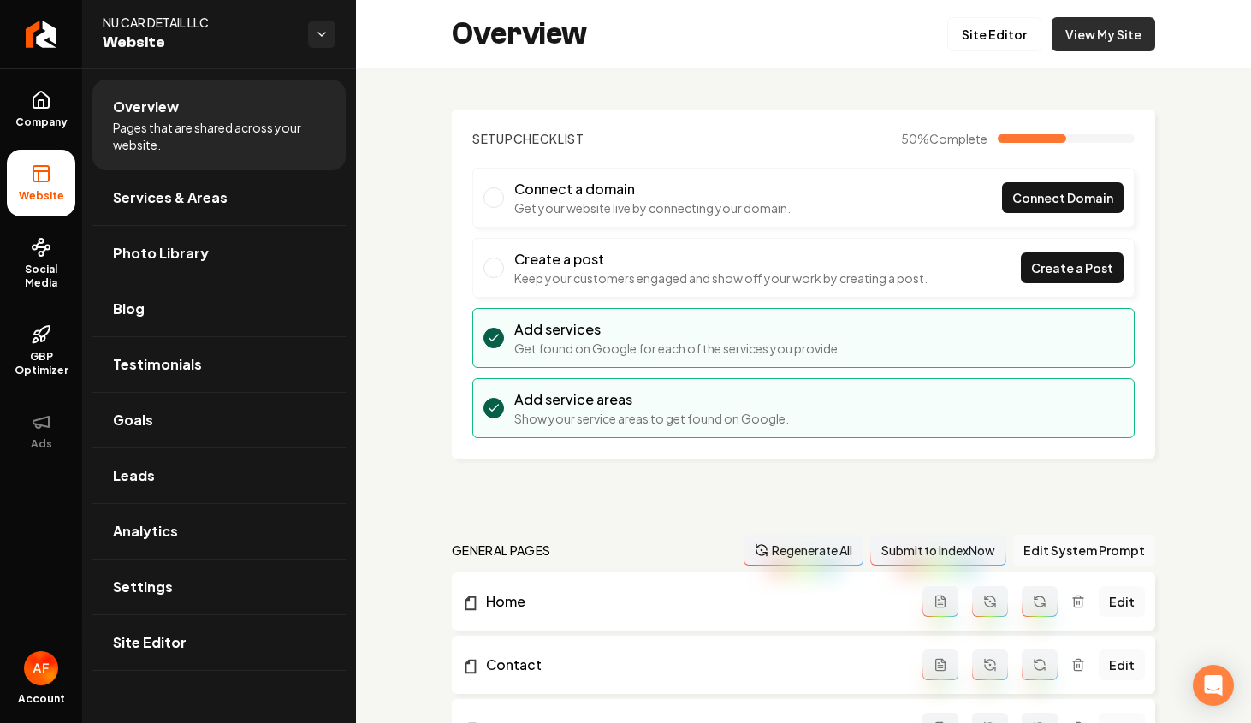
click at [1091, 38] on link "View My Site" at bounding box center [1104, 34] width 104 height 34
click at [25, 28] on link "Return to dashboard" at bounding box center [41, 34] width 82 height 68
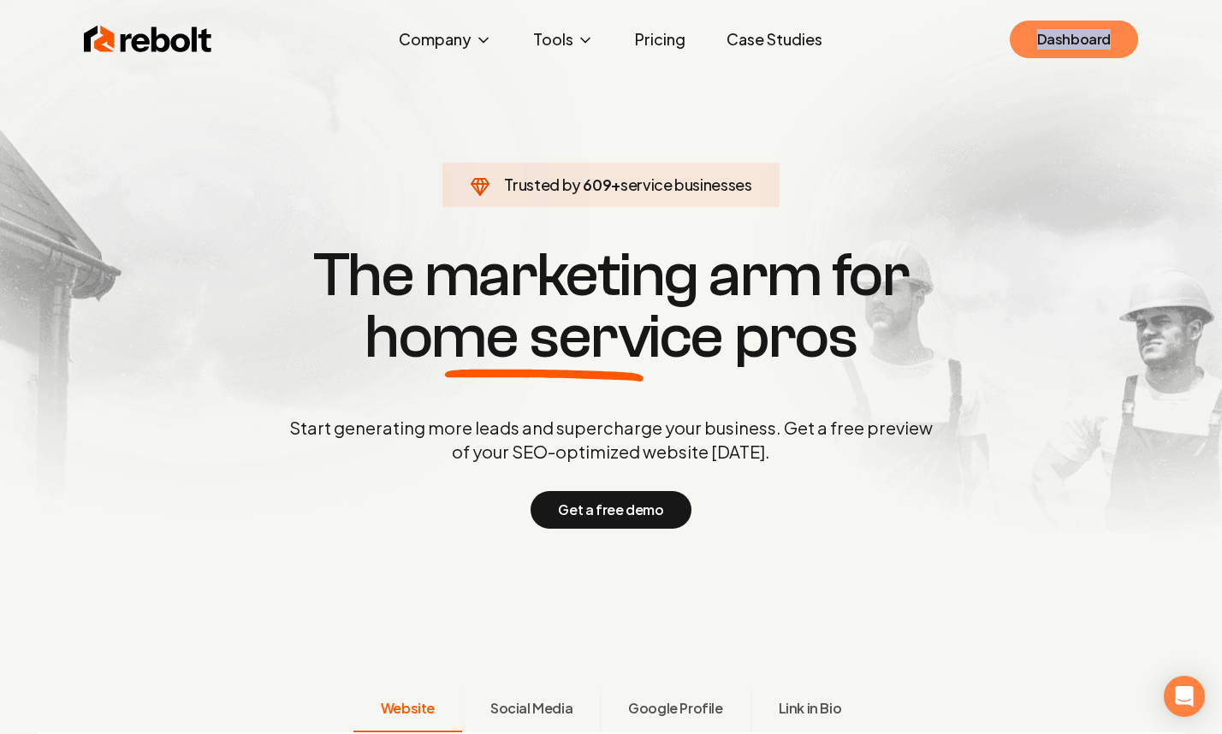
drag, startPoint x: 1012, startPoint y: 49, endPoint x: 1045, endPoint y: 38, distance: 35.2
click at [1039, 39] on div "Rebolt Company About Blog Jobs Help Center Tools Google Review QR Code Generato…" at bounding box center [611, 39] width 1096 height 51
click at [1052, 35] on link "Dashboard" at bounding box center [1074, 40] width 128 height 38
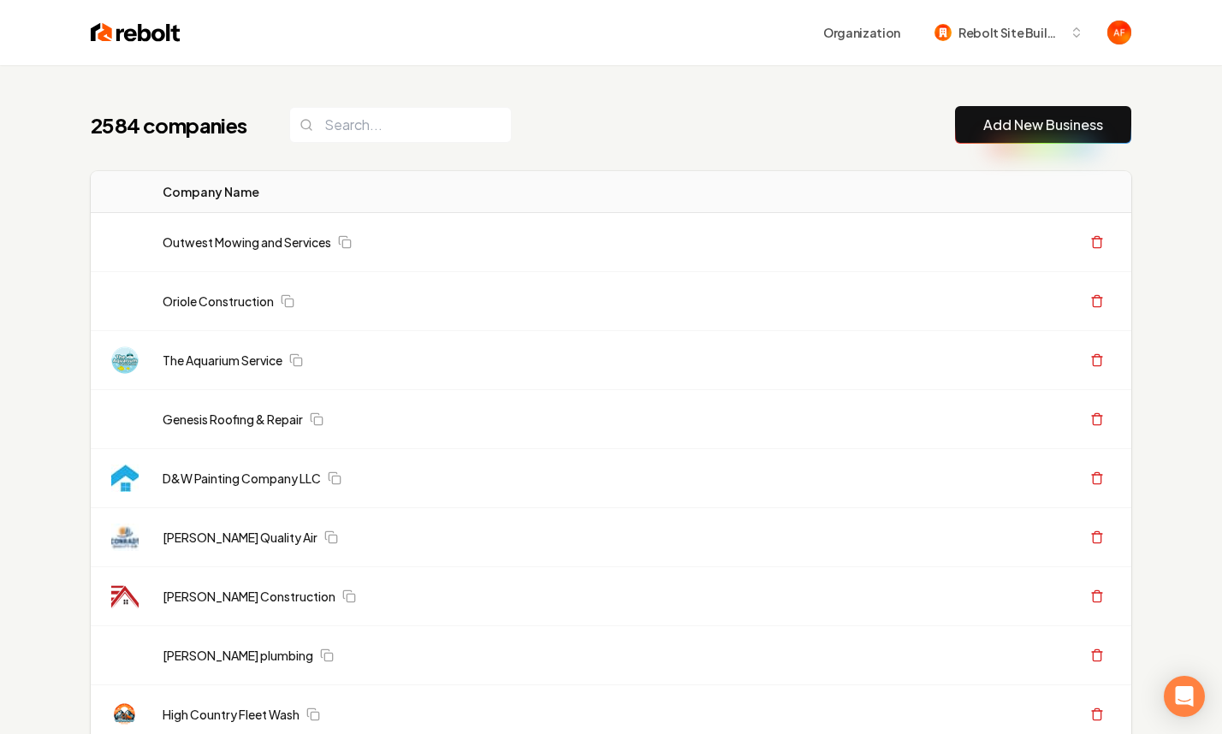
click at [705, 132] on div "2584 companies Add New Business" at bounding box center [611, 125] width 1041 height 38
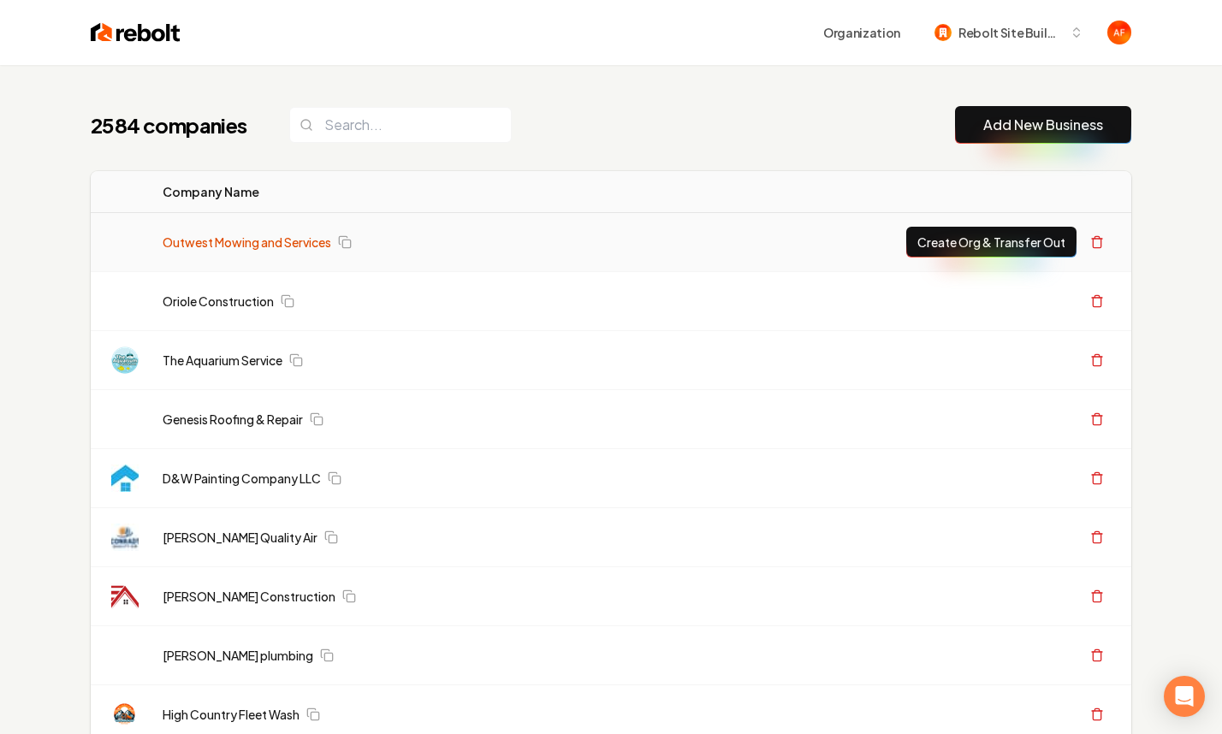
click at [305, 236] on link "Outwest Mowing and Services" at bounding box center [247, 242] width 169 height 17
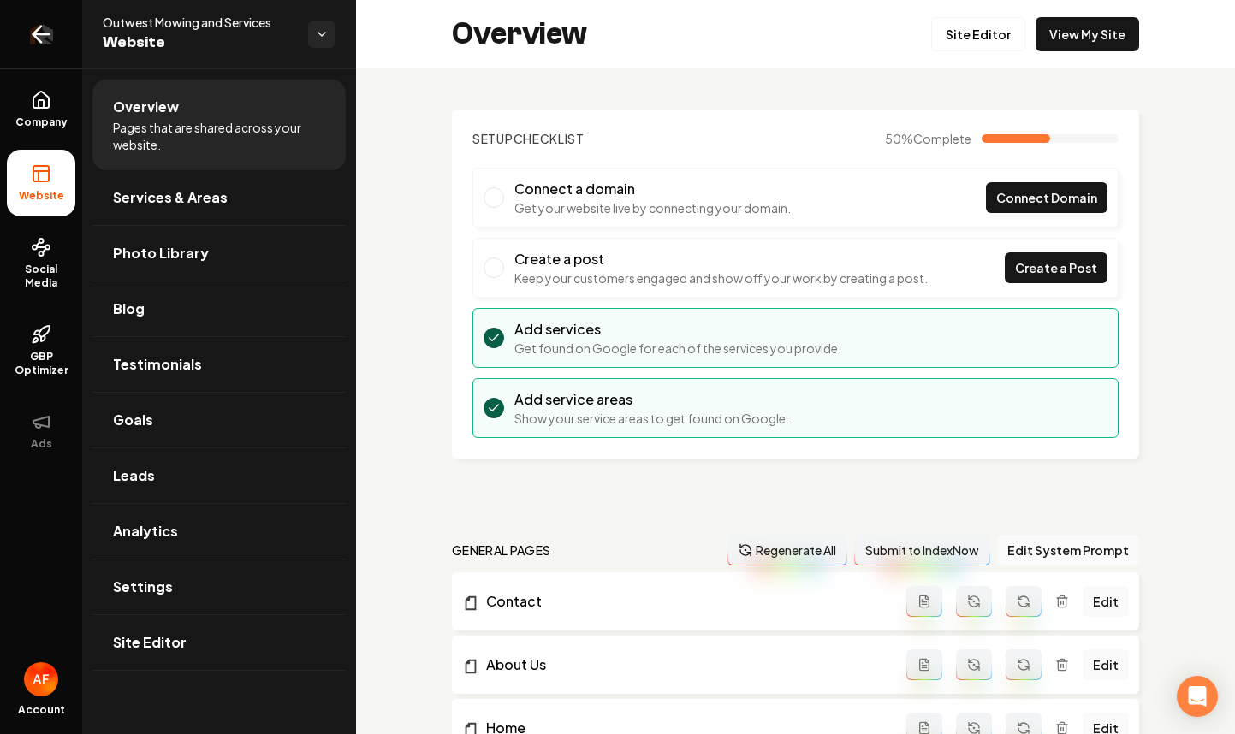
click at [45, 39] on icon "Return to dashboard" at bounding box center [40, 34] width 27 height 27
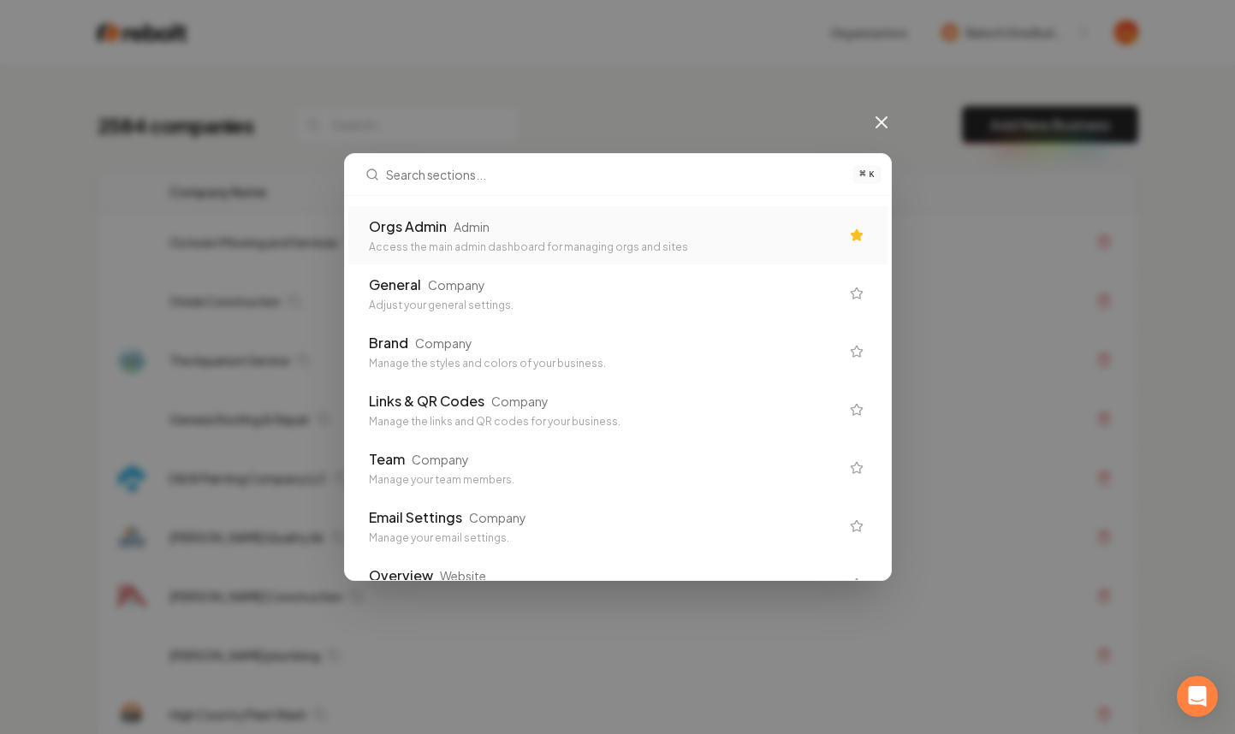
click at [441, 237] on div "Orgs Admin Admin Access the main admin dashboard for managing orgs and sites" at bounding box center [604, 236] width 471 height 38
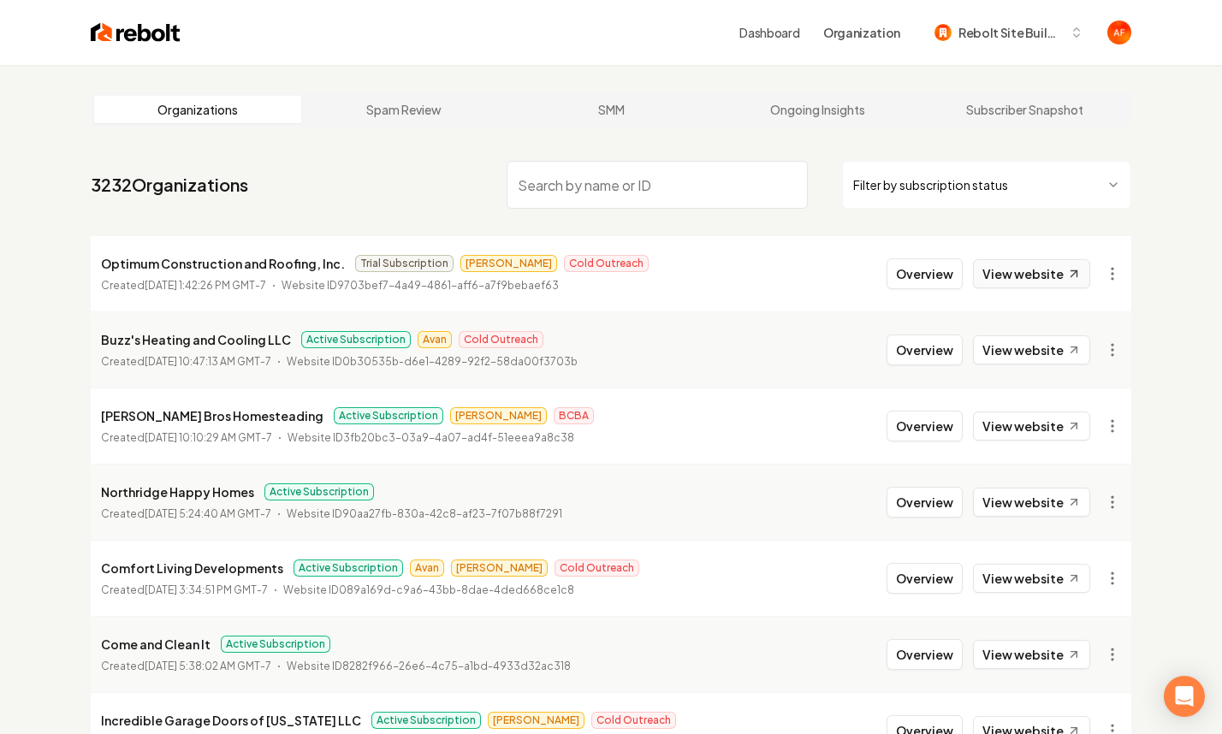
click at [1018, 285] on link "View website" at bounding box center [1031, 273] width 117 height 29
click at [1000, 350] on link "View website" at bounding box center [1031, 350] width 117 height 29
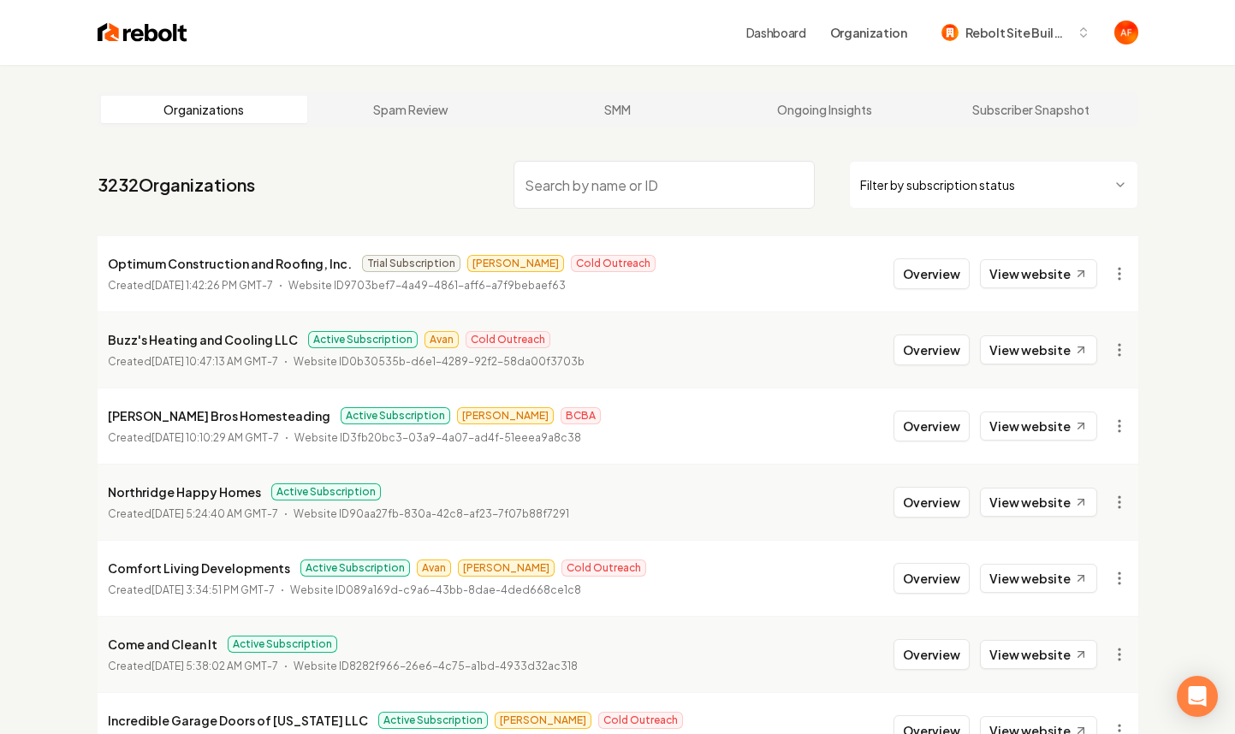
click at [1013, 197] on html "Dashboard Organization Rebolt Site Builder Organizations Spam Review SMM Ongoin…" at bounding box center [617, 367] width 1235 height 734
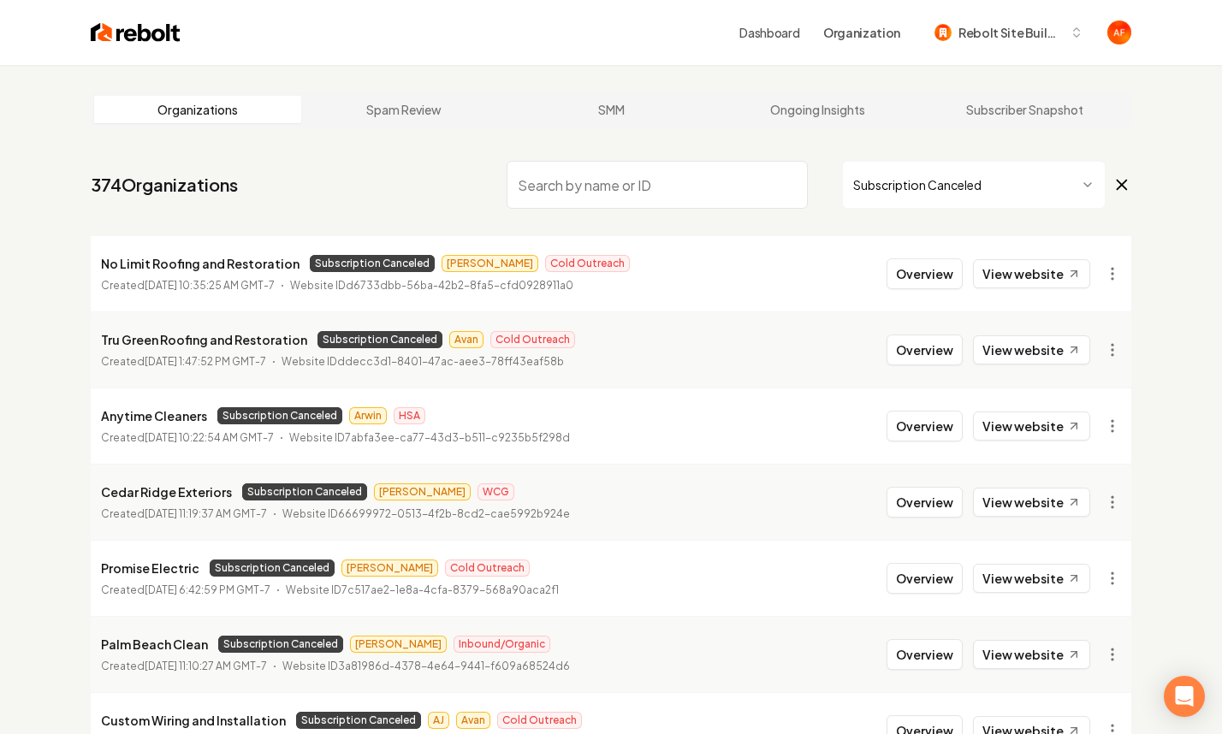
click at [564, 200] on input "search" at bounding box center [657, 185] width 301 height 48
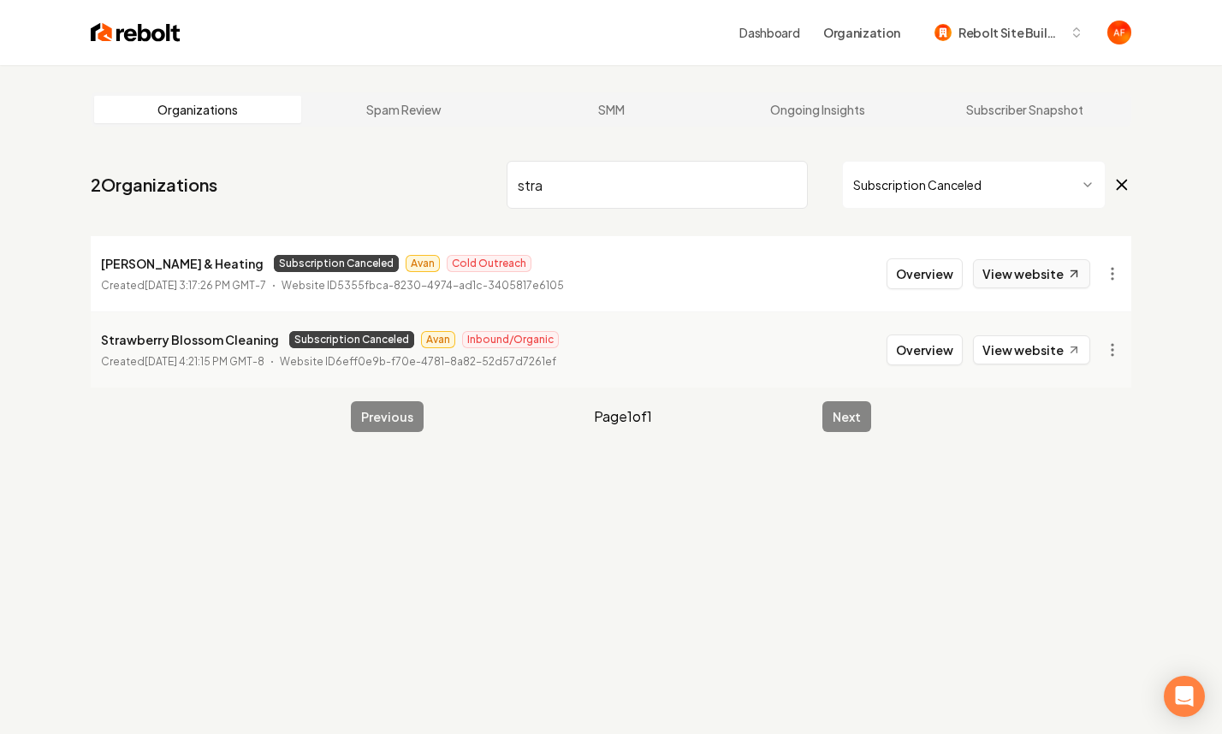
type input "stra"
click at [1013, 264] on link "View website" at bounding box center [1031, 273] width 117 height 29
click at [1007, 347] on link "View website" at bounding box center [1031, 350] width 117 height 29
click at [121, 38] on img at bounding box center [136, 33] width 90 height 24
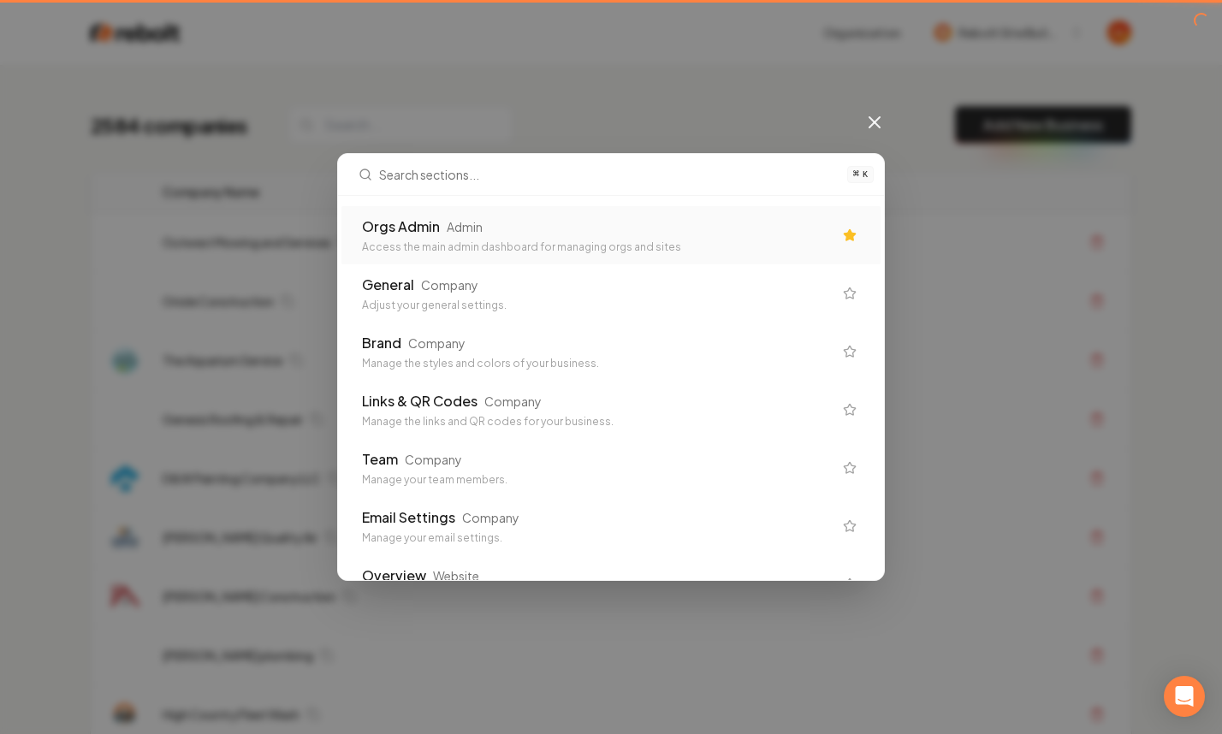
click at [688, 219] on div "Orgs Admin Admin" at bounding box center [597, 227] width 471 height 21
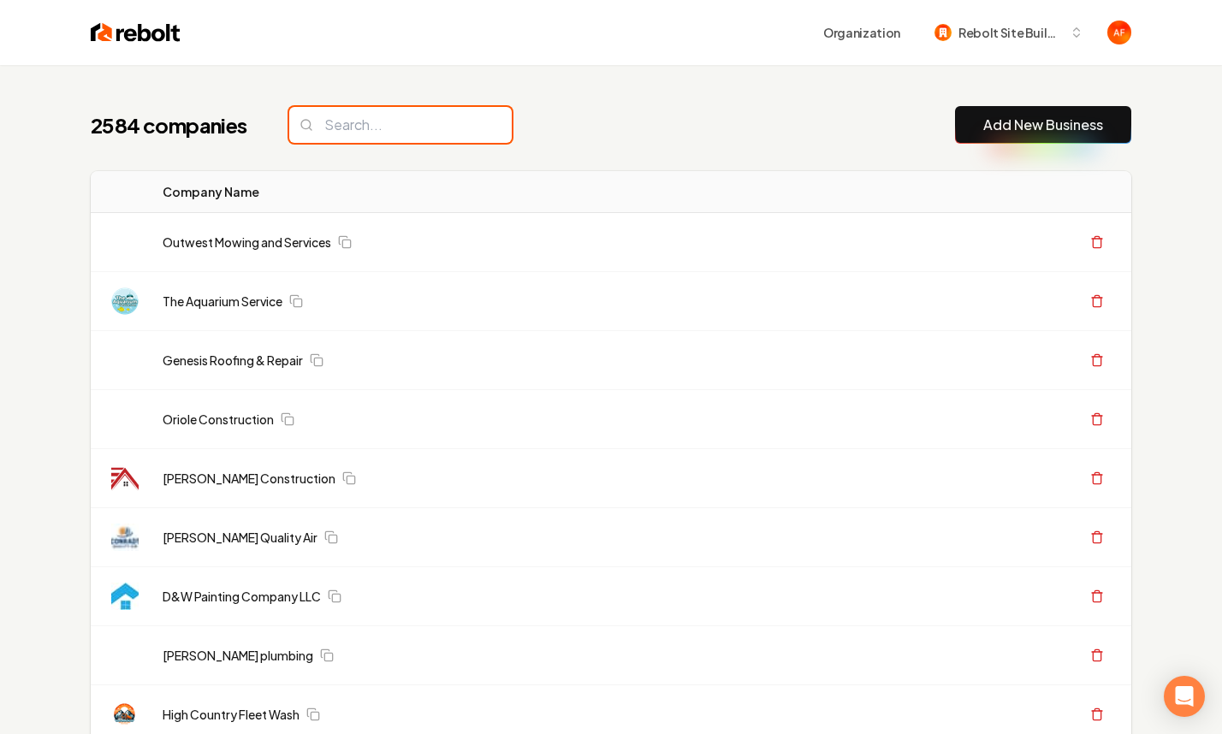
click at [410, 132] on input "search" at bounding box center [400, 125] width 223 height 36
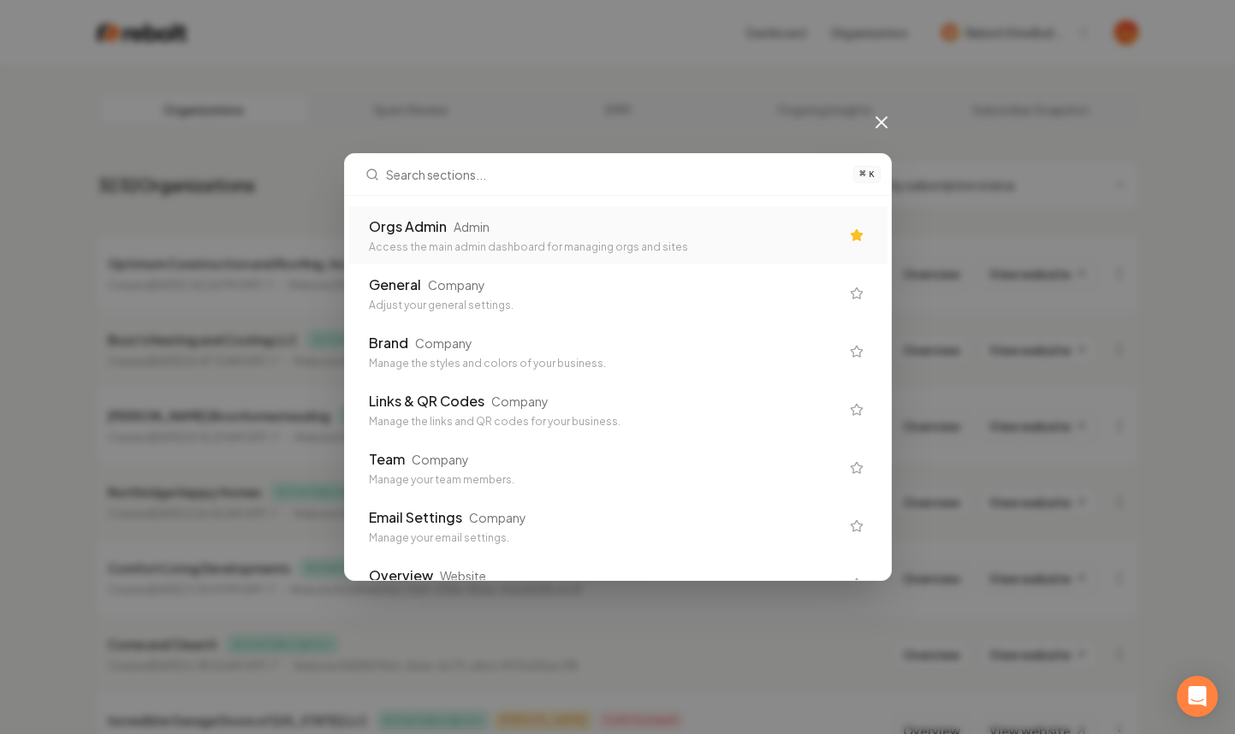
click at [516, 246] on div "Access the main admin dashboard for managing orgs and sites" at bounding box center [604, 248] width 471 height 14
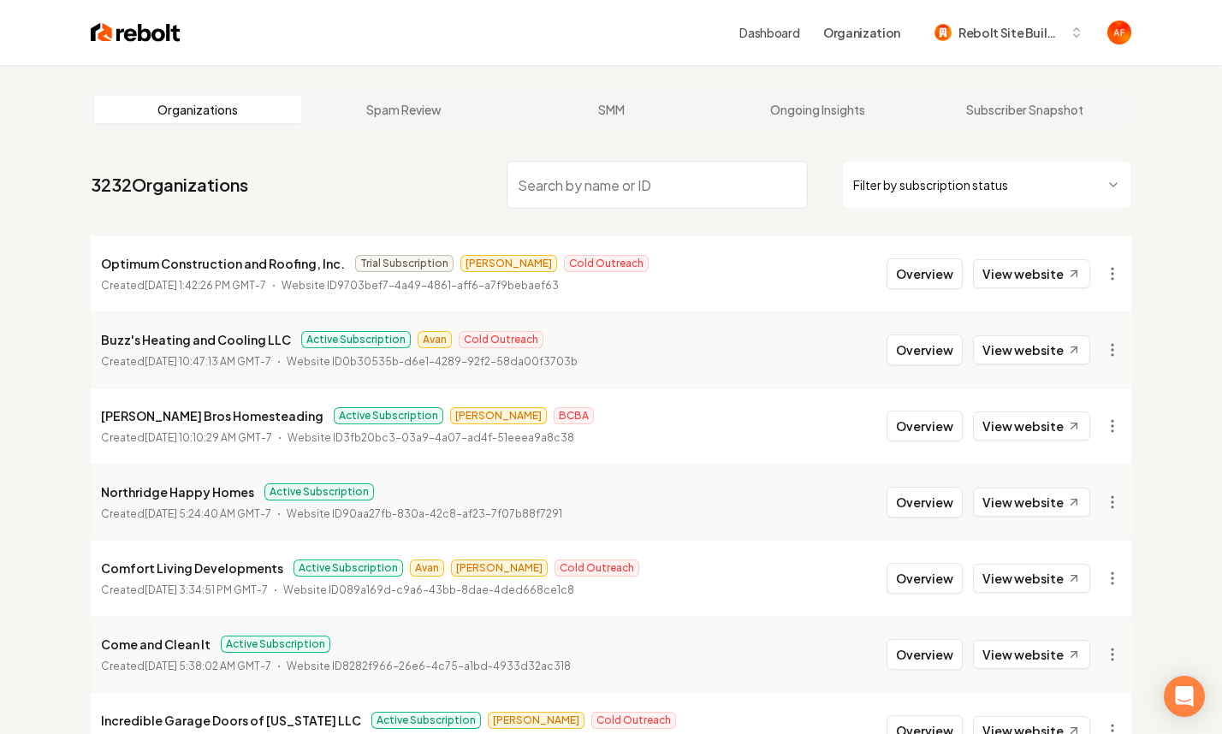
click at [575, 185] on input "search" at bounding box center [657, 185] width 301 height 48
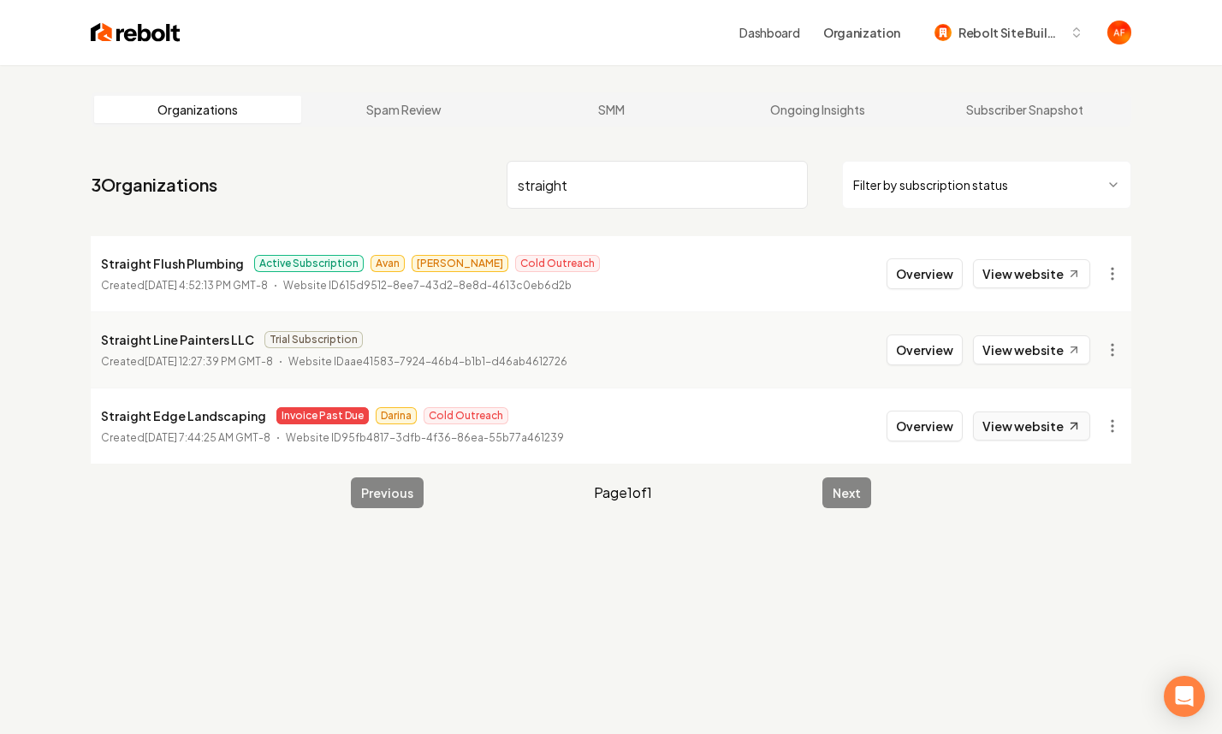
type input "straight"
click at [1012, 433] on link "View website" at bounding box center [1031, 426] width 117 height 29
click at [1013, 270] on link "View website" at bounding box center [1031, 273] width 117 height 29
click at [943, 273] on button "Overview" at bounding box center [925, 274] width 76 height 31
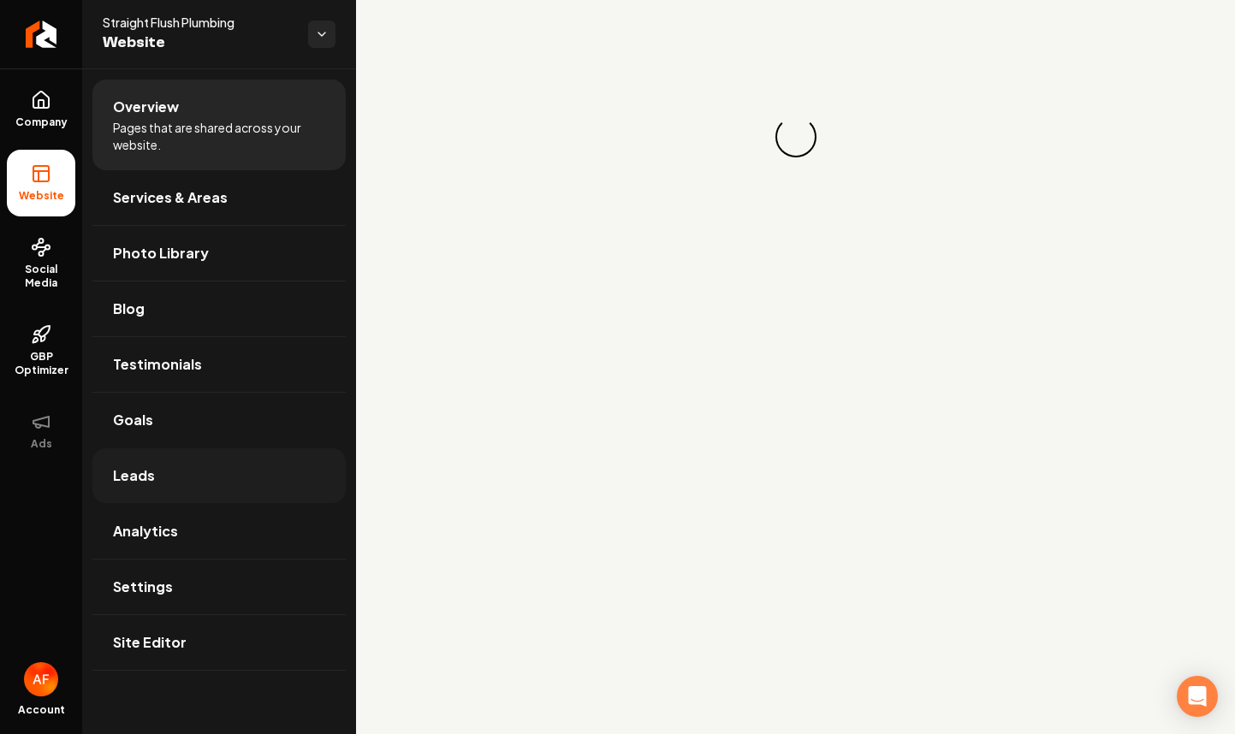
click at [143, 476] on span "Leads" at bounding box center [134, 476] width 42 height 21
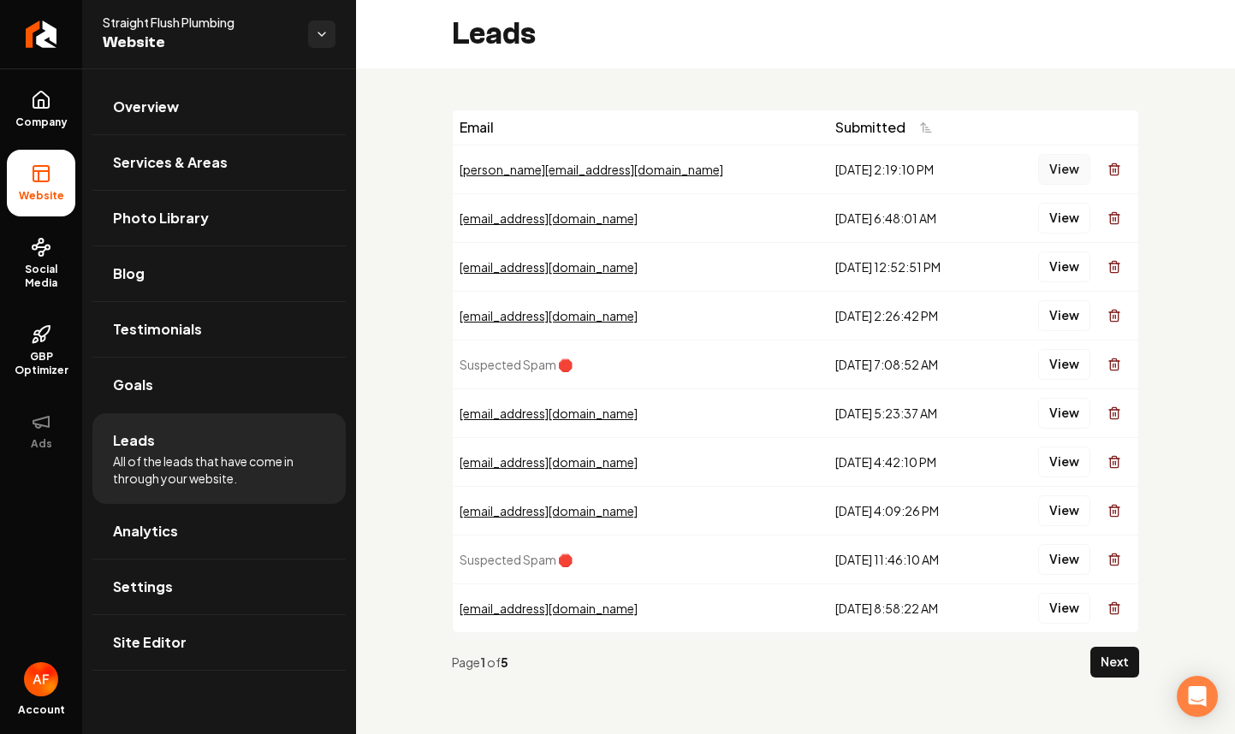
click at [1051, 168] on button "View" at bounding box center [1064, 169] width 52 height 31
click at [153, 380] on link "Goals" at bounding box center [218, 385] width 253 height 55
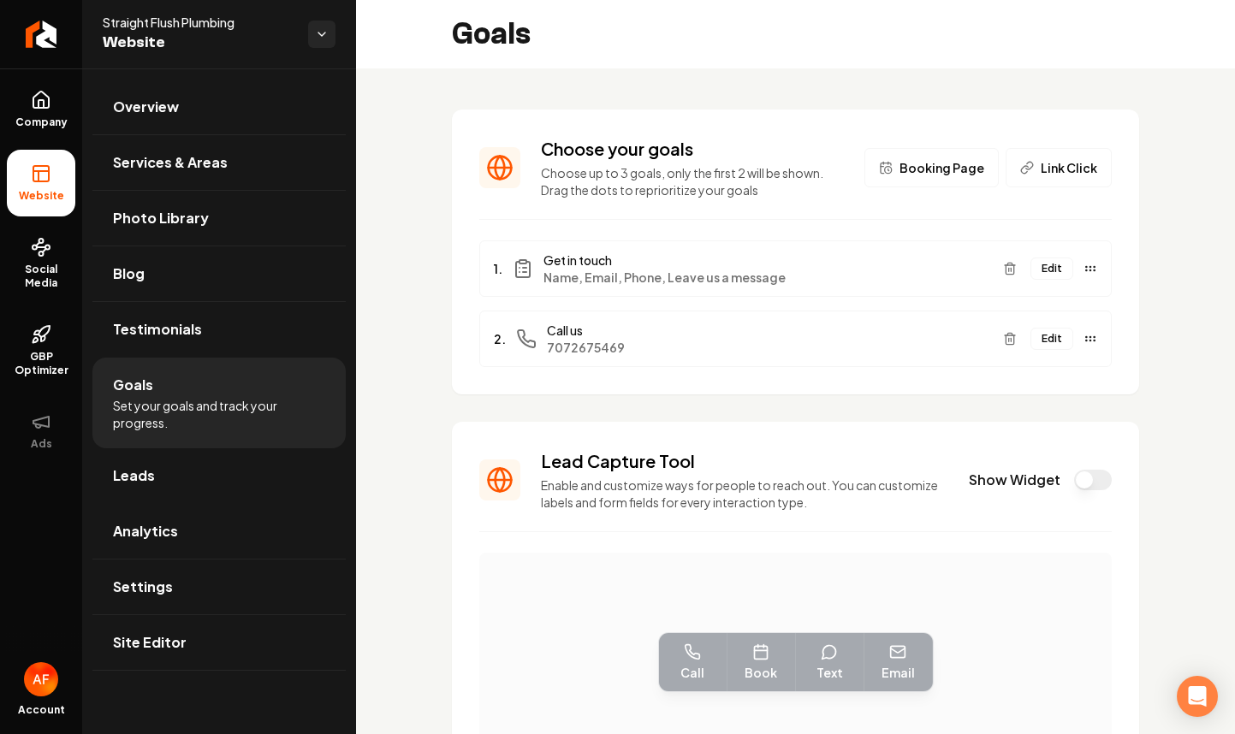
scroll to position [380, 0]
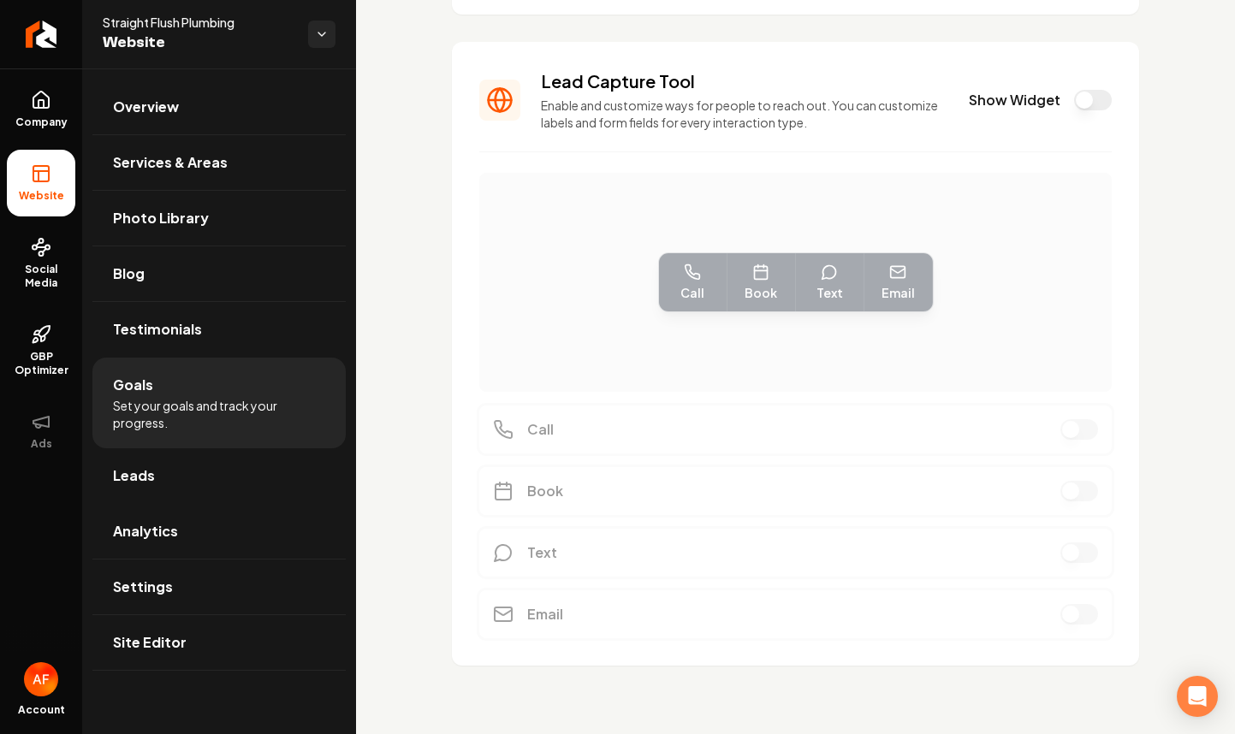
click at [1072, 80] on div "Lead Capture Tool Enable and customize ways for people to reach out. You can cu…" at bounding box center [795, 100] width 633 height 62
click at [1074, 98] on button "Show Widget" at bounding box center [1093, 100] width 38 height 21
click at [38, 109] on icon at bounding box center [41, 100] width 21 height 21
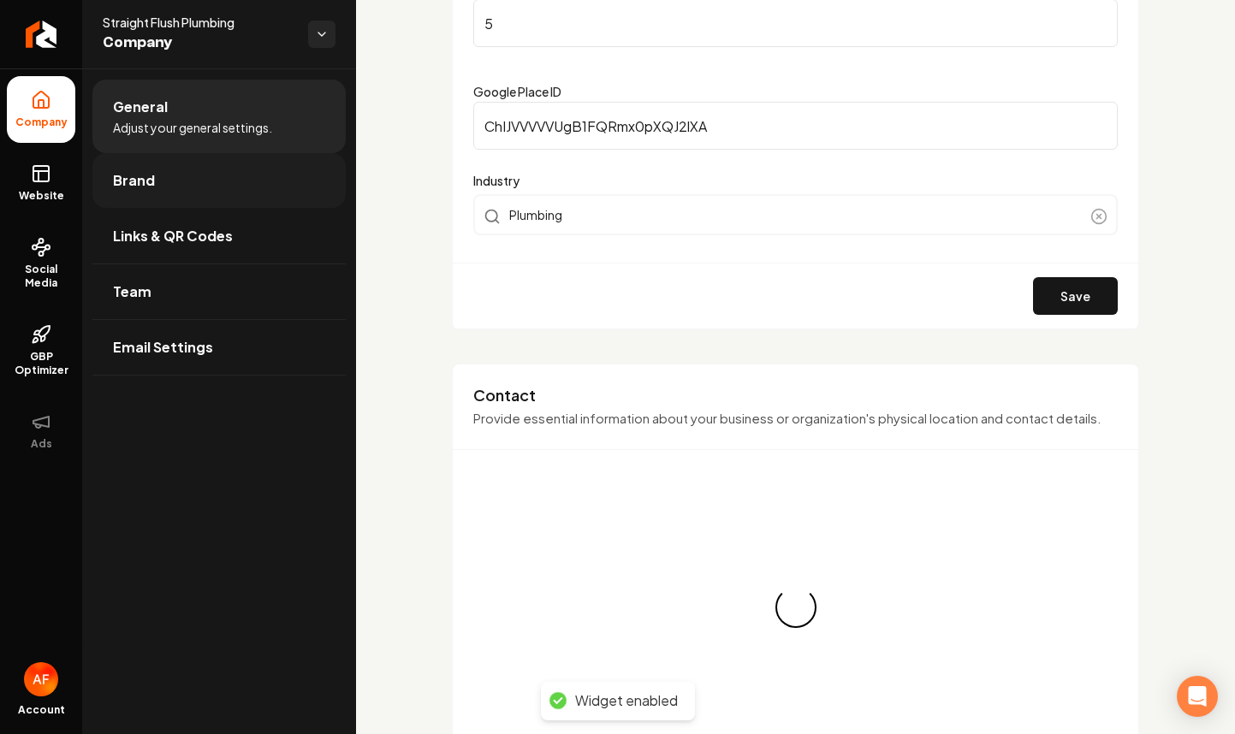
click at [193, 187] on link "Brand" at bounding box center [218, 180] width 253 height 55
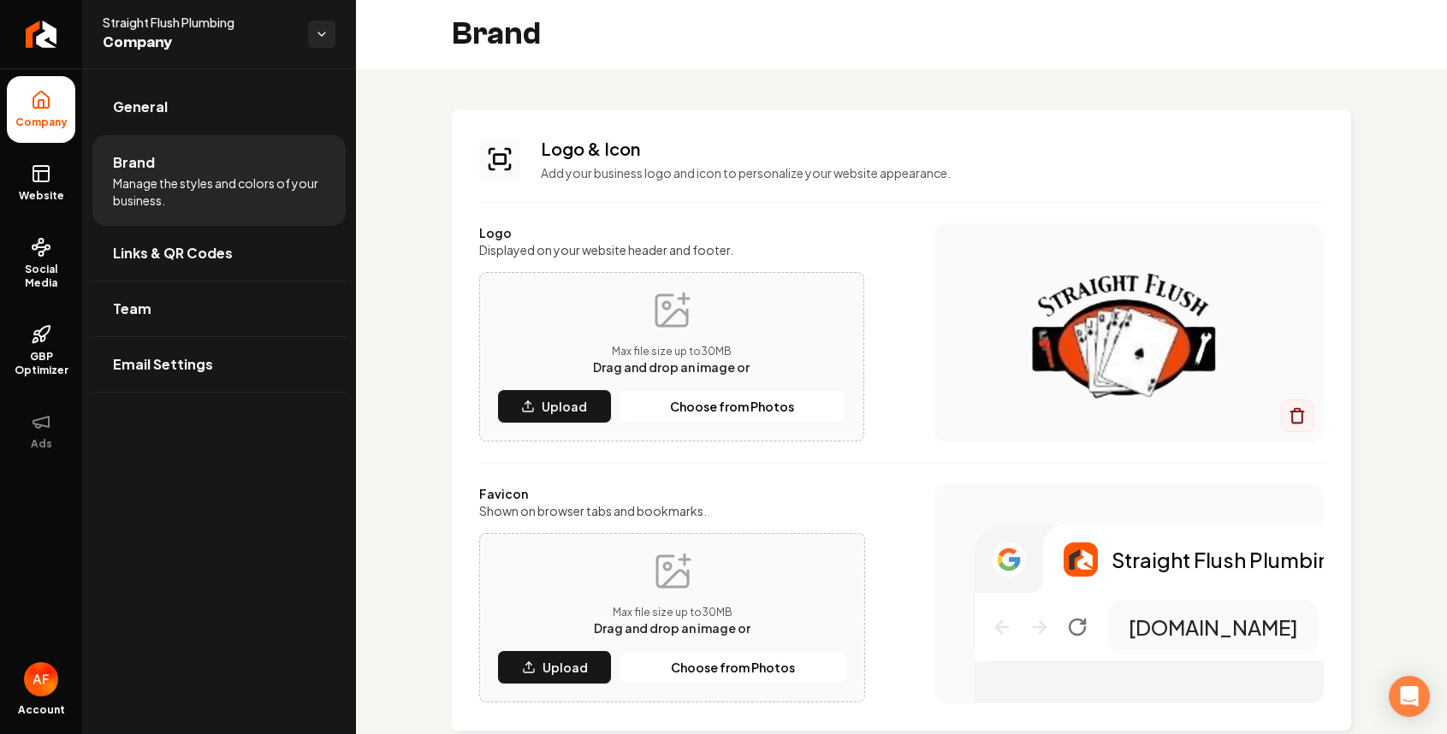
scroll to position [473, 0]
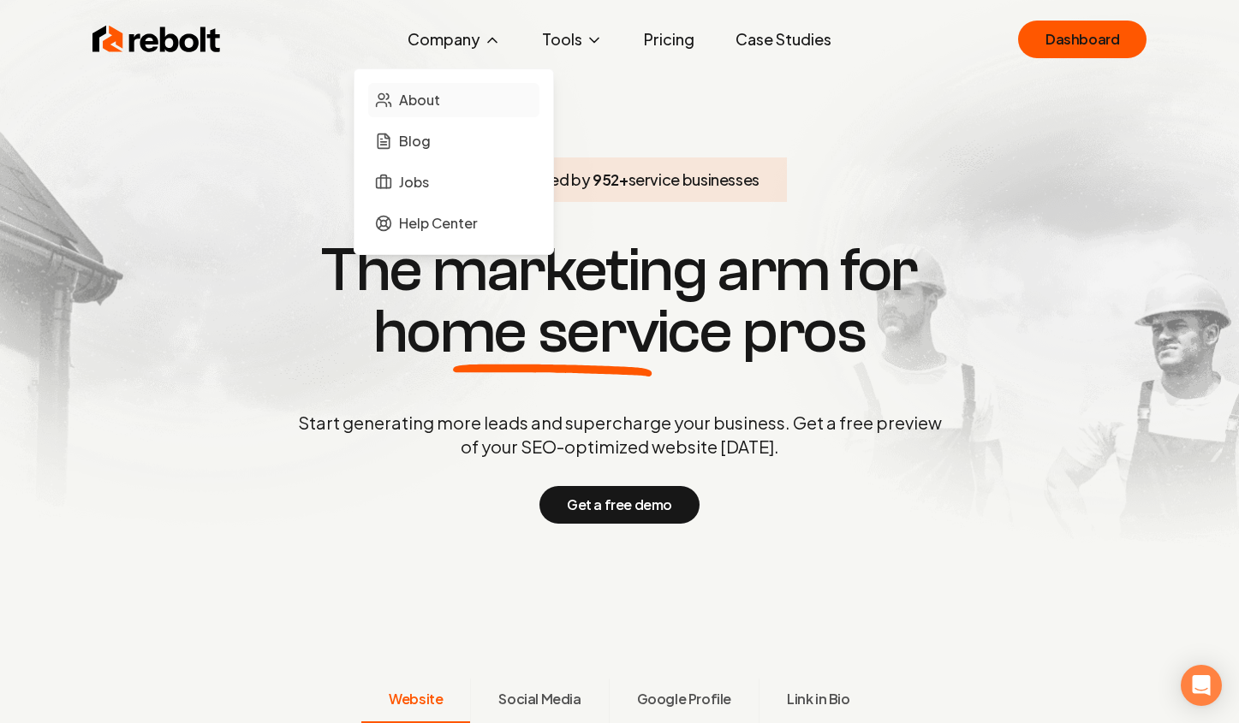
click at [412, 97] on span "About" at bounding box center [419, 100] width 41 height 21
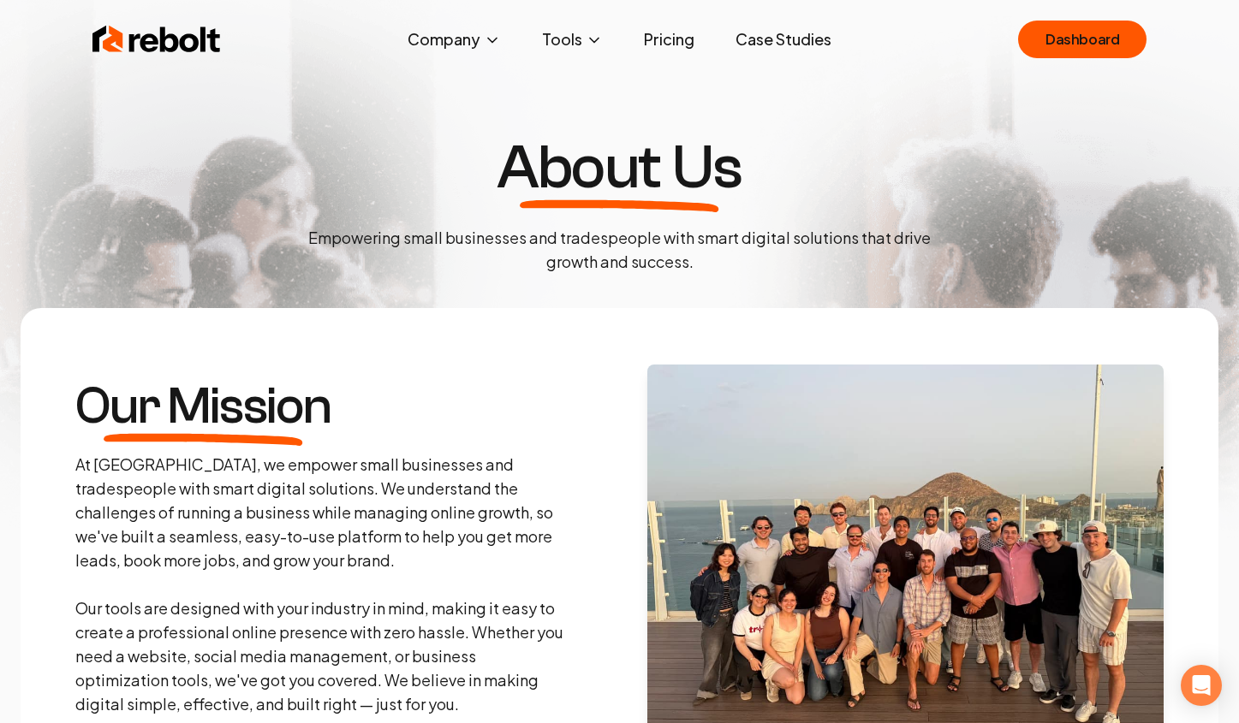
click at [167, 15] on div "Rebolt Company About Blog Jobs Help Center Tools Google Review QR Code Generato…" at bounding box center [620, 39] width 1096 height 51
click at [147, 33] on img at bounding box center [156, 39] width 128 height 34
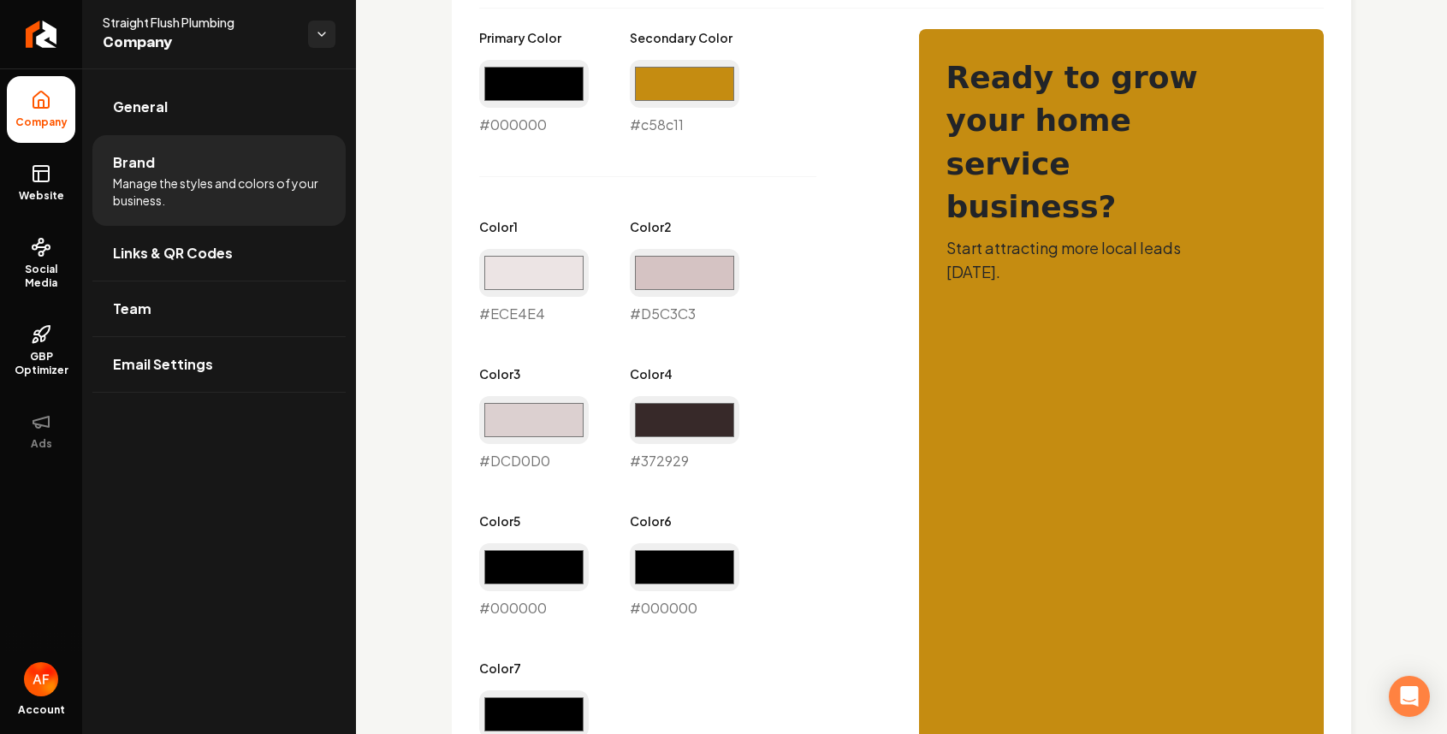
scroll to position [752, 0]
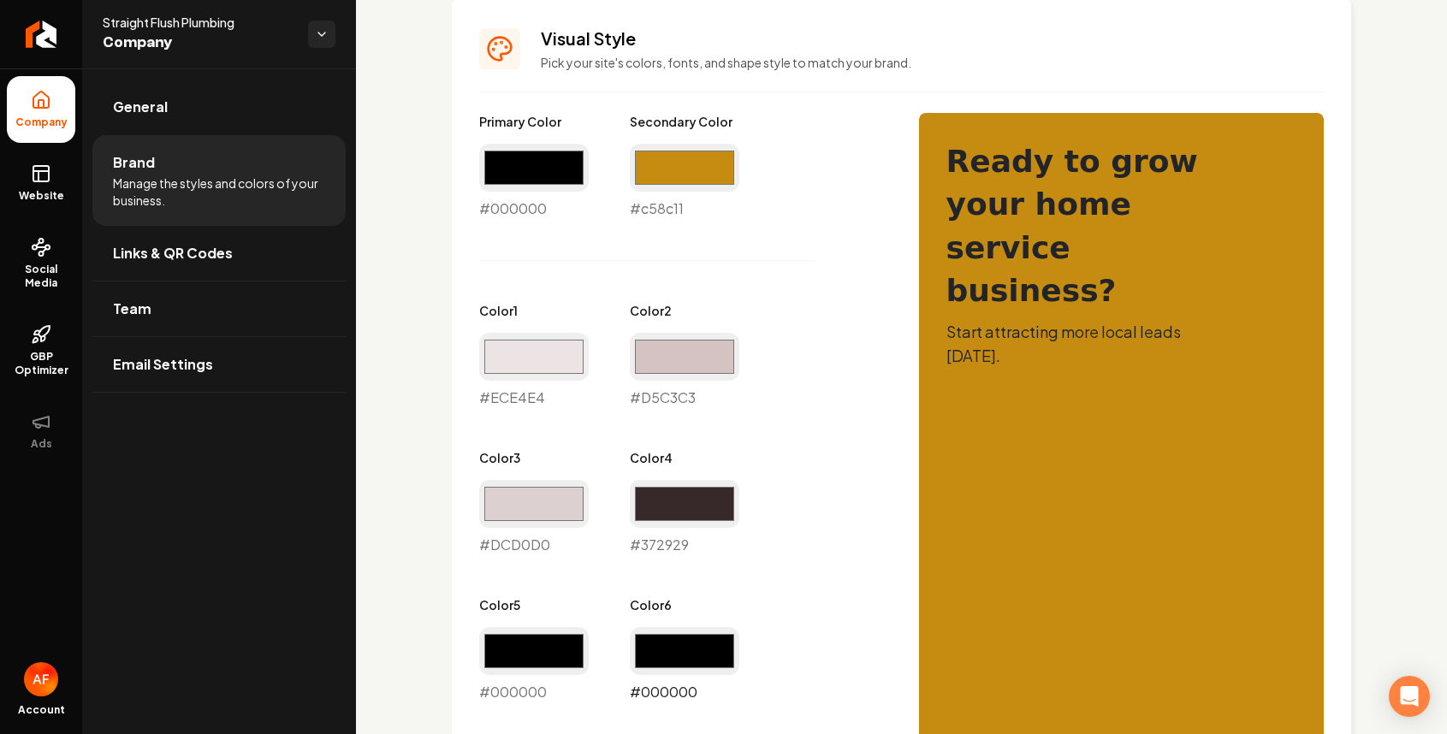
click at [684, 638] on input "#000000" at bounding box center [685, 651] width 110 height 48
type input "#c58c11"
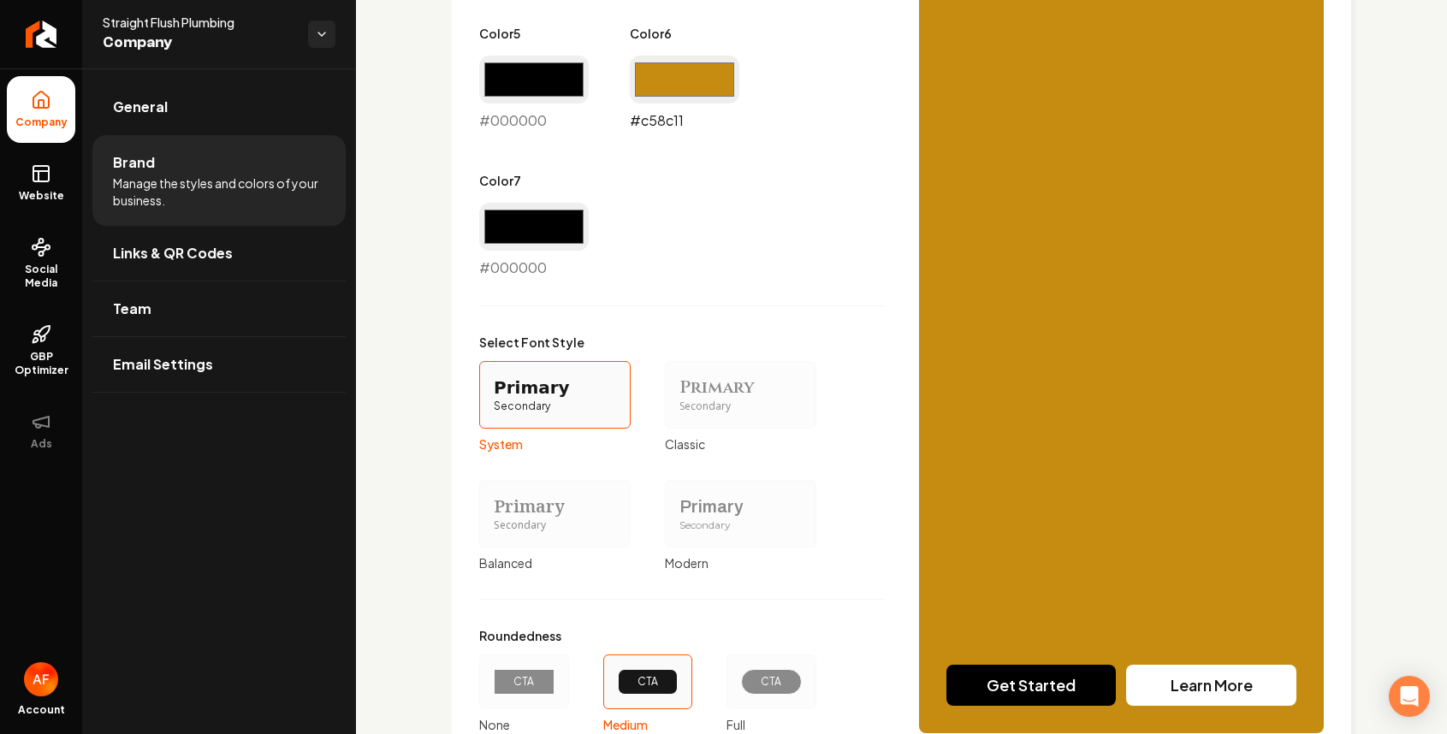
scroll to position [1458, 0]
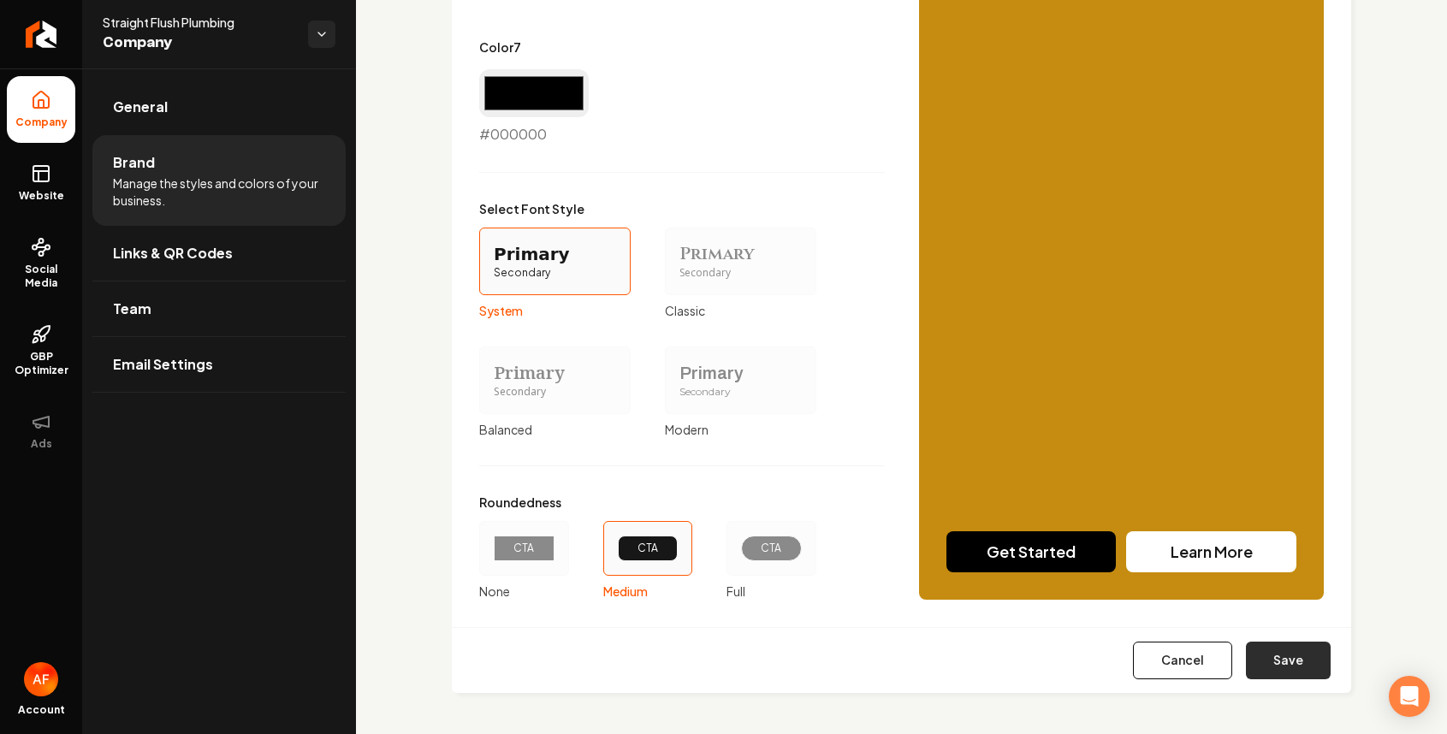
click at [1271, 660] on button "Save" at bounding box center [1288, 661] width 85 height 38
type input "#ece4e4"
type input "#d5c3c3"
type input "#dcd0d0"
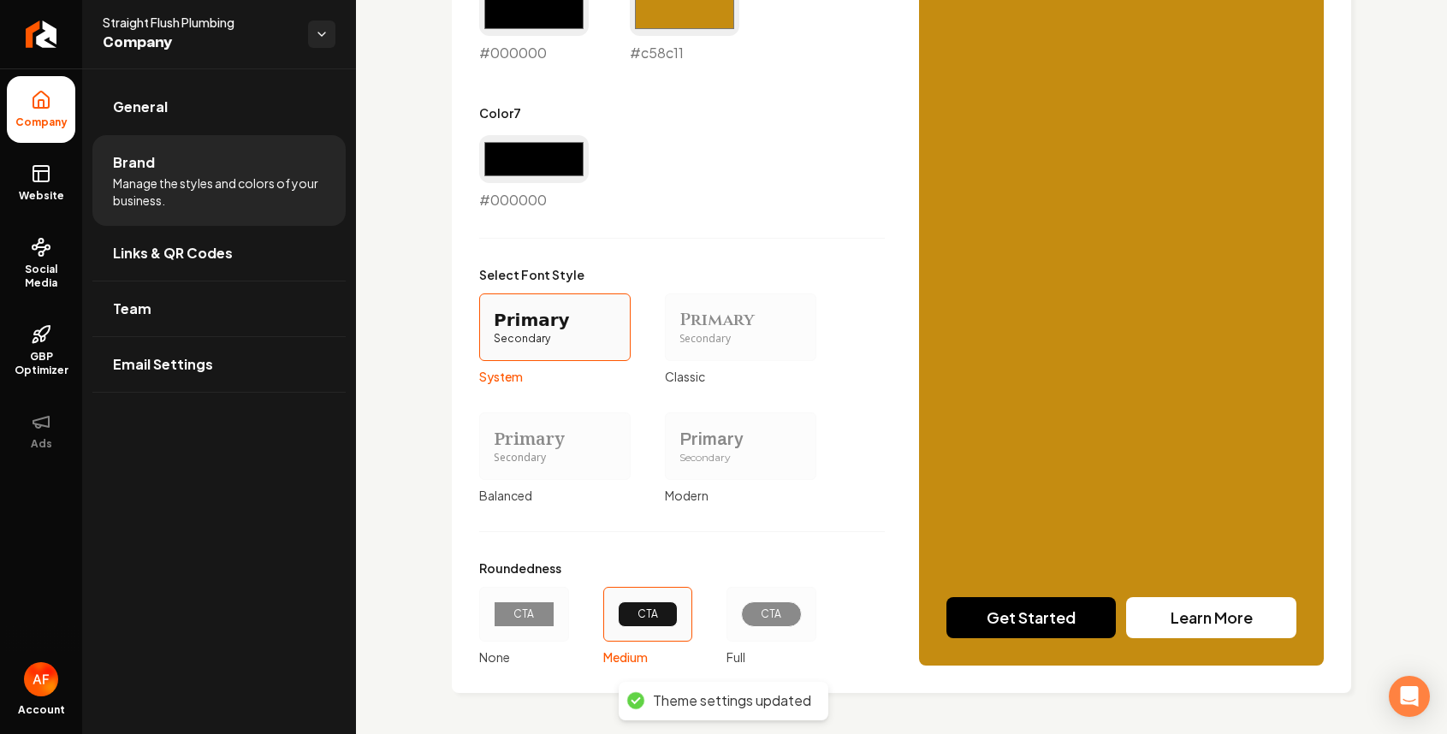
click at [43, 82] on li "Company" at bounding box center [41, 109] width 68 height 67
click at [225, 118] on link "General" at bounding box center [218, 107] width 253 height 55
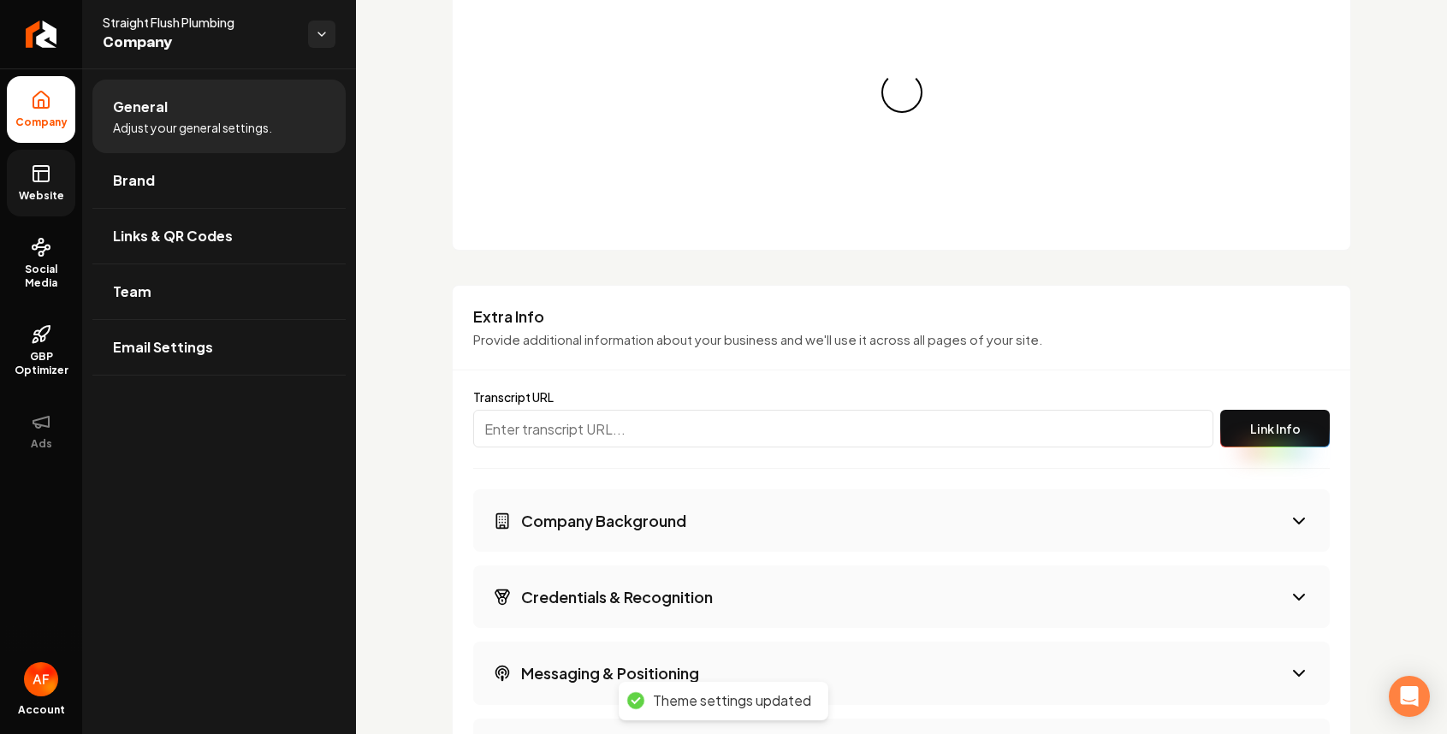
scroll to position [1392, 0]
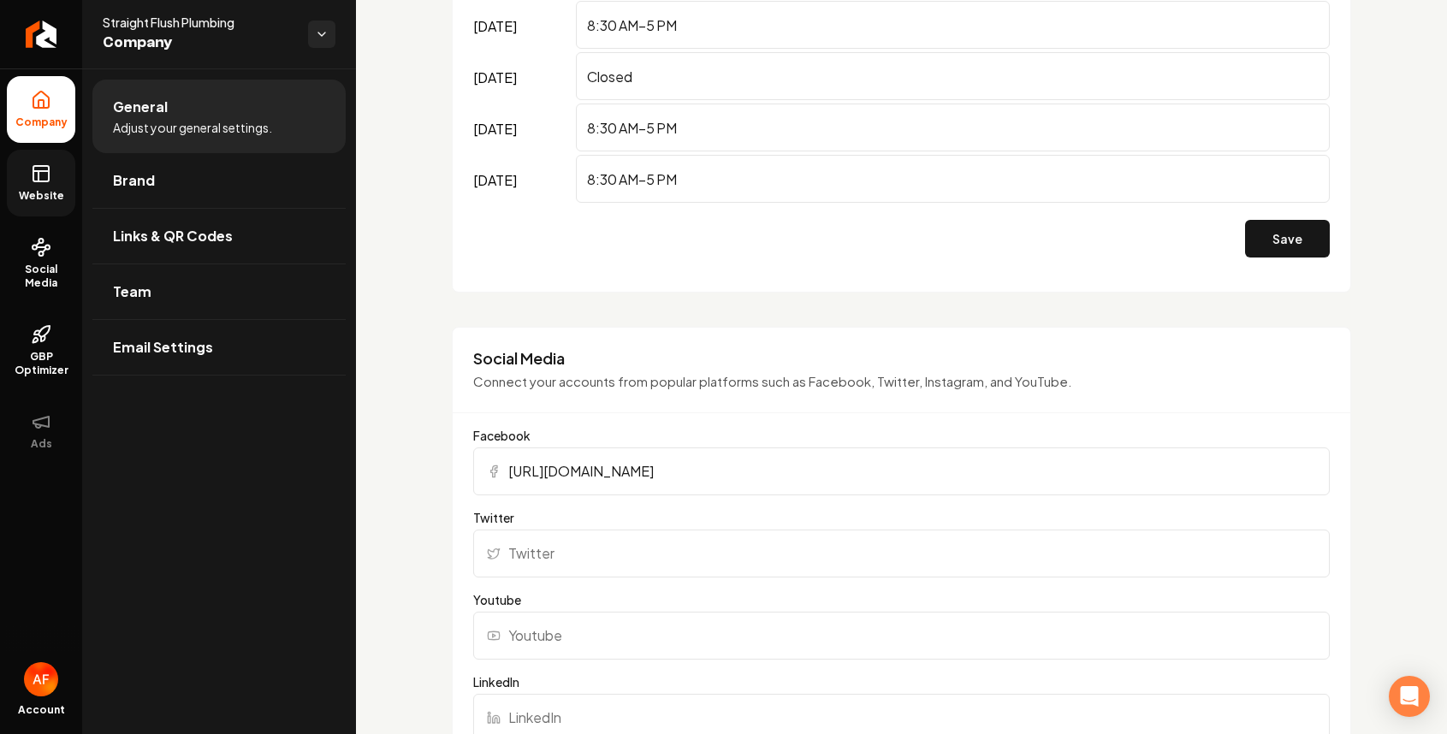
click at [41, 189] on span "Website" at bounding box center [41, 196] width 59 height 14
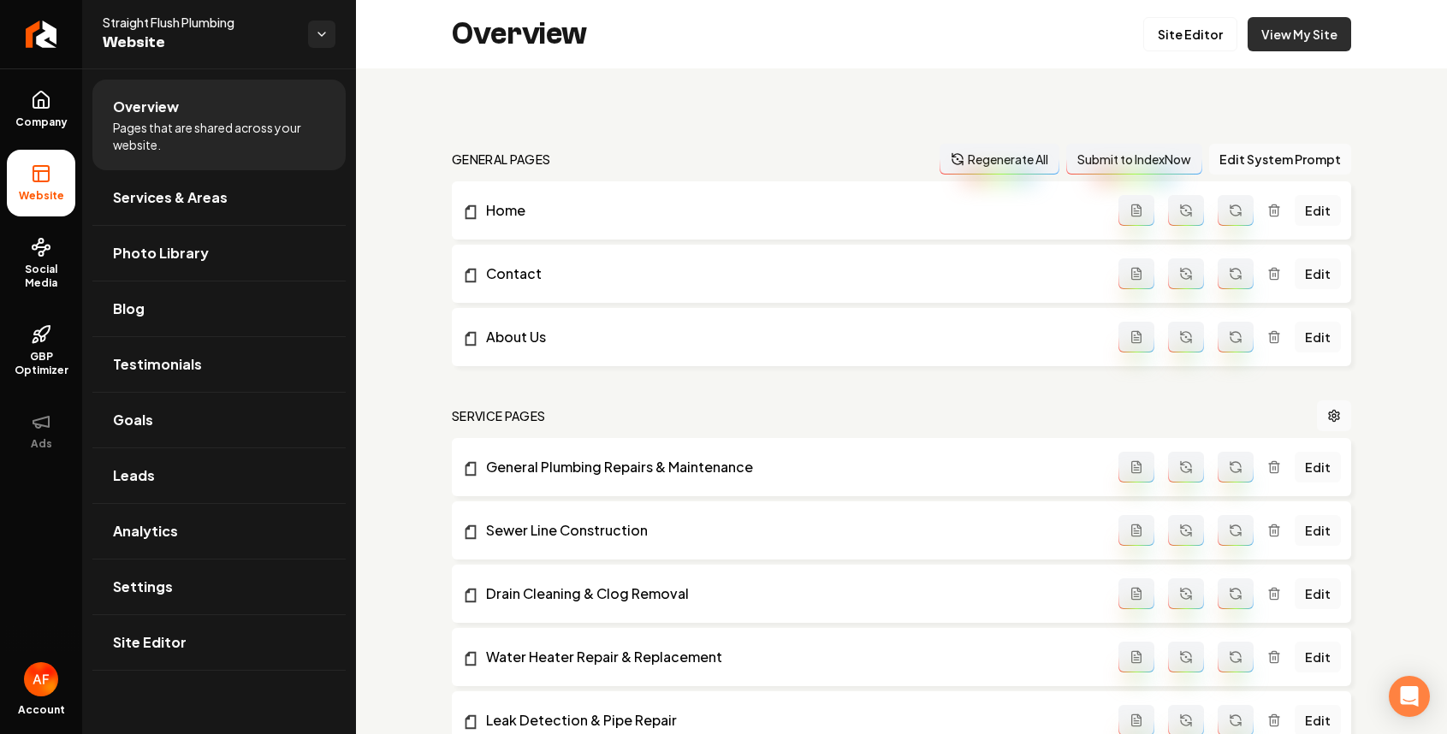
click at [1321, 31] on link "View My Site" at bounding box center [1300, 34] width 104 height 34
click at [61, 117] on span "Company" at bounding box center [42, 123] width 66 height 14
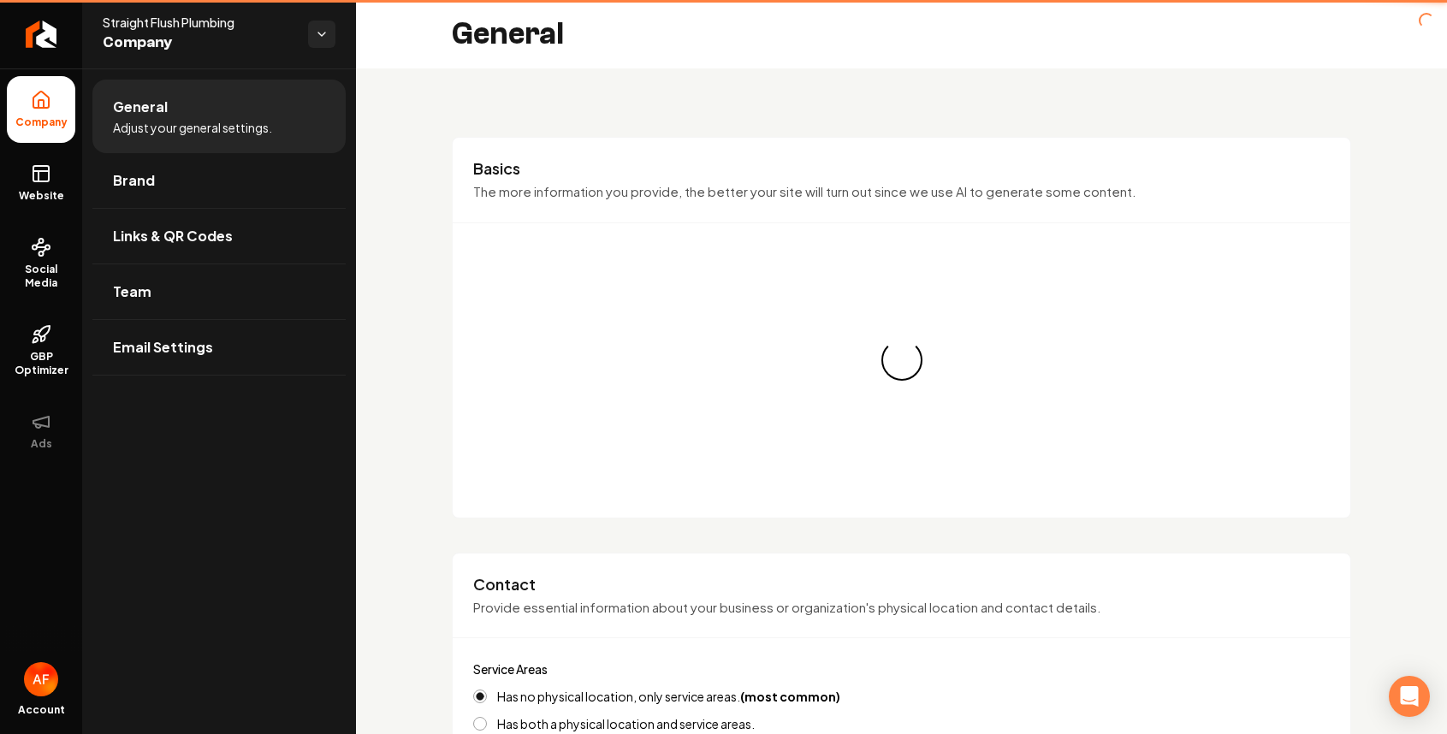
type input "(707) 267-5469"
type input "thermaefelicitas@gmail.com"
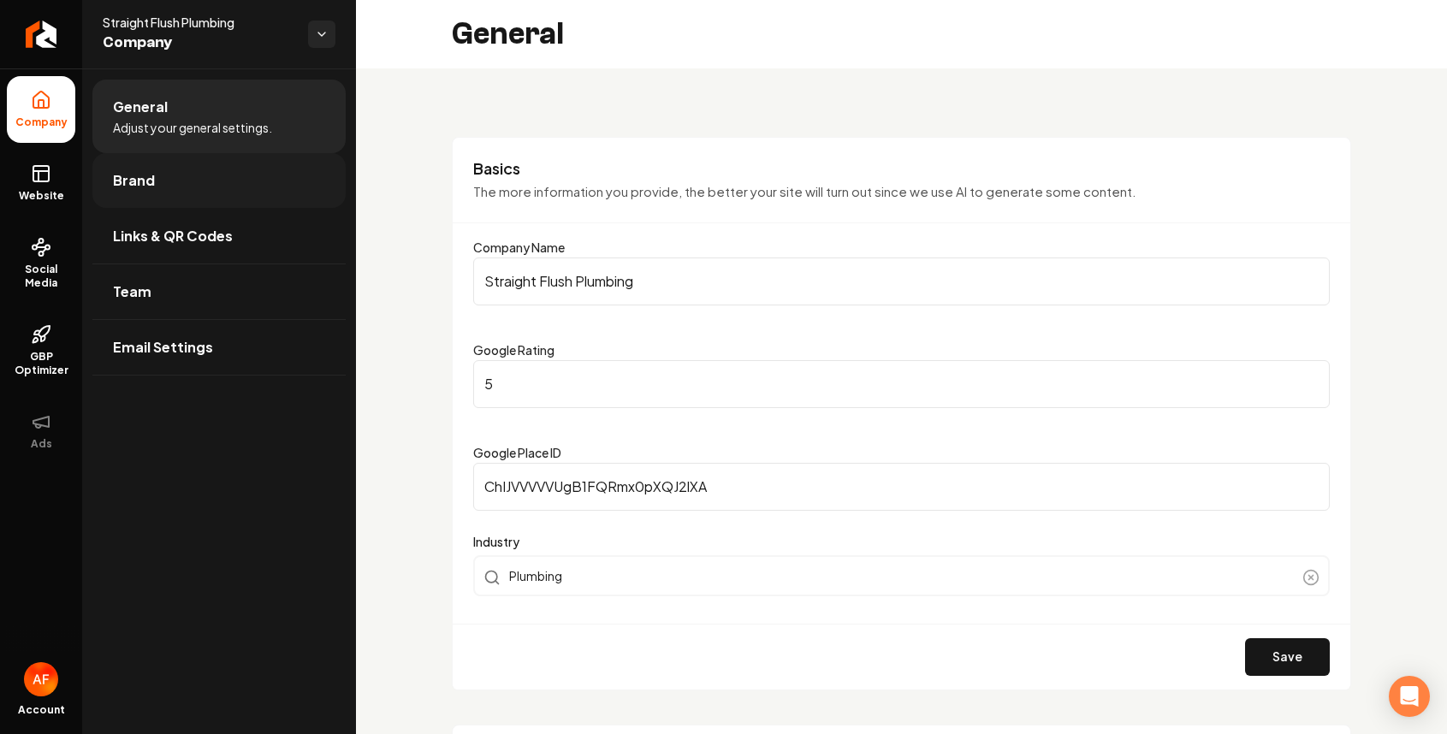
click at [171, 178] on link "Brand" at bounding box center [218, 180] width 253 height 55
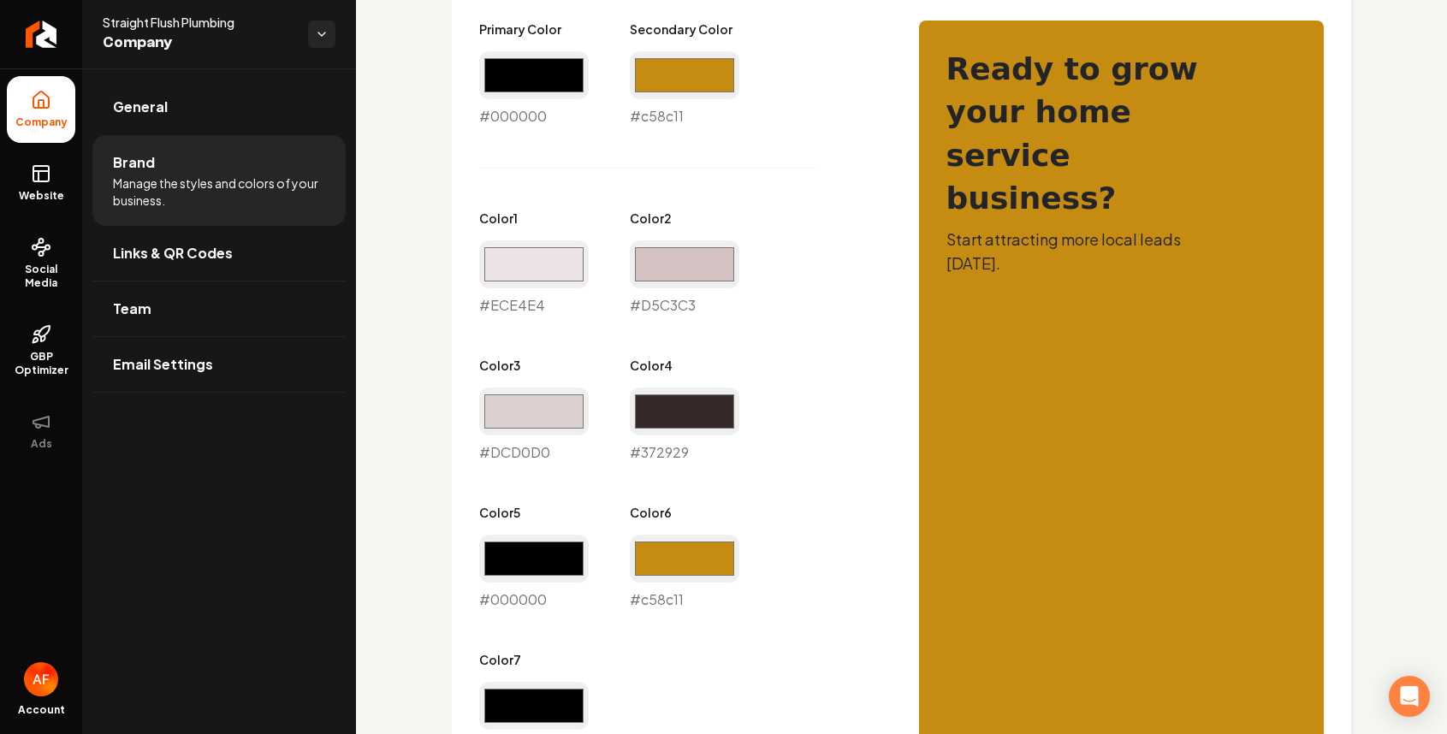
scroll to position [843, 0]
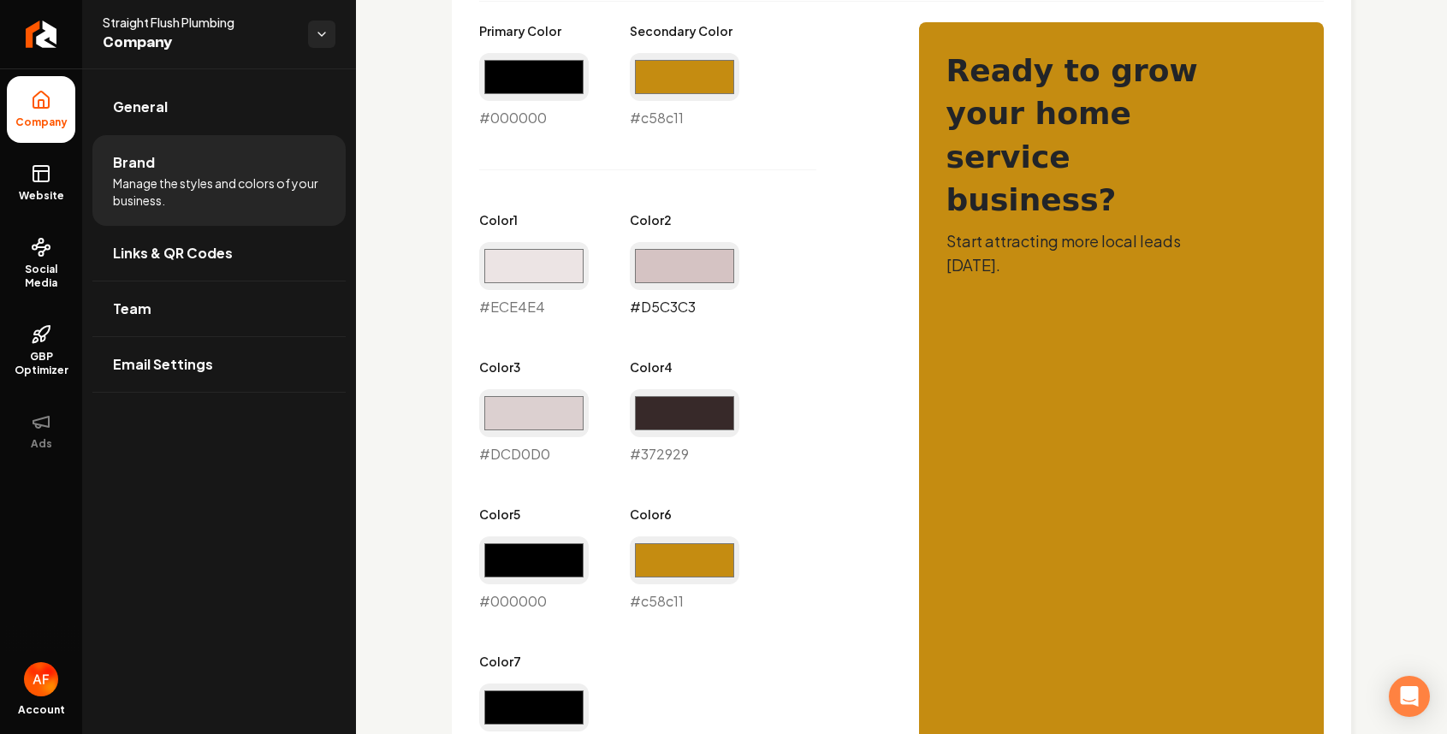
click at [671, 280] on input "#d5c3c3" at bounding box center [685, 266] width 110 height 48
type input "#f5eaea"
click at [582, 407] on input "#dcd0d0" at bounding box center [534, 413] width 110 height 48
type input "#ebe5e5"
click at [637, 333] on div "Primary Color #000000 #000000 Secondary Color #c58c11 #c58c11 Color 1 #ece4e4 #…" at bounding box center [682, 390] width 406 height 737
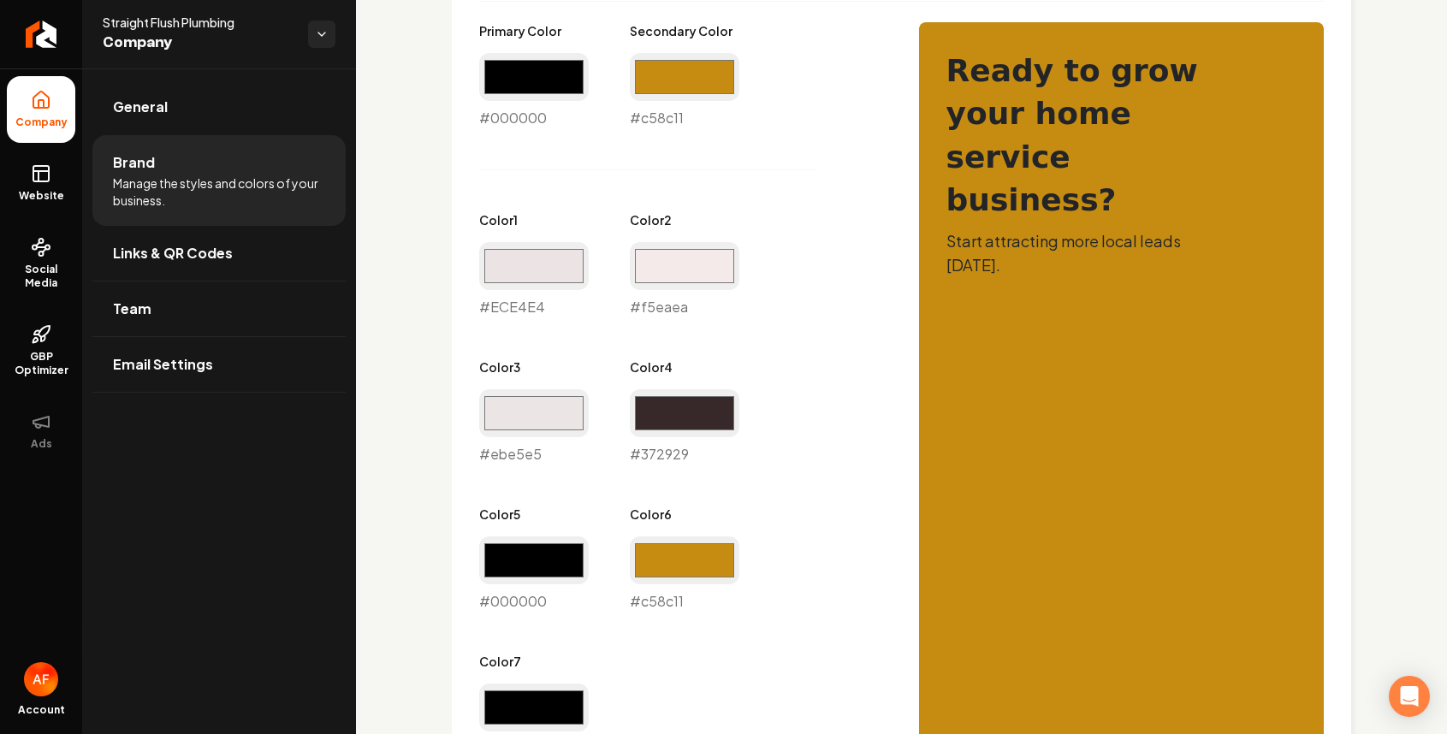
scroll to position [1435, 0]
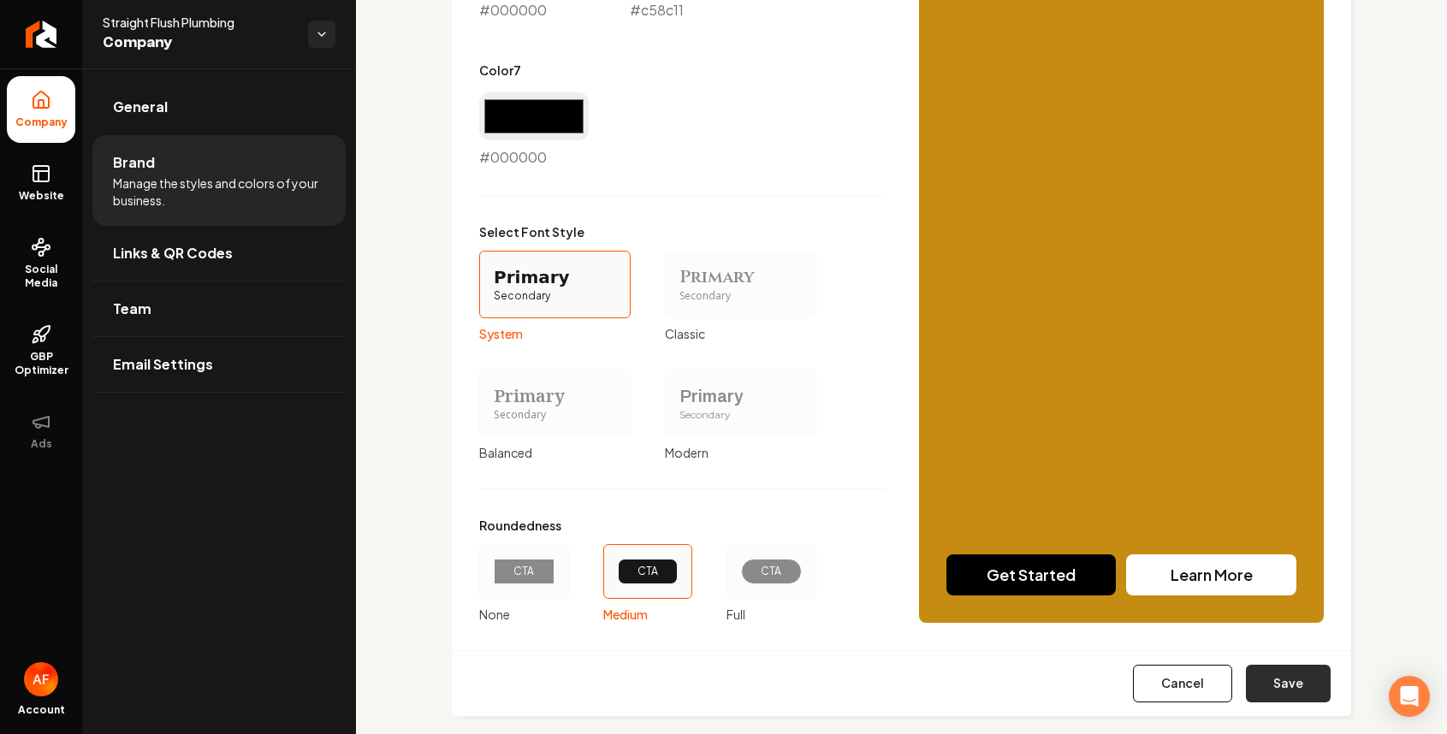
click at [1289, 682] on button "Save" at bounding box center [1288, 684] width 85 height 38
type input "#ece4e4"
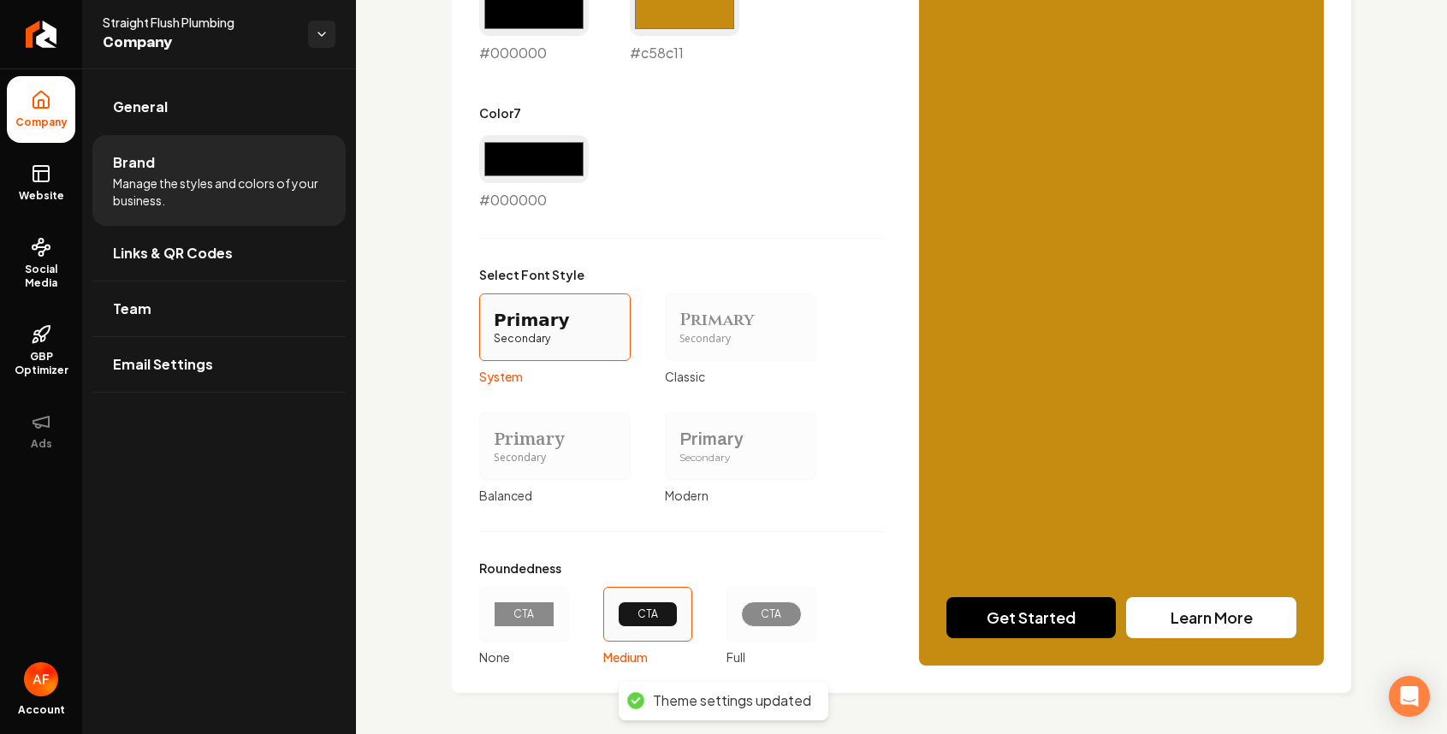
scroll to position [1392, 0]
click at [52, 246] on link "Social Media" at bounding box center [41, 263] width 68 height 80
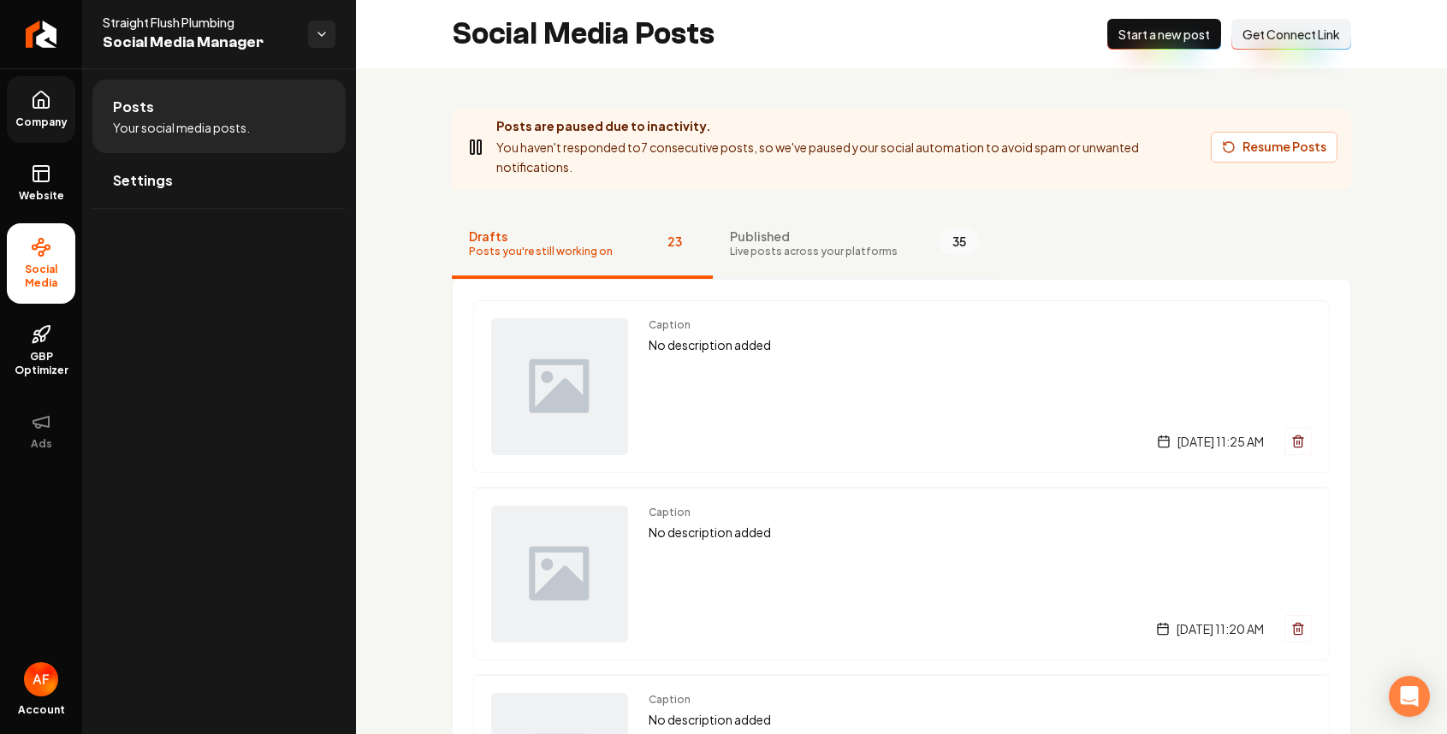
click at [839, 225] on button "Published Live posts across your platforms 35" at bounding box center [855, 245] width 284 height 68
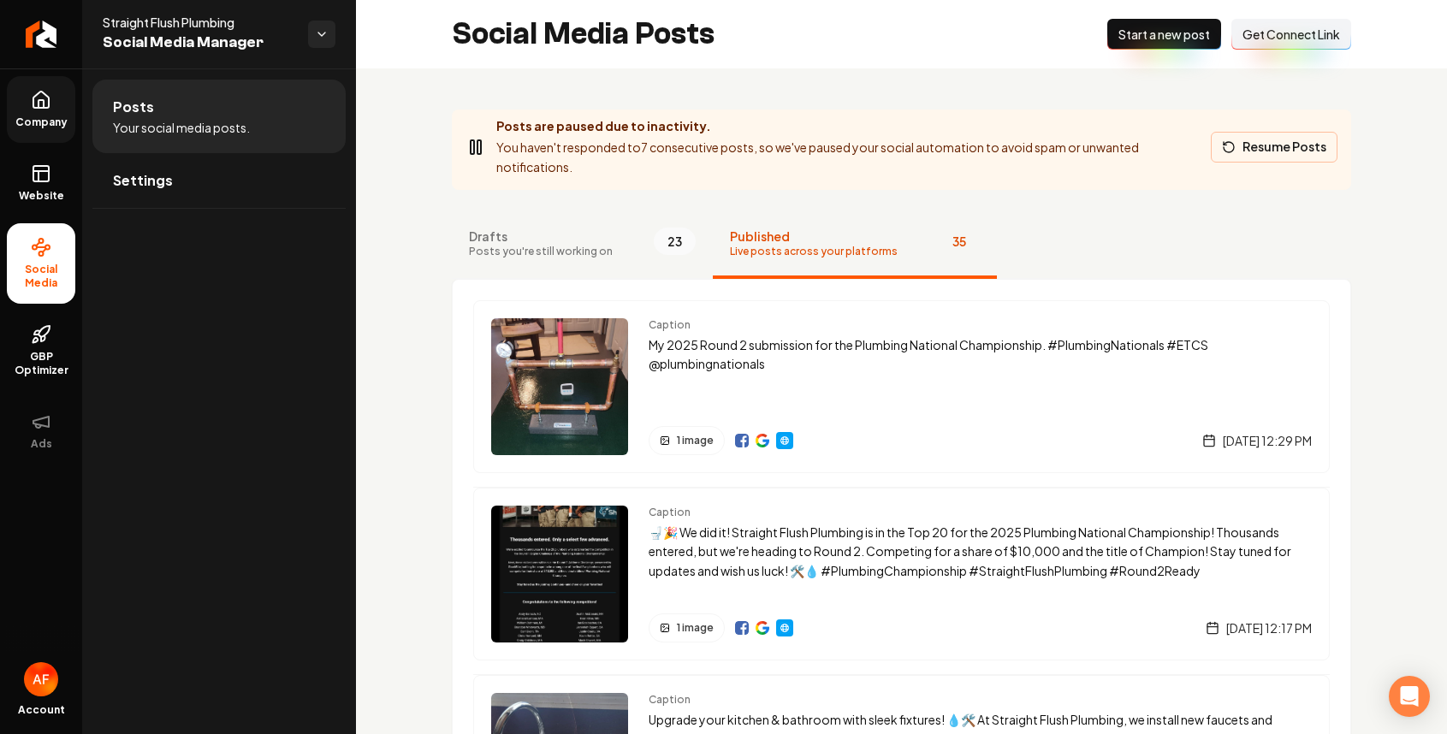
click at [1231, 144] on button "Resume Posts" at bounding box center [1274, 147] width 127 height 31
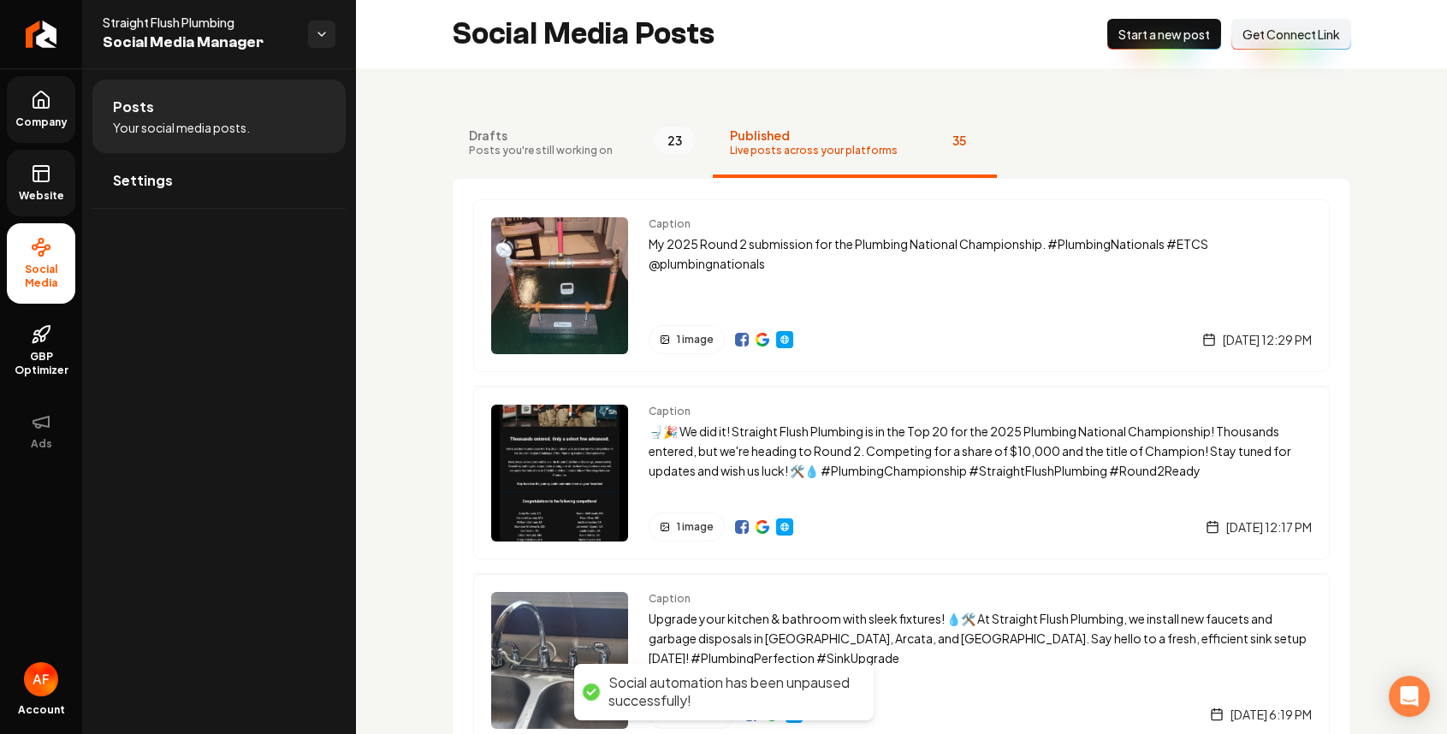
click at [33, 190] on span "Website" at bounding box center [41, 196] width 59 height 14
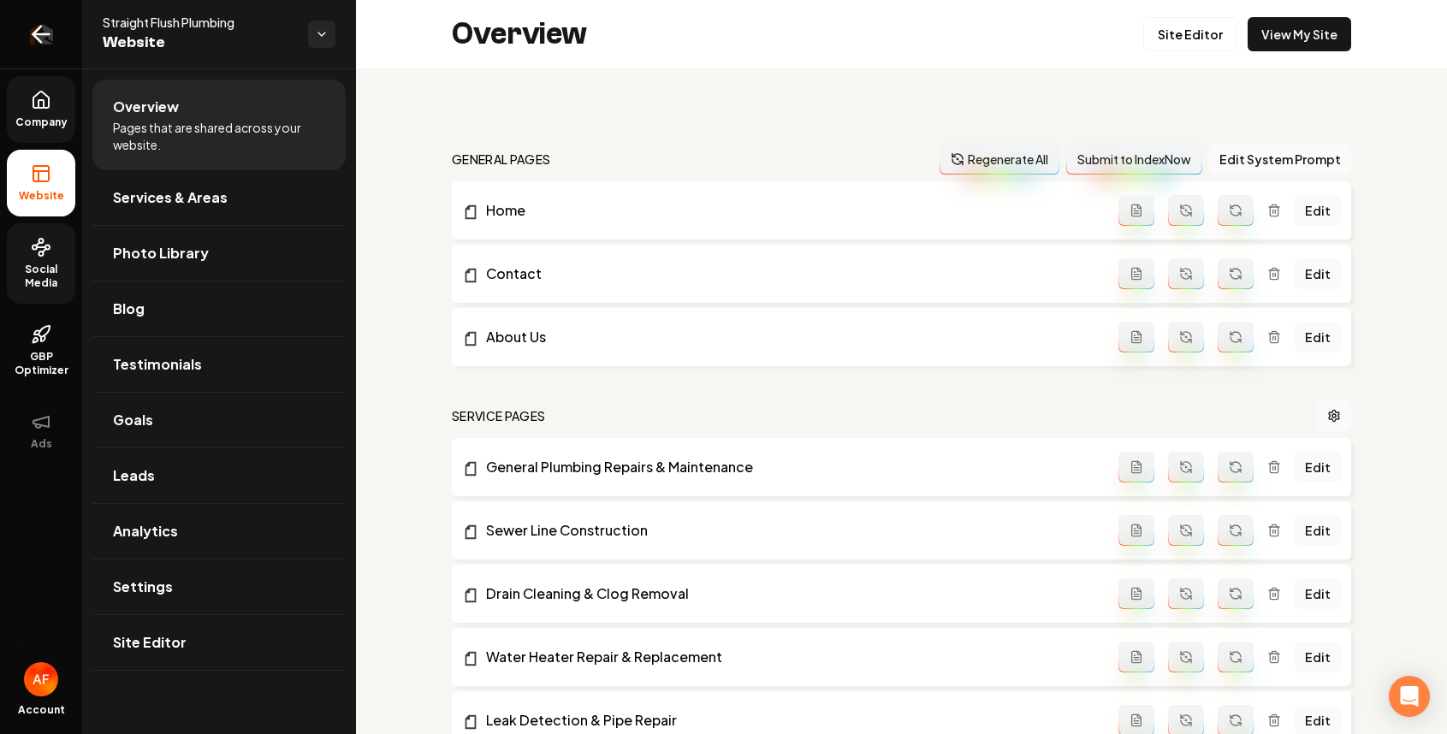
click at [49, 34] on icon "Return to dashboard" at bounding box center [41, 34] width 16 height 0
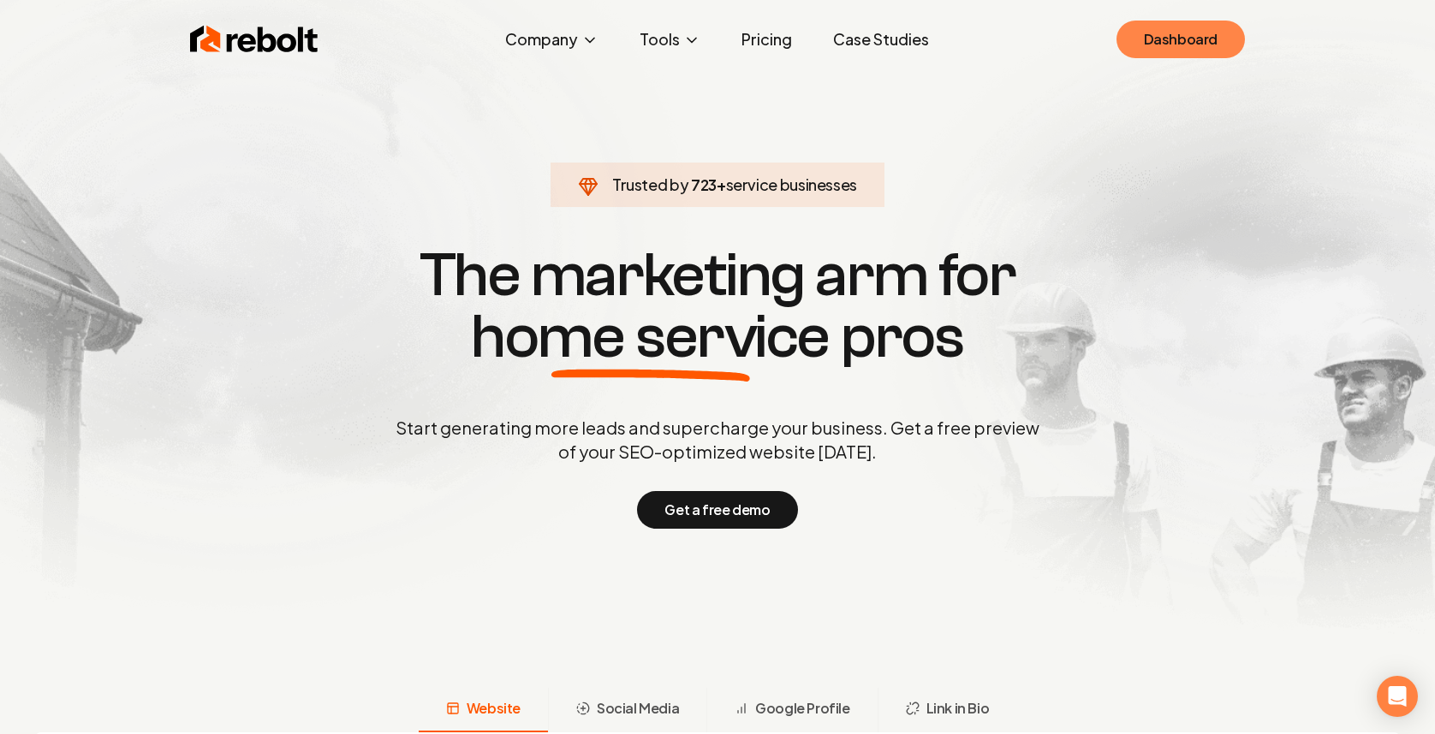
click at [1173, 49] on link "Dashboard" at bounding box center [1180, 40] width 128 height 38
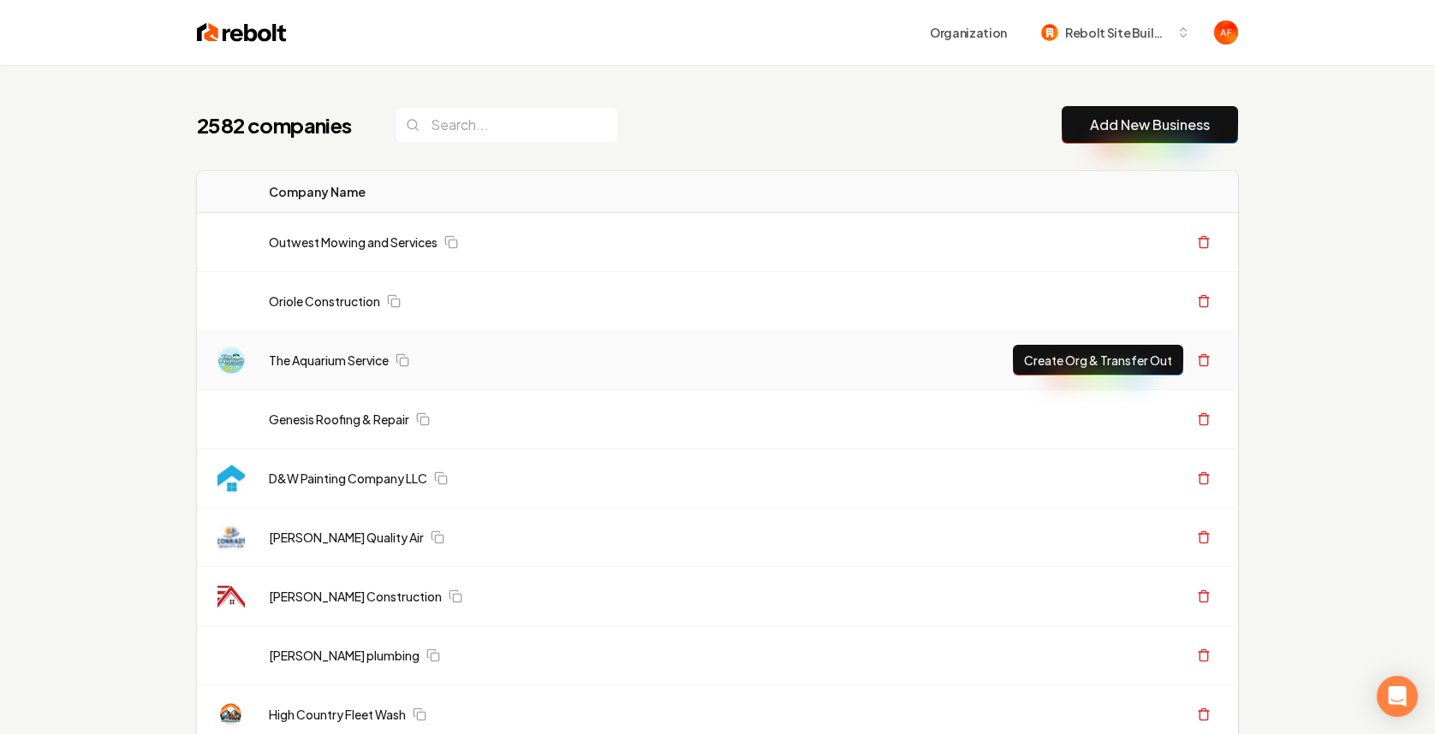
click at [948, 358] on td "The Aquarium Service" at bounding box center [614, 360] width 719 height 59
click at [1111, 348] on button "Create Org & Transfer Out" at bounding box center [1098, 360] width 170 height 31
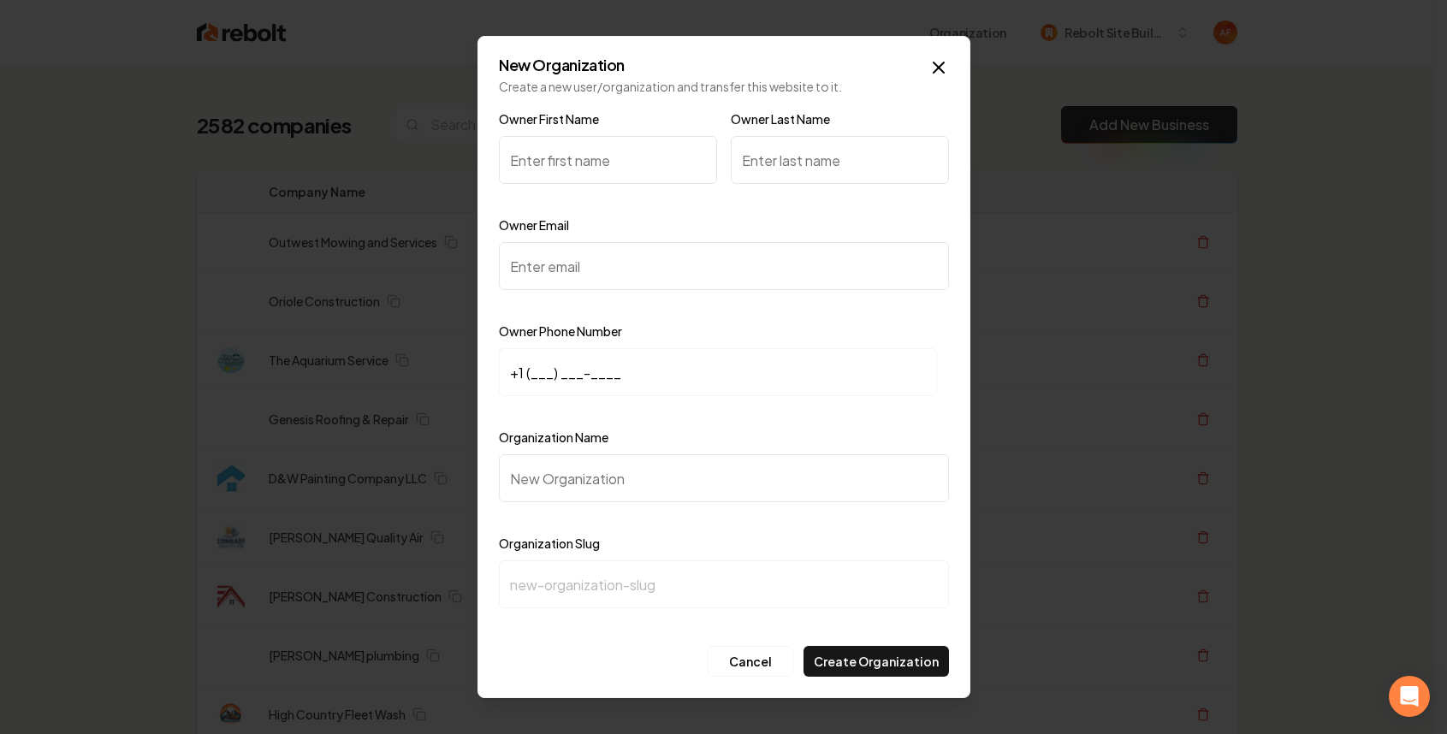
click at [941, 50] on div "New Organization Create a new user/organization and transfer this website to it…" at bounding box center [724, 367] width 493 height 663
click at [937, 57] on icon "button" at bounding box center [939, 67] width 21 height 21
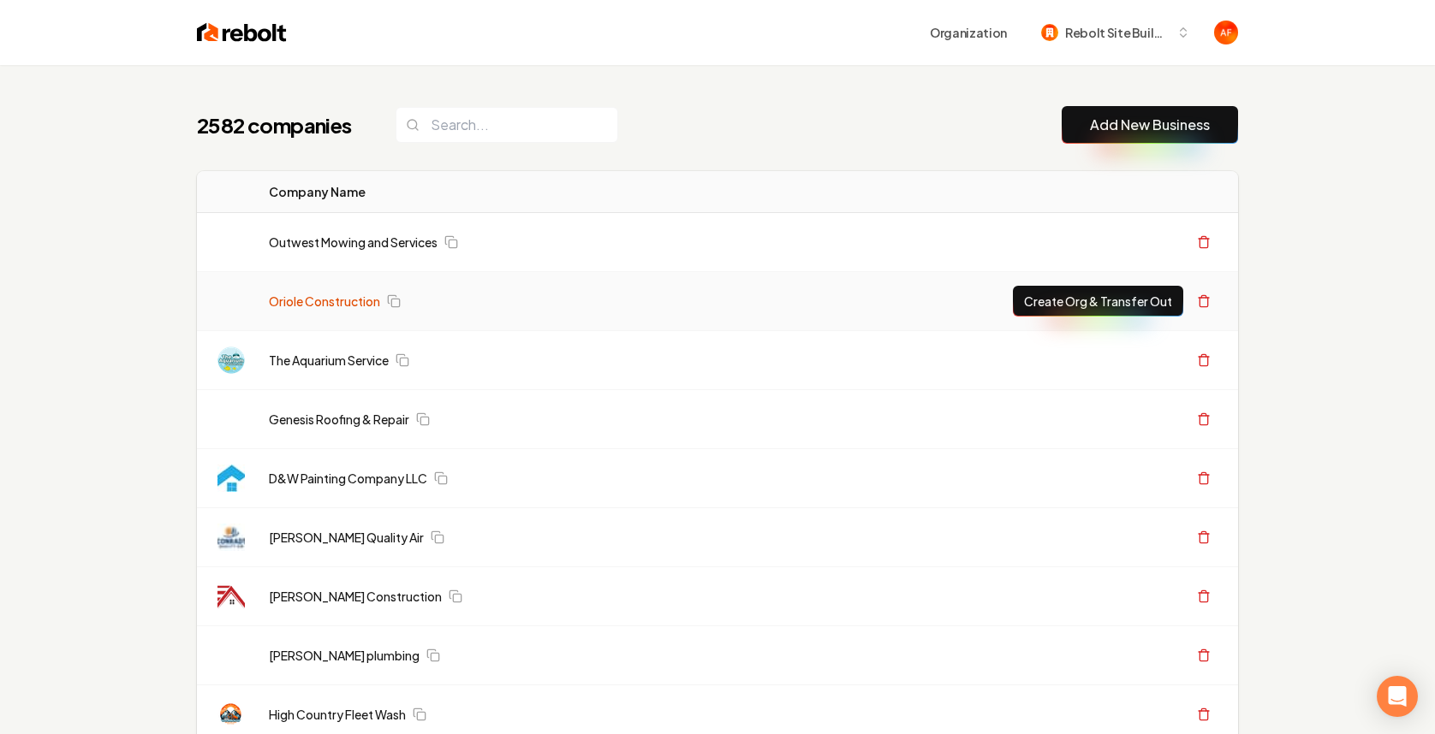
click at [330, 295] on link "Oriole Construction" at bounding box center [324, 301] width 111 height 17
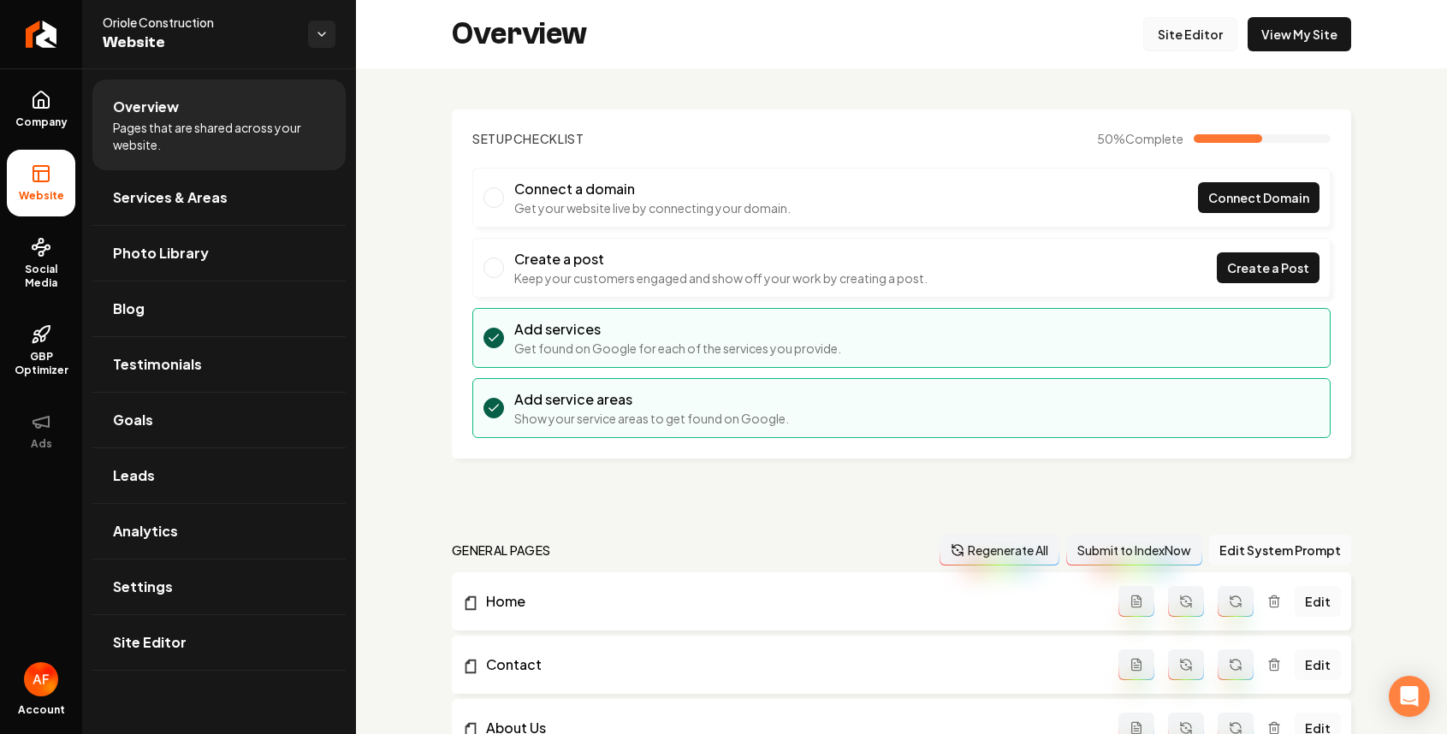
click at [1200, 41] on link "Site Editor" at bounding box center [1191, 34] width 94 height 34
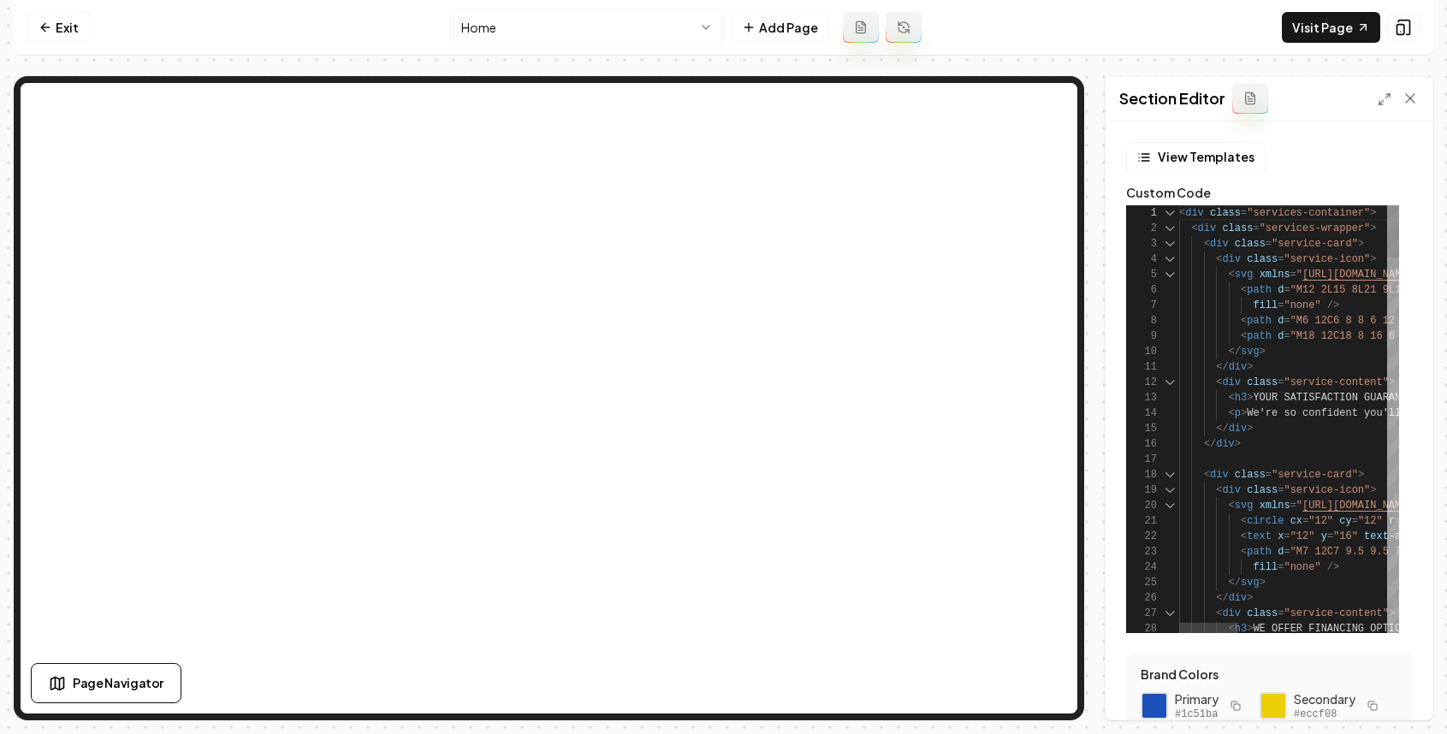
scroll to position [123, 74]
type textarea "**********"
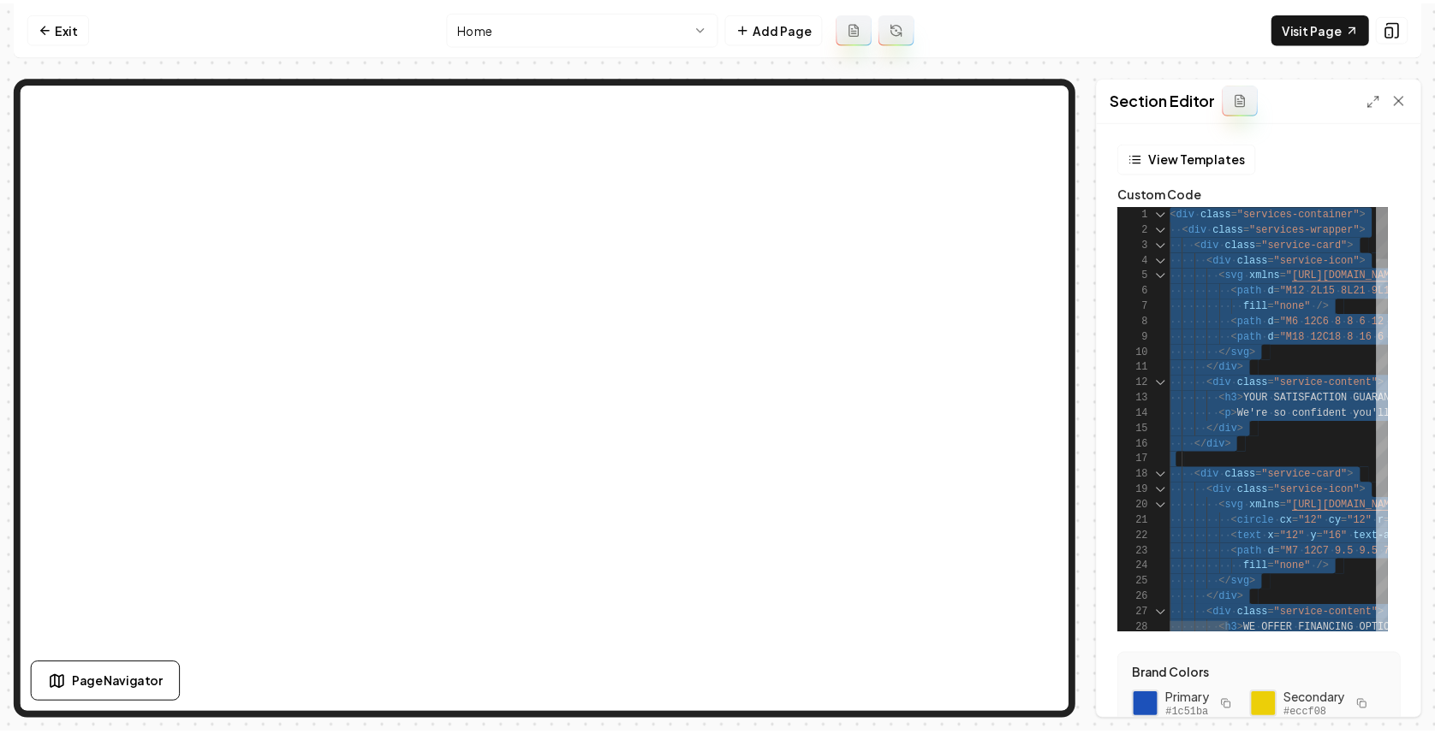
scroll to position [0, 0]
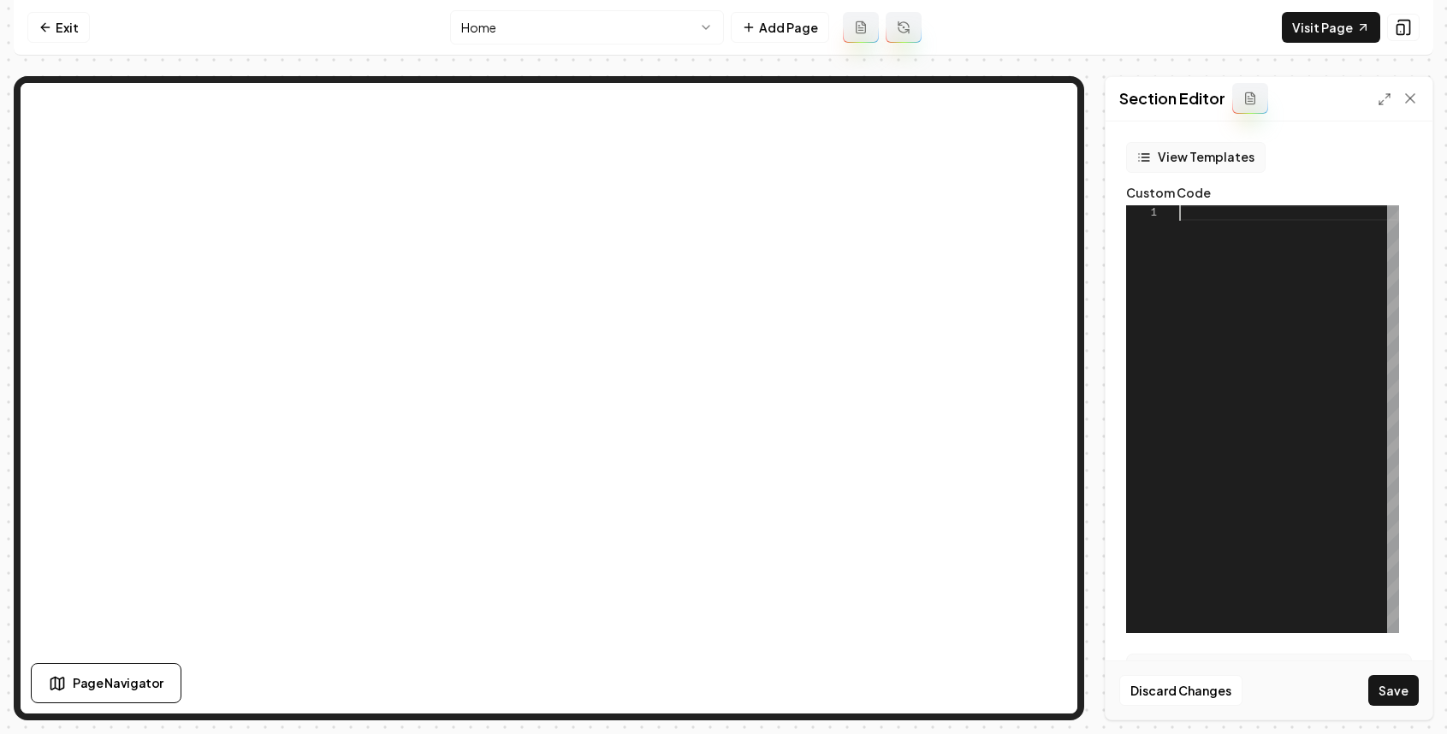
click at [1193, 150] on button "View Templates" at bounding box center [1196, 157] width 140 height 31
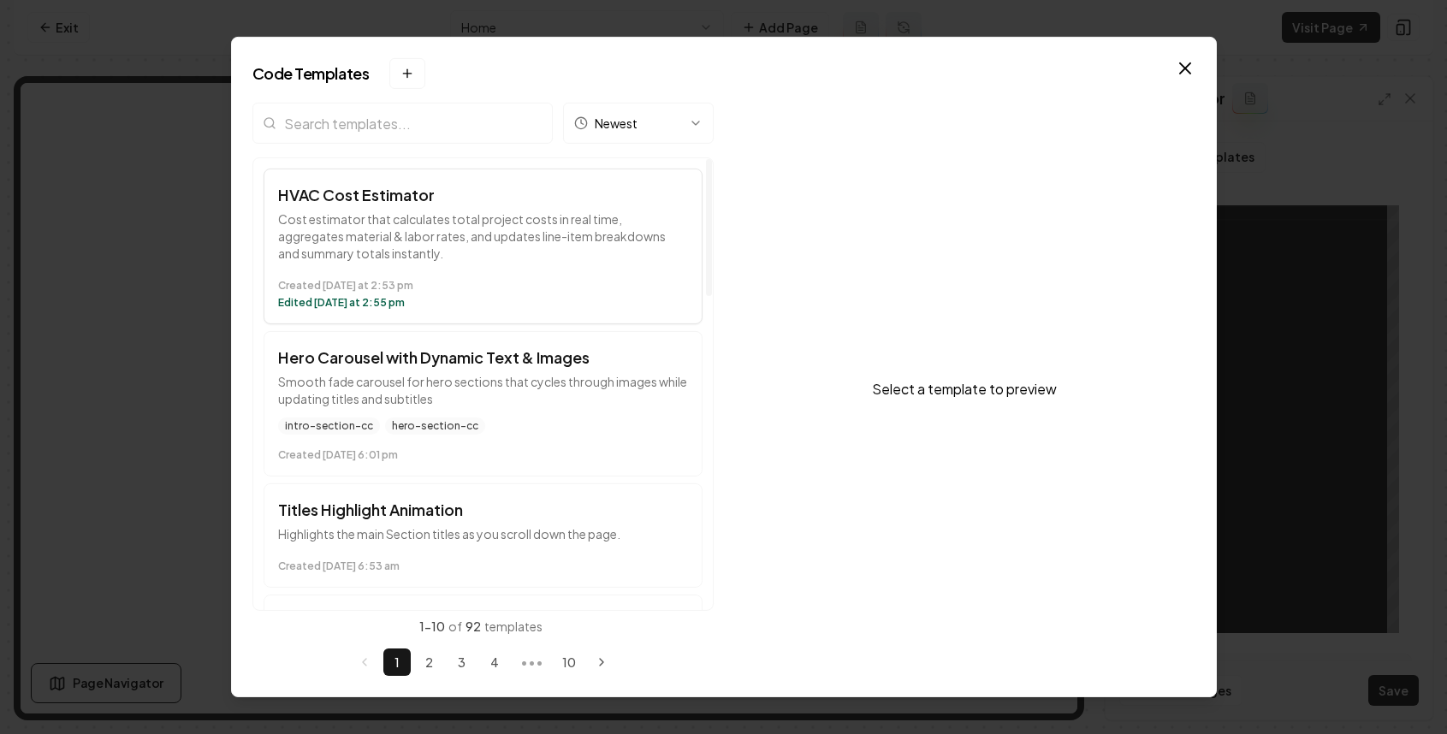
click at [423, 256] on p "Cost estimator that calculates total project costs in real time, aggregates mat…" at bounding box center [483, 236] width 410 height 51
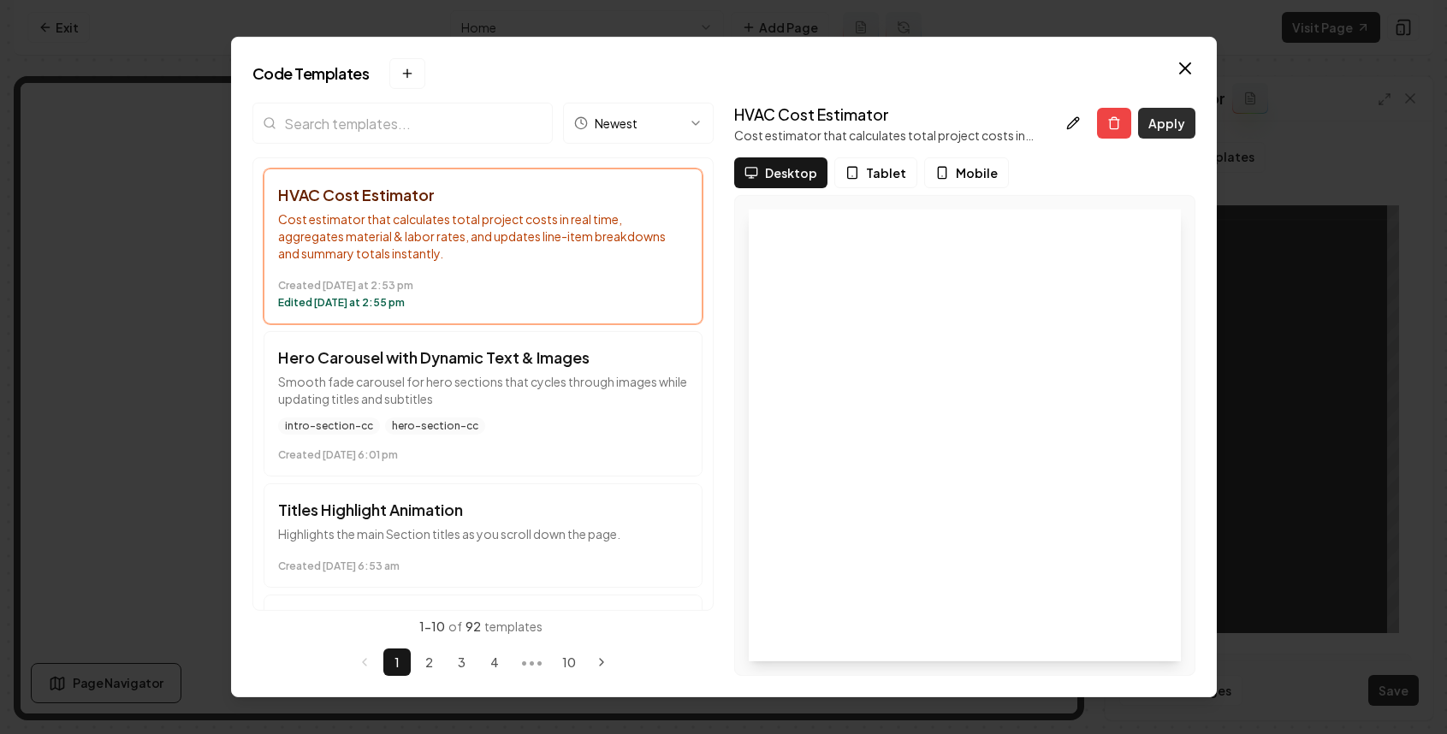
click at [1158, 123] on button "Apply" at bounding box center [1166, 123] width 57 height 31
type textarea "**********"
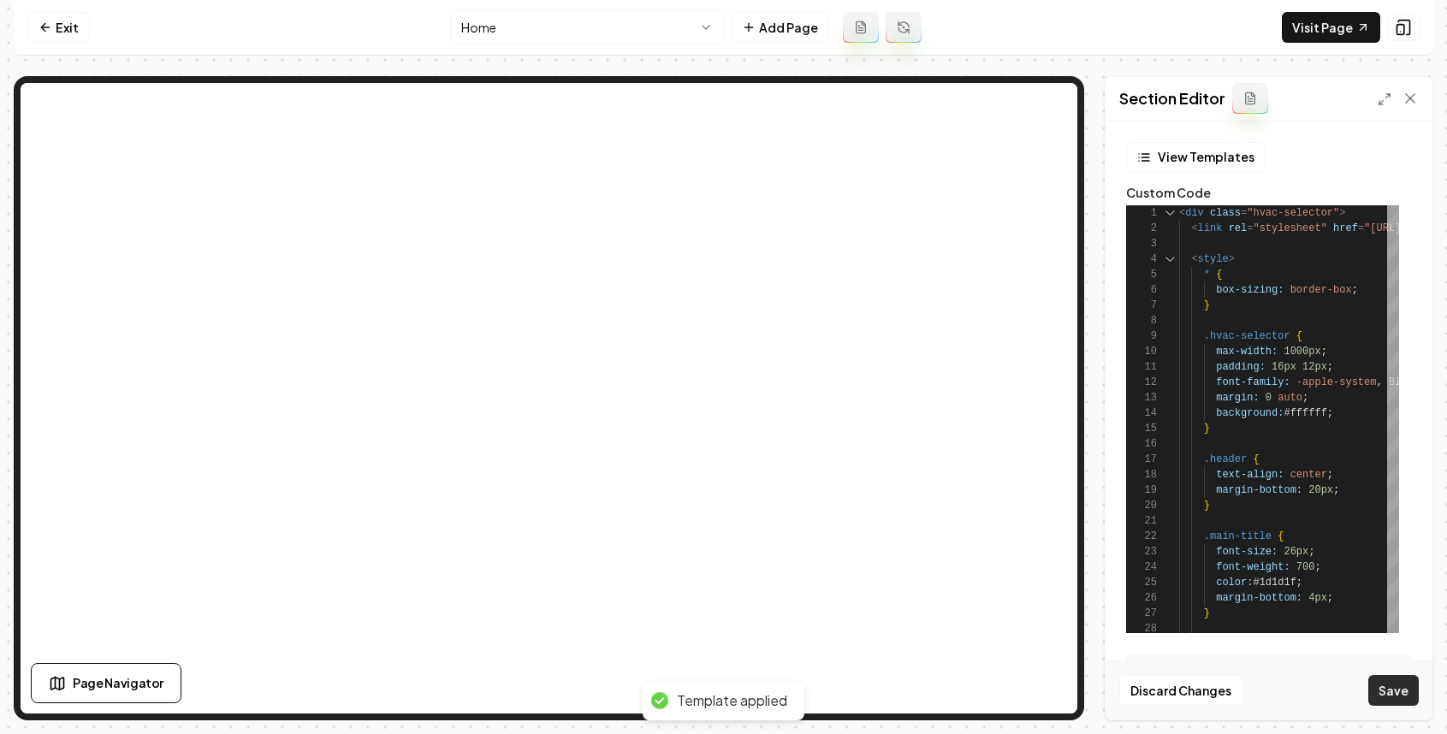
click at [1394, 692] on button "Save" at bounding box center [1394, 690] width 51 height 31
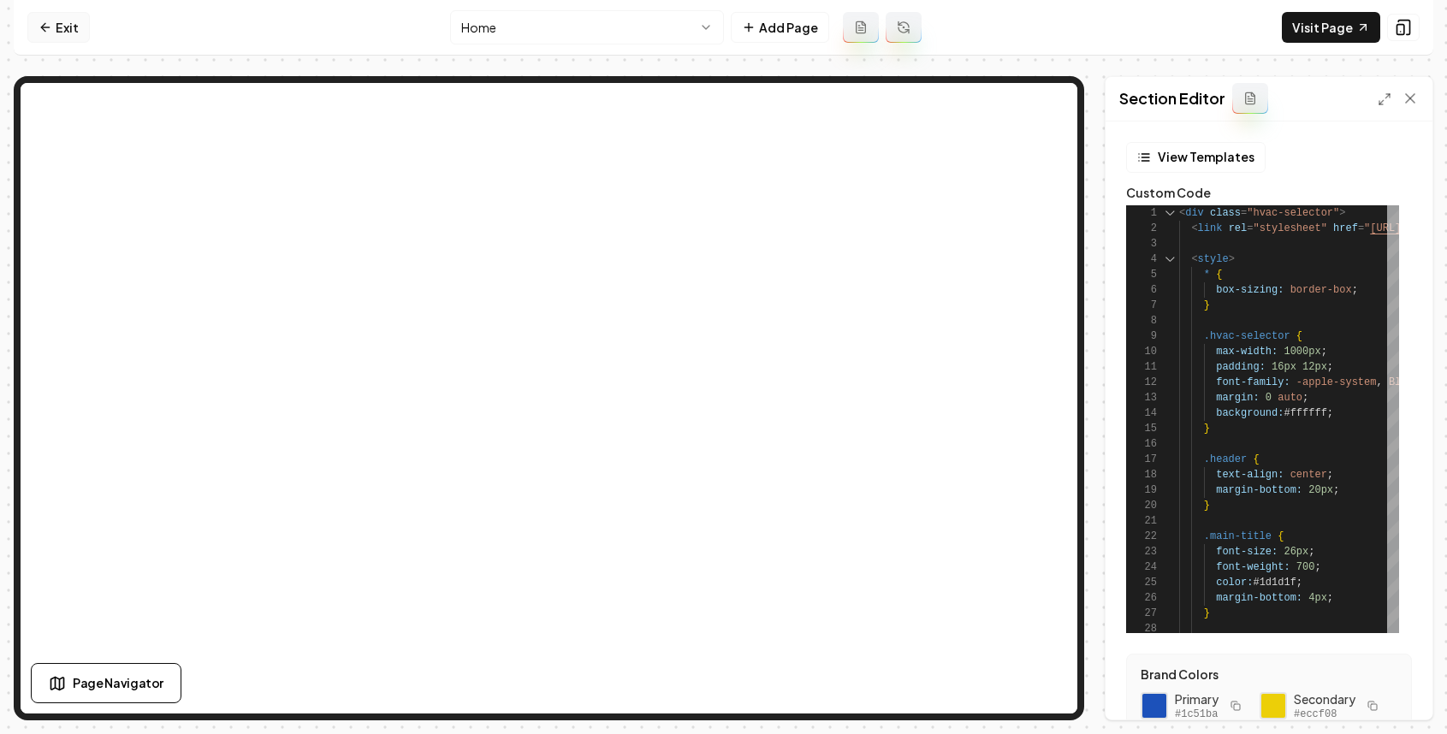
click at [55, 38] on link "Exit" at bounding box center [58, 27] width 62 height 31
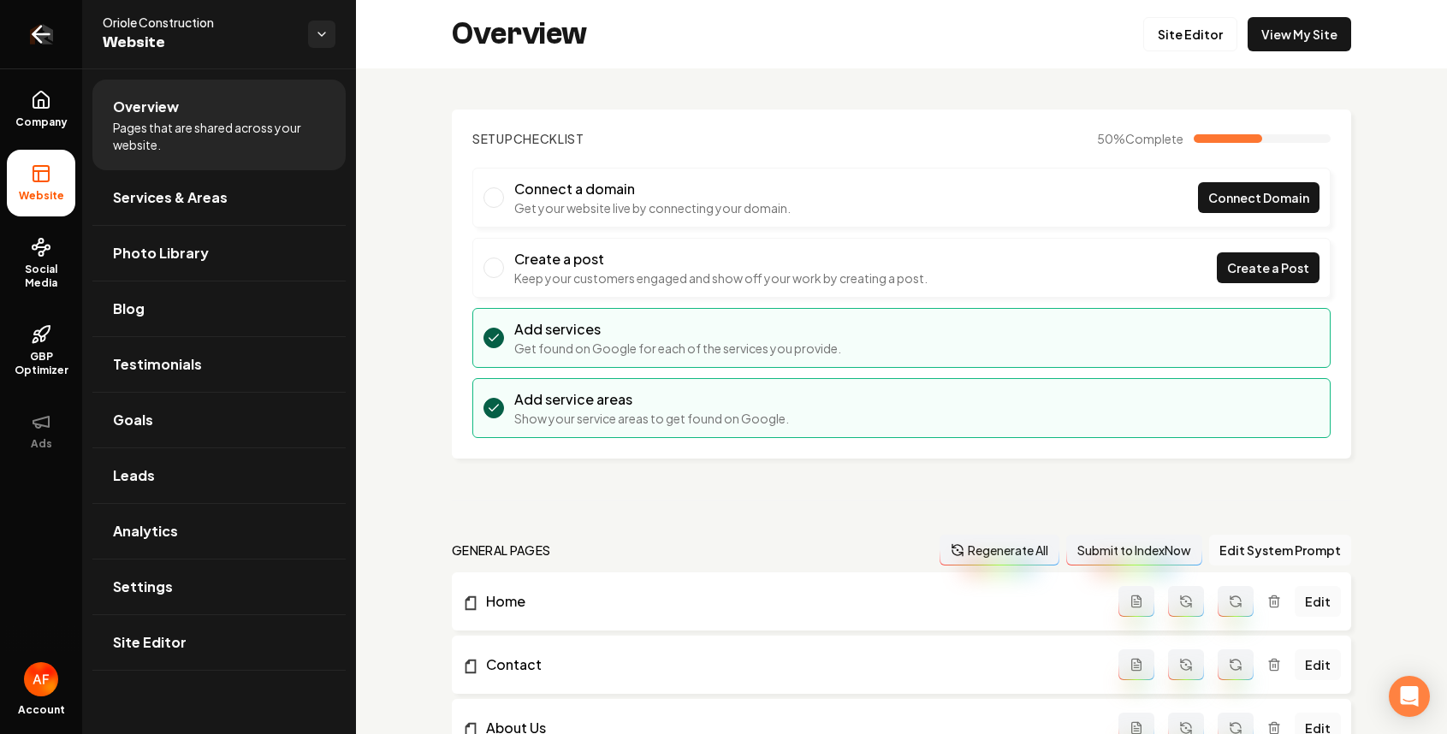
click at [48, 24] on icon "Return to dashboard" at bounding box center [40, 34] width 27 height 27
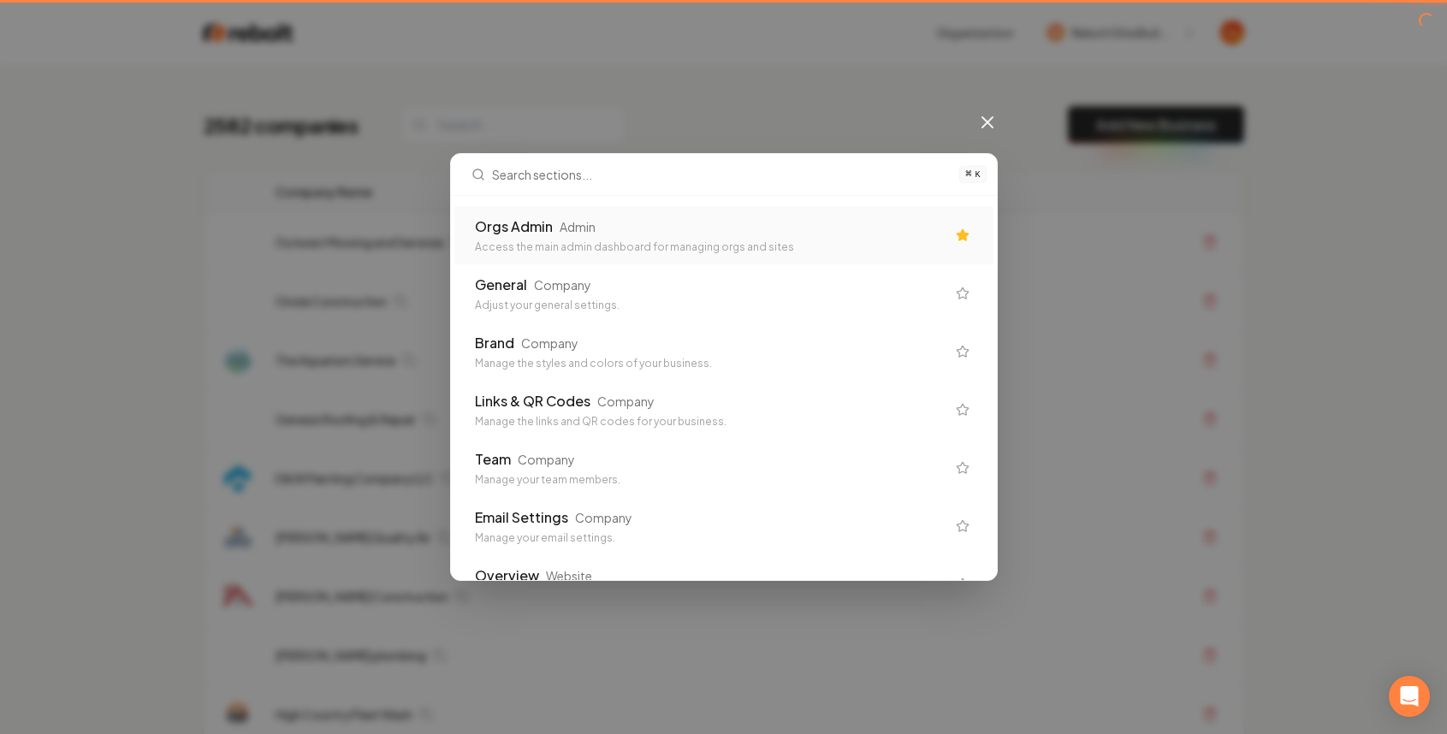
click at [701, 253] on div "Access the main admin dashboard for managing orgs and sites" at bounding box center [710, 248] width 471 height 14
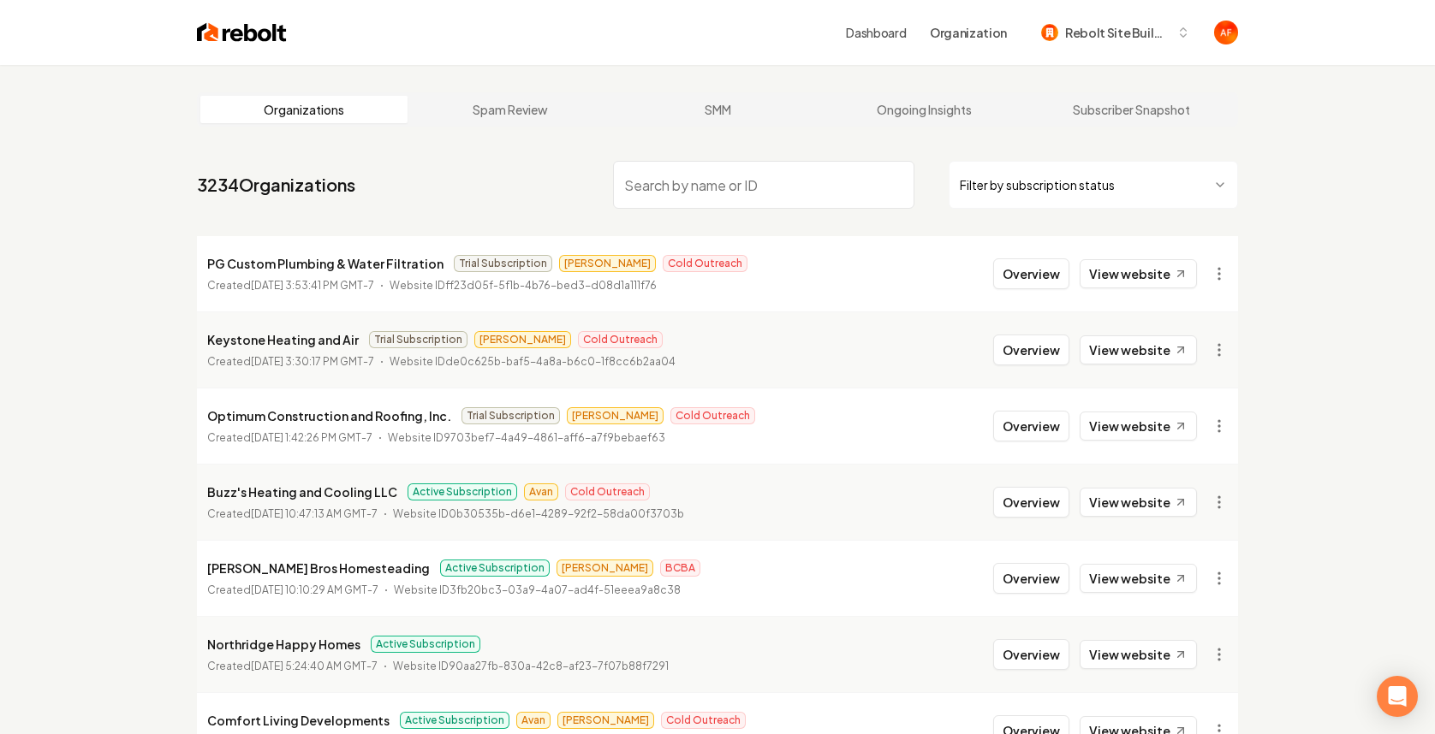
click at [1066, 181] on html "Dashboard Organization Rebolt Site Builder Organizations Spam Review SMM Ongoin…" at bounding box center [717, 367] width 1435 height 734
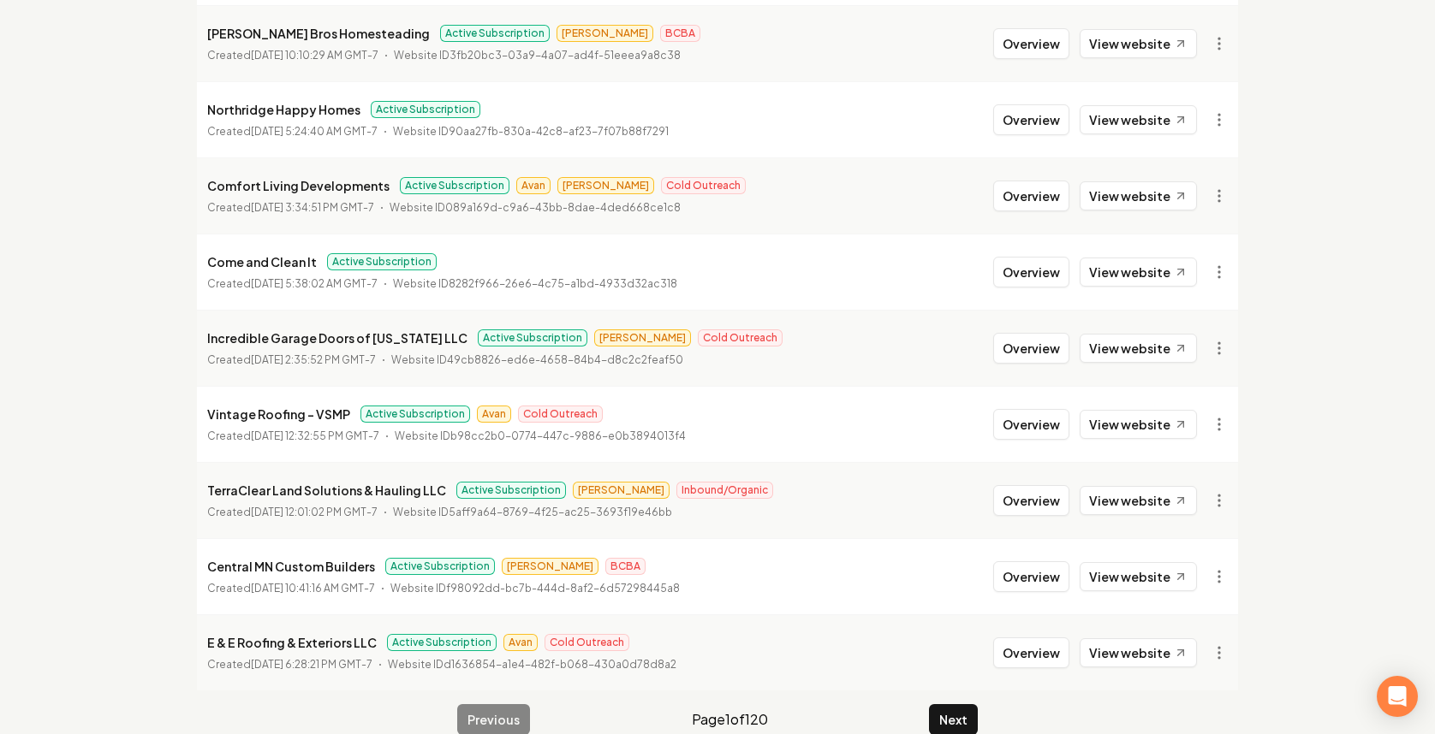
scroll to position [335, 0]
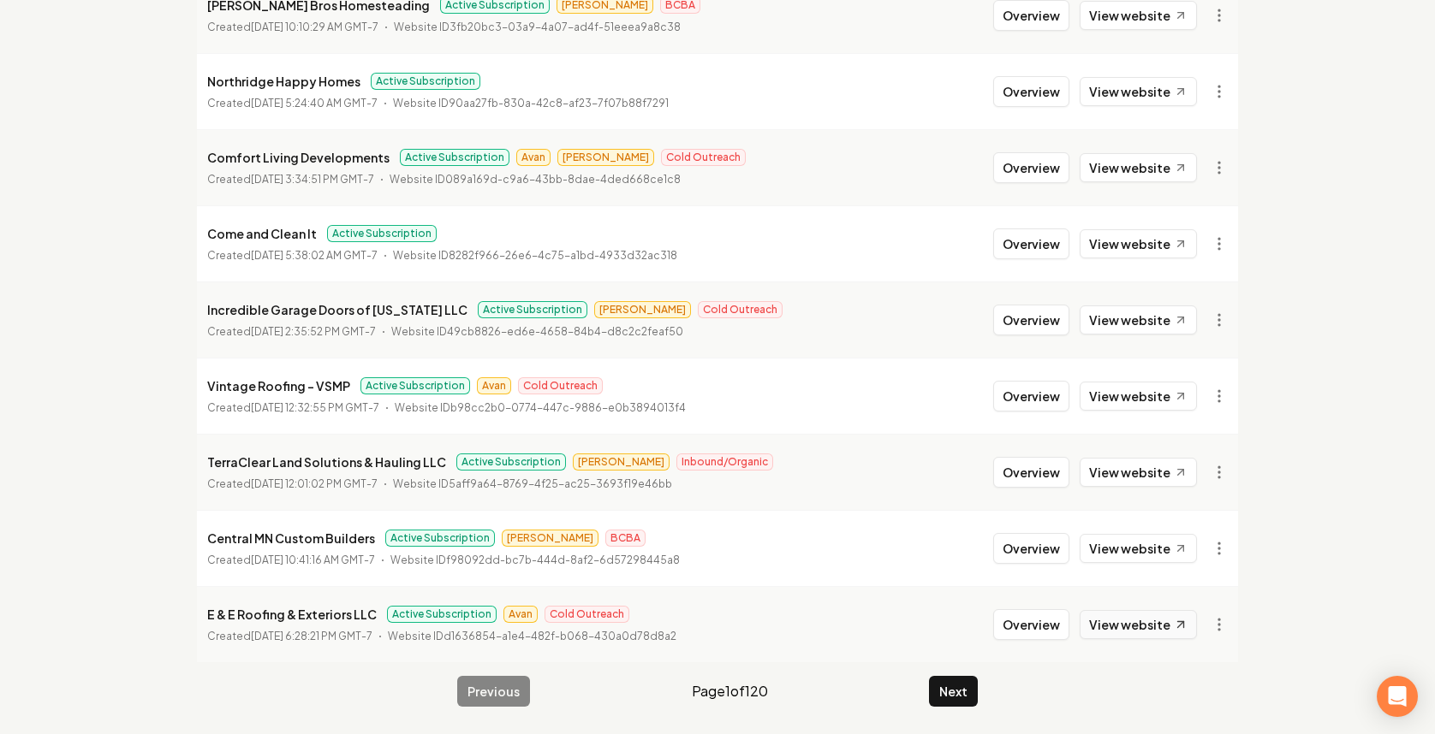
click at [1147, 634] on link "View website" at bounding box center [1137, 624] width 117 height 29
click at [924, 688] on div "Previous Page 1 of 120 Next" at bounding box center [717, 691] width 520 height 31
click at [926, 689] on div "Previous Page 1 of 120 Next" at bounding box center [717, 691] width 520 height 31
click at [942, 687] on button "Next" at bounding box center [953, 691] width 49 height 31
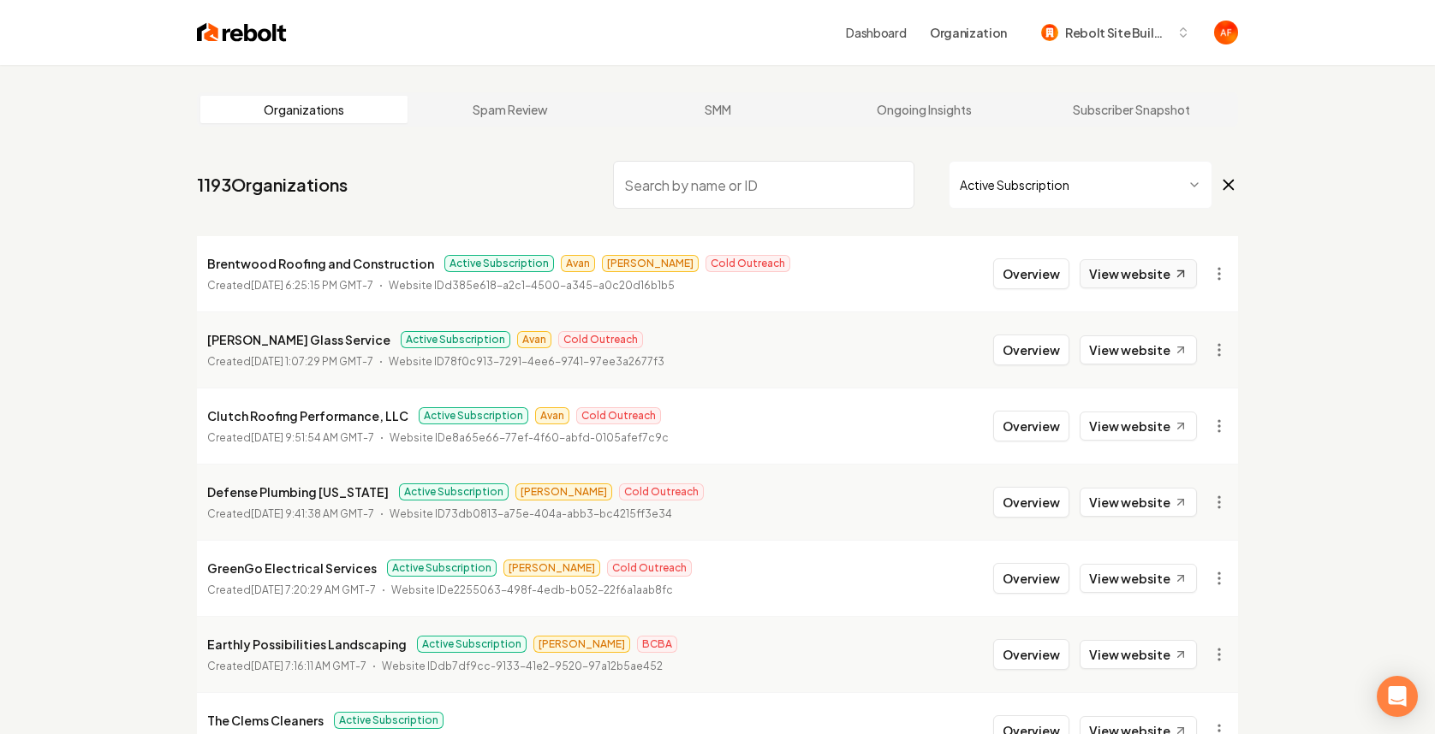
click at [1143, 284] on link "View website" at bounding box center [1137, 273] width 117 height 29
click at [1121, 360] on link "View website" at bounding box center [1137, 350] width 117 height 29
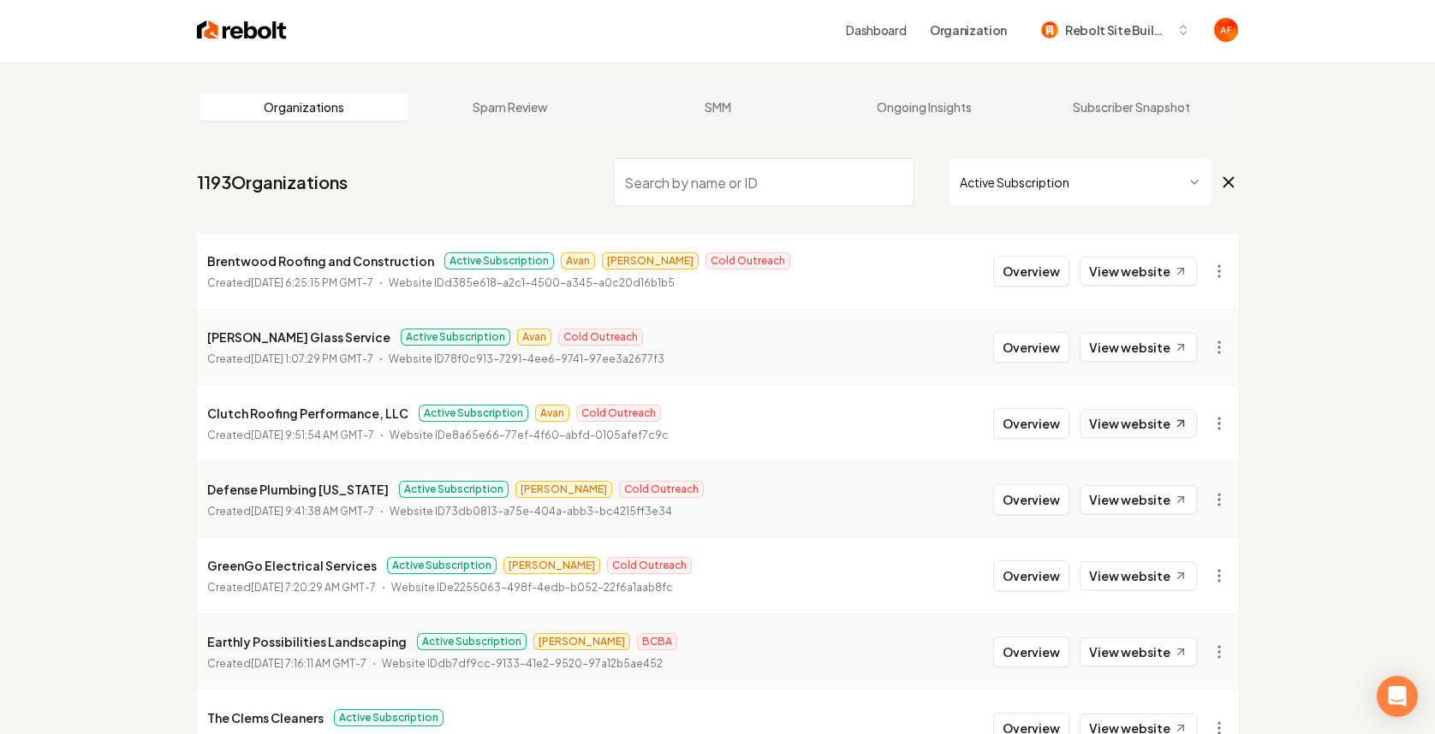
scroll to position [3, 0]
click at [1137, 425] on link "View website" at bounding box center [1137, 422] width 117 height 29
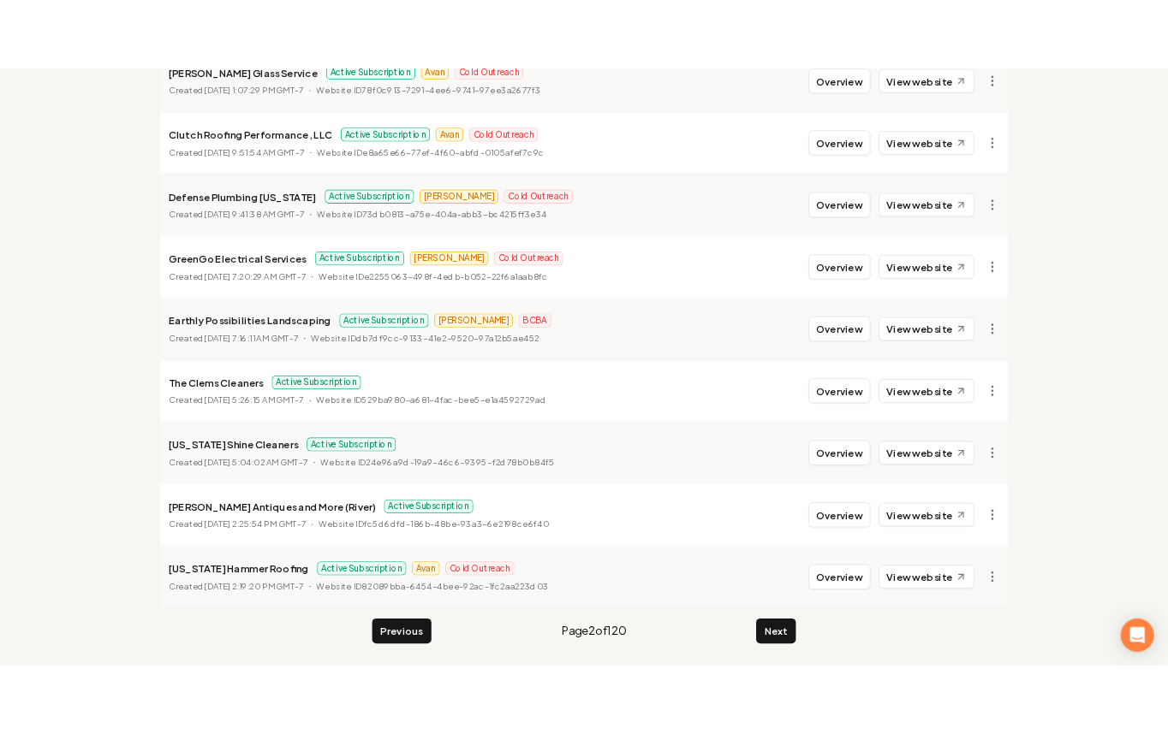
scroll to position [0, 0]
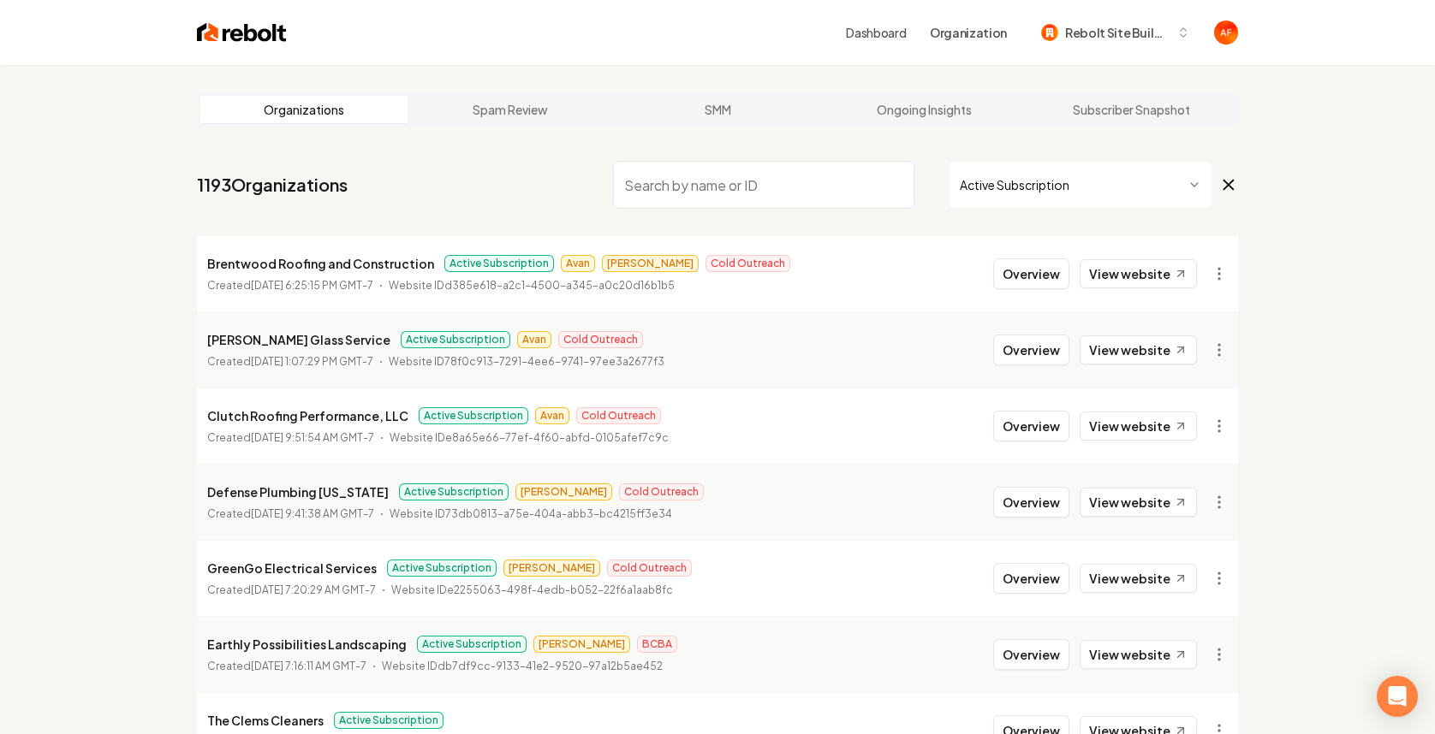
click at [227, 19] on div "Dashboard Organization Rebolt Site Builder" at bounding box center [717, 32] width 1096 height 65
drag, startPoint x: 229, startPoint y: 29, endPoint x: 268, endPoint y: 28, distance: 38.5
click at [229, 29] on img at bounding box center [242, 33] width 90 height 24
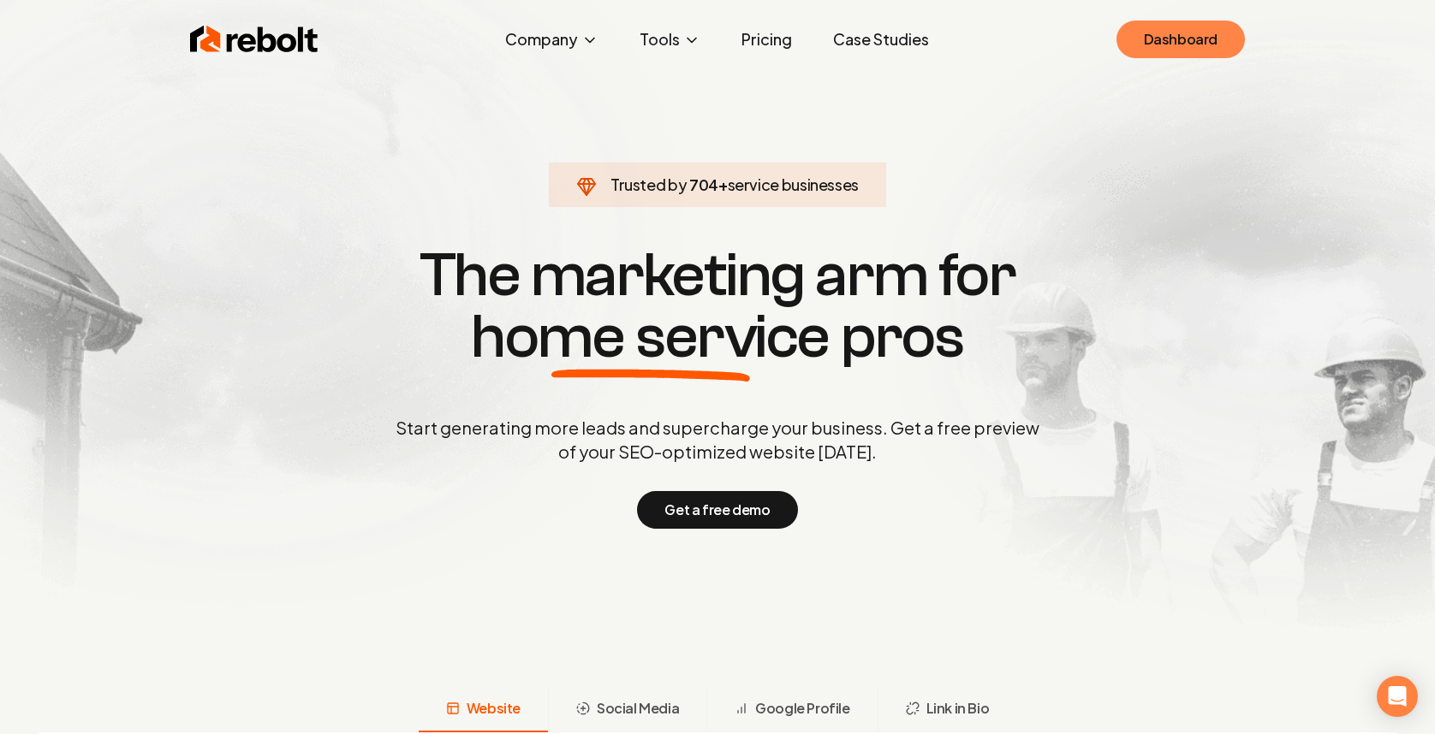
click at [1231, 37] on link "Dashboard" at bounding box center [1180, 40] width 128 height 38
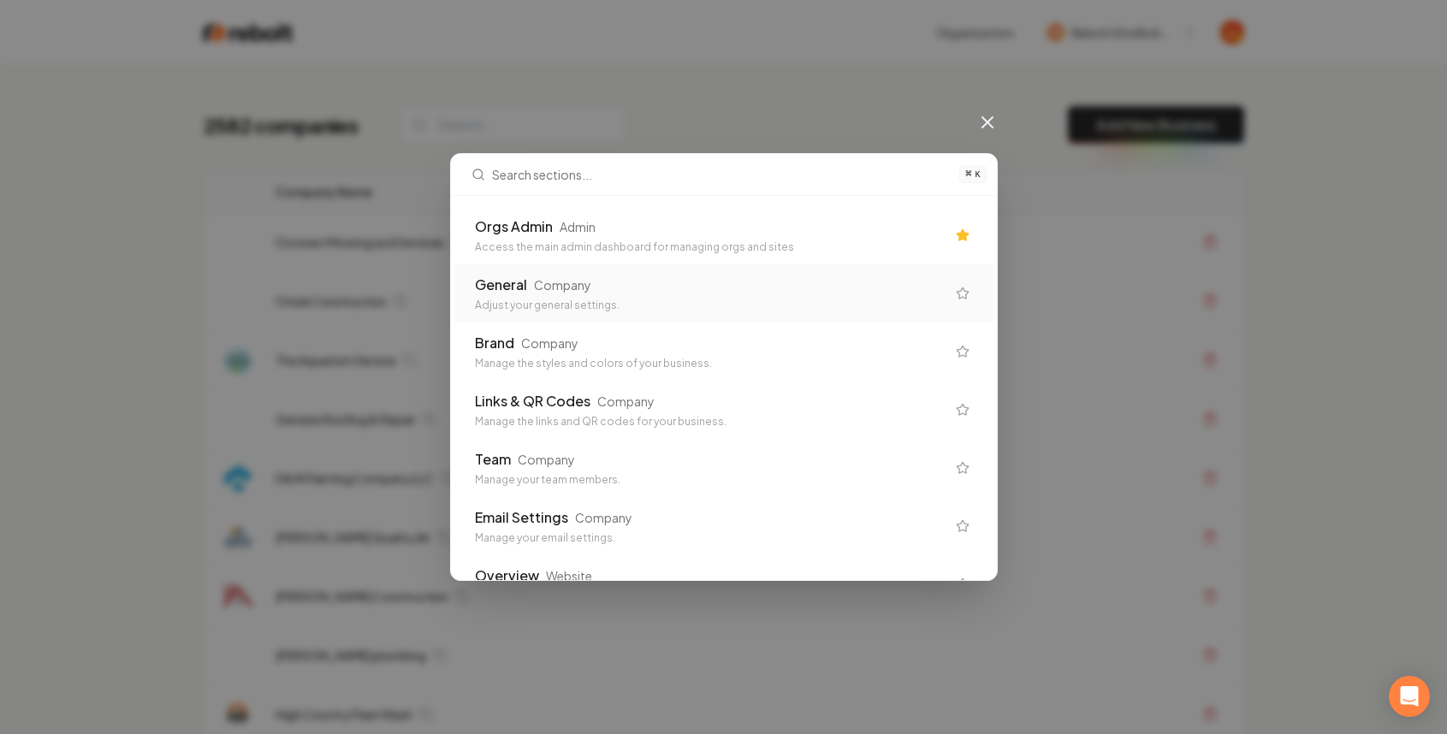
click at [689, 241] on div "Access the main admin dashboard for managing orgs and sites" at bounding box center [710, 248] width 471 height 14
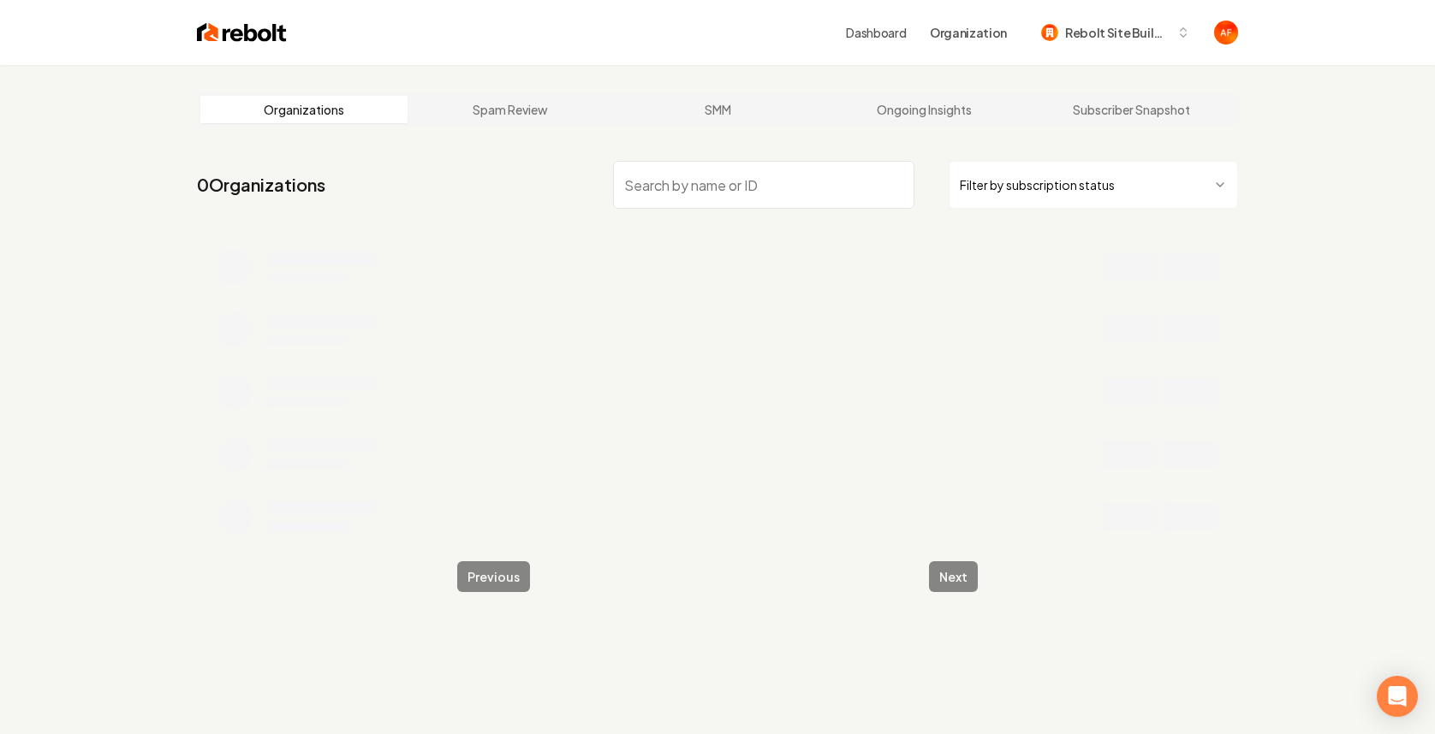
click at [1048, 209] on nav "0 Organizations Filter by subscription status" at bounding box center [717, 191] width 1041 height 75
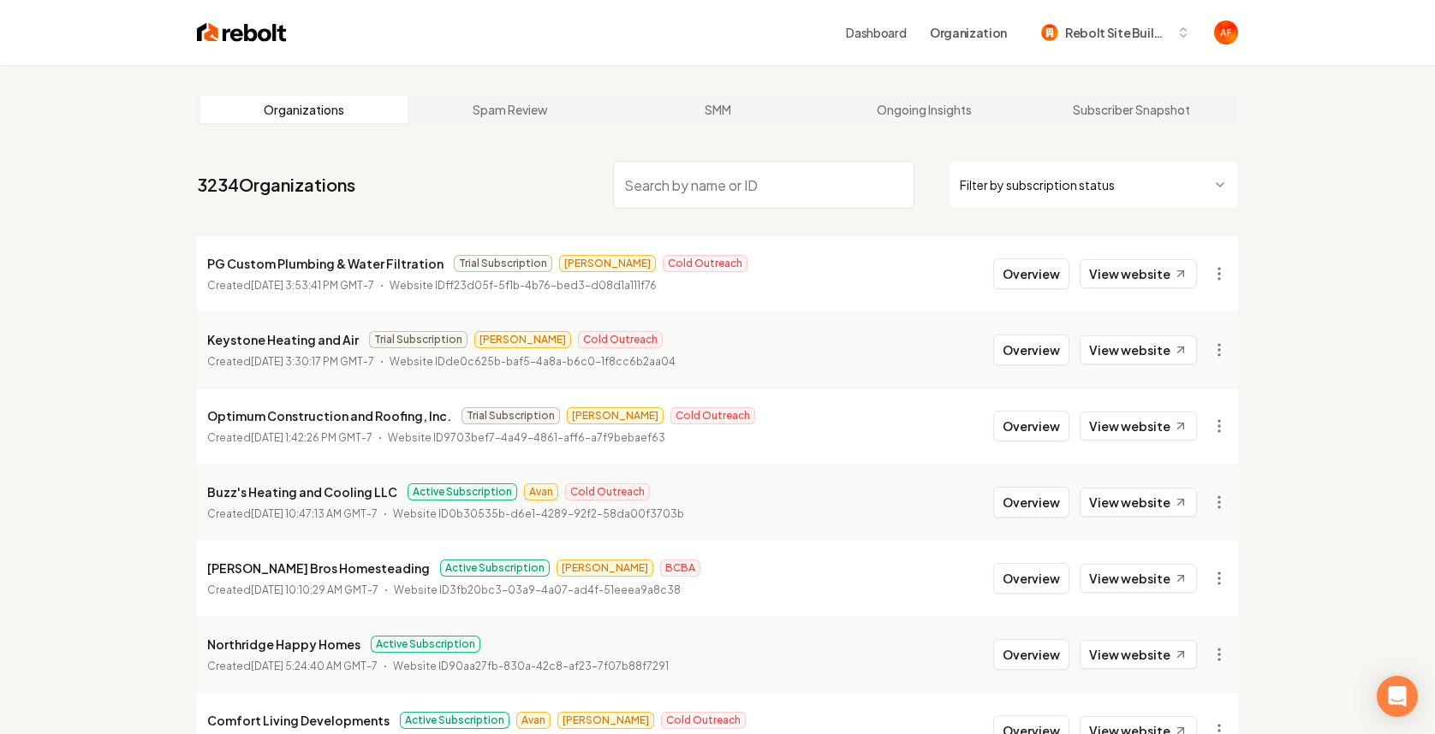
click at [1056, 178] on html "Dashboard Organization Rebolt Site Builder Organizations Spam Review SMM Ongoin…" at bounding box center [717, 367] width 1435 height 734
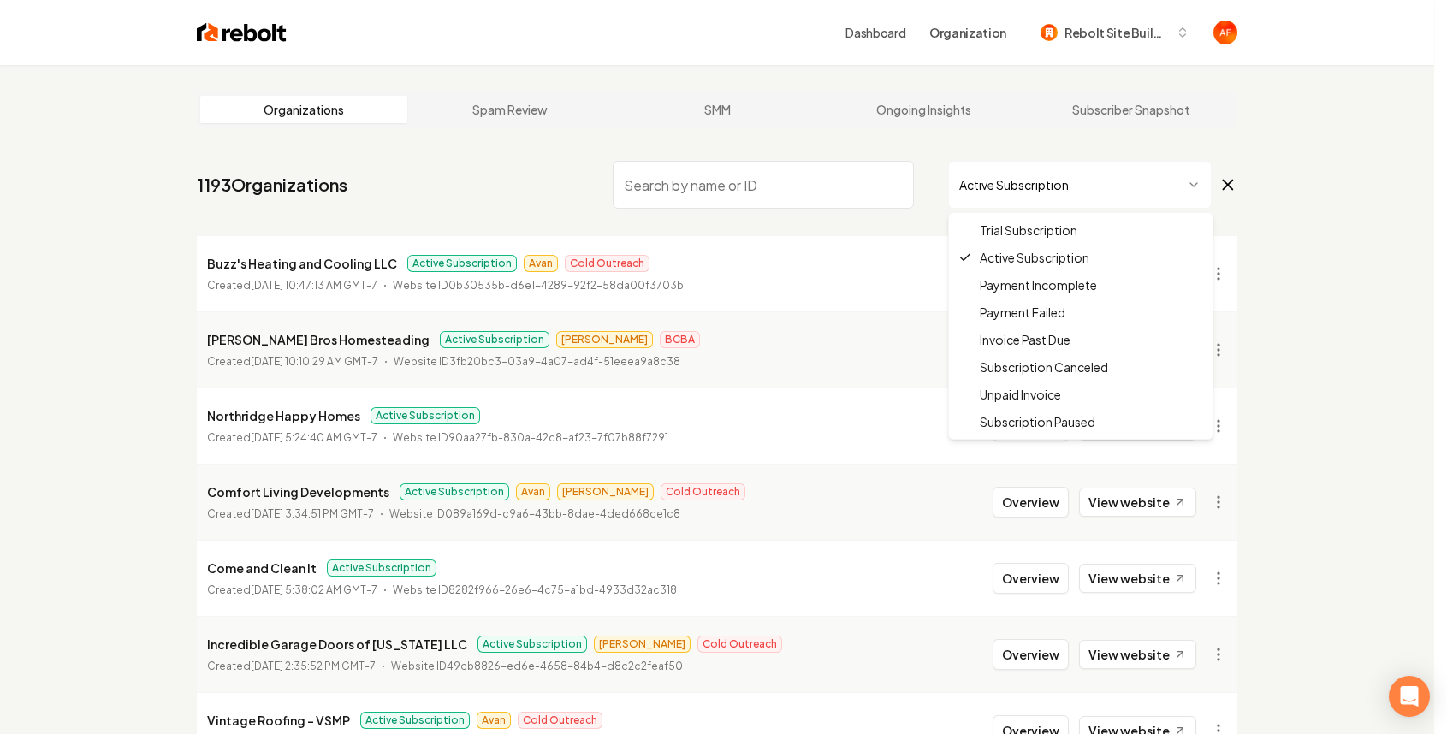
click at [987, 173] on html "Dashboard Organization Rebolt Site Builder Organizations Spam Review SMM Ongoin…" at bounding box center [723, 367] width 1447 height 734
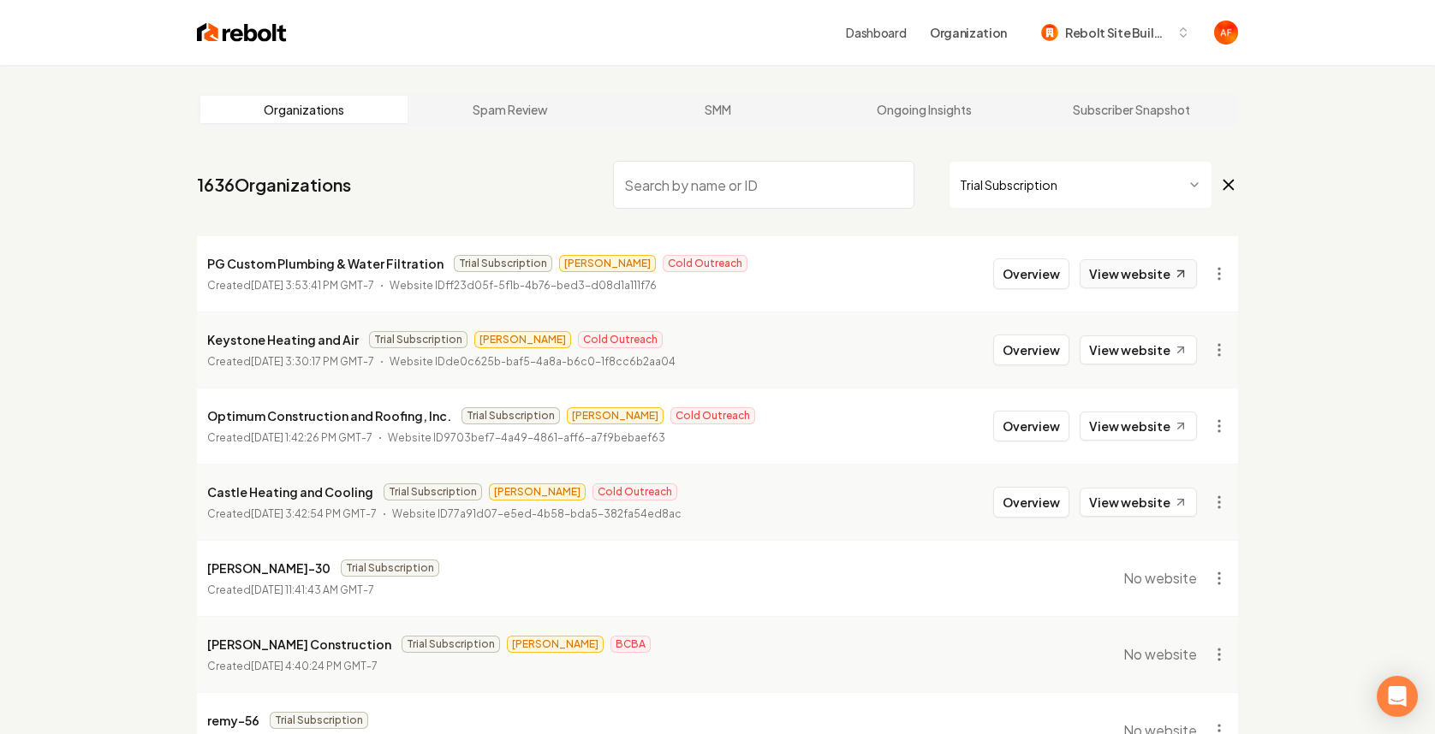
click at [1125, 270] on link "View website" at bounding box center [1137, 273] width 117 height 29
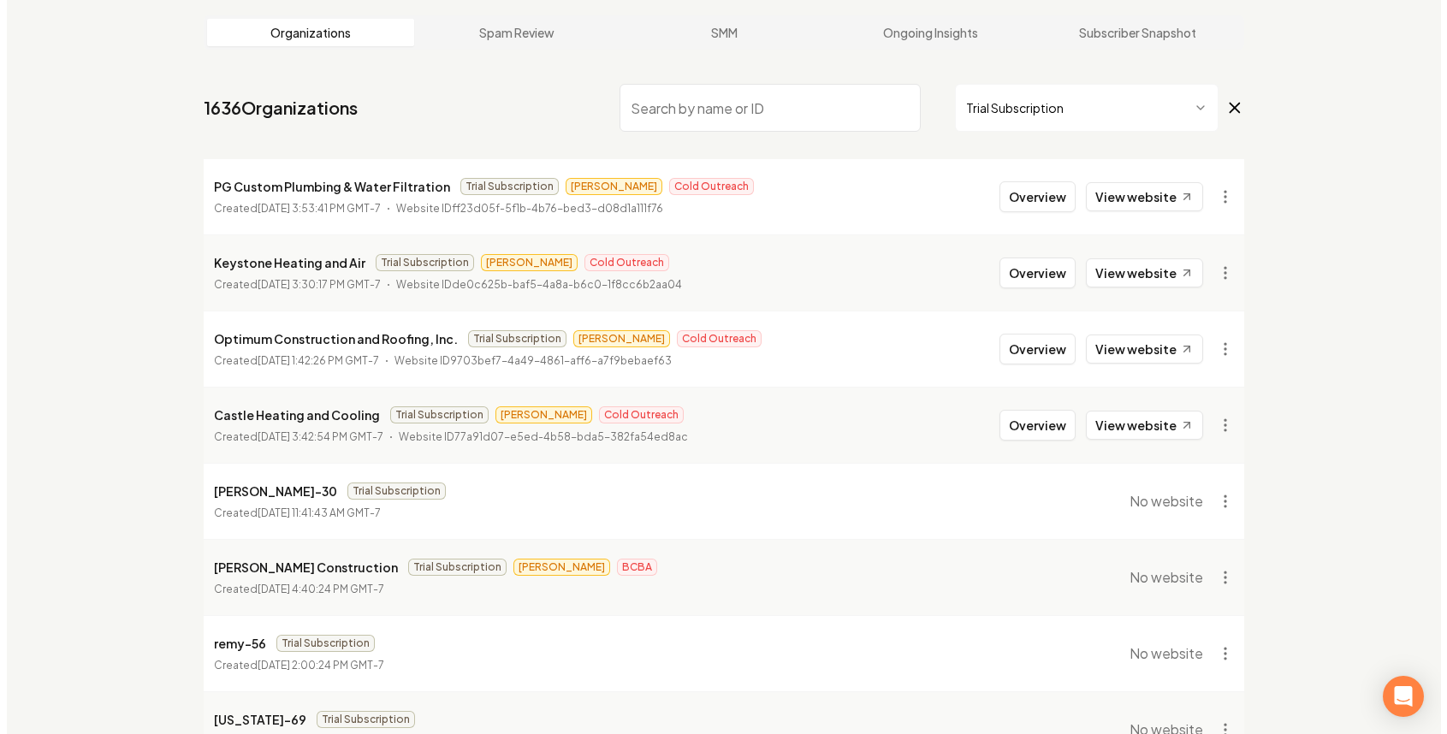
scroll to position [80, 0]
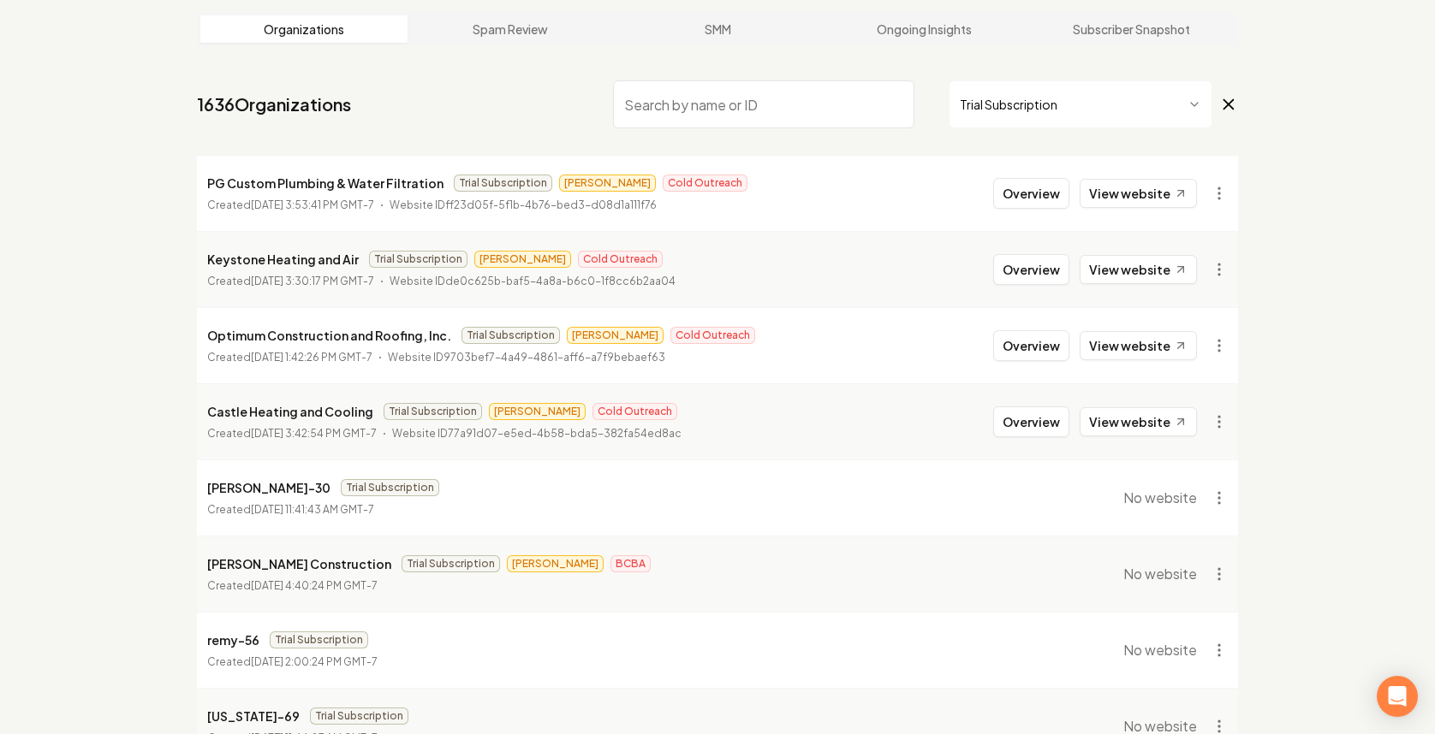
click at [1027, 111] on html "Dashboard Organization Rebolt Site Builder Organizations Spam Review SMM Ongoin…" at bounding box center [717, 287] width 1435 height 734
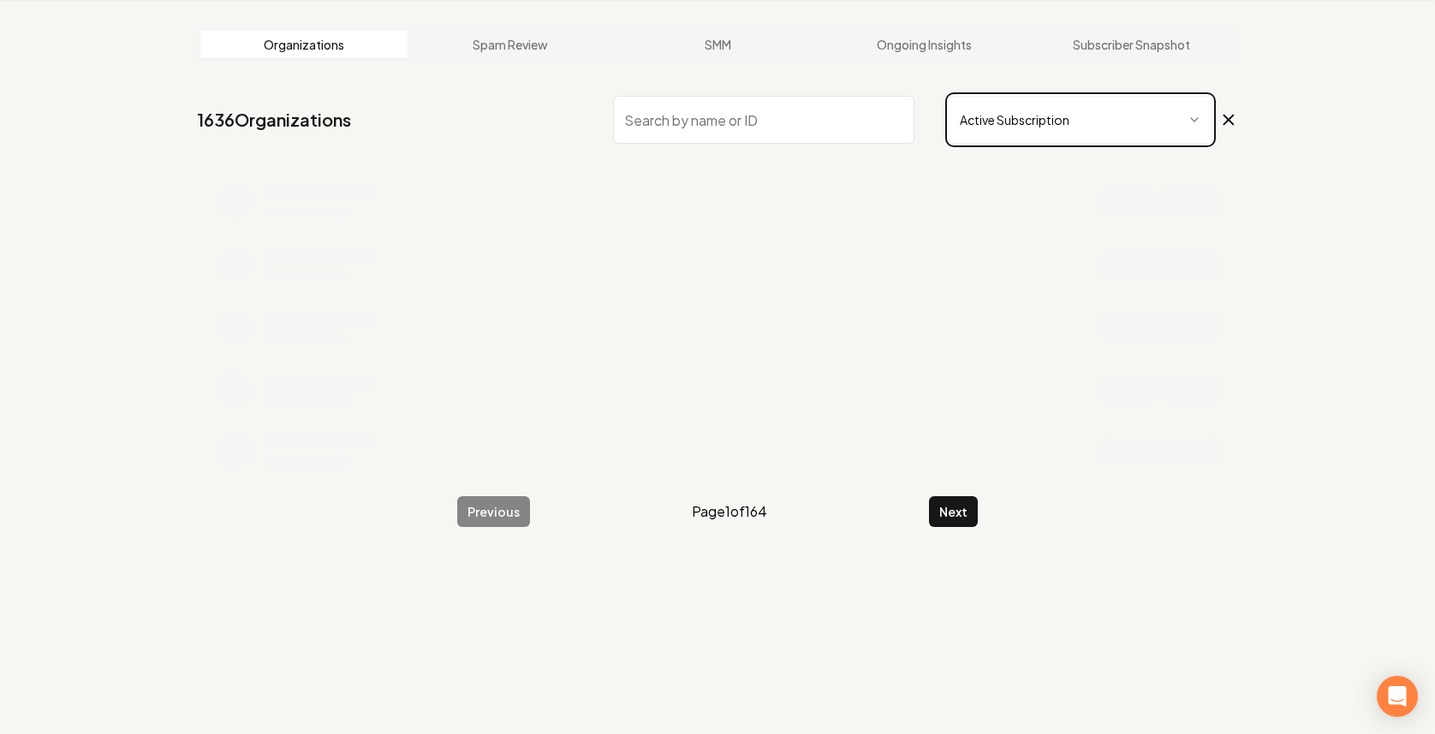
scroll to position [80, 0]
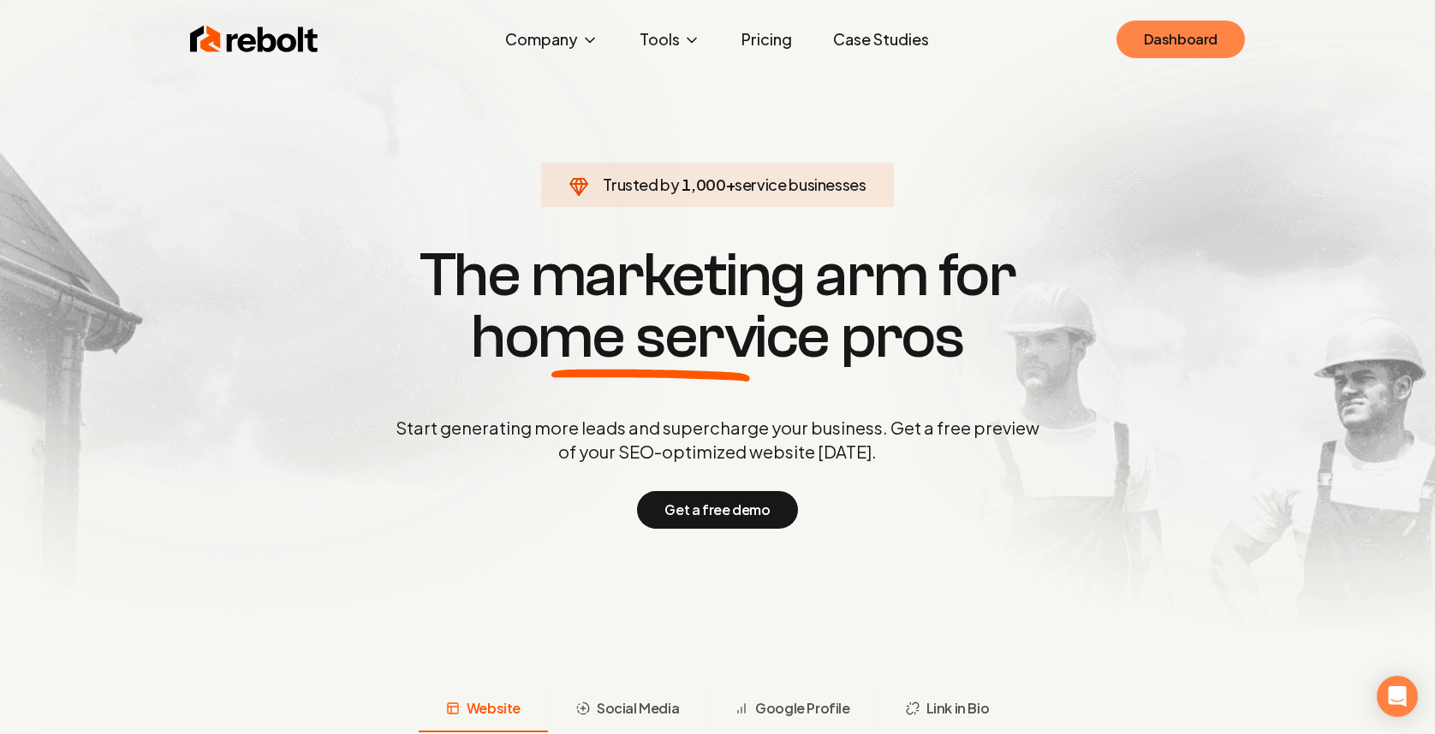
click at [1180, 36] on link "Dashboard" at bounding box center [1180, 40] width 128 height 38
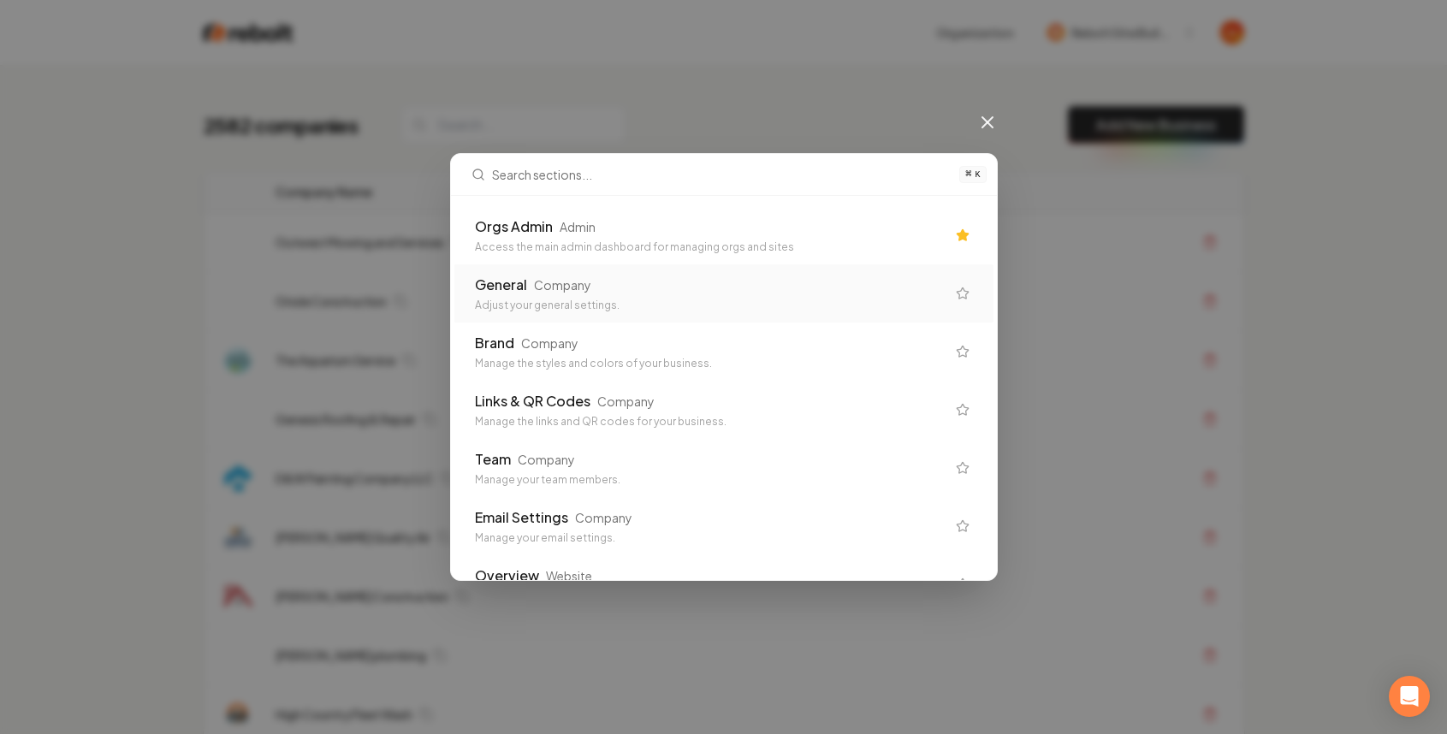
click at [810, 230] on div "Orgs Admin Admin" at bounding box center [710, 227] width 471 height 21
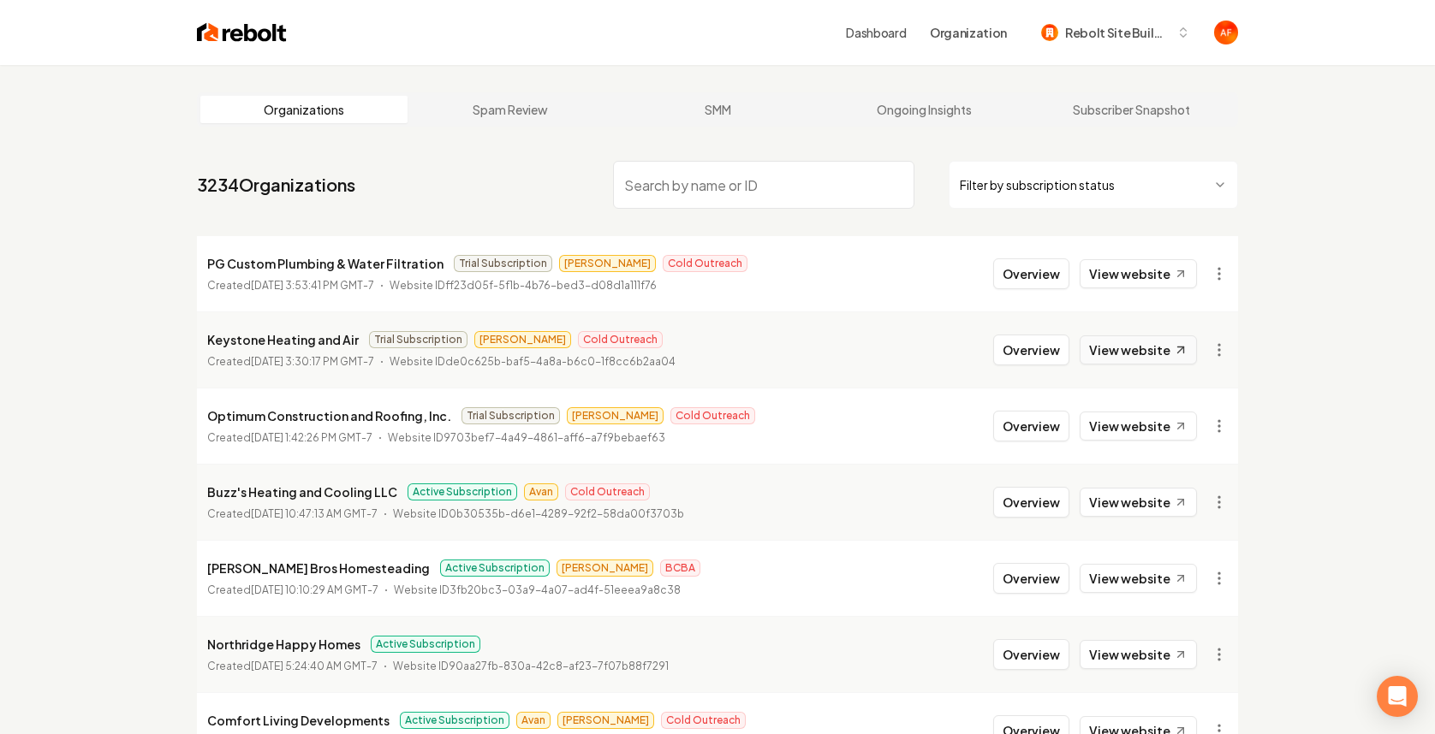
click at [1137, 342] on link "View website" at bounding box center [1137, 350] width 117 height 29
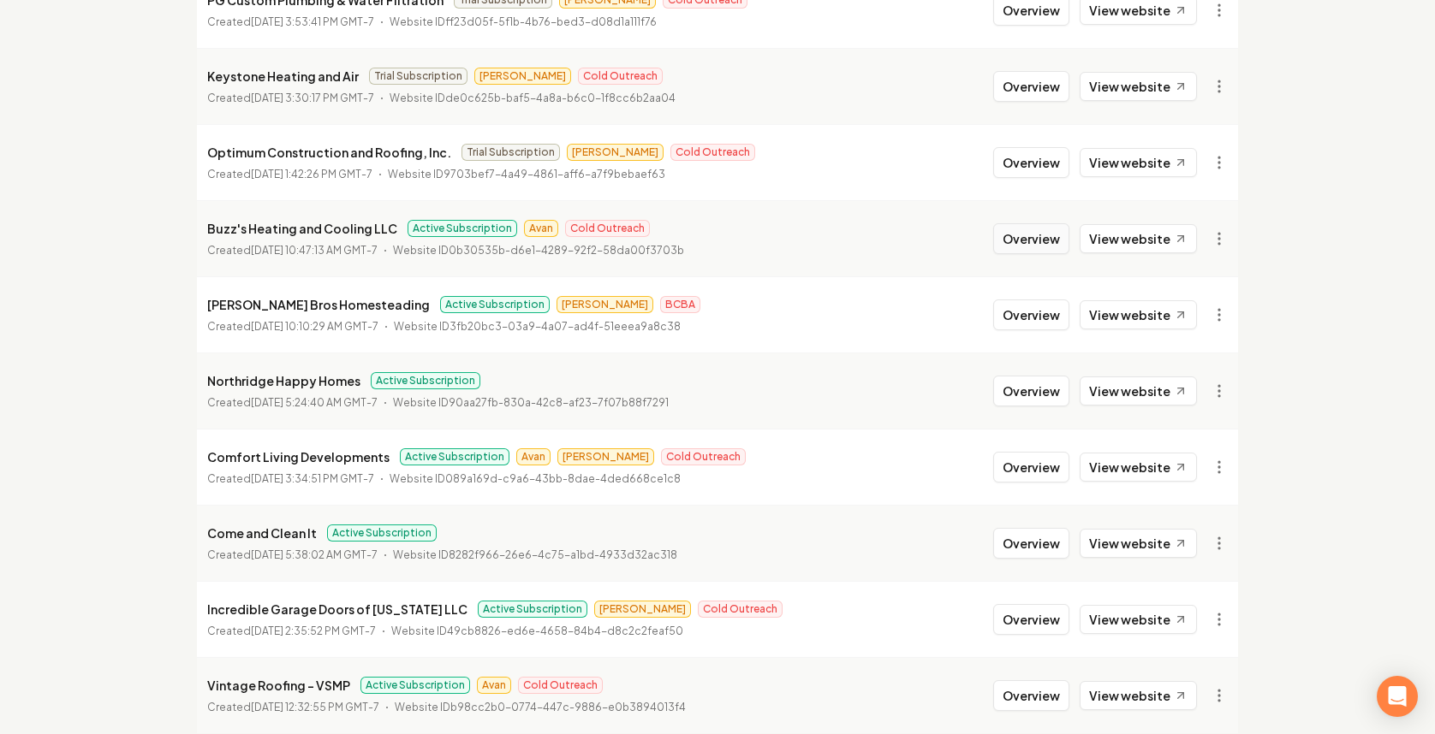
scroll to position [335, 0]
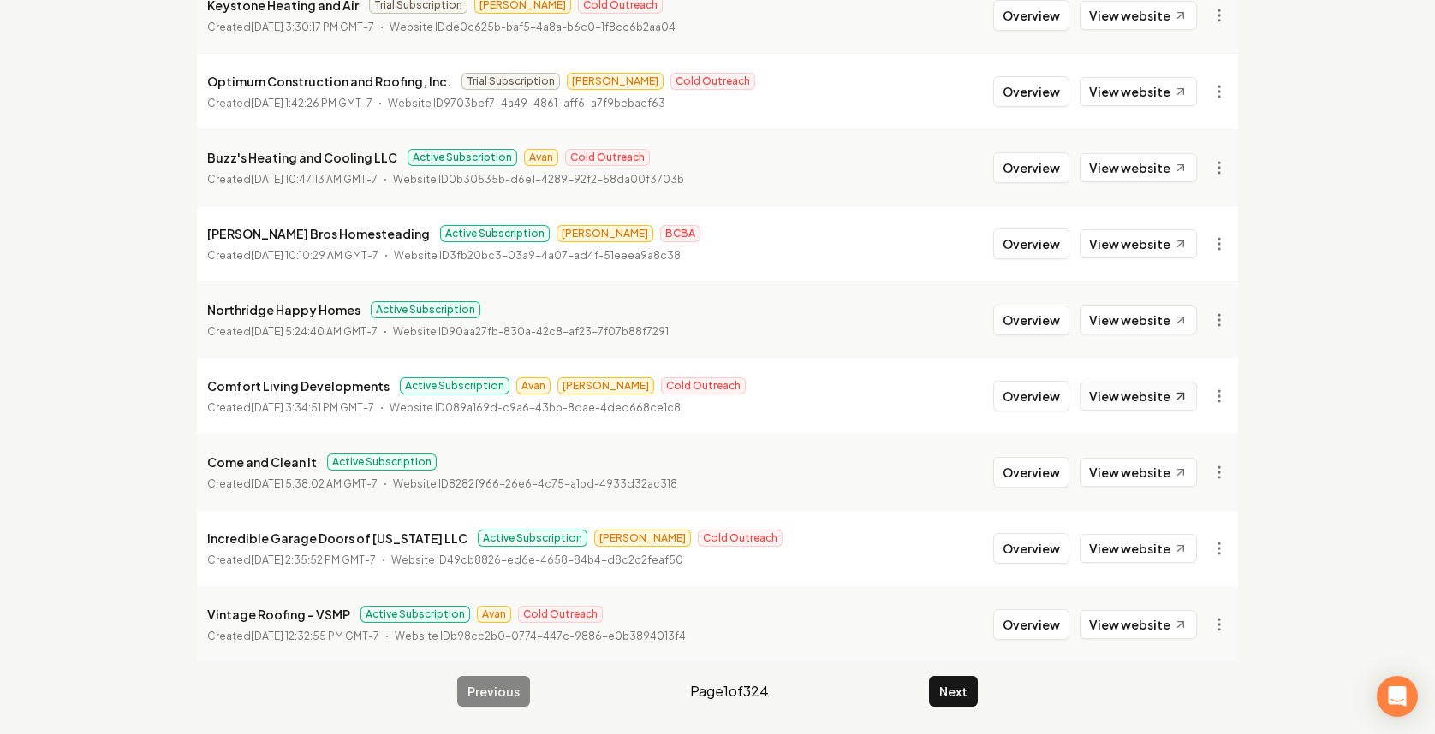
click at [1108, 405] on link "View website" at bounding box center [1137, 396] width 117 height 29
click at [1162, 623] on link "View website" at bounding box center [1137, 624] width 117 height 29
drag, startPoint x: 954, startPoint y: 672, endPoint x: 942, endPoint y: 679, distance: 13.8
click at [954, 673] on main "Organizations Spam Review SMM Ongoing Insights Subscriber Snapshot 3234 Organiz…" at bounding box center [717, 232] width 1096 height 1004
click at [949, 701] on button "Next" at bounding box center [953, 691] width 49 height 31
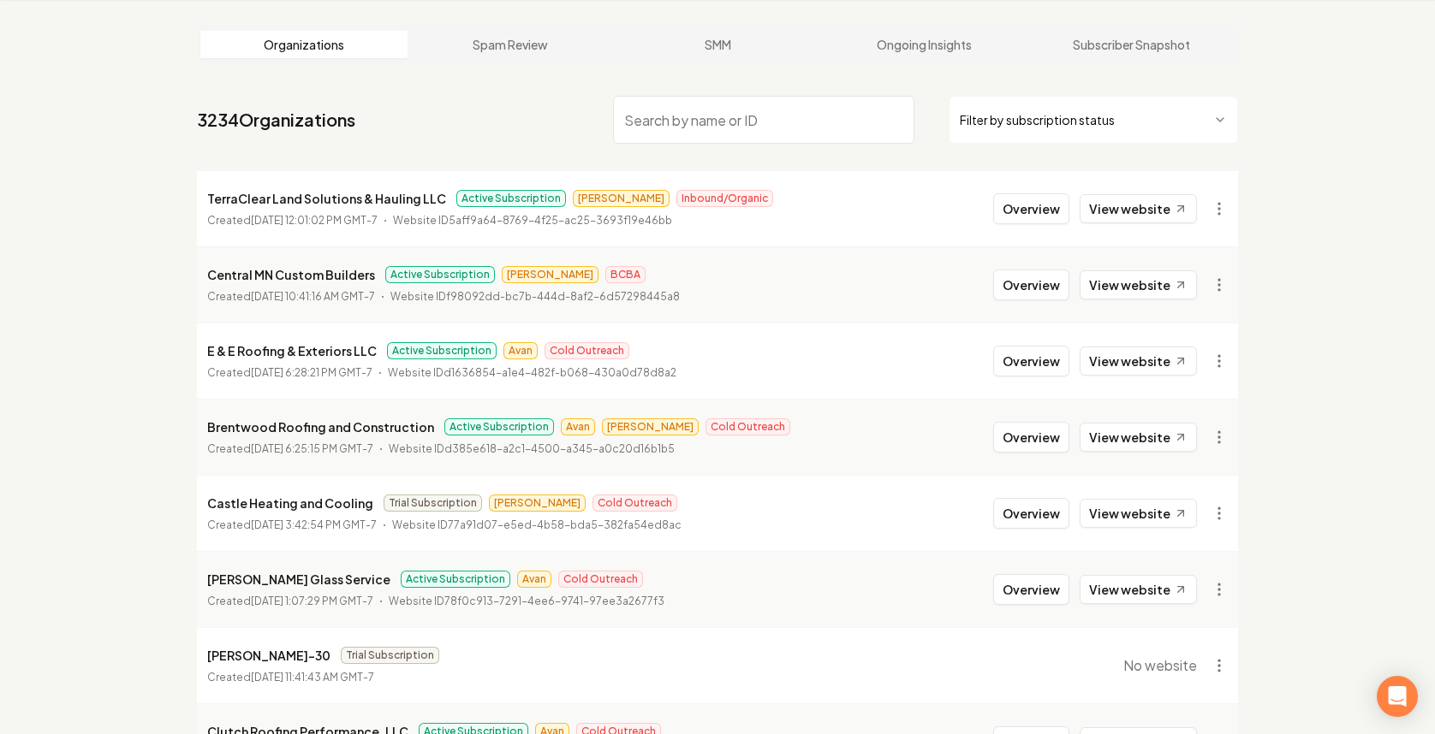
scroll to position [335, 0]
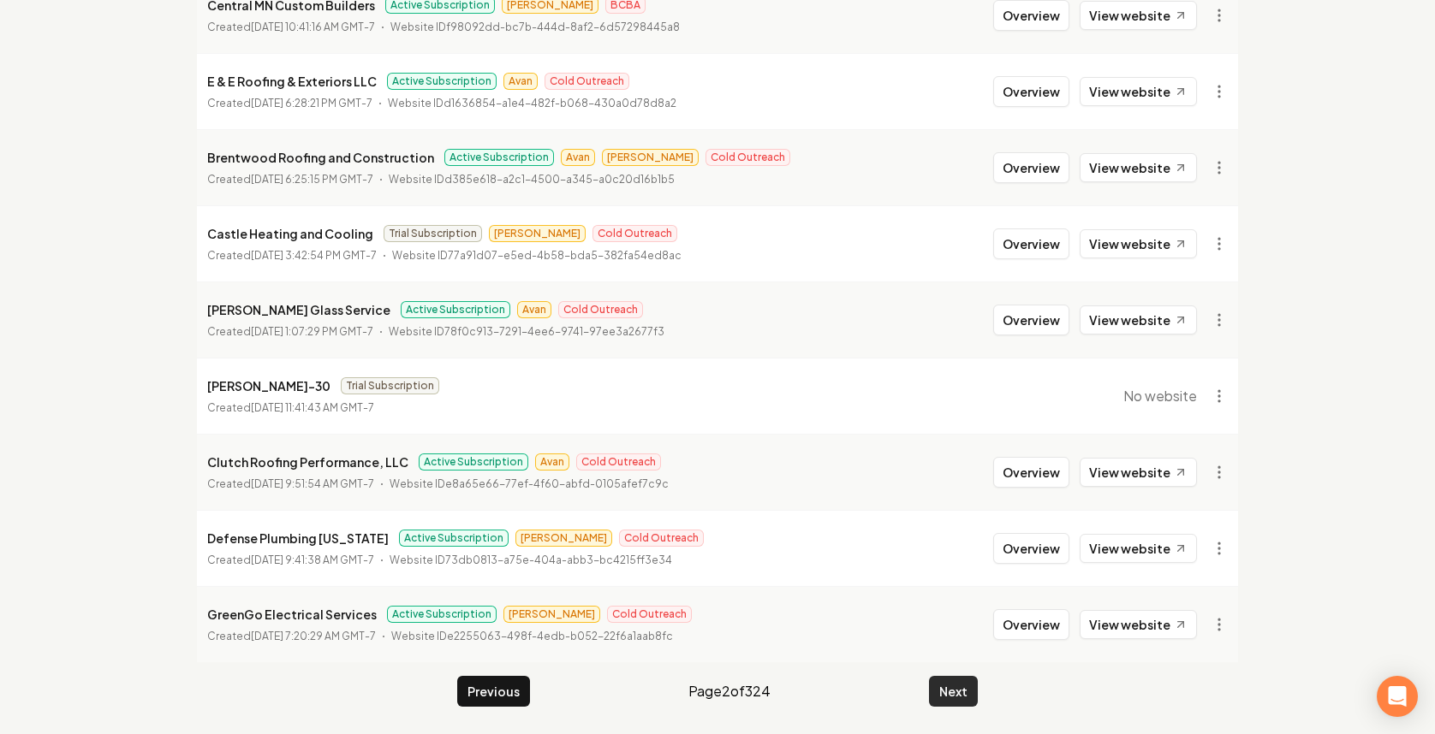
click at [960, 687] on button "Next" at bounding box center [953, 691] width 49 height 31
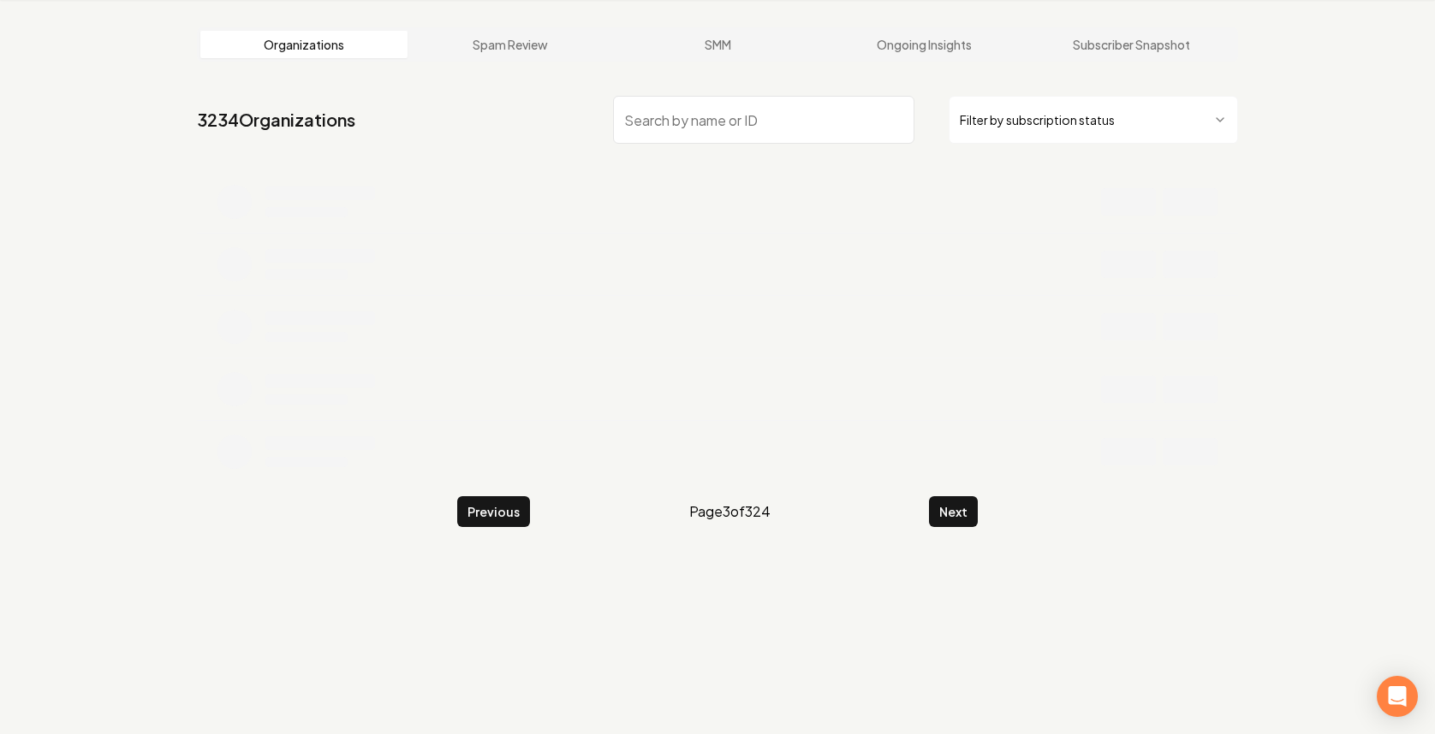
scroll to position [335, 0]
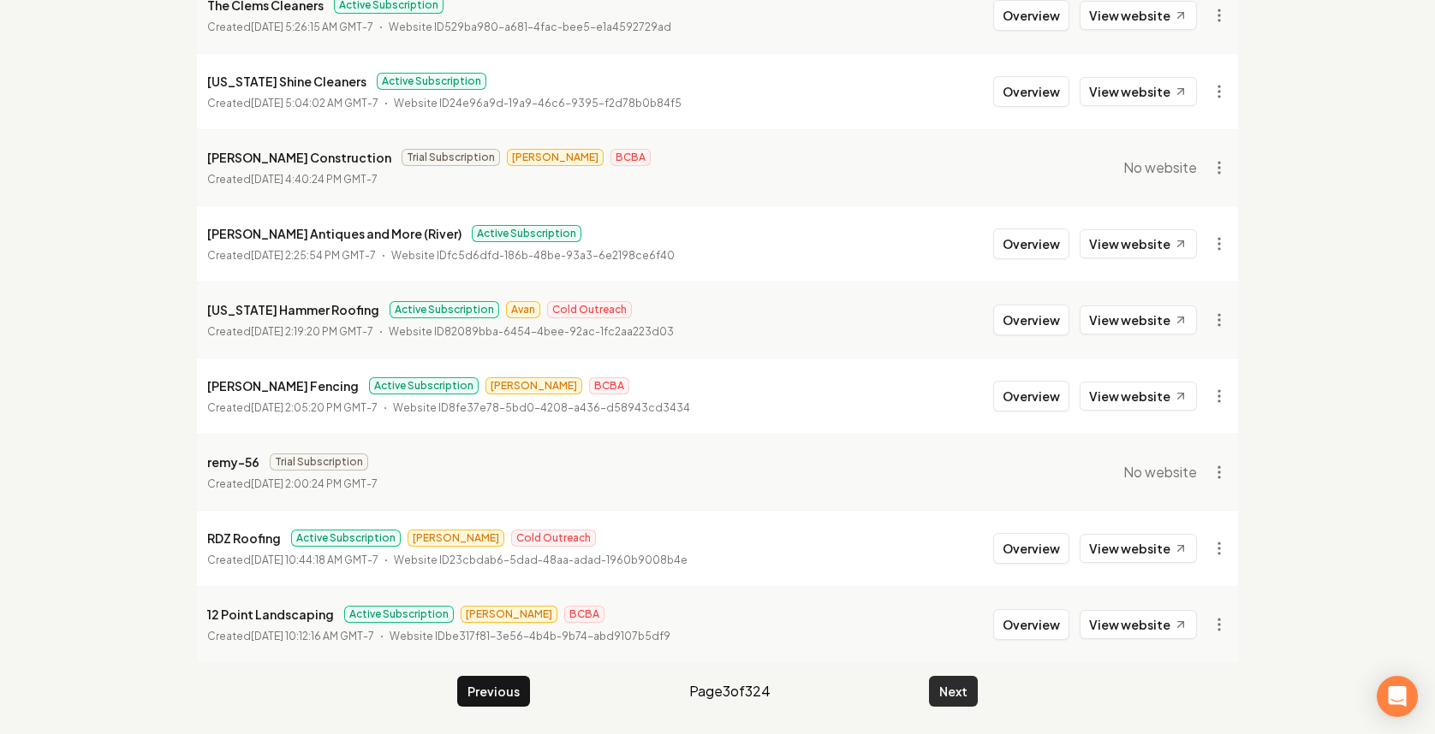
click at [942, 694] on button "Next" at bounding box center [953, 691] width 49 height 31
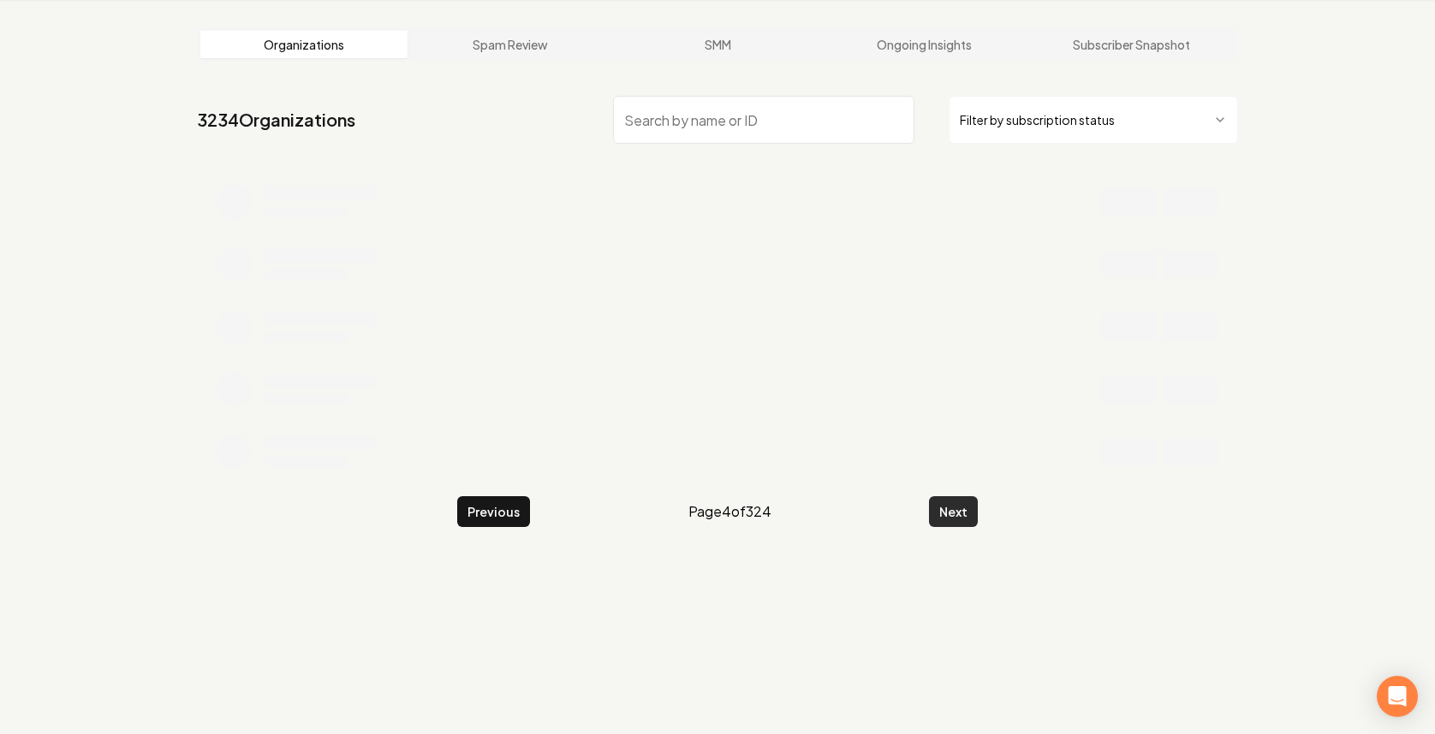
scroll to position [335, 0]
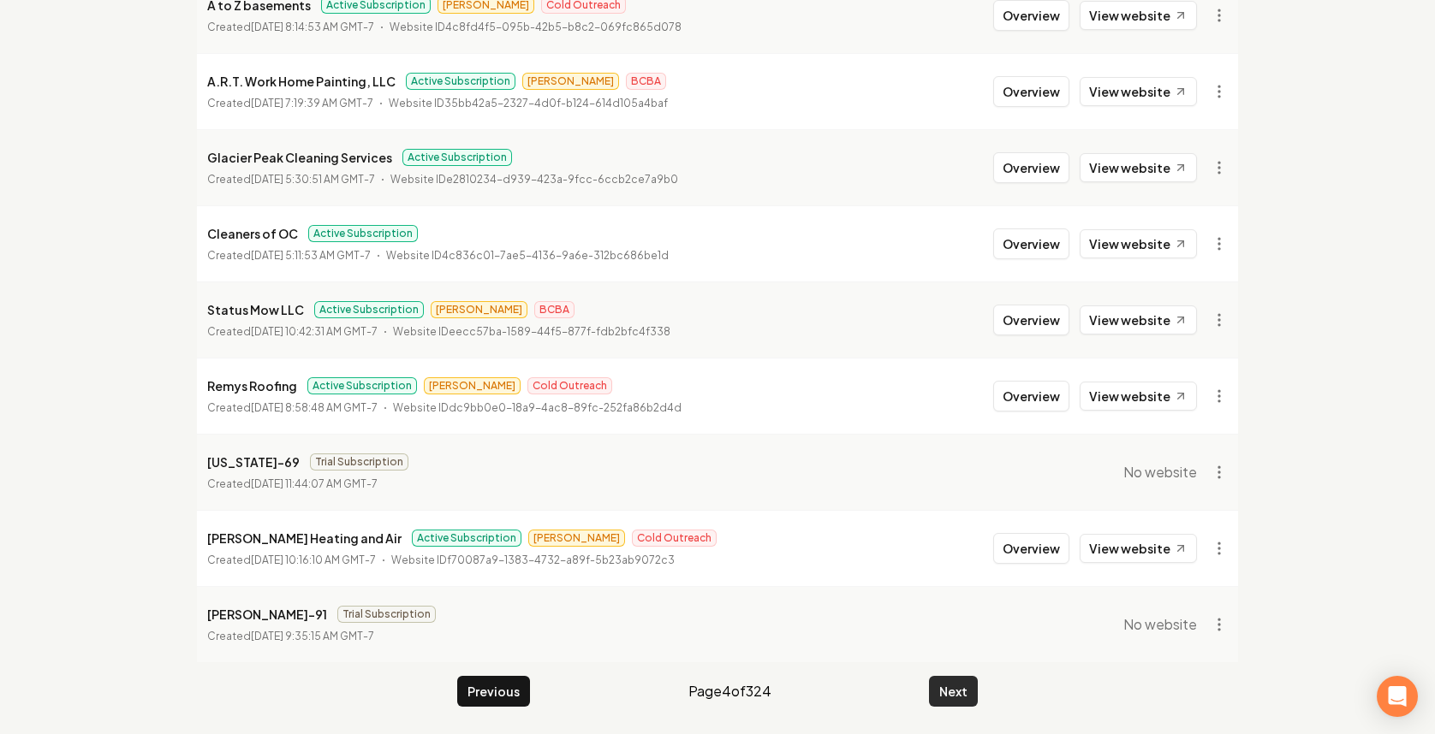
click at [941, 687] on button "Next" at bounding box center [953, 691] width 49 height 31
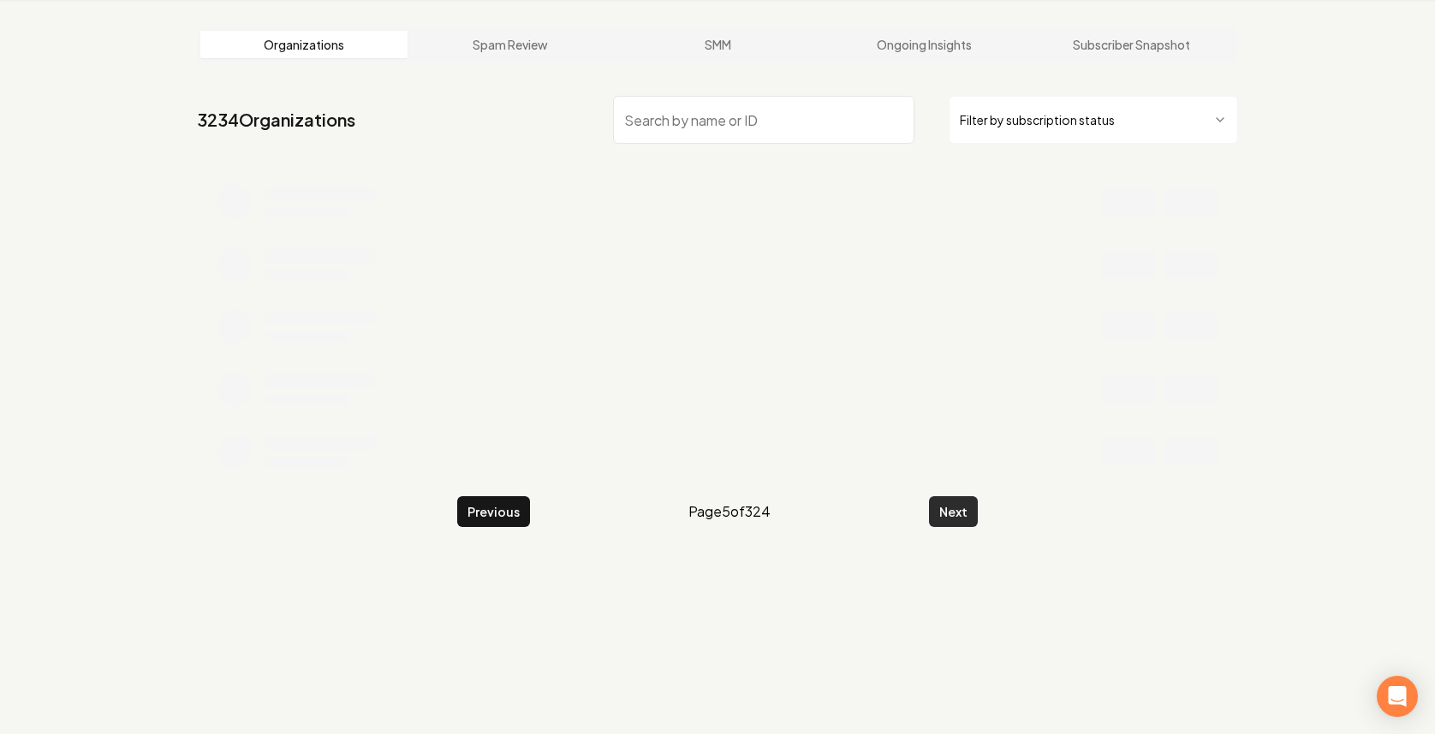
scroll to position [335, 0]
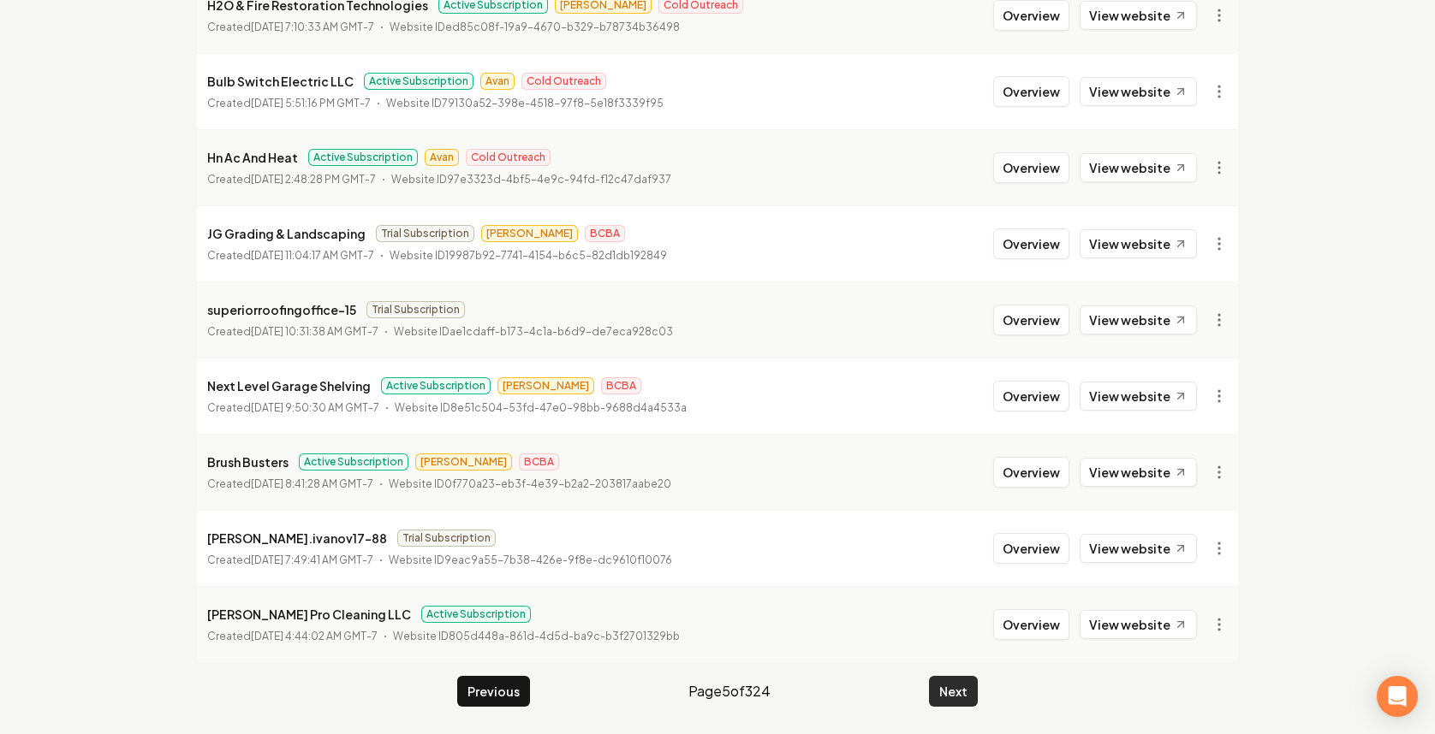
click at [941, 687] on button "Next" at bounding box center [953, 691] width 49 height 31
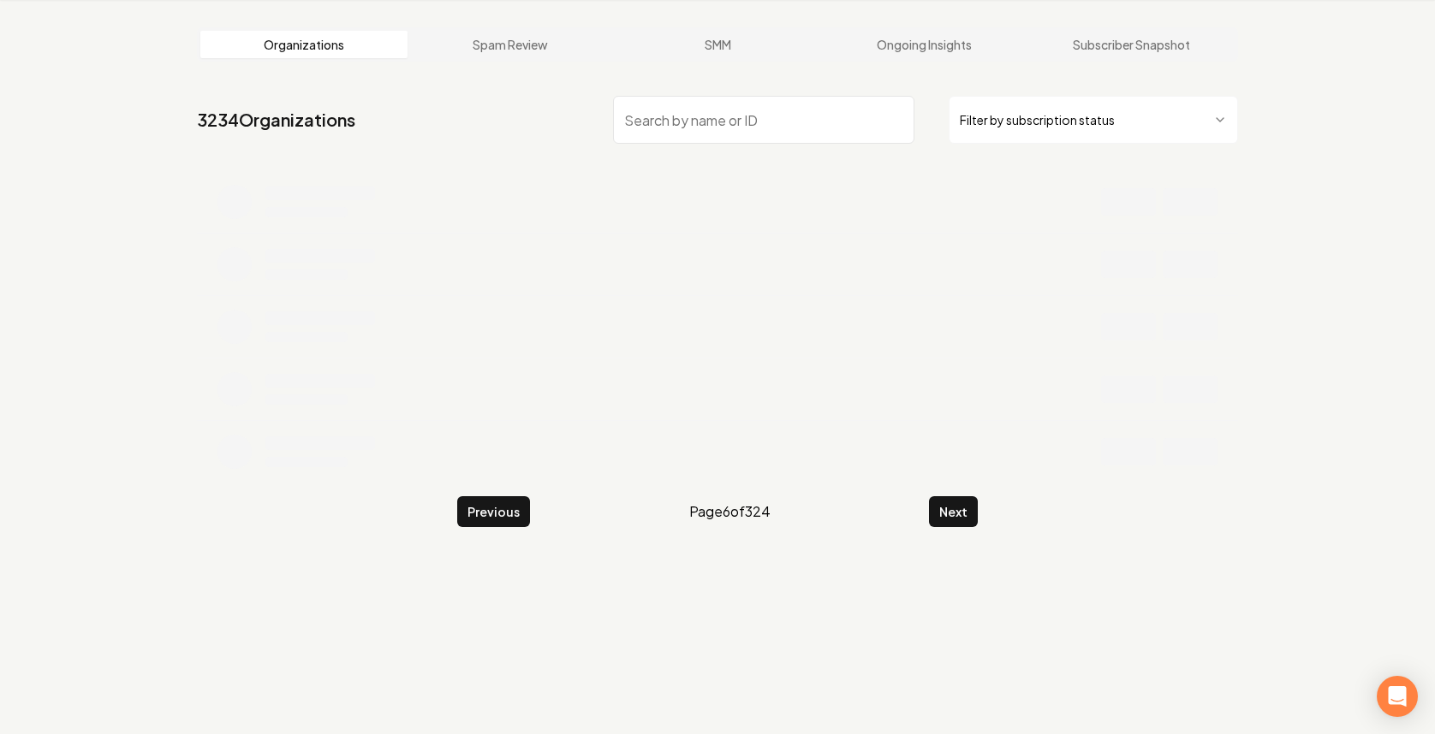
scroll to position [335, 0]
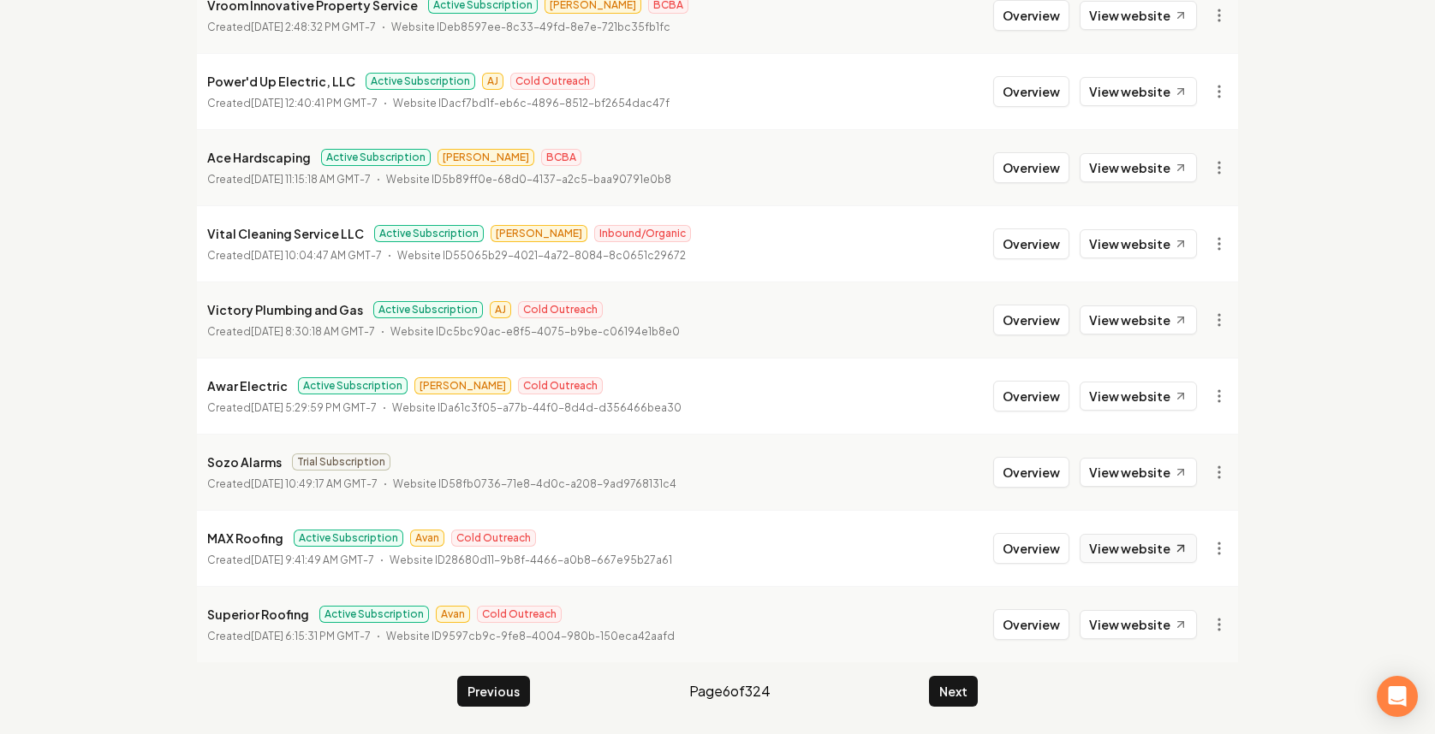
click at [1134, 550] on link "View website" at bounding box center [1137, 548] width 117 height 29
click at [957, 693] on button "Next" at bounding box center [953, 691] width 49 height 31
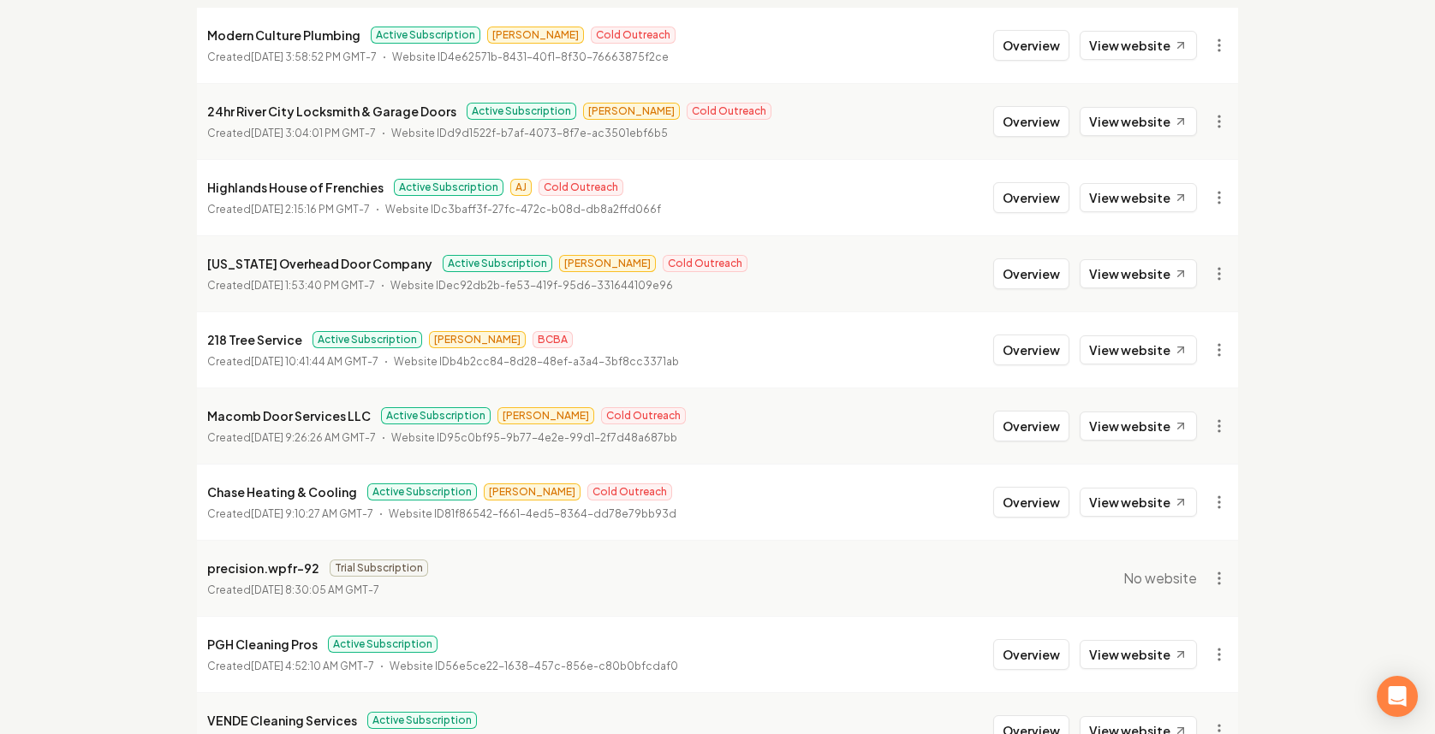
scroll to position [335, 0]
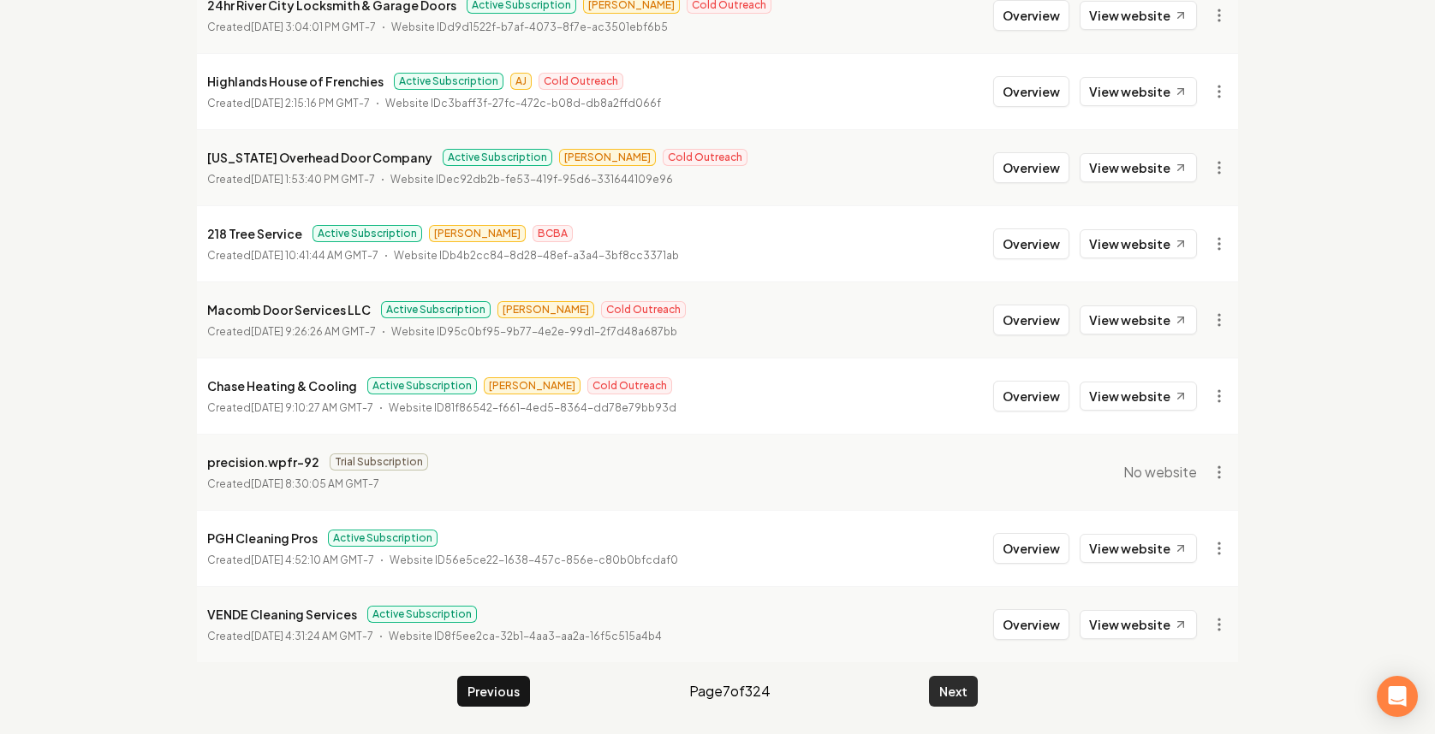
click at [956, 692] on button "Next" at bounding box center [953, 691] width 49 height 31
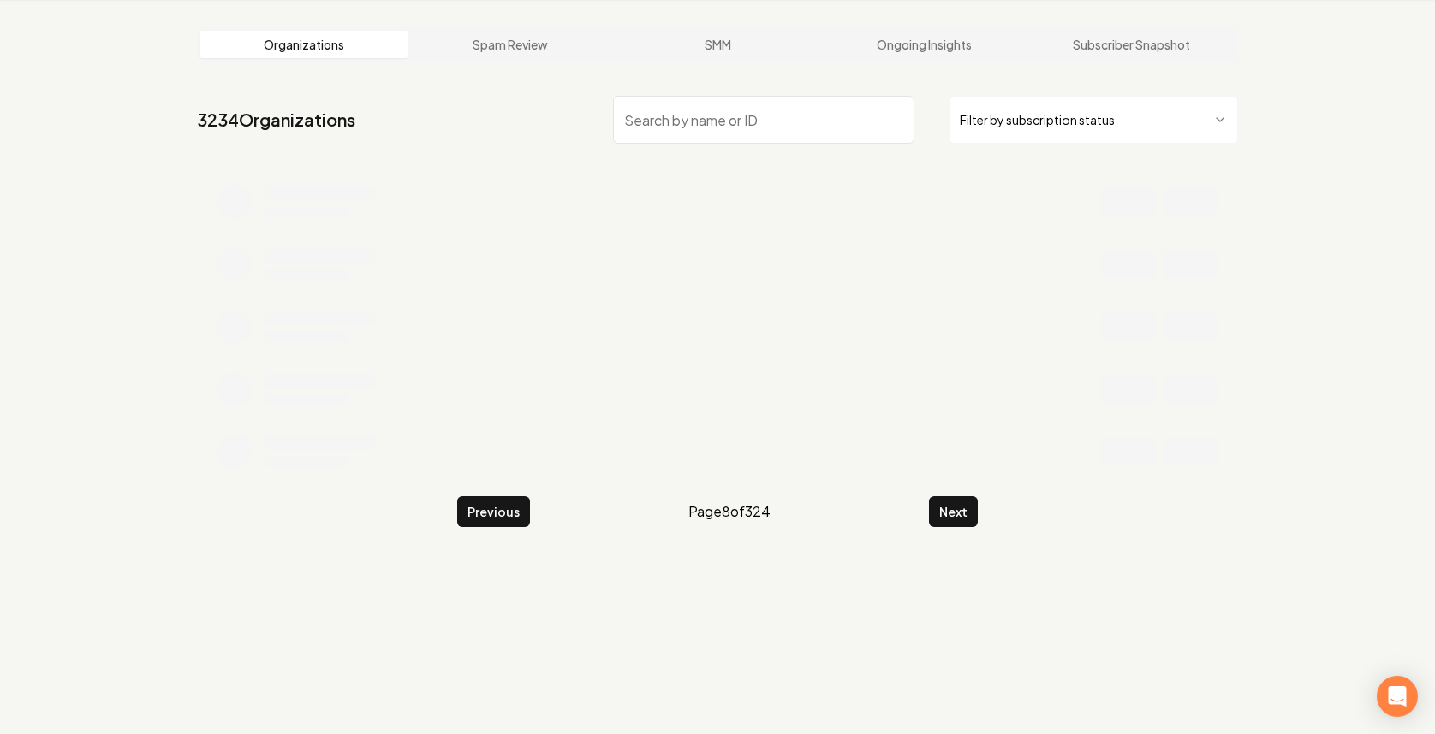
scroll to position [335, 0]
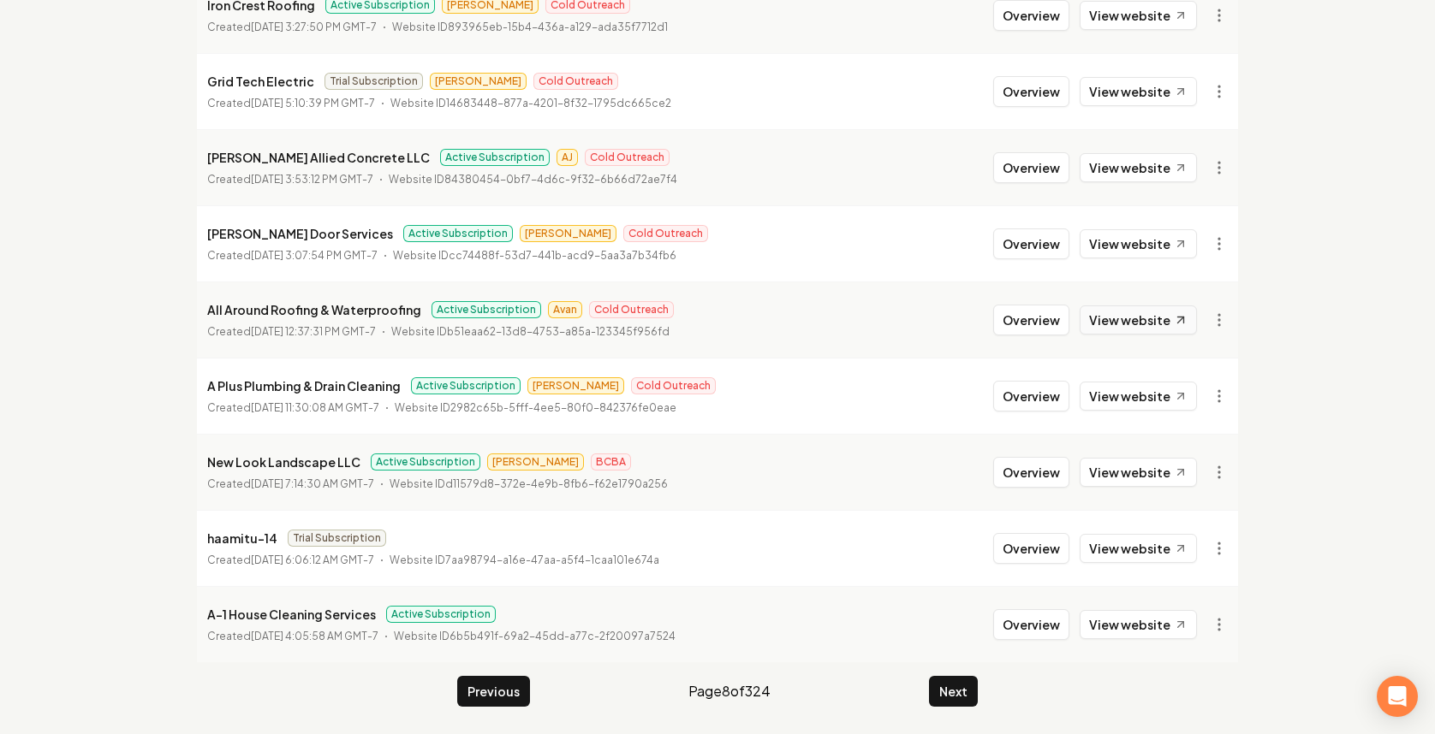
click at [1138, 316] on link "View website" at bounding box center [1137, 320] width 117 height 29
click at [1029, 320] on button "Overview" at bounding box center [1031, 320] width 76 height 31
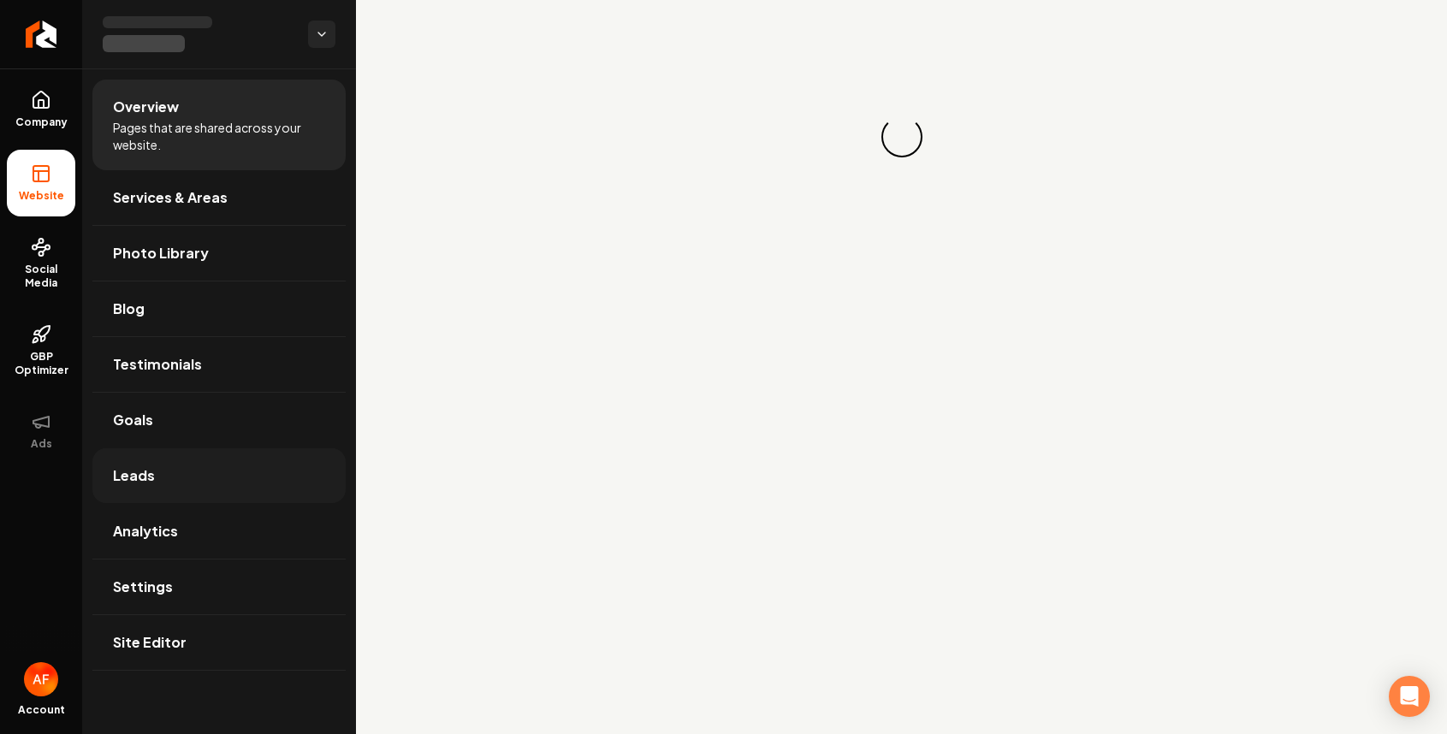
click at [233, 474] on link "Leads" at bounding box center [218, 476] width 253 height 55
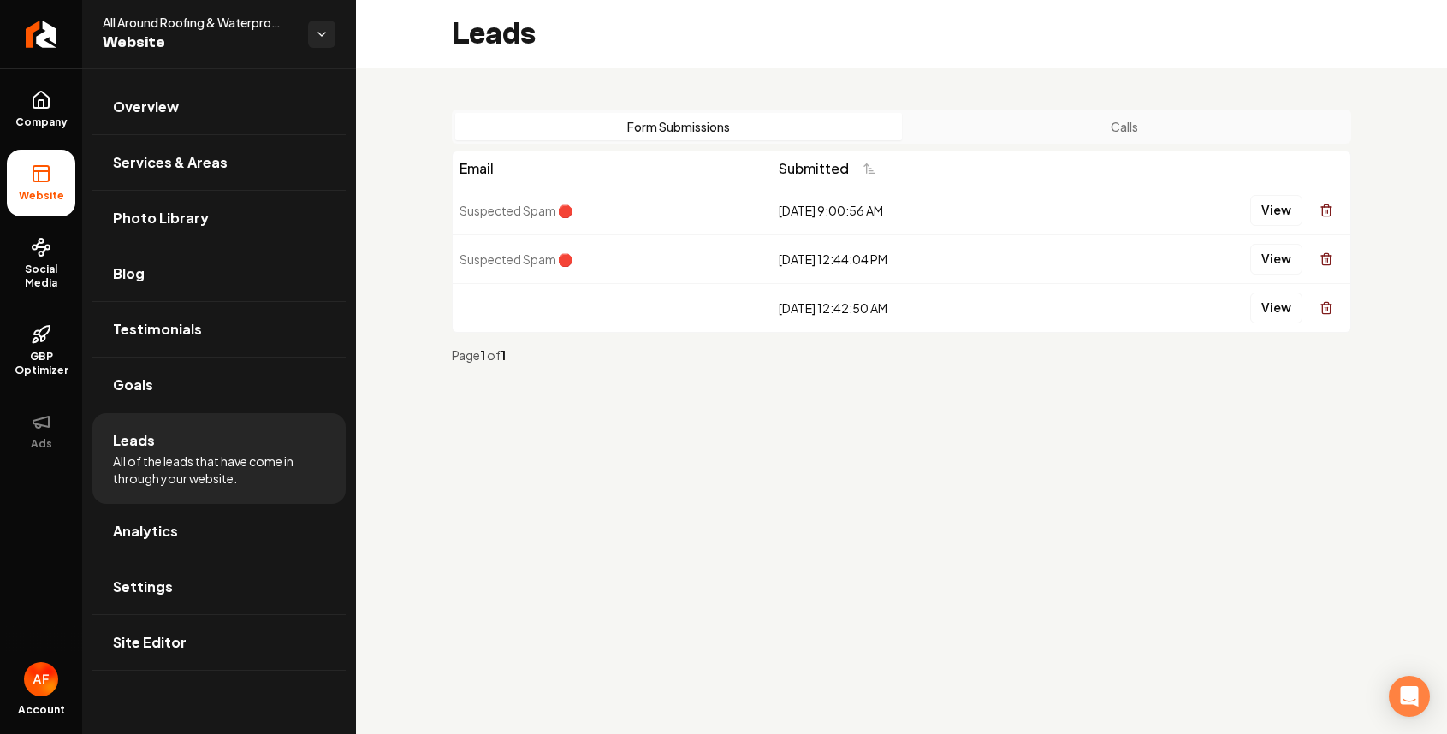
click at [1100, 128] on button "Calls" at bounding box center [1125, 126] width 447 height 27
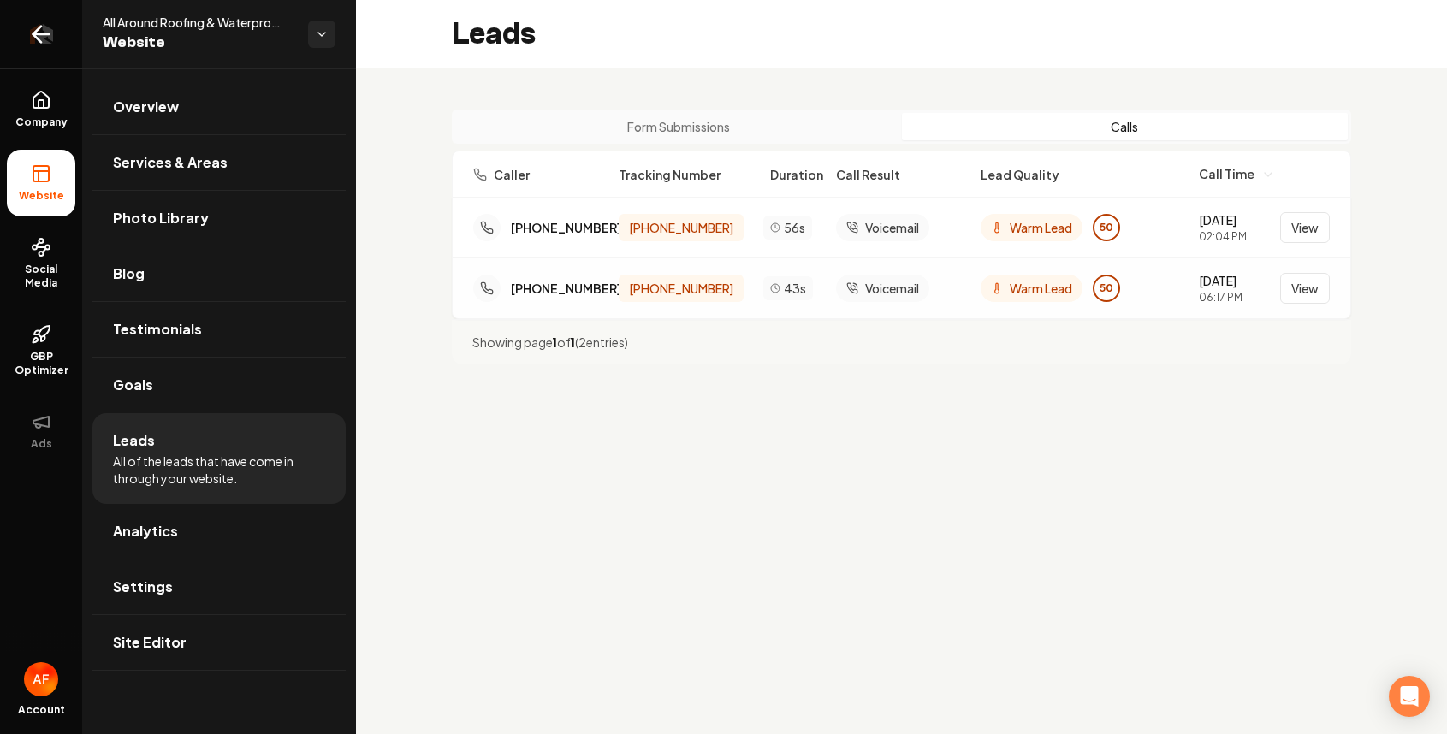
click at [50, 58] on link "Return to dashboard" at bounding box center [41, 34] width 82 height 68
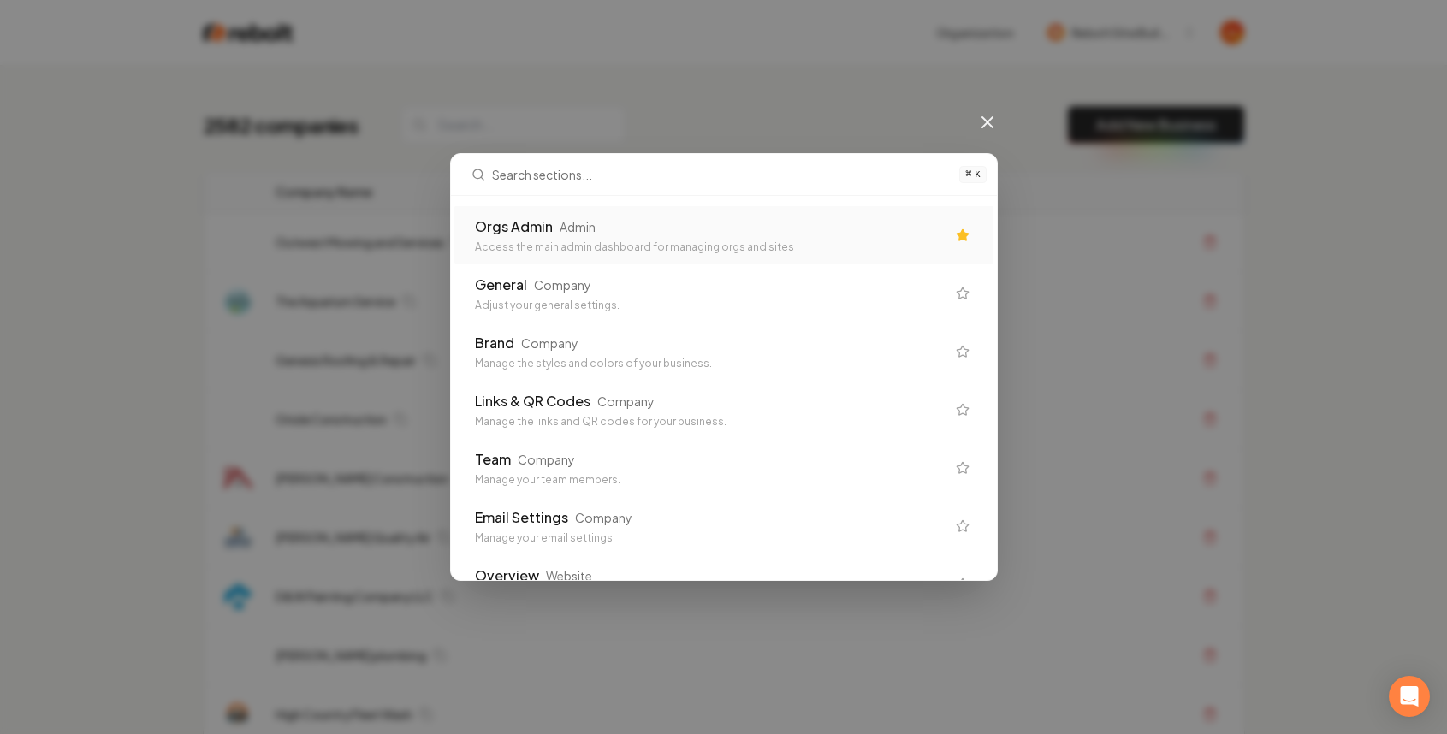
click at [615, 241] on div "Access the main admin dashboard for managing orgs and sites" at bounding box center [710, 248] width 471 height 14
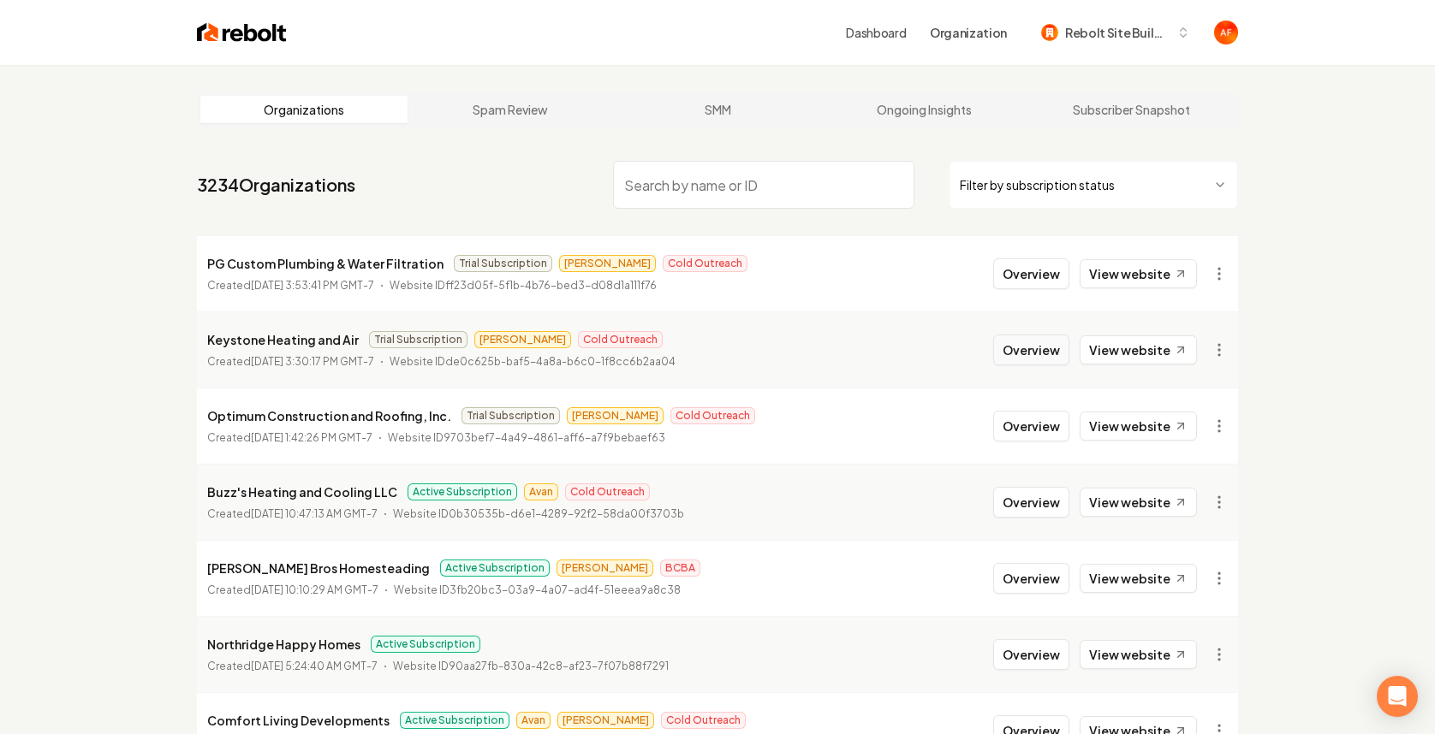
scroll to position [335, 0]
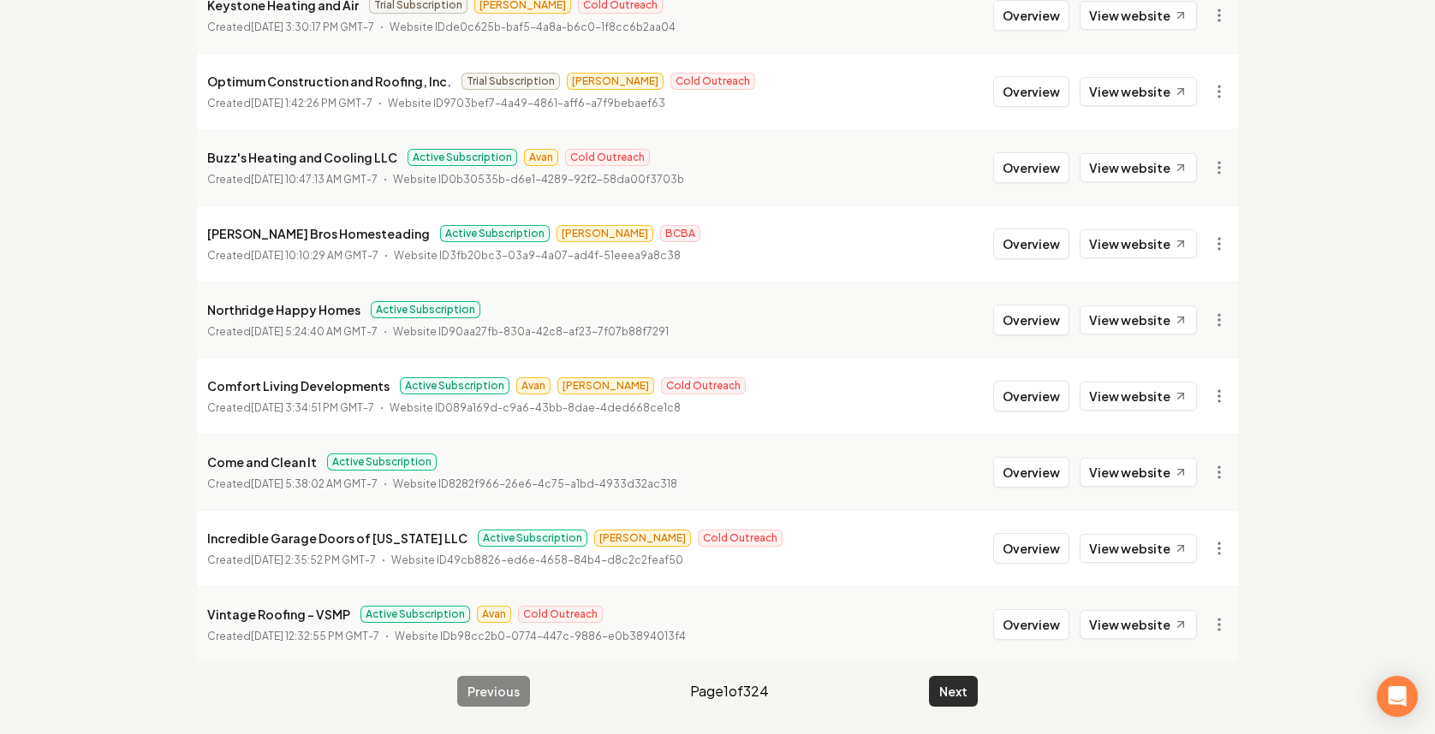
click at [957, 697] on button "Next" at bounding box center [953, 691] width 49 height 31
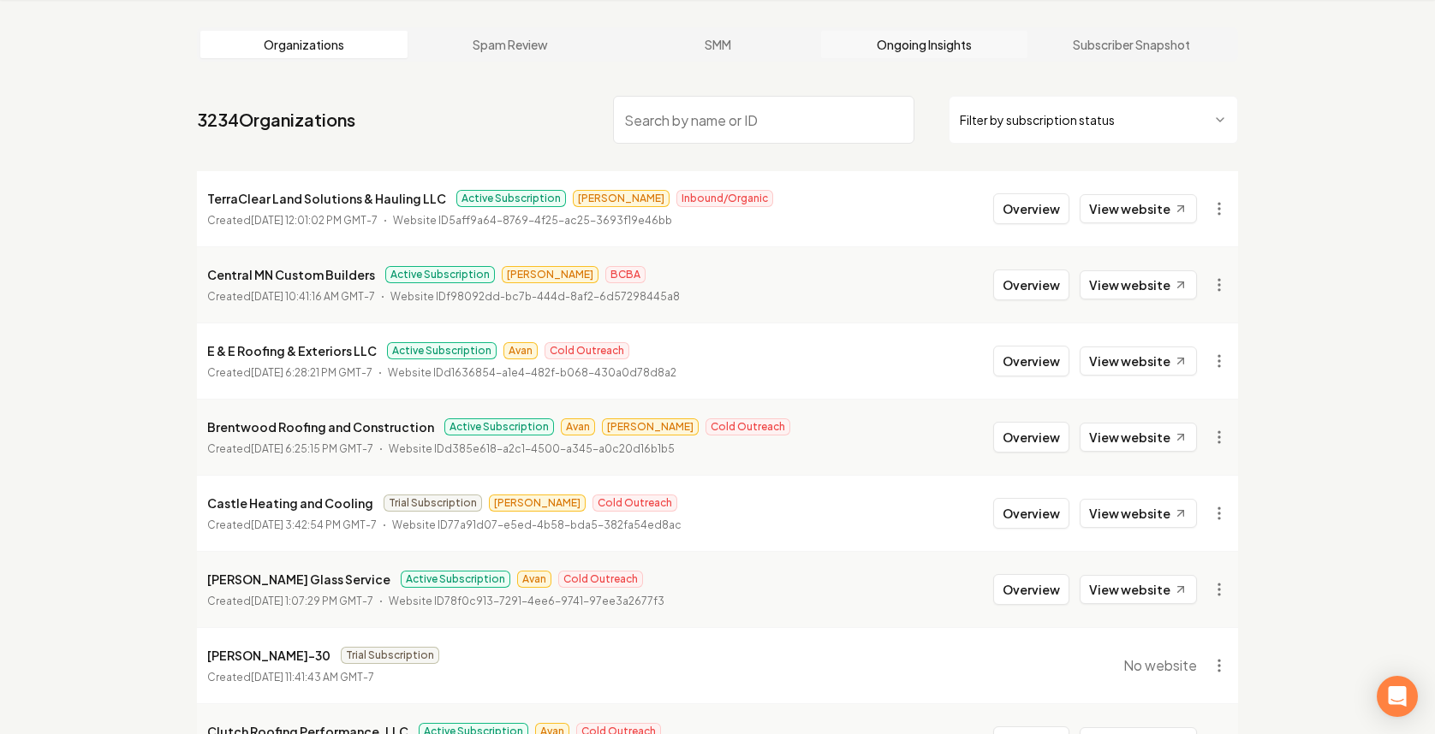
scroll to position [335, 0]
